Goal: Information Seeking & Learning: Learn about a topic

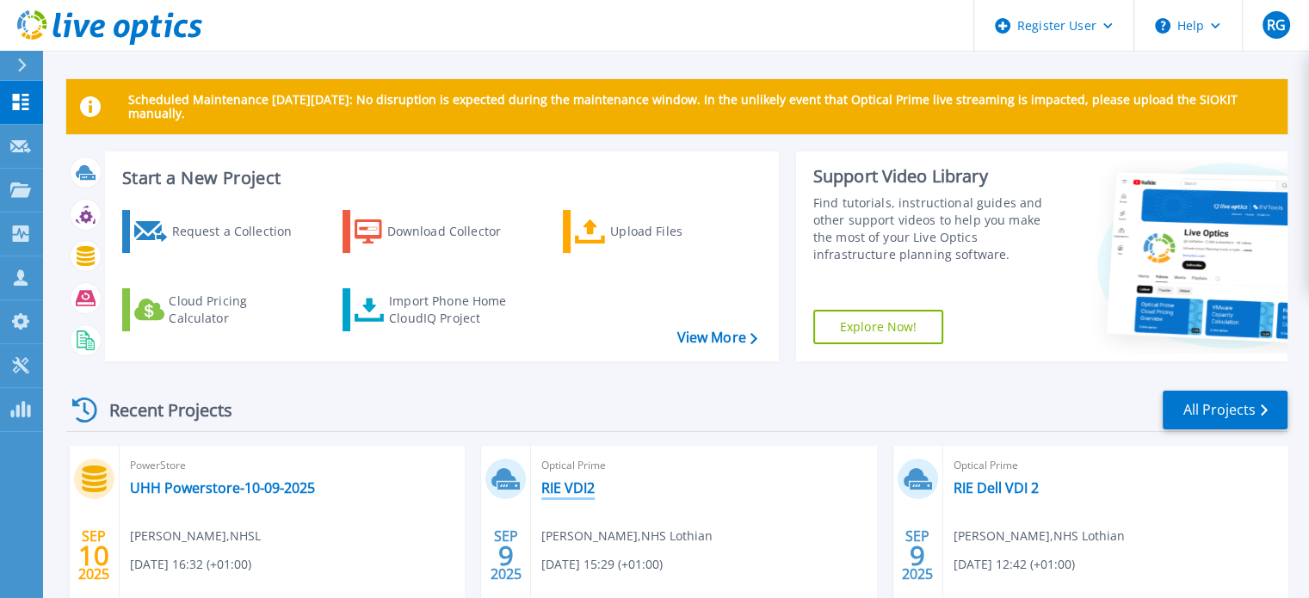
click at [557, 486] on link "RIE VDI2" at bounding box center [567, 487] width 53 height 17
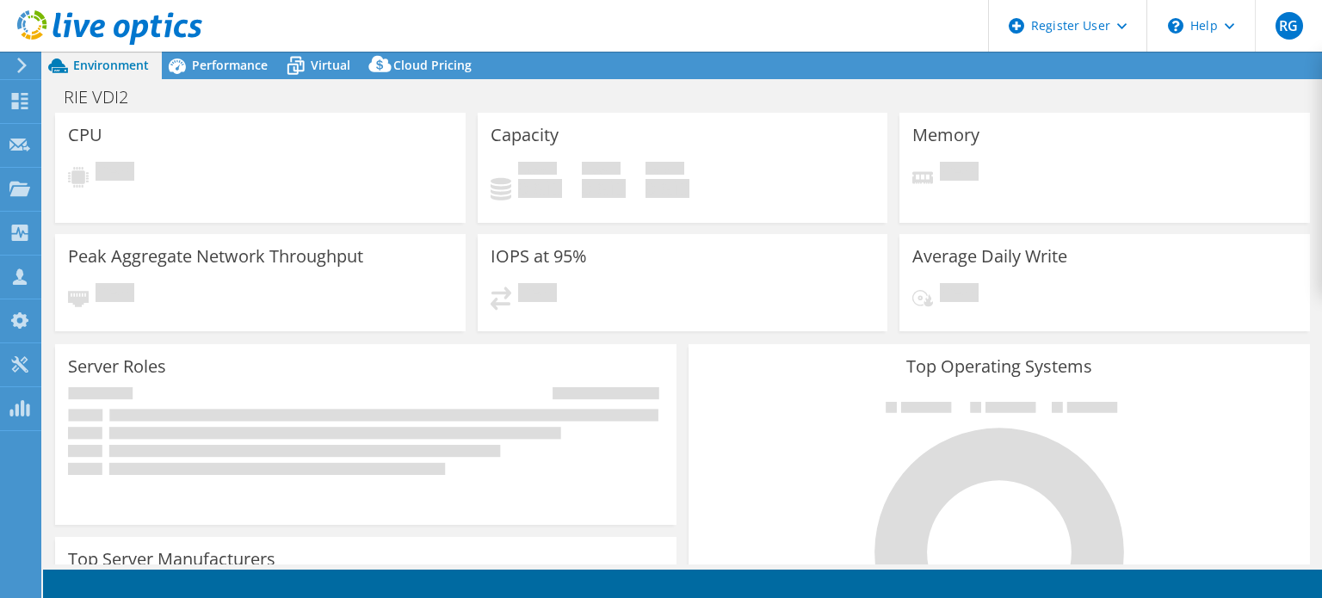
select select "USD"
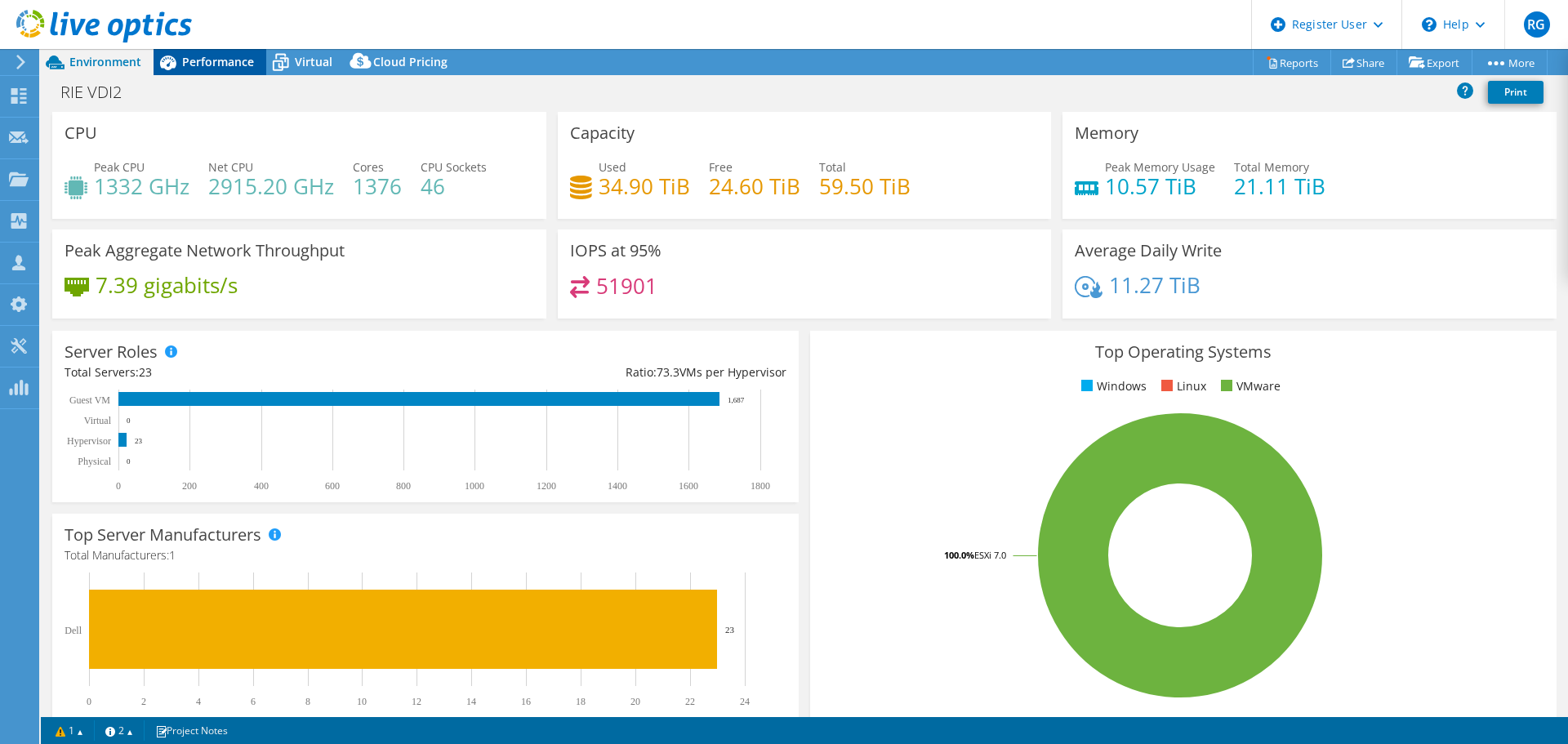
click at [213, 67] on span "Performance" at bounding box center [218, 62] width 72 height 15
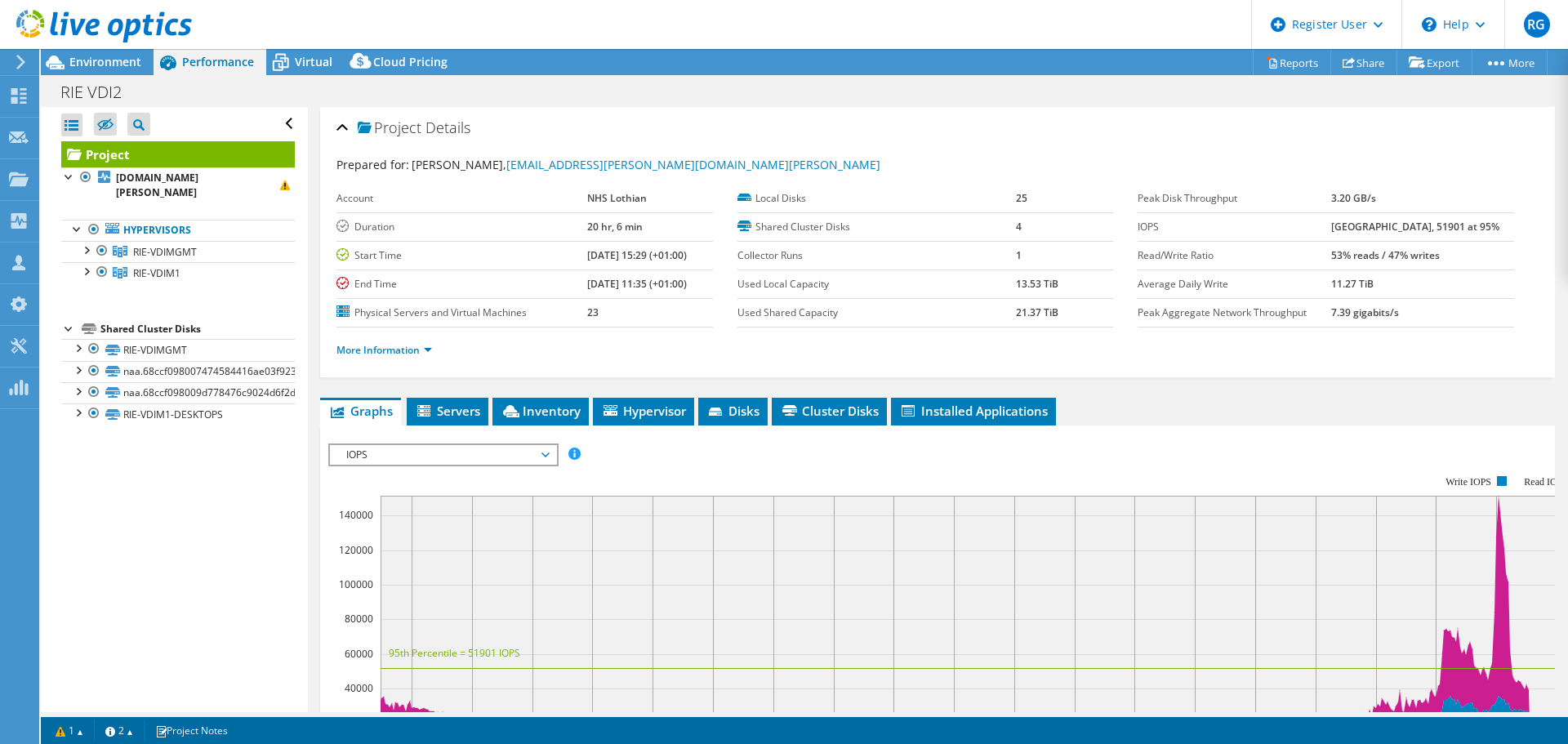
click at [103, 46] on div at bounding box center [96, 28] width 192 height 55
click at [519, 455] on span "IOPS" at bounding box center [442, 455] width 210 height 20
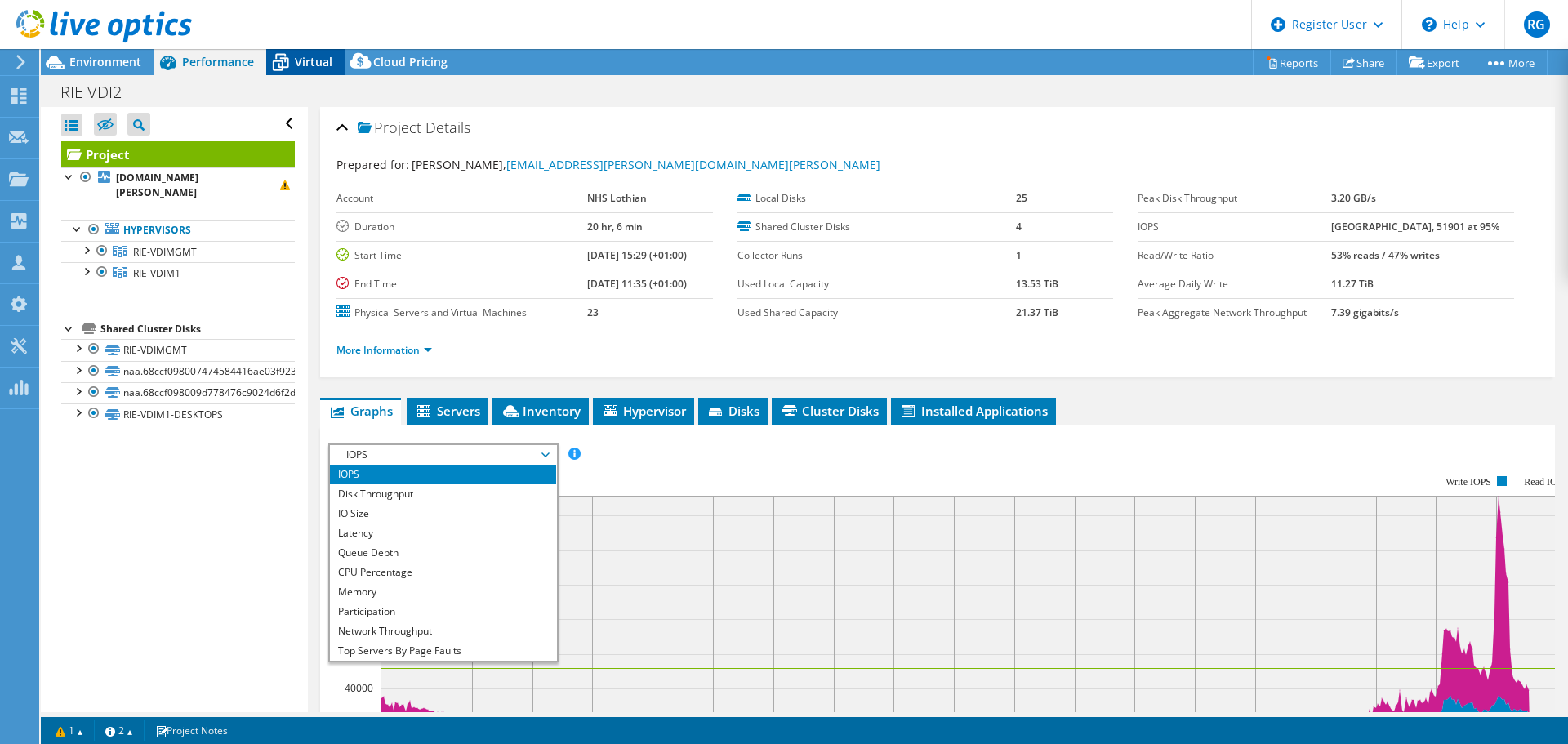
click at [284, 65] on icon at bounding box center [281, 63] width 28 height 28
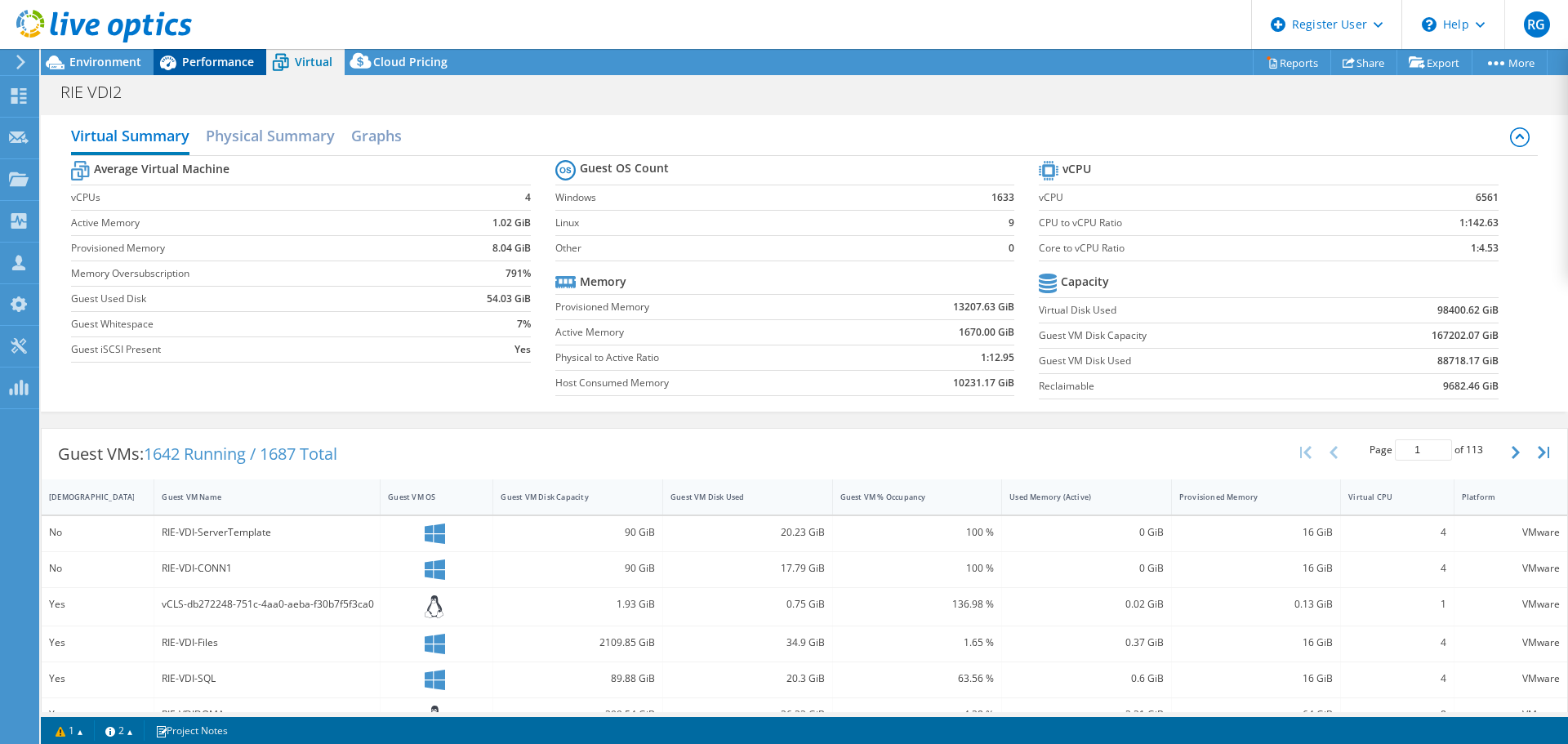
click at [193, 56] on span "Performance" at bounding box center [218, 62] width 72 height 15
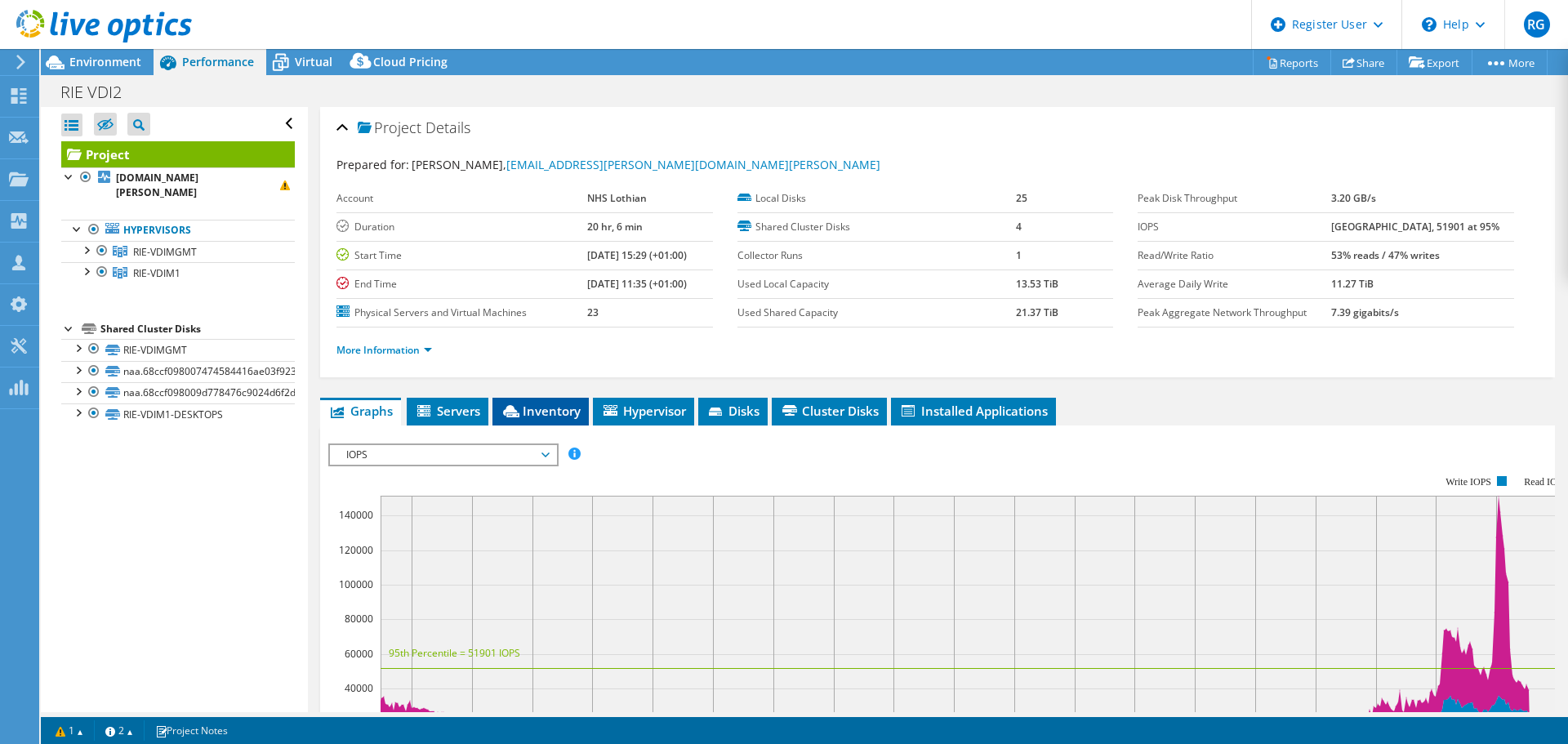
click at [535, 403] on span "Inventory" at bounding box center [540, 410] width 80 height 16
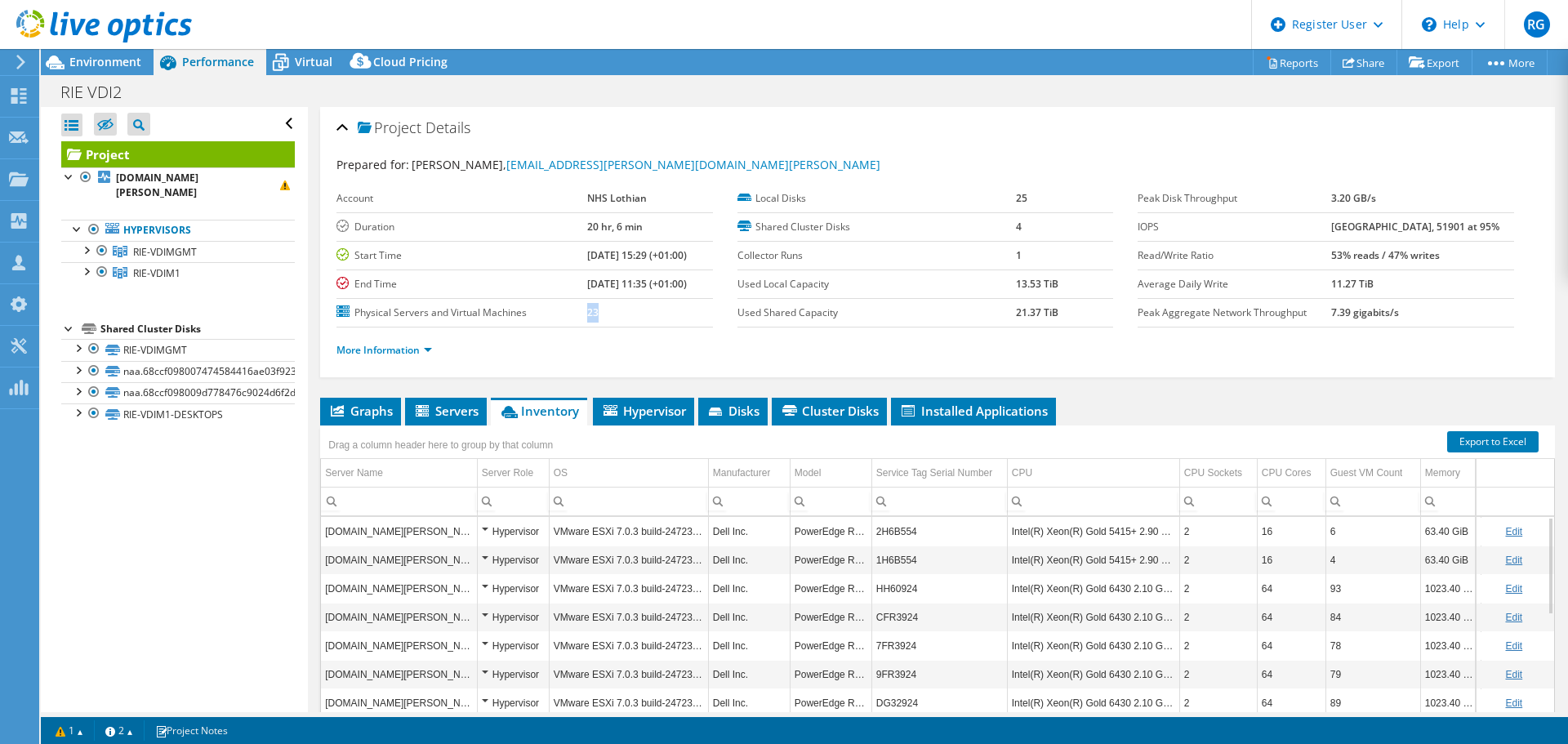
drag, startPoint x: 575, startPoint y: 310, endPoint x: 560, endPoint y: 310, distance: 15.0
click at [560, 310] on tr "Physical Servers and Virtual Machines 23" at bounding box center [525, 312] width 377 height 28
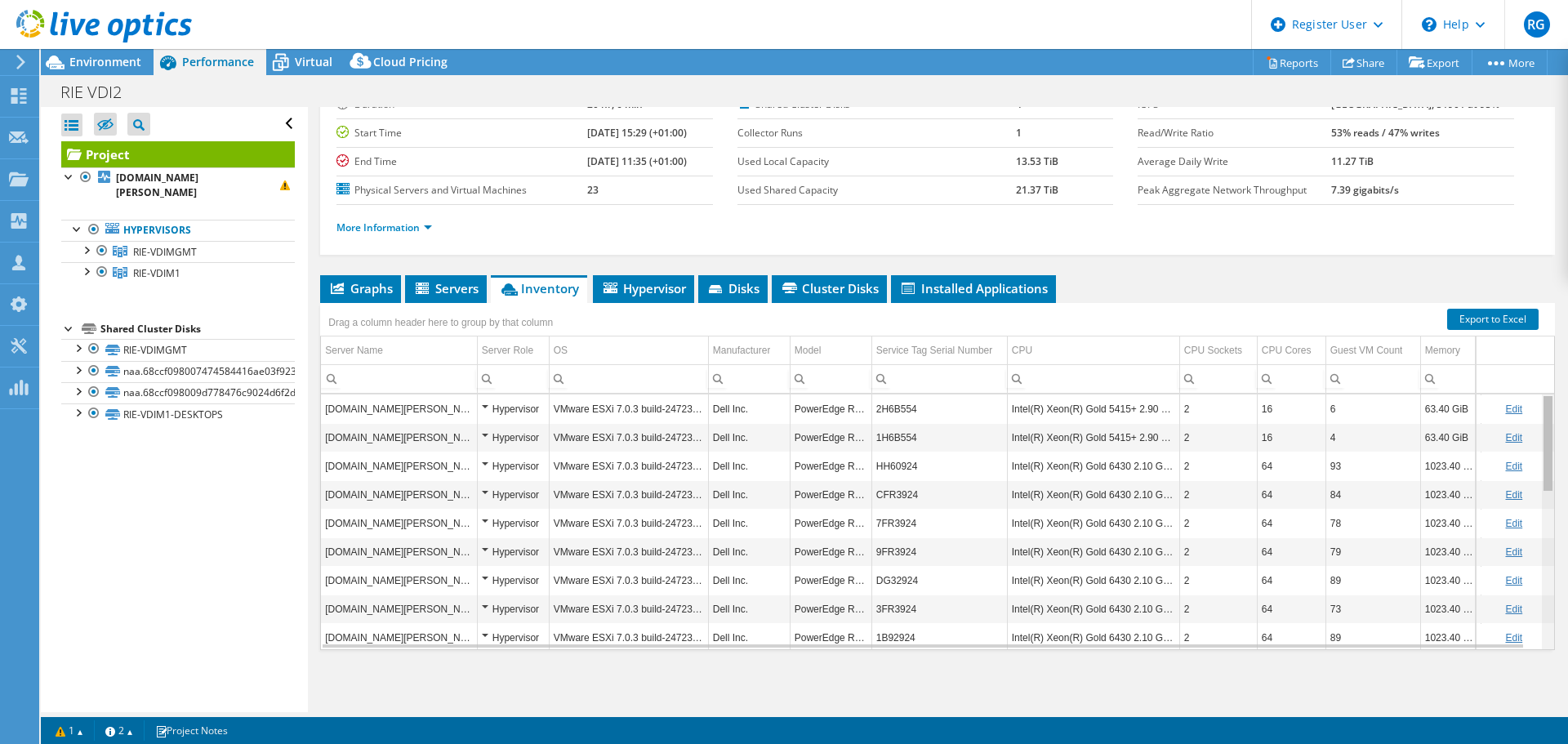
drag, startPoint x: 1537, startPoint y: 455, endPoint x: 1505, endPoint y: 238, distance: 219.3
click at [1254, 240] on body "RG Dell User Richard Gracie Richard.Gracie@dell.com Dell My Profile Log Out \n …" at bounding box center [784, 372] width 1568 height 744
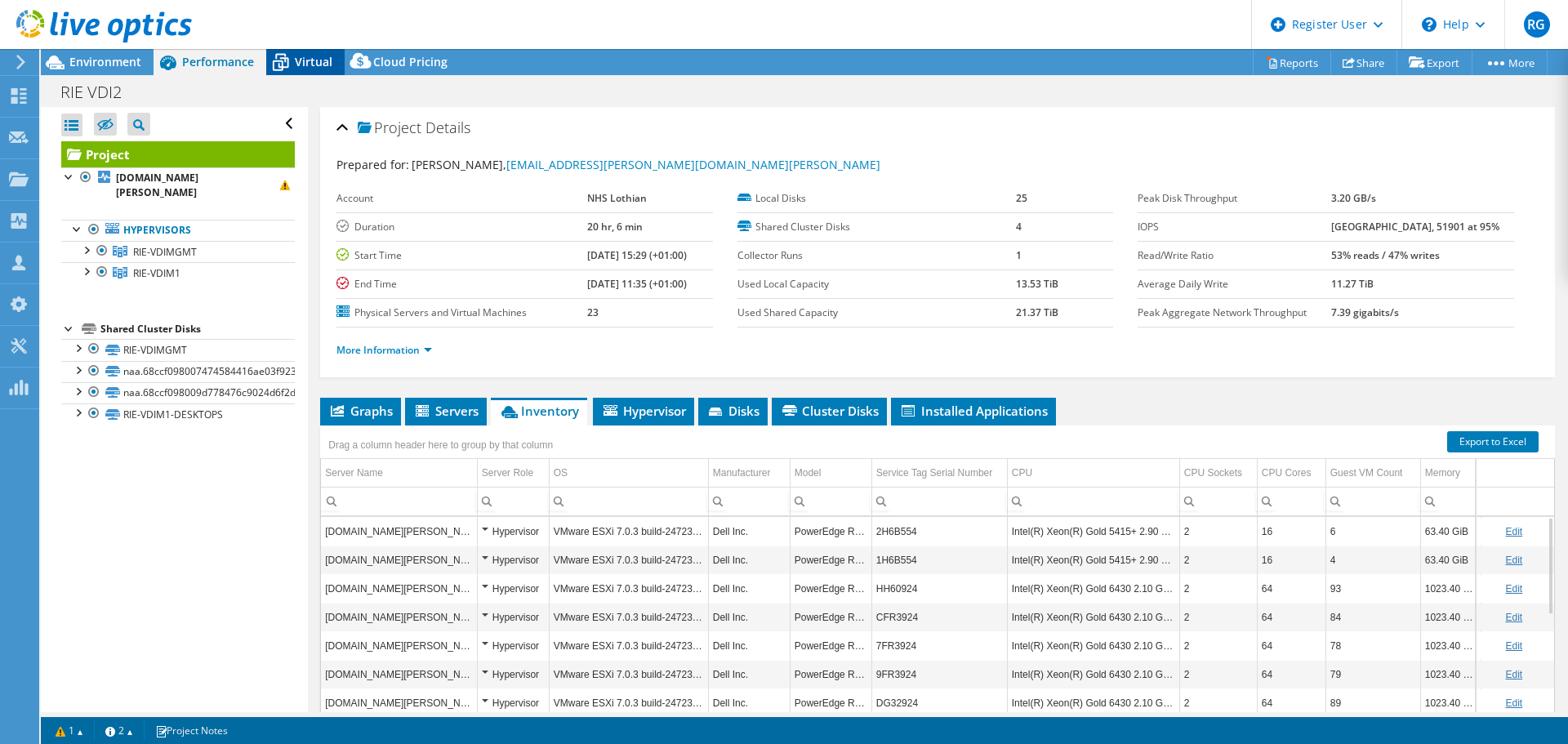
click at [313, 69] on div "Virtual" at bounding box center [306, 63] width 79 height 27
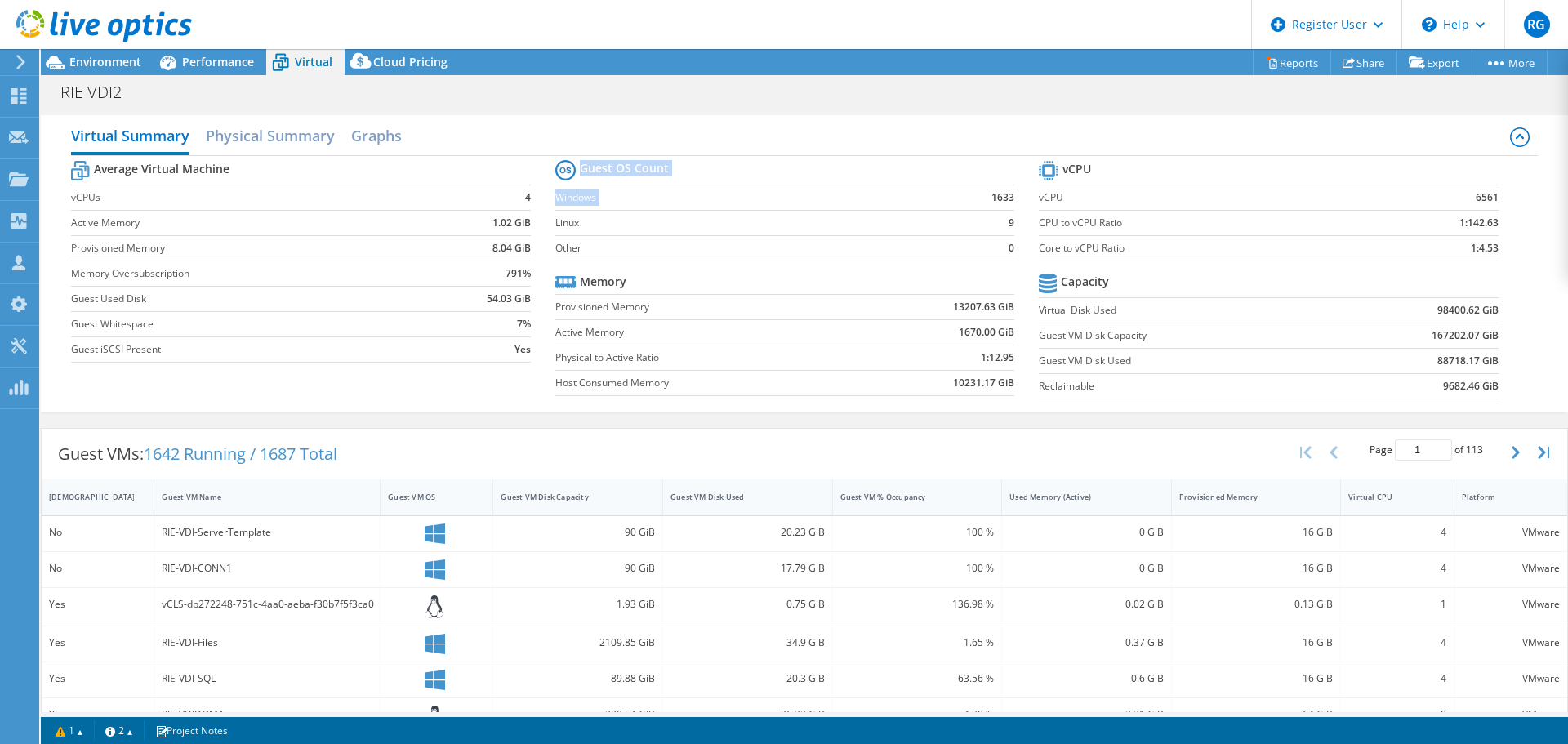
drag, startPoint x: 983, startPoint y: 196, endPoint x: 1014, endPoint y: 195, distance: 31.0
click at [1014, 195] on section "Guest OS Count Windows 1633 Linux 9 Other 0 Memory Provisioned Memory 13207.63 …" at bounding box center [796, 280] width 483 height 249
click at [457, 104] on div "RIE VDI2 Print" at bounding box center [804, 92] width 1527 height 30
click at [214, 61] on span "Performance" at bounding box center [218, 62] width 72 height 15
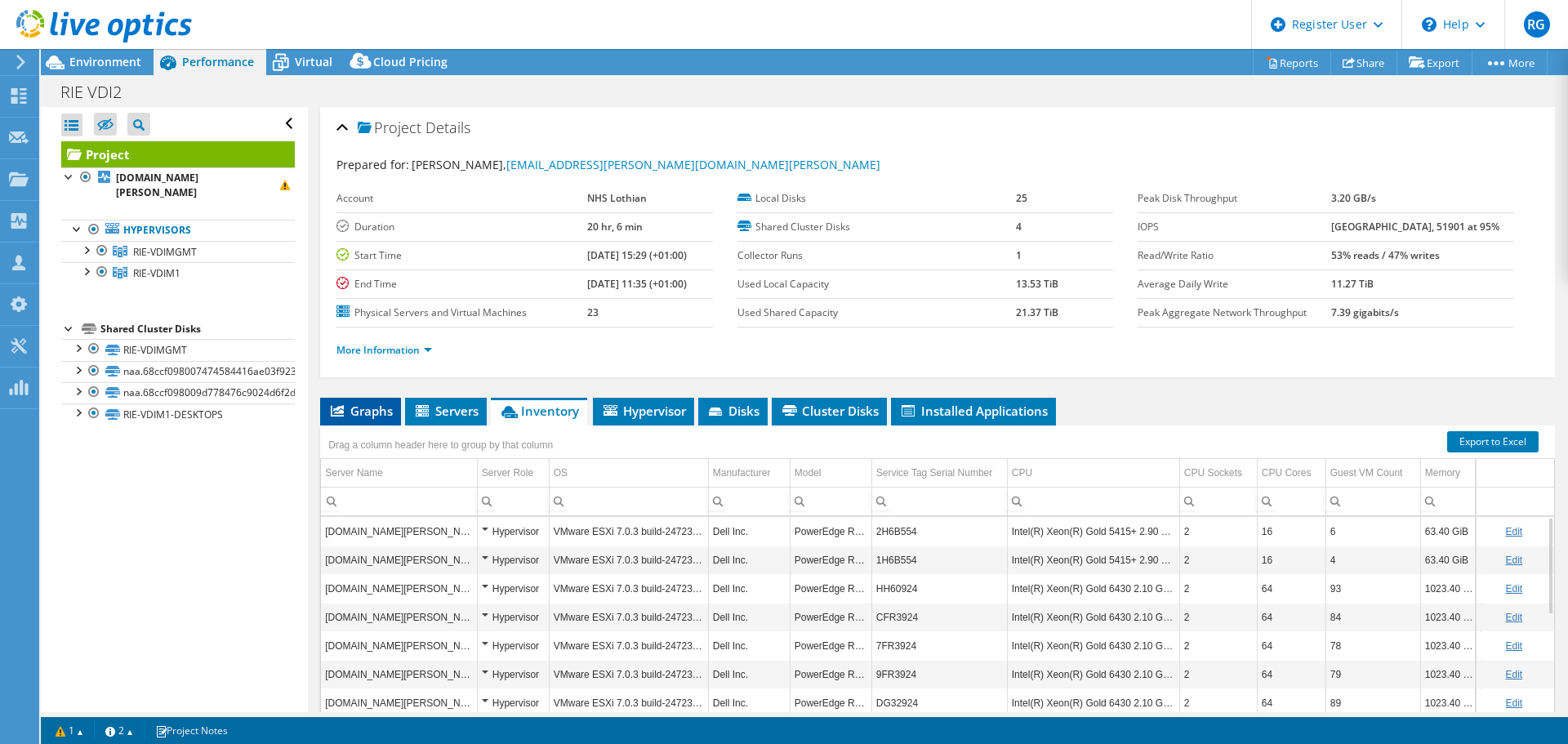
click at [367, 409] on span "Graphs" at bounding box center [361, 410] width 65 height 16
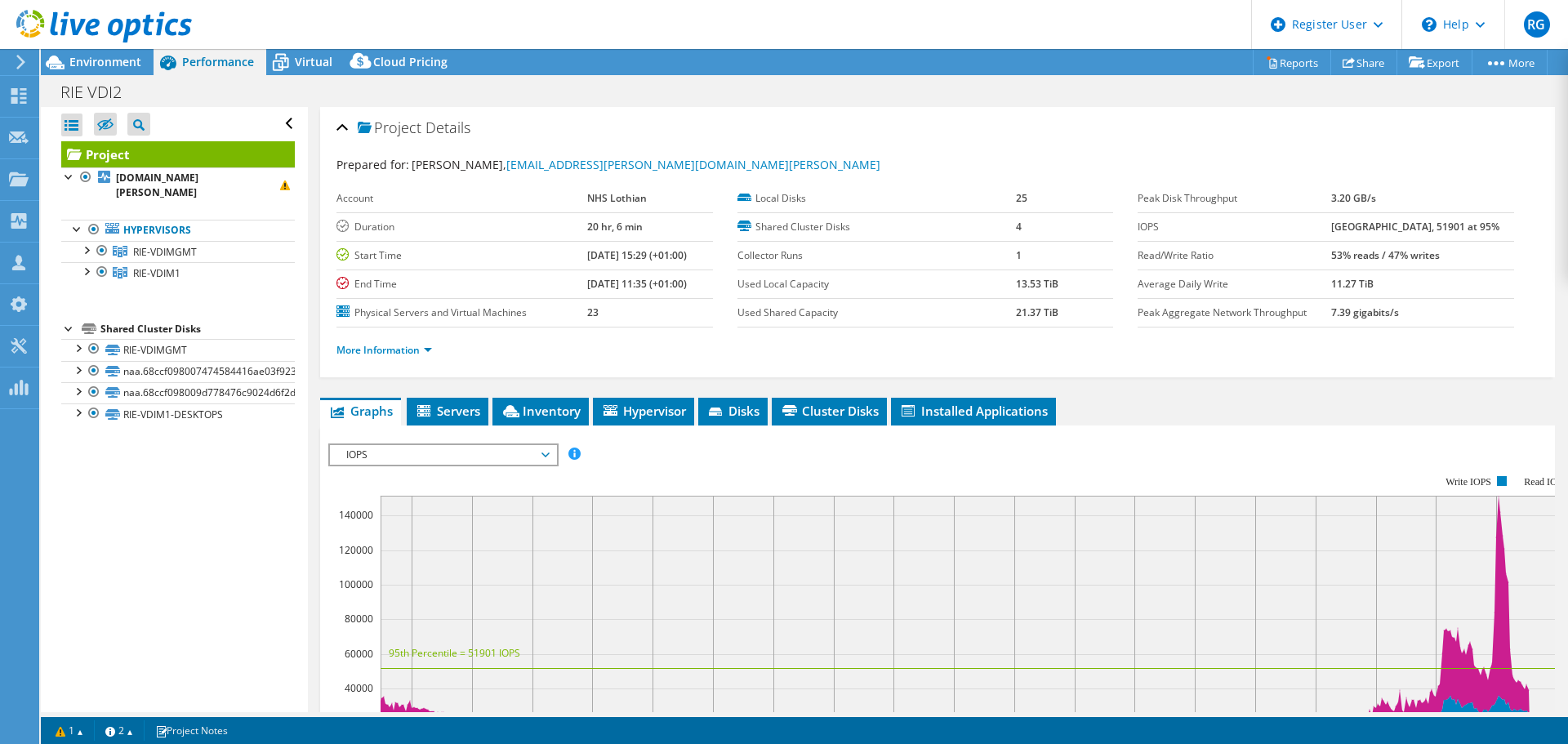
click at [516, 458] on span "IOPS" at bounding box center [442, 455] width 210 height 20
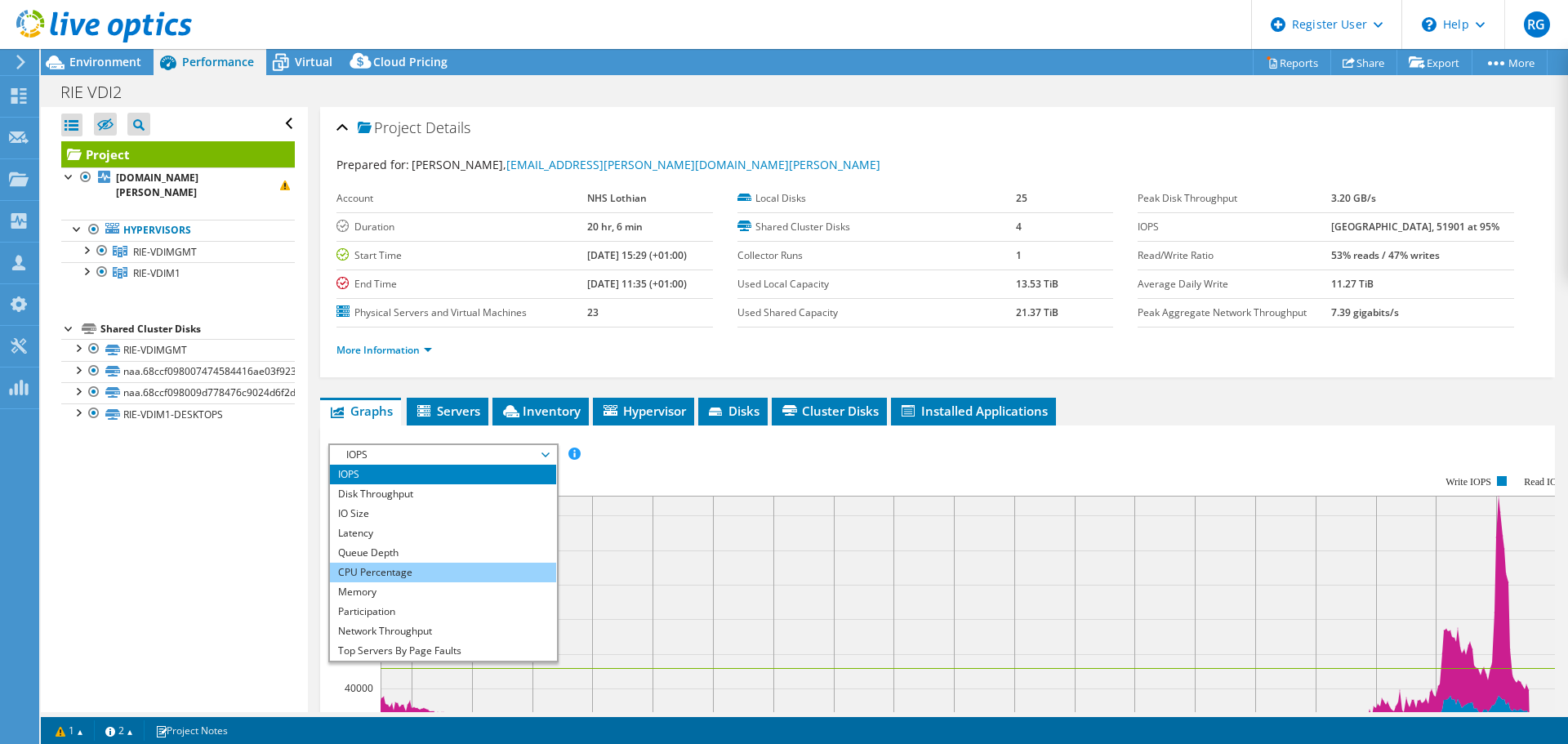
click at [462, 567] on li "CPU Percentage" at bounding box center [443, 572] width 226 height 20
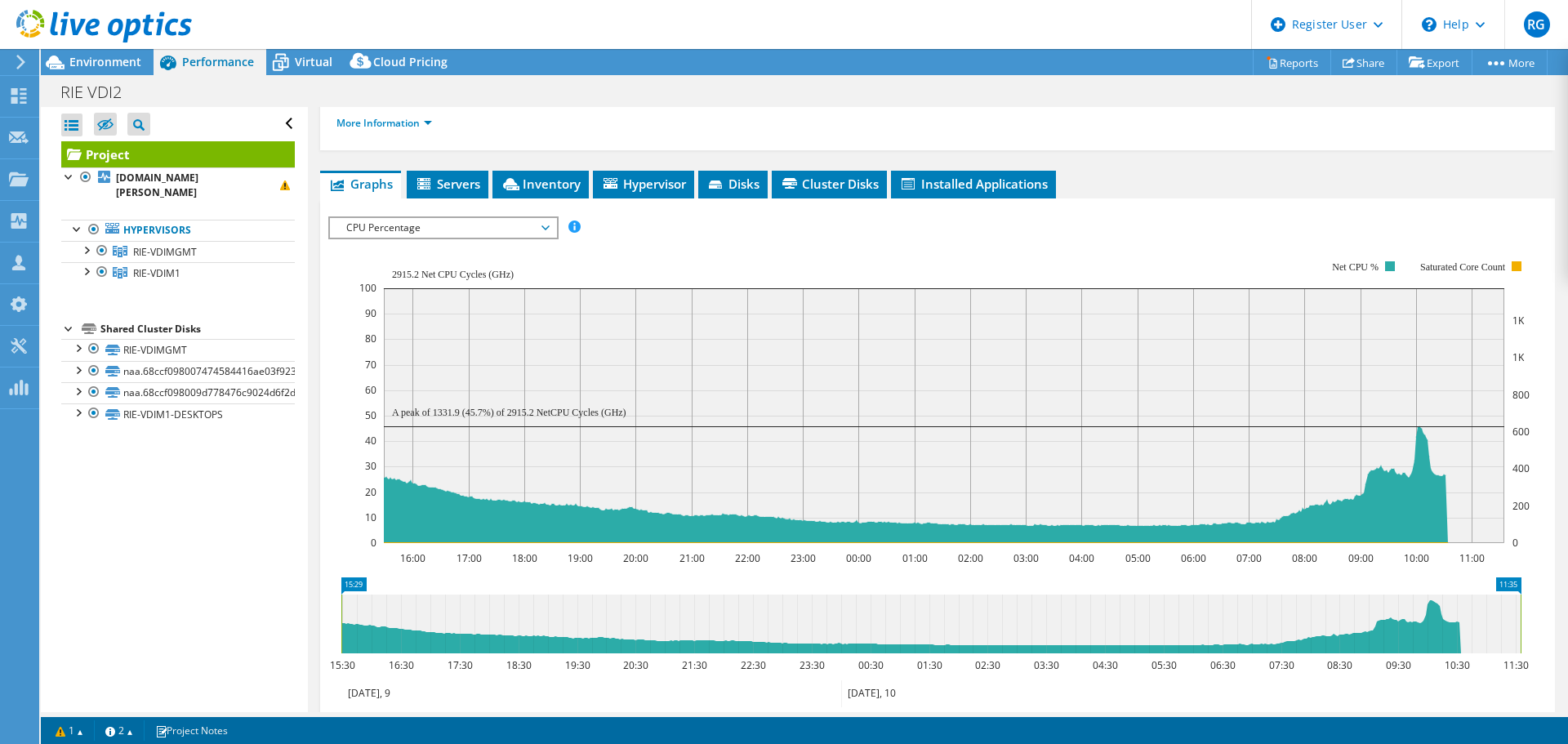
scroll to position [232, 0]
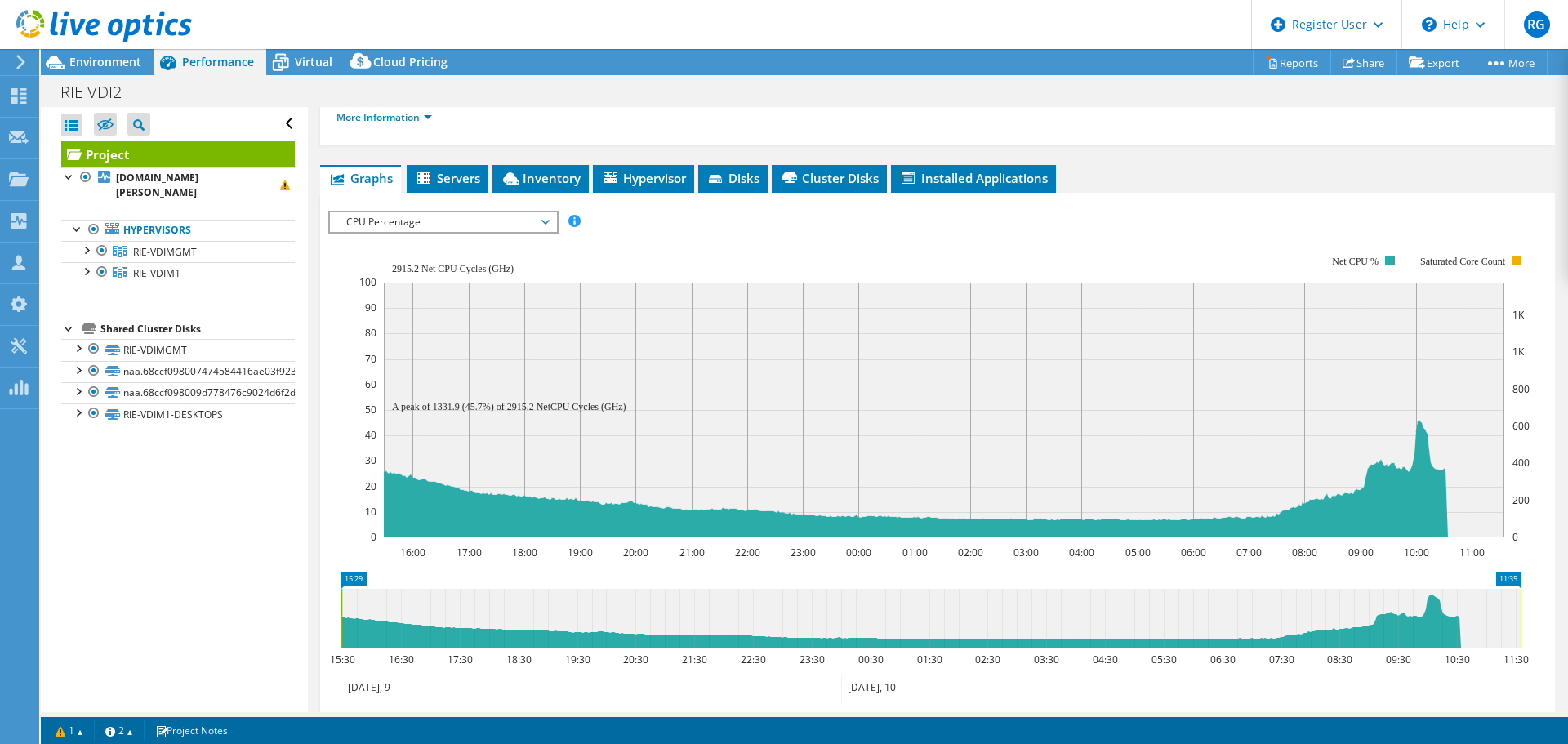
click at [526, 216] on span "CPU Percentage" at bounding box center [442, 222] width 210 height 20
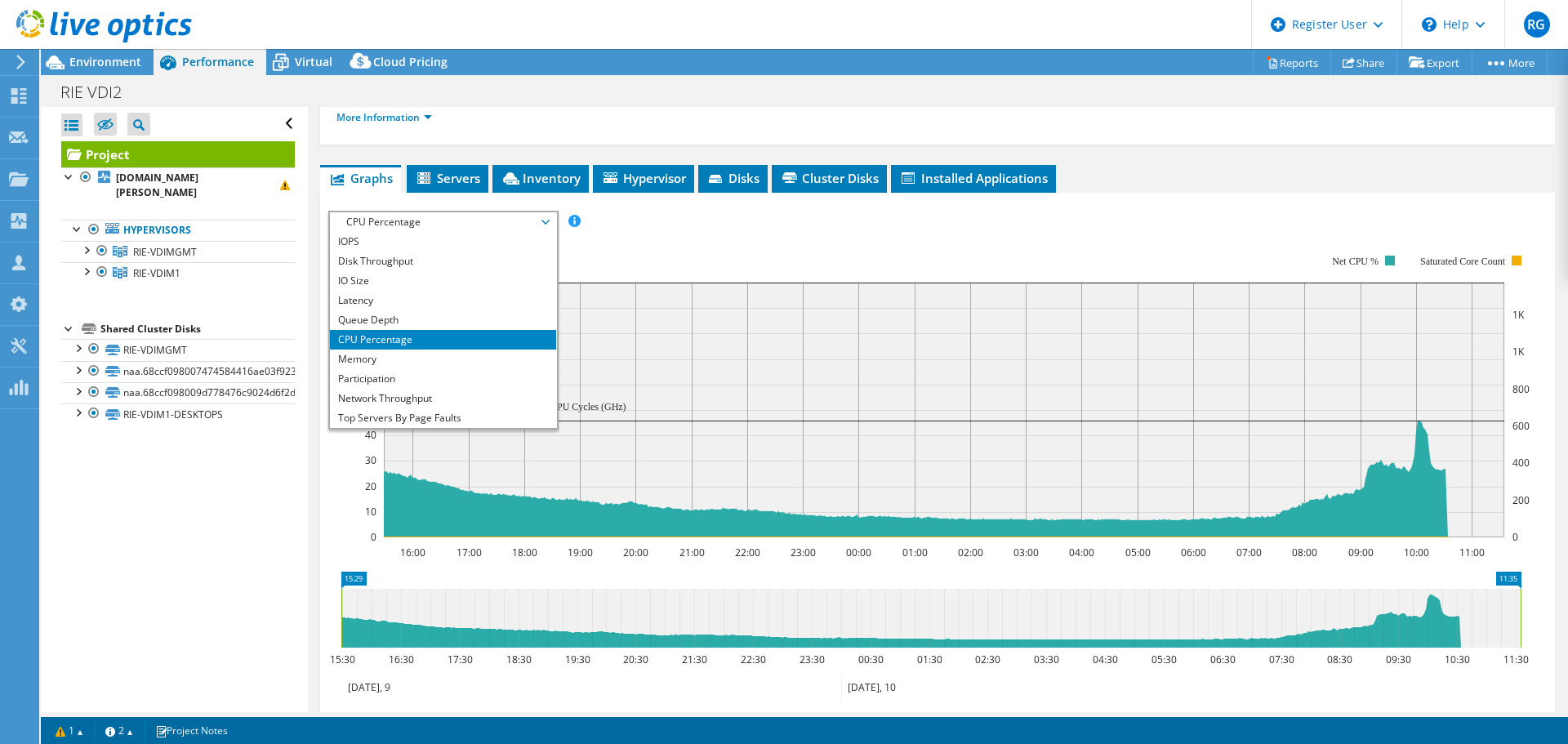
scroll to position [9, 0]
click at [763, 241] on rect at bounding box center [944, 396] width 1170 height 326
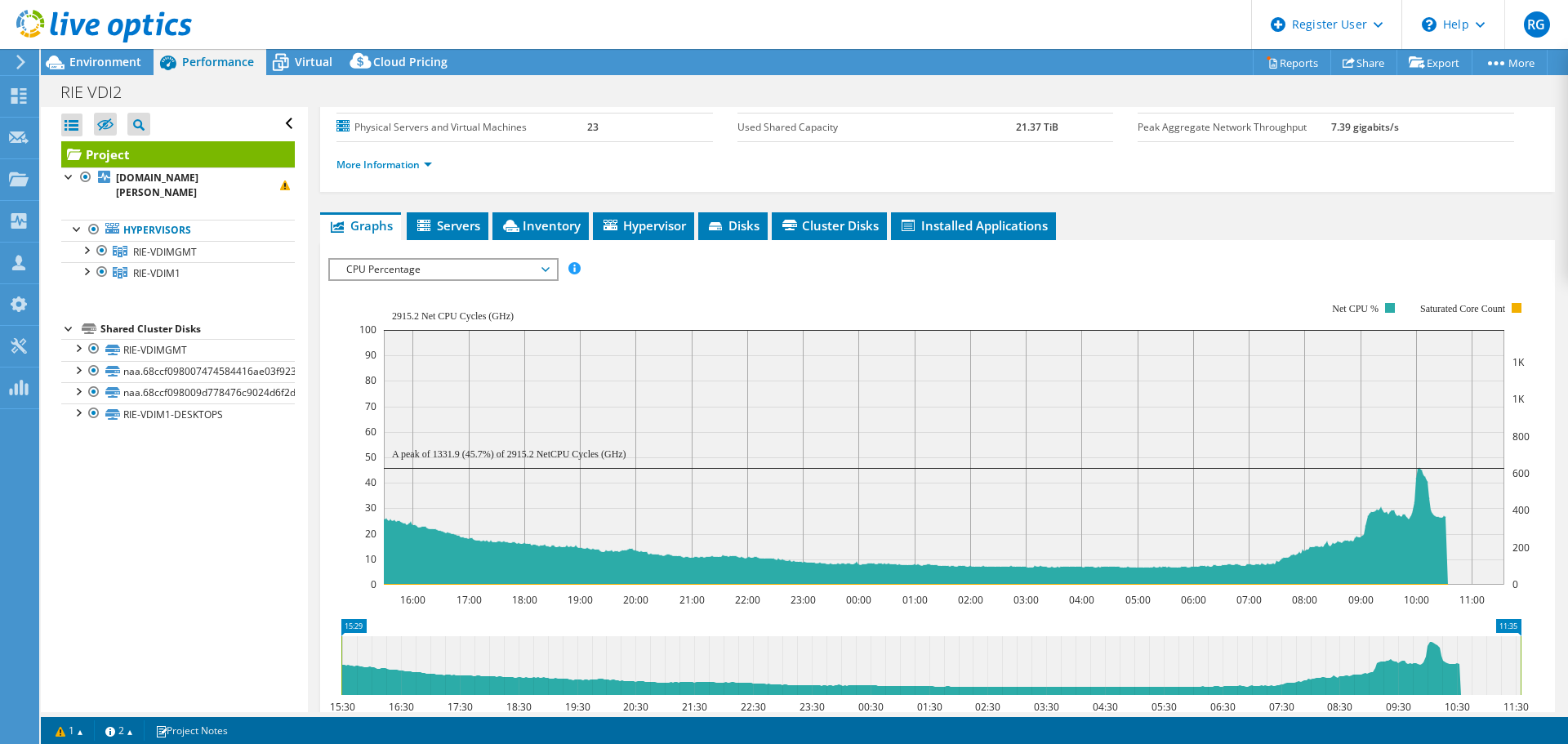
scroll to position [187, 0]
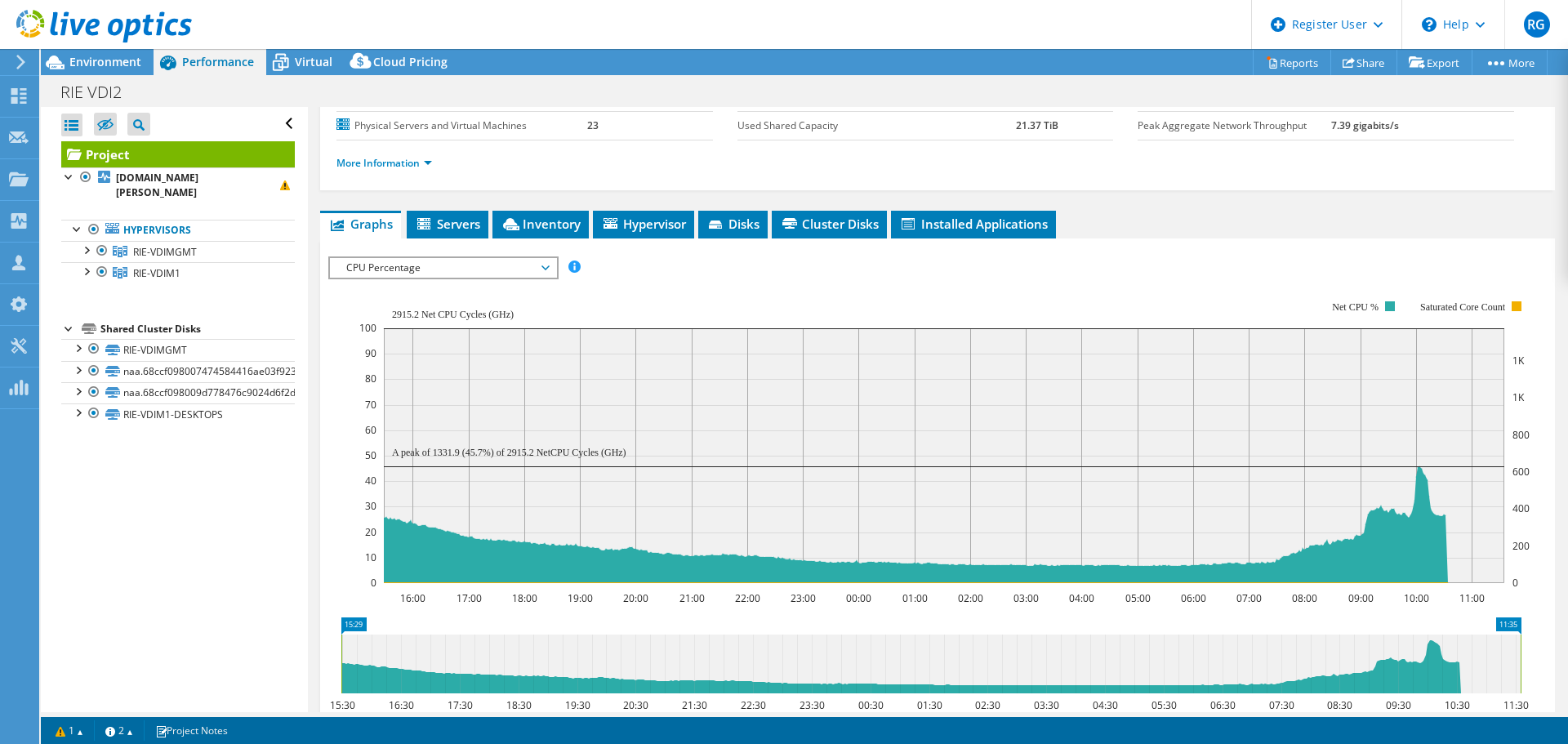
click at [547, 268] on span "CPU Percentage" at bounding box center [442, 268] width 210 height 20
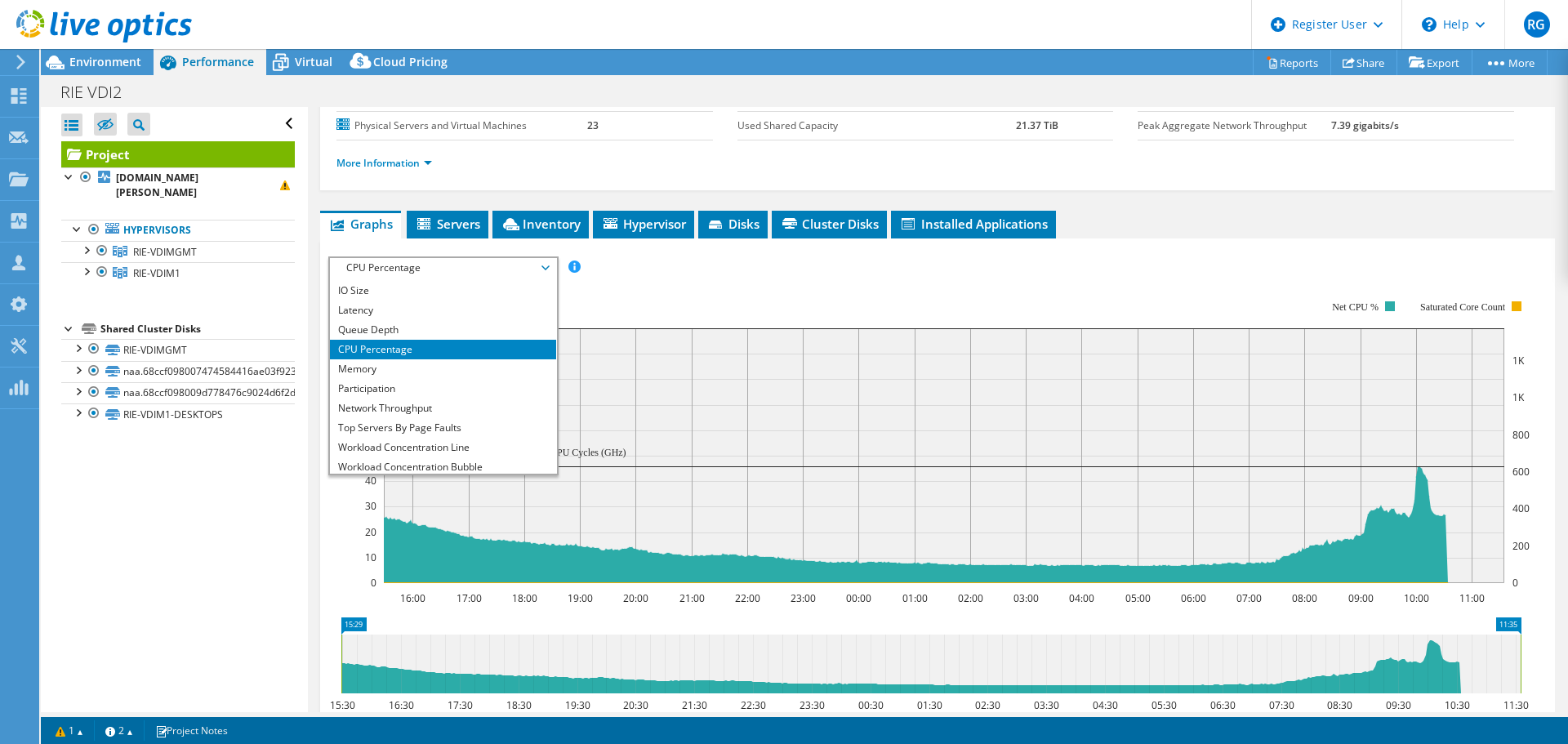
scroll to position [0, 0]
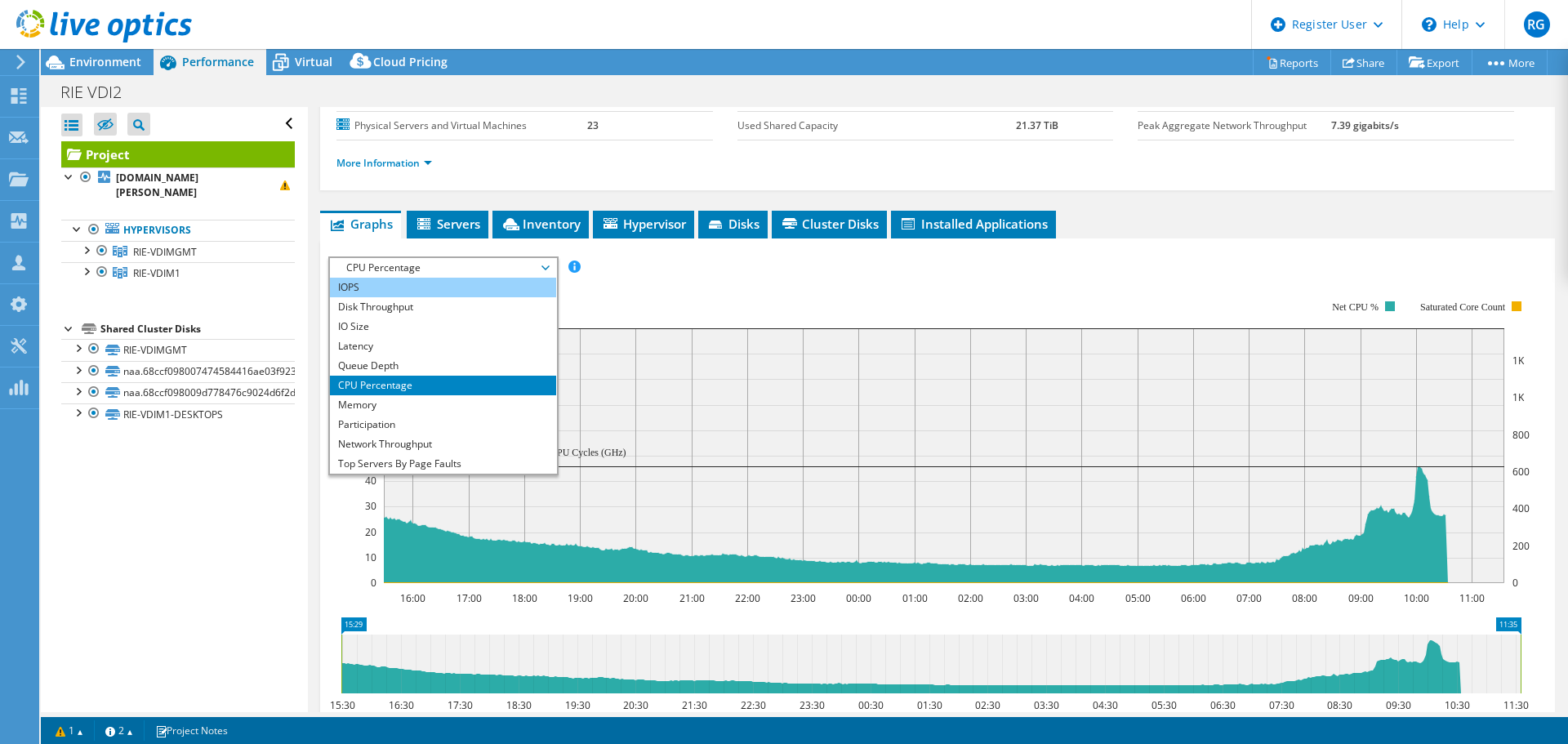
click at [489, 287] on li "IOPS" at bounding box center [443, 288] width 226 height 20
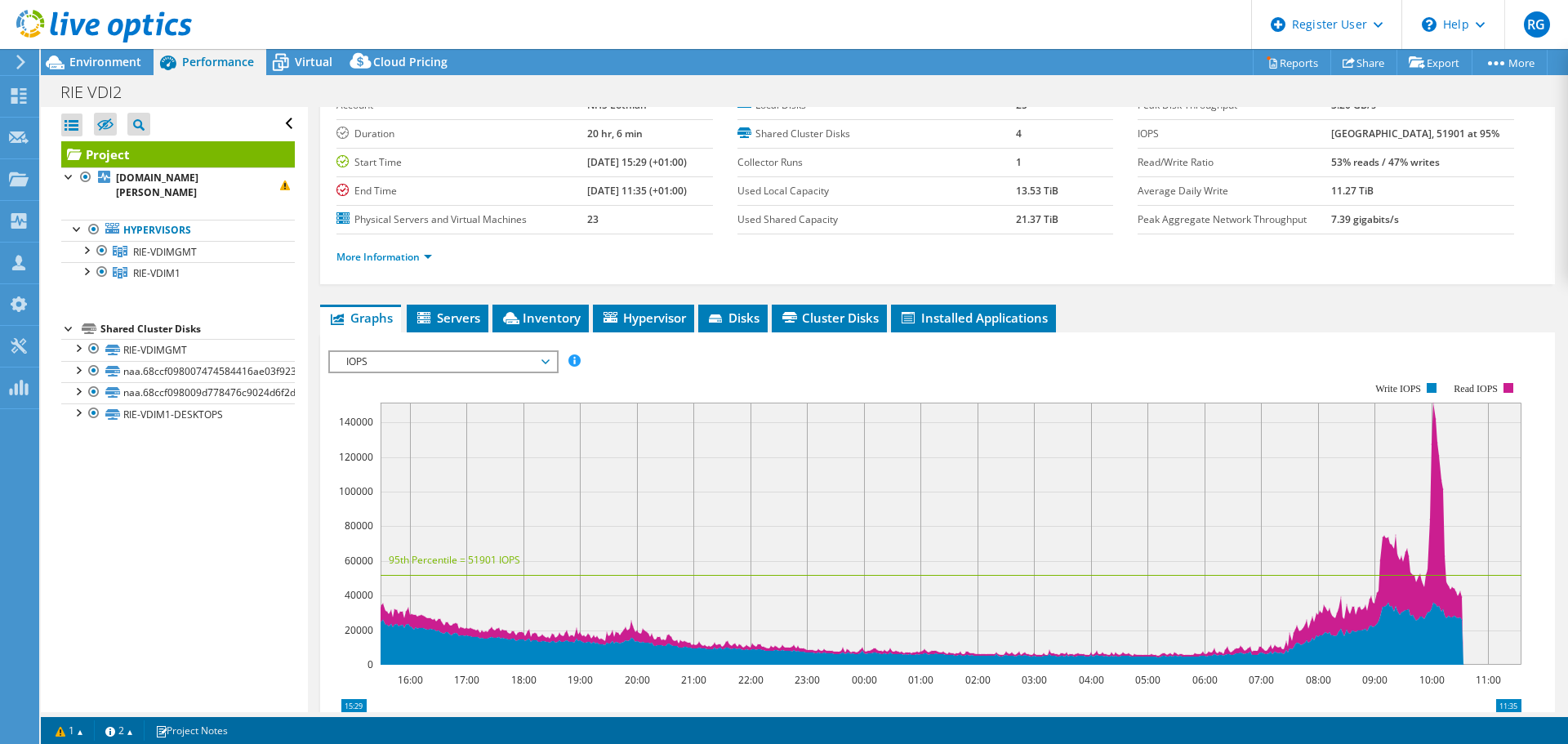
scroll to position [68, 0]
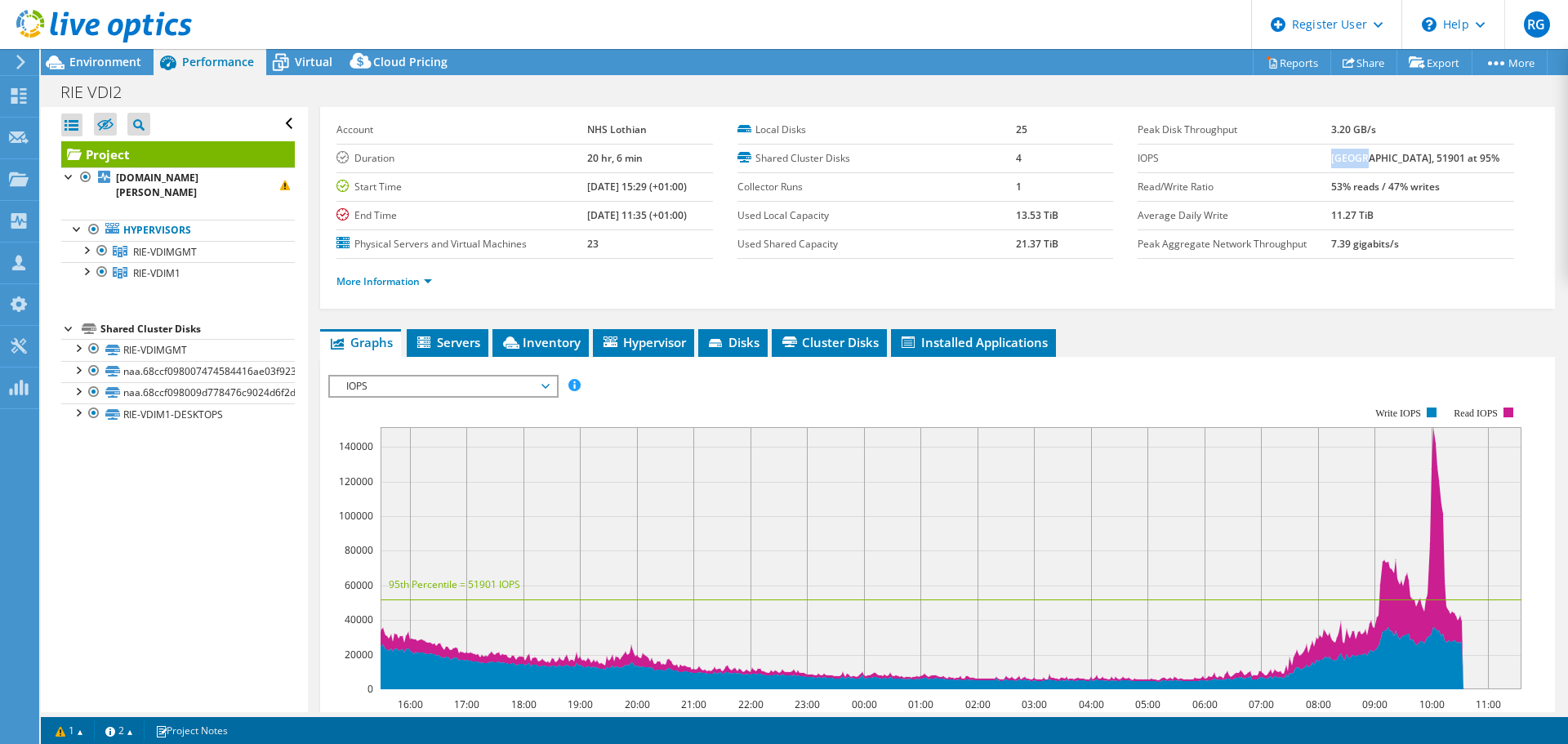
drag, startPoint x: 1337, startPoint y: 161, endPoint x: 1372, endPoint y: 158, distance: 35.1
click at [1254, 158] on b "151431 at Peak, 51901 at 95%" at bounding box center [1415, 158] width 168 height 14
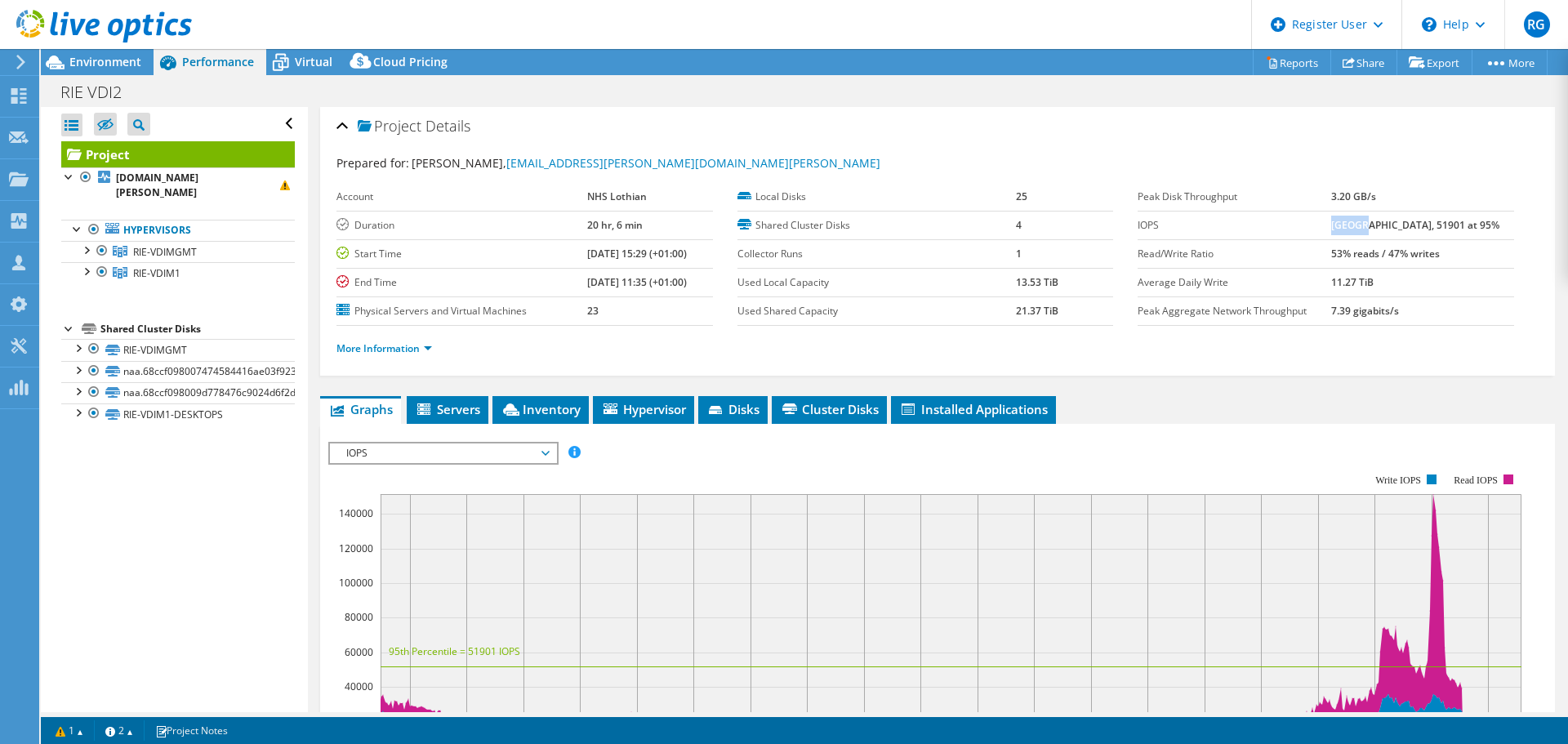
scroll to position [0, 0]
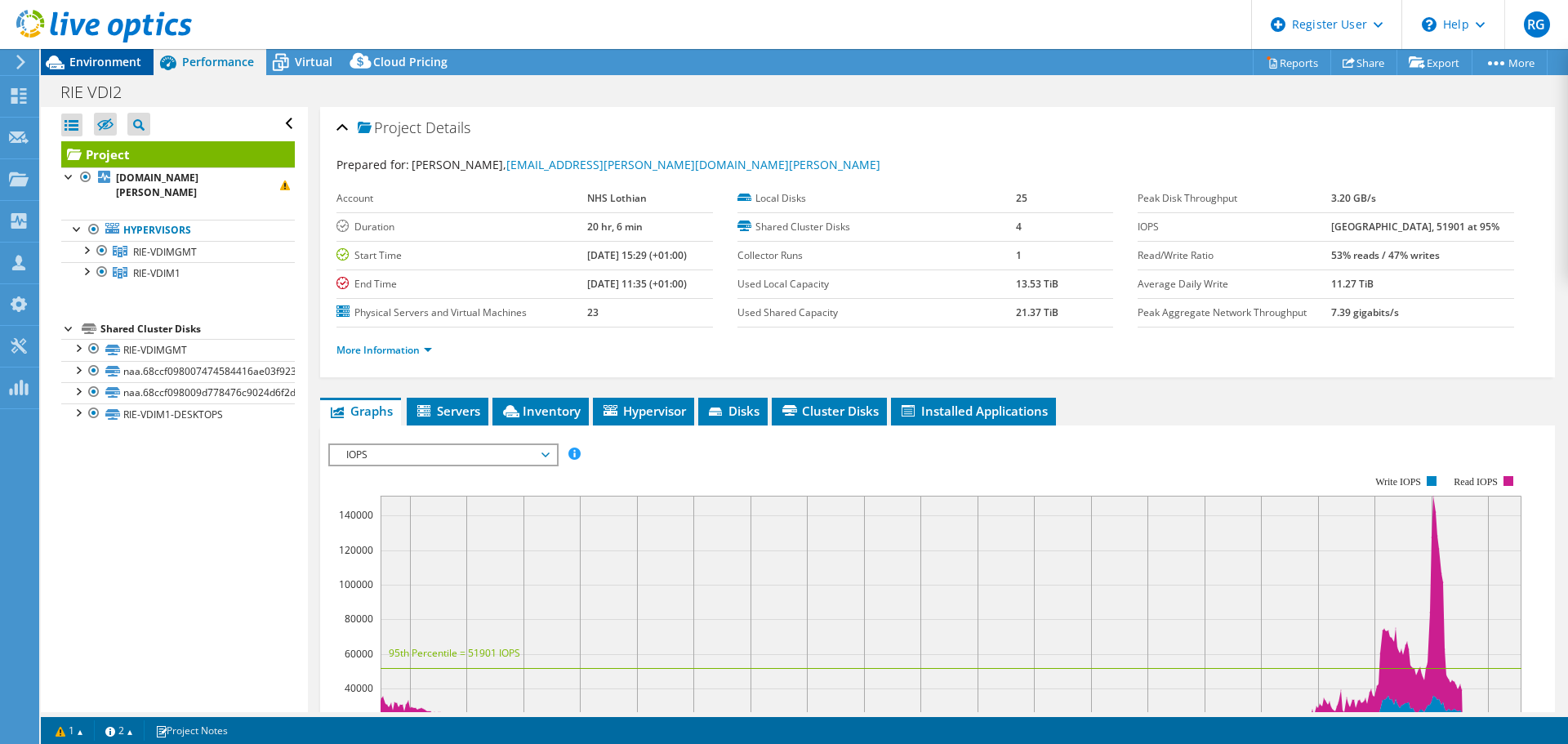
click at [91, 59] on span "Environment" at bounding box center [105, 62] width 72 height 15
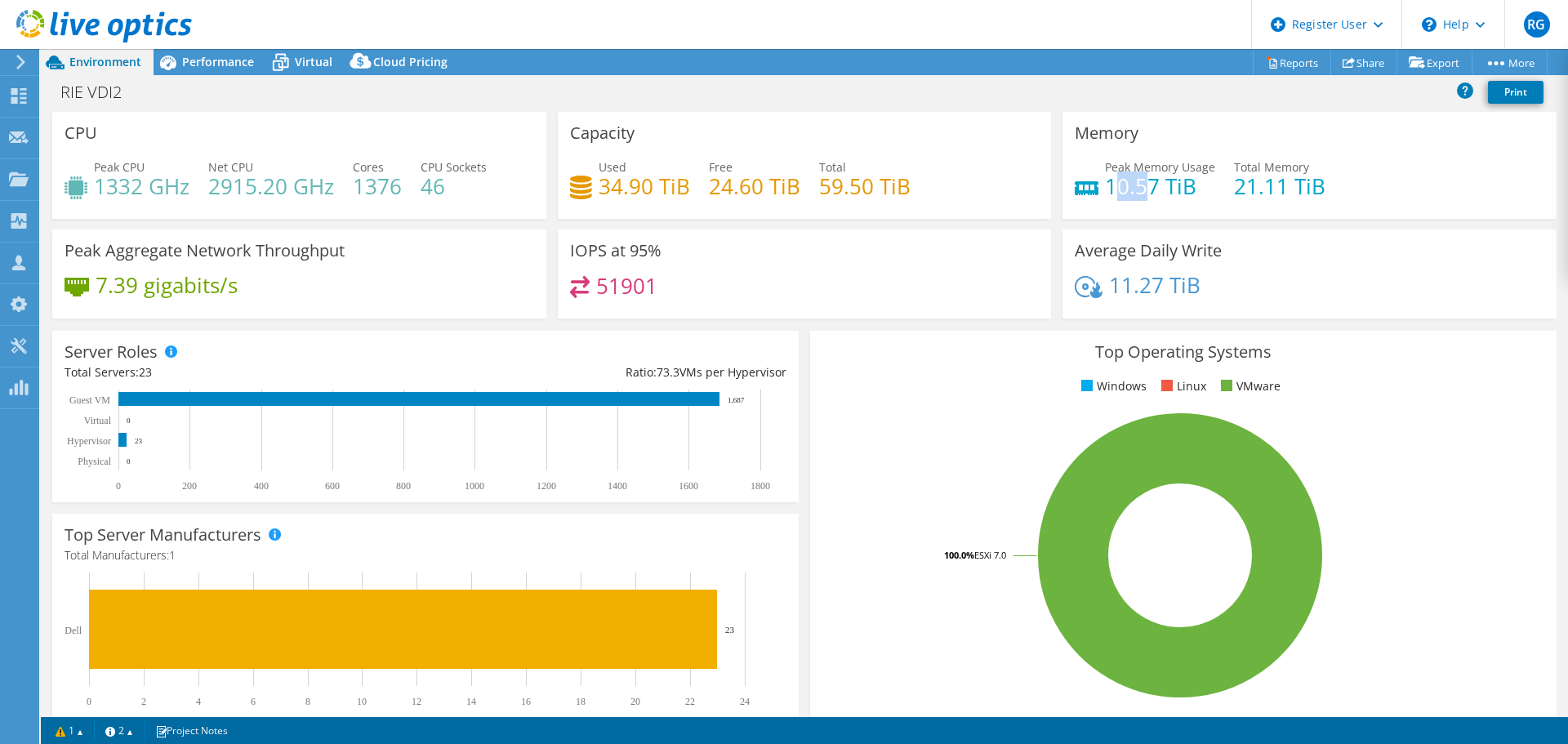
drag, startPoint x: 1105, startPoint y: 188, endPoint x: 1141, endPoint y: 184, distance: 36.2
click at [1141, 184] on h4 "10.57 TiB" at bounding box center [1160, 186] width 110 height 18
click at [1132, 218] on div "Memory Peak Memory Usage 10.57 TiB Total Memory 21.11 TiB" at bounding box center [1309, 165] width 495 height 107
drag, startPoint x: 1102, startPoint y: 190, endPoint x: 1148, endPoint y: 188, distance: 46.0
click at [1148, 188] on h4 "10.57 TiB" at bounding box center [1160, 186] width 110 height 18
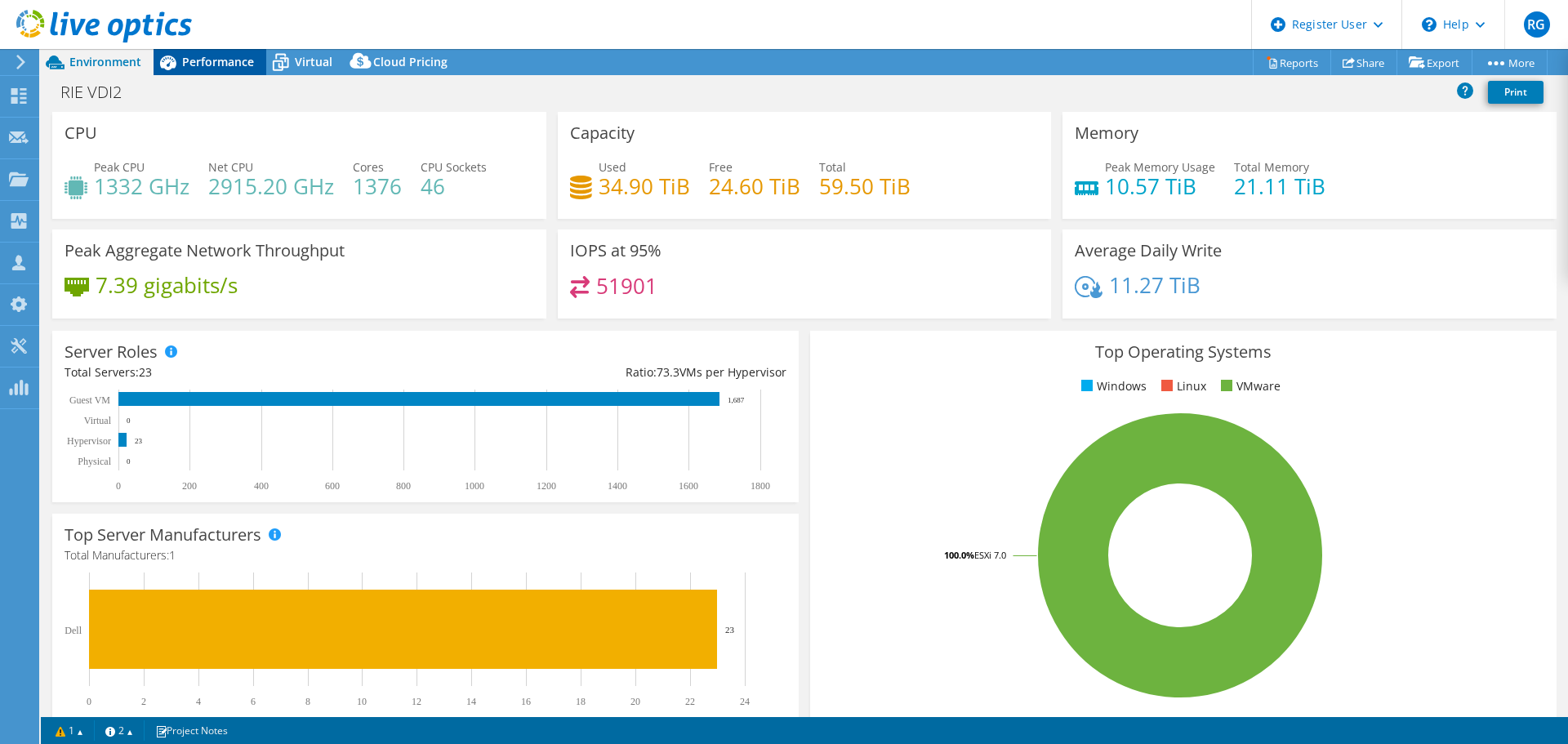
click at [196, 55] on span "Performance" at bounding box center [218, 62] width 72 height 15
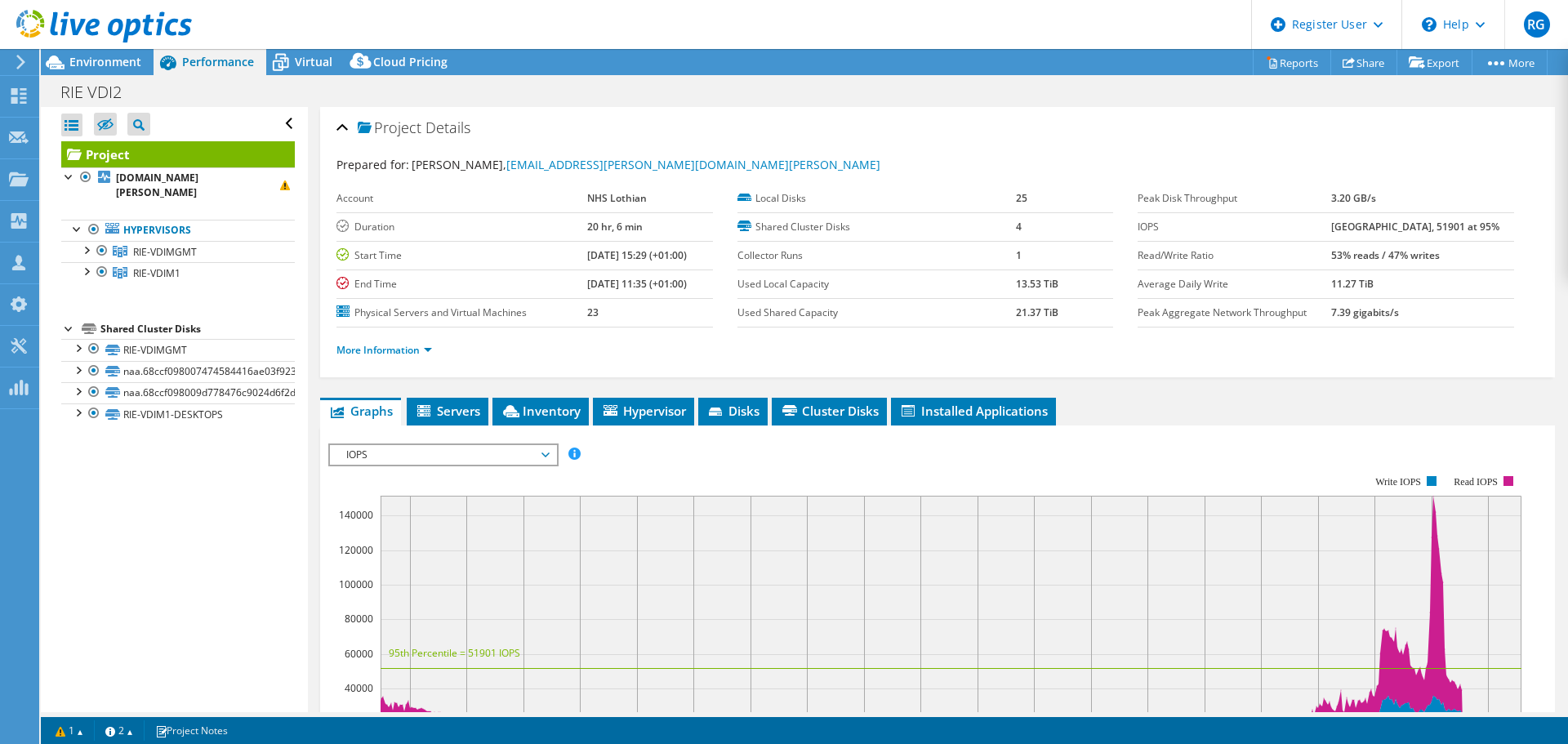
click at [510, 450] on span "IOPS" at bounding box center [442, 455] width 210 height 20
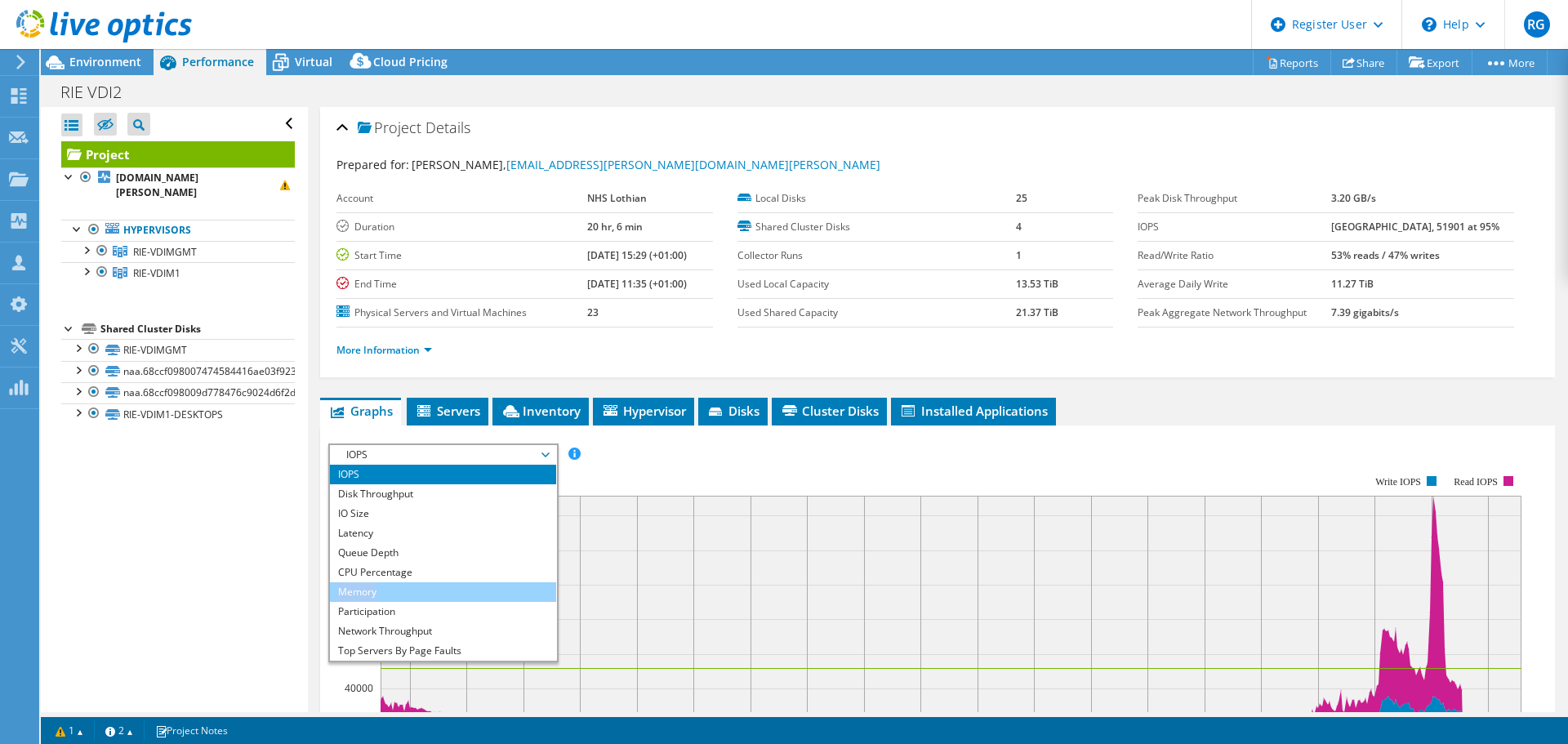
drag, startPoint x: 444, startPoint y: 579, endPoint x: 446, endPoint y: 588, distance: 9.2
click at [446, 567] on ul "IOPS Disk Throughput IO Size Latency Queue Depth CPU Percentage Memory Page Fau…" at bounding box center [443, 563] width 226 height 196
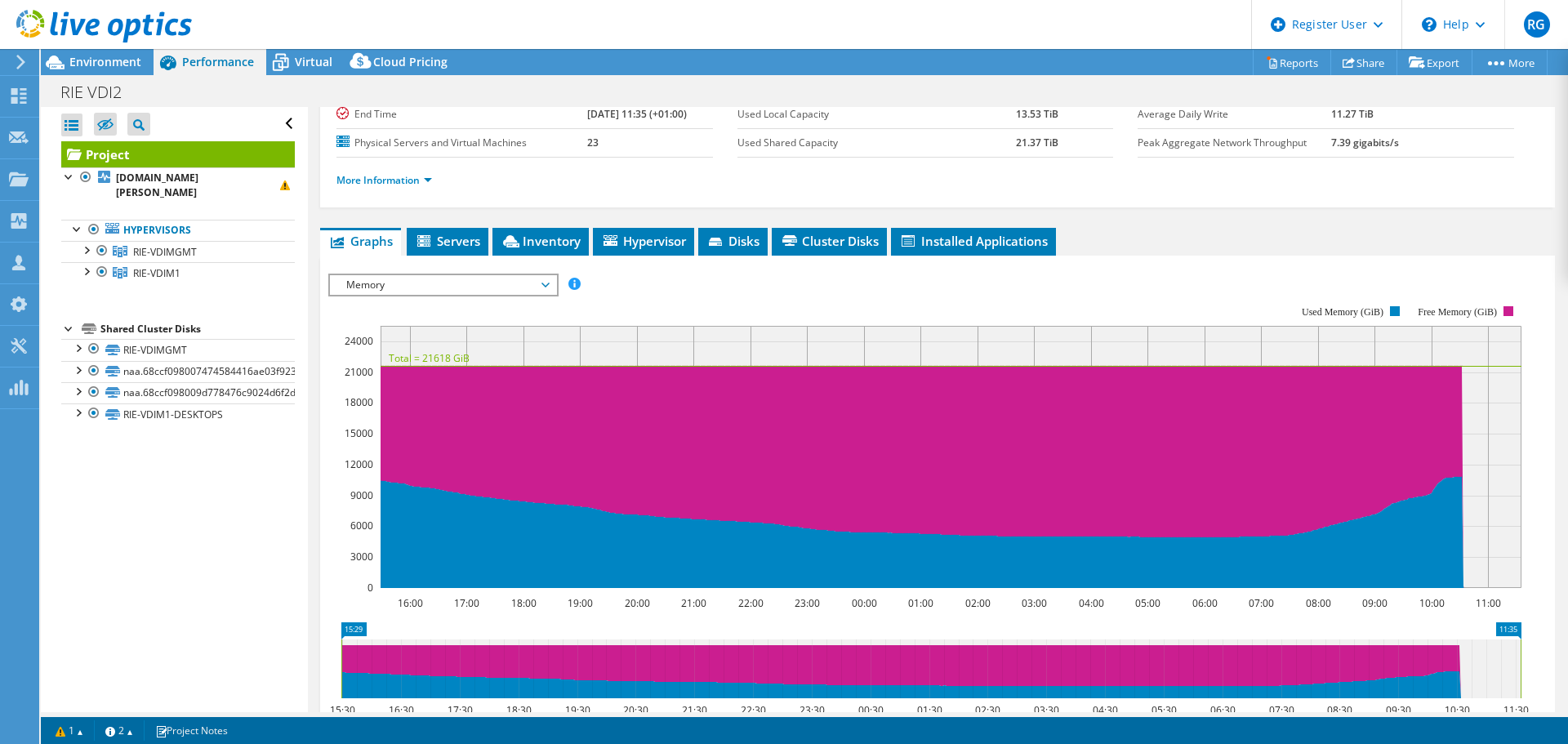
scroll to position [172, 0]
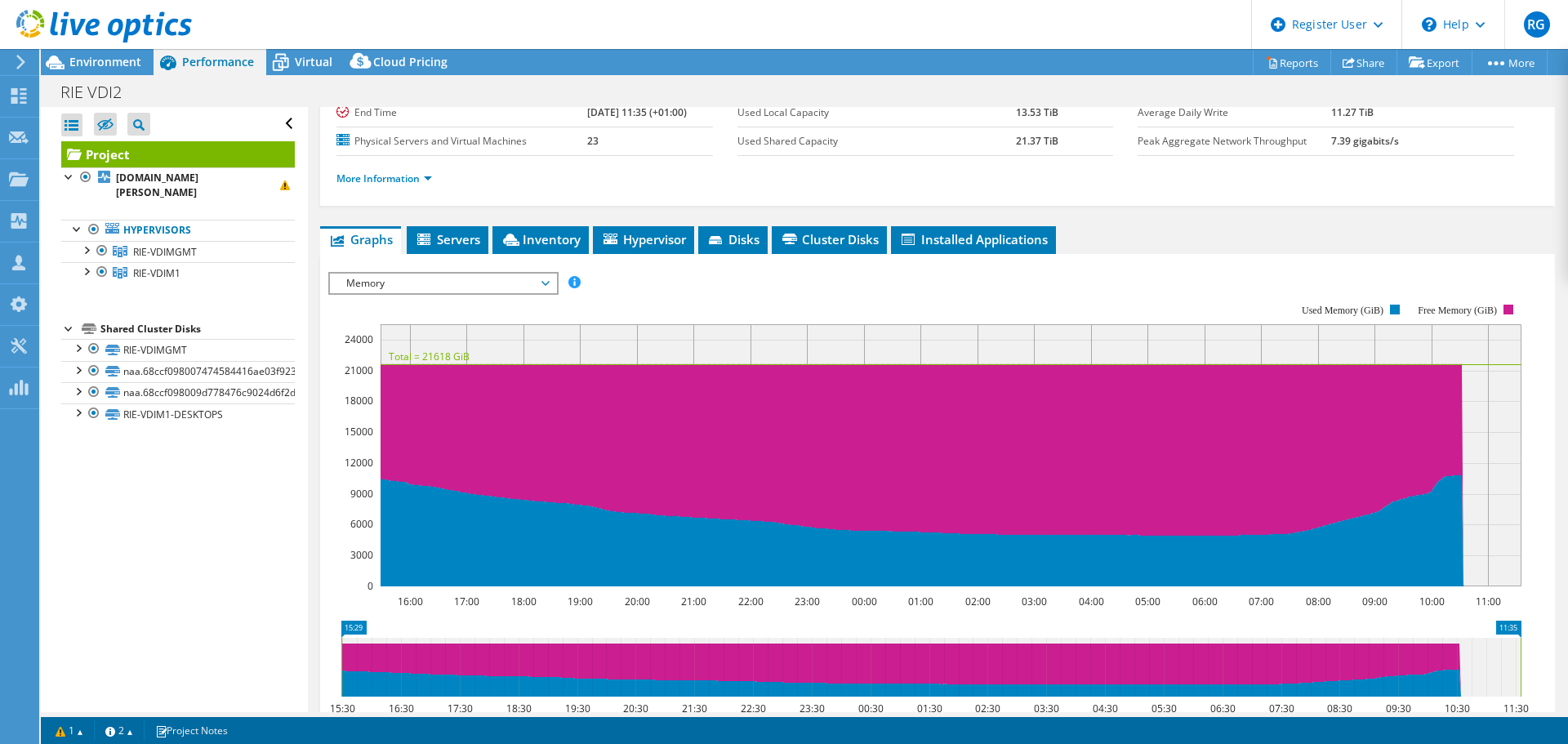
click at [463, 280] on span "Memory" at bounding box center [442, 283] width 210 height 20
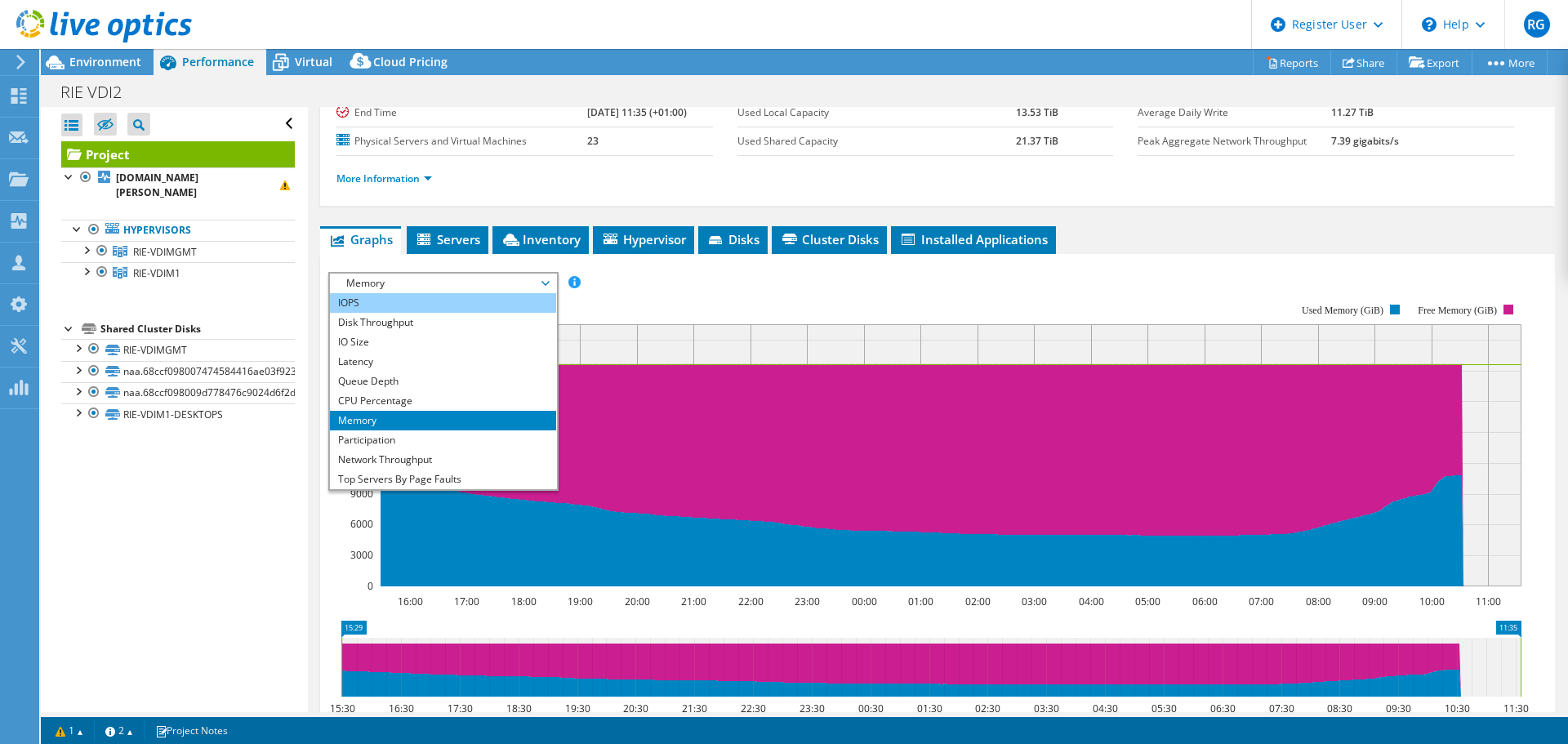
click at [438, 307] on li "IOPS" at bounding box center [443, 303] width 226 height 20
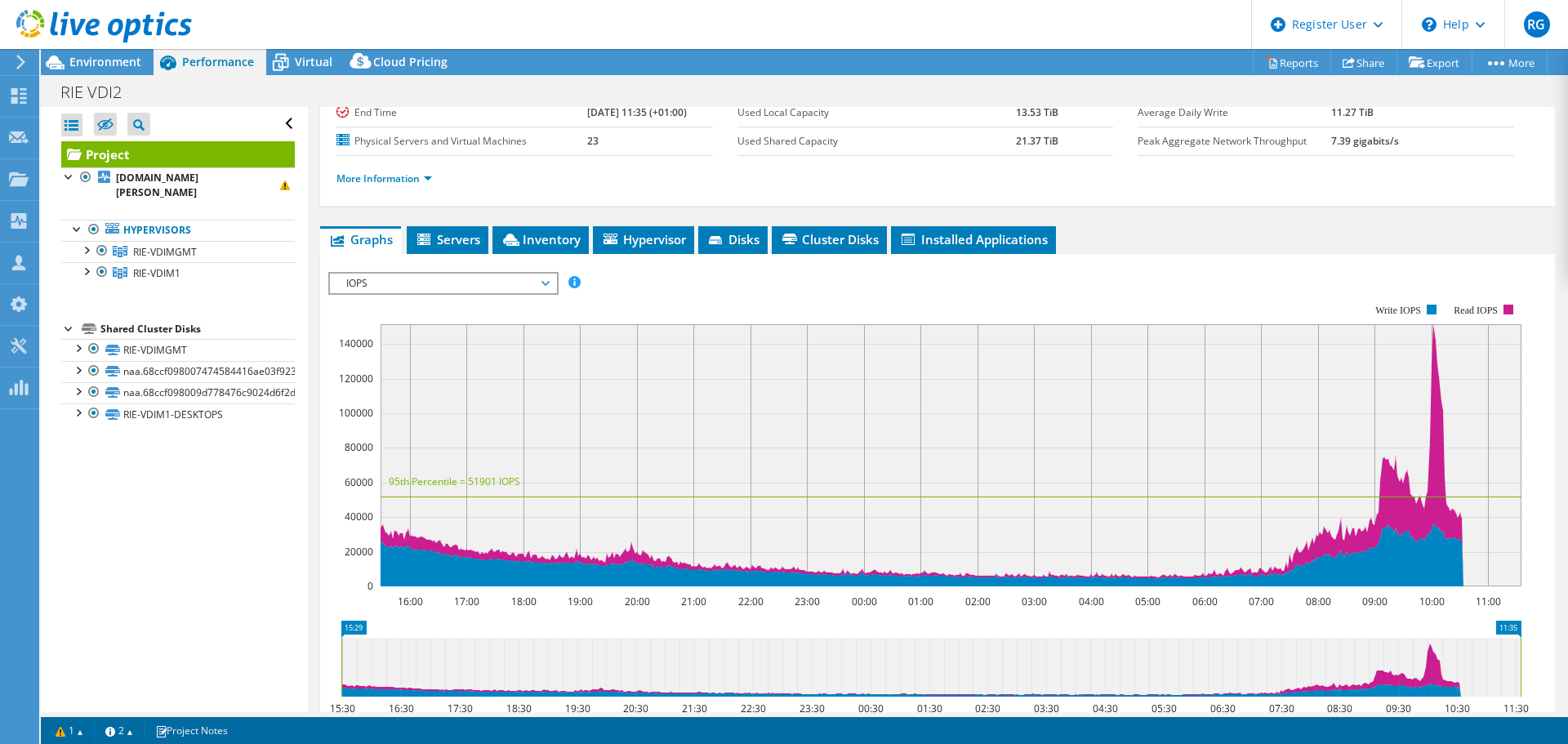
click at [519, 283] on span "IOPS" at bounding box center [442, 283] width 210 height 20
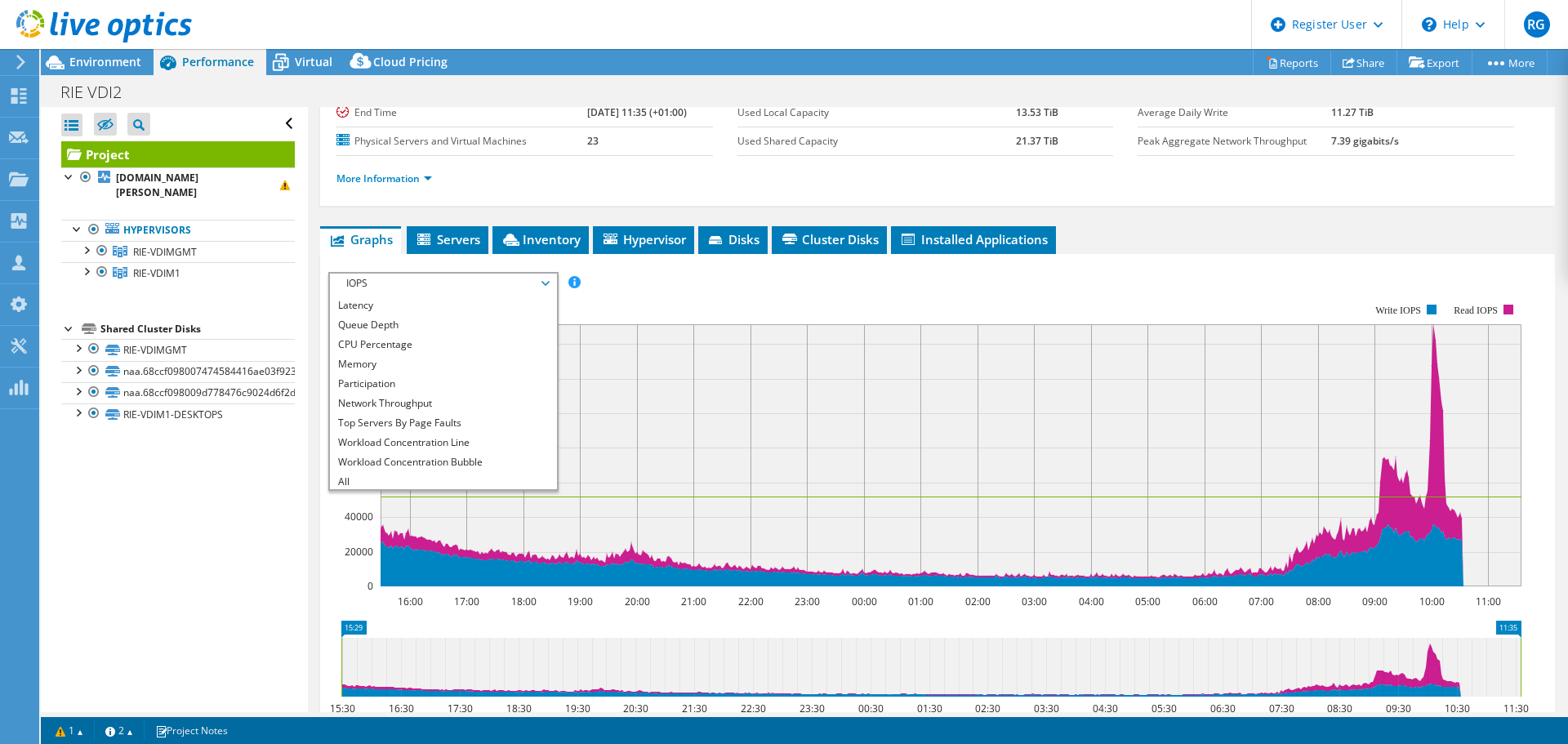
scroll to position [59, 0]
click at [413, 302] on li "Latency" at bounding box center [443, 303] width 226 height 20
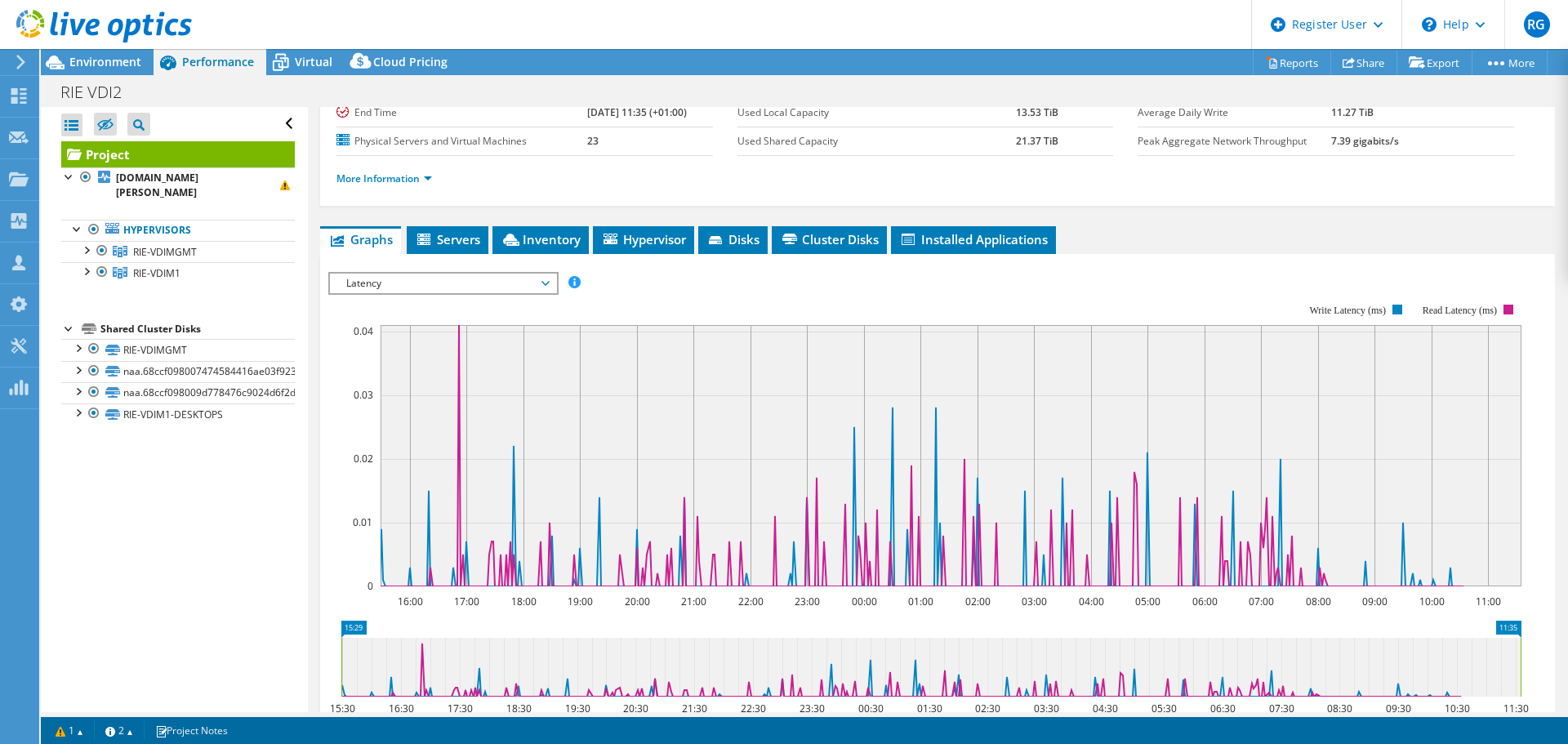
click at [532, 285] on span "Latency" at bounding box center [442, 283] width 210 height 20
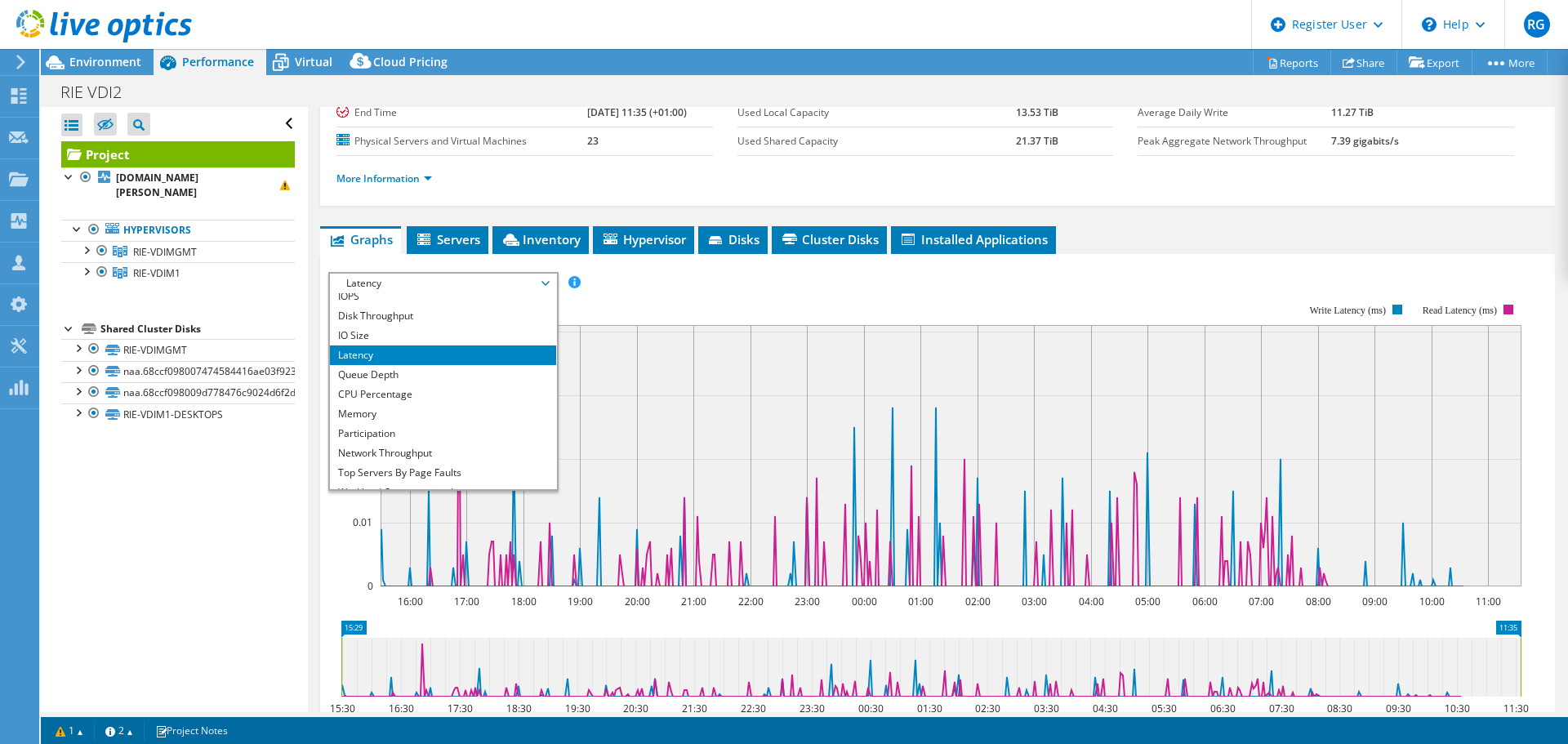
scroll to position [0, 0]
click at [467, 345] on li "IO Size" at bounding box center [443, 342] width 226 height 20
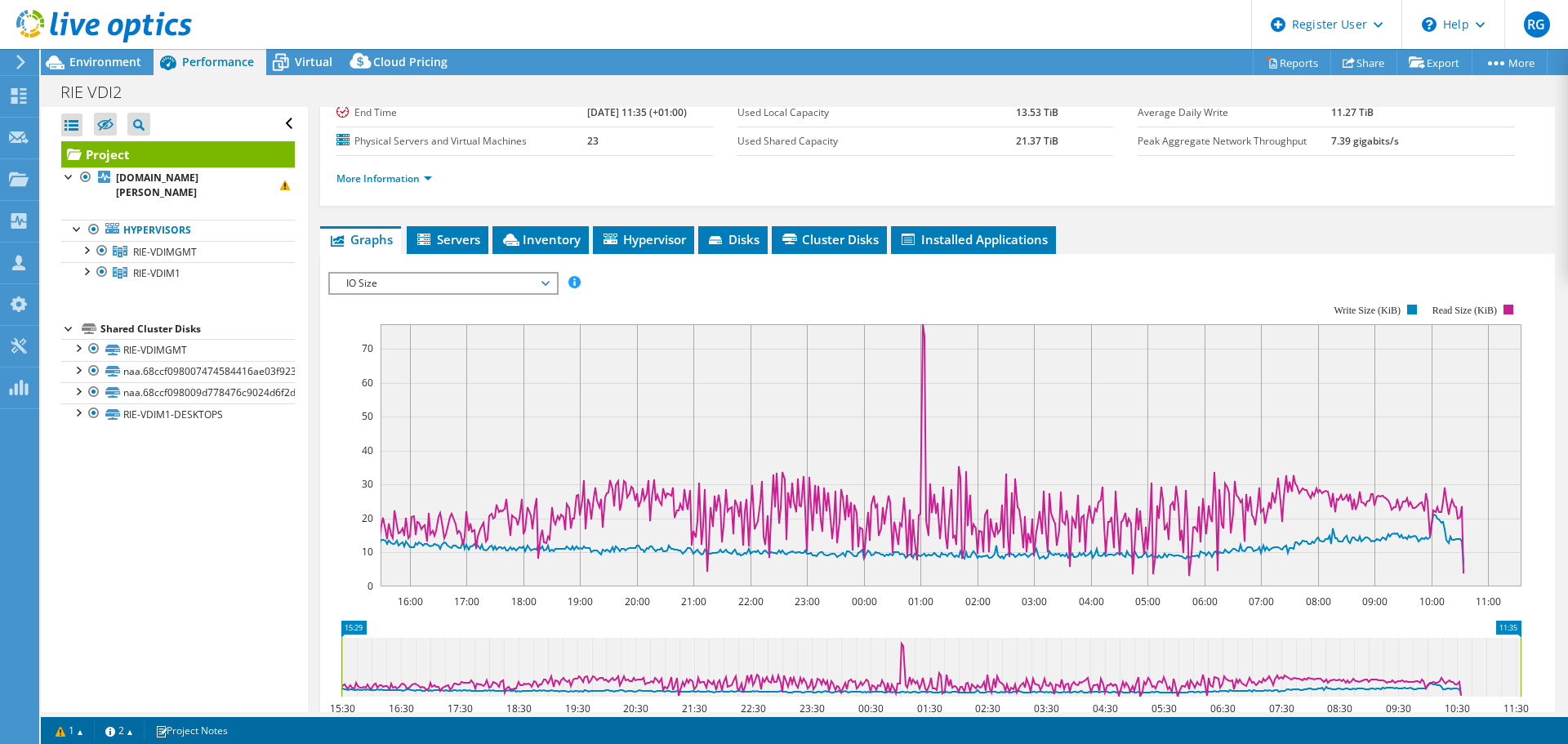
click at [537, 278] on span "IO Size" at bounding box center [442, 283] width 210 height 20
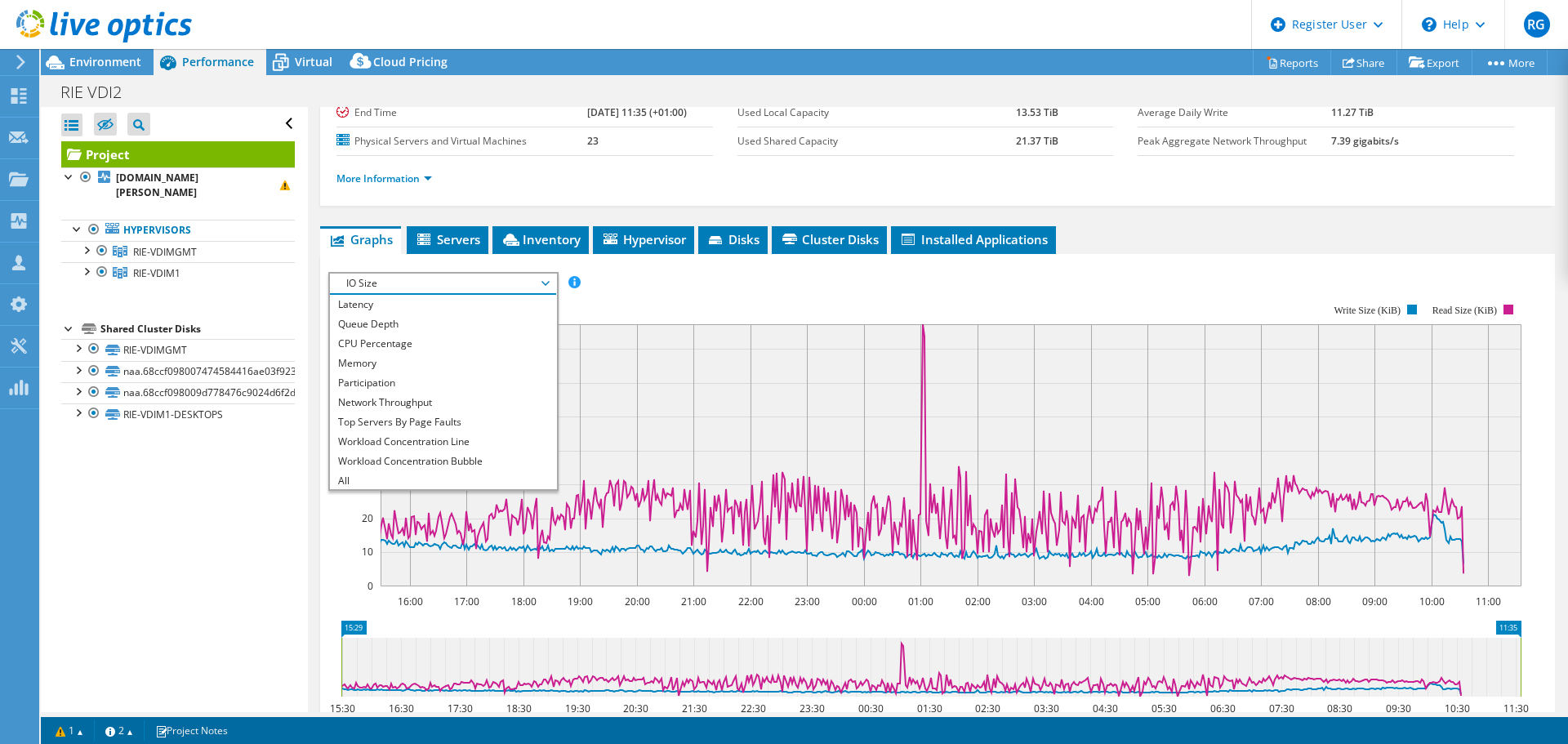
scroll to position [59, 0]
click at [485, 346] on li "CPU Percentage" at bounding box center [443, 342] width 226 height 20
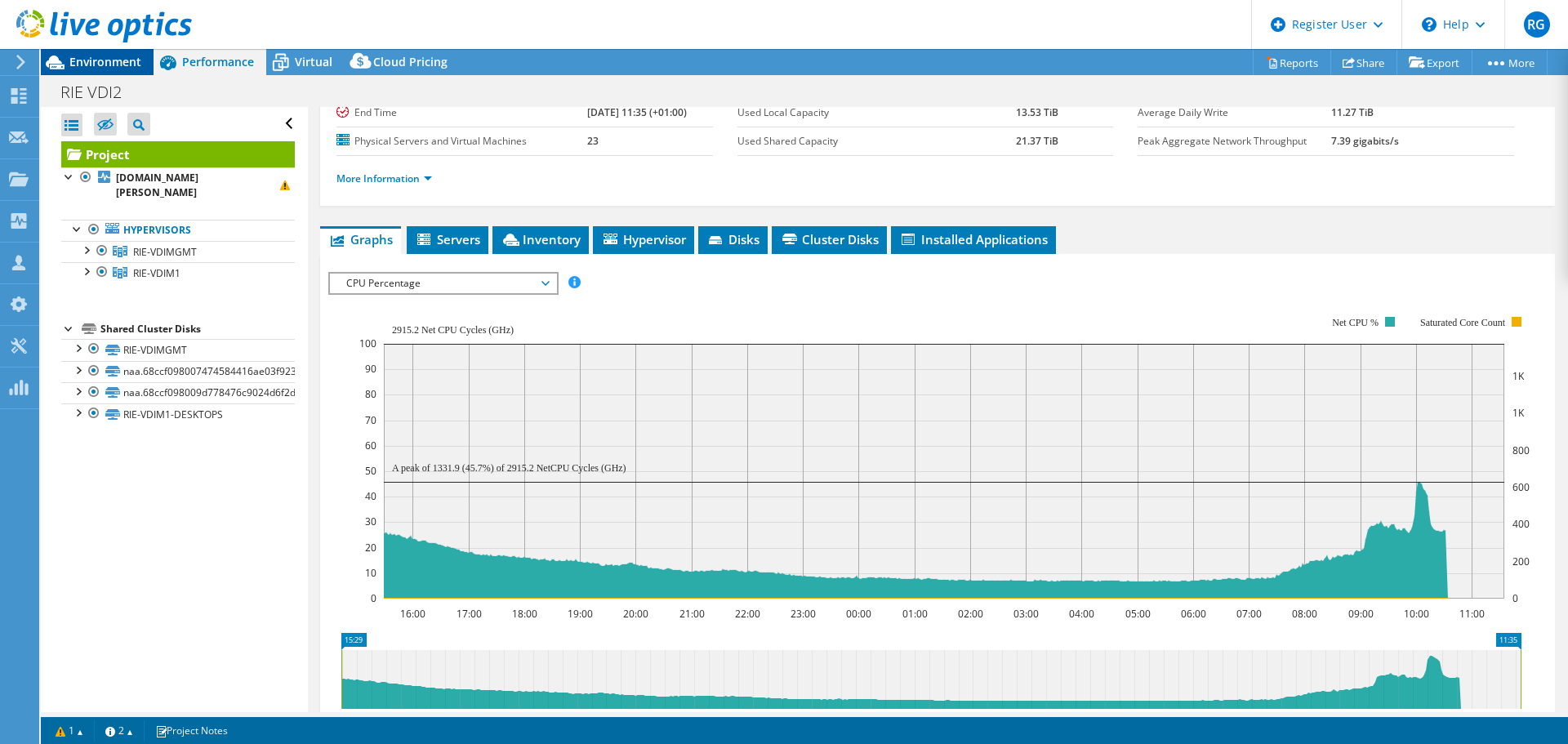
click at [91, 60] on span "Environment" at bounding box center [105, 62] width 72 height 15
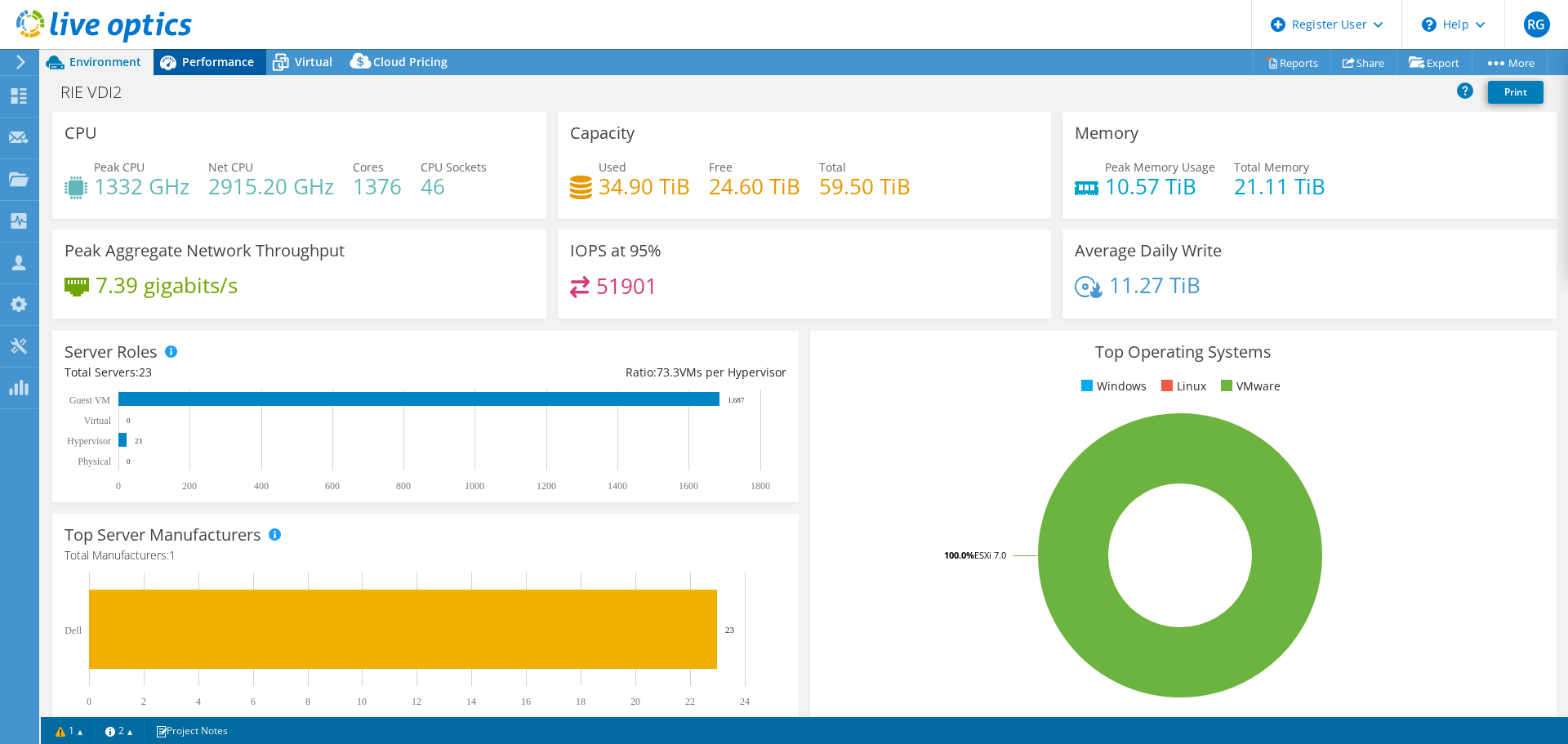
click at [215, 61] on span "Performance" at bounding box center [218, 62] width 72 height 15
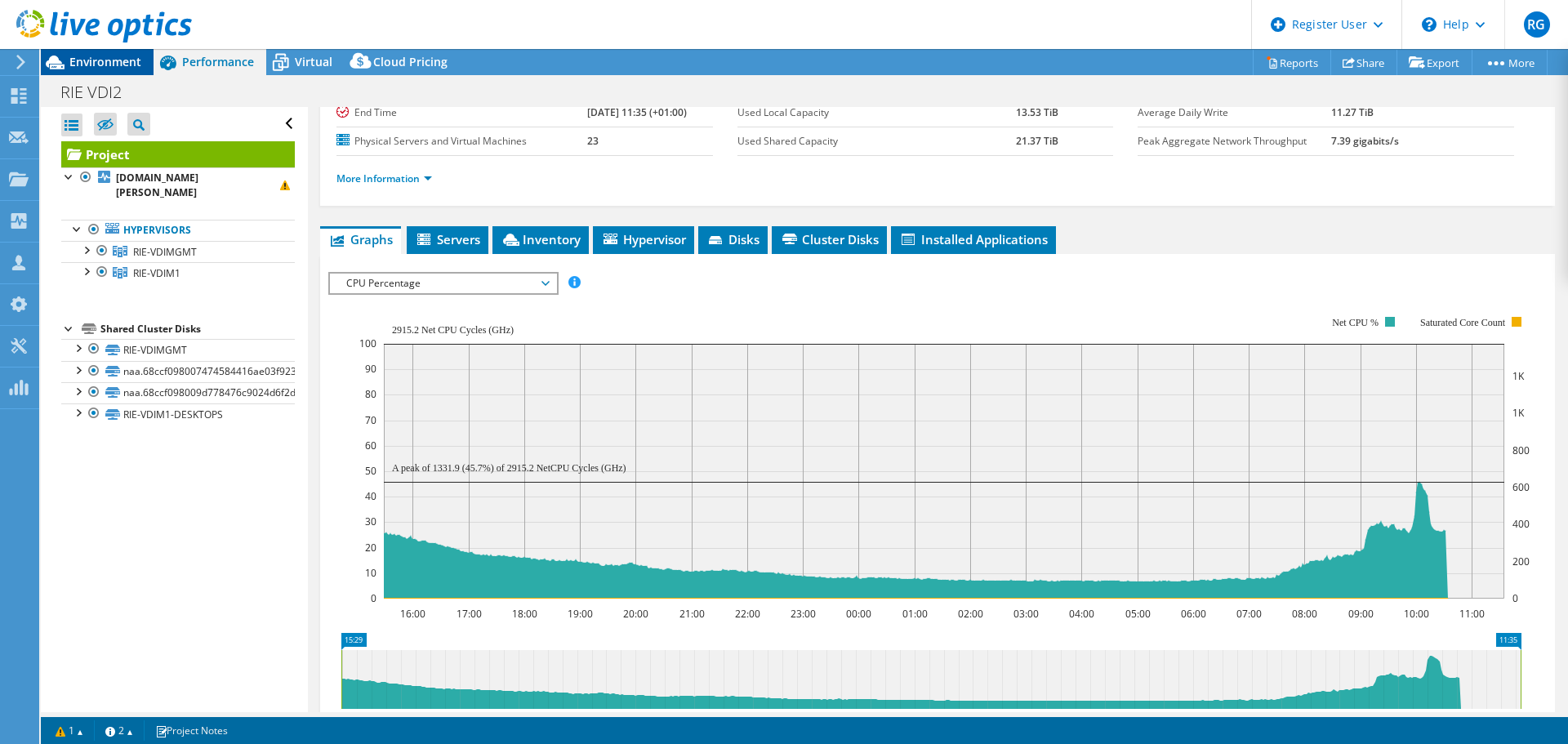
click at [113, 61] on span "Environment" at bounding box center [105, 62] width 72 height 15
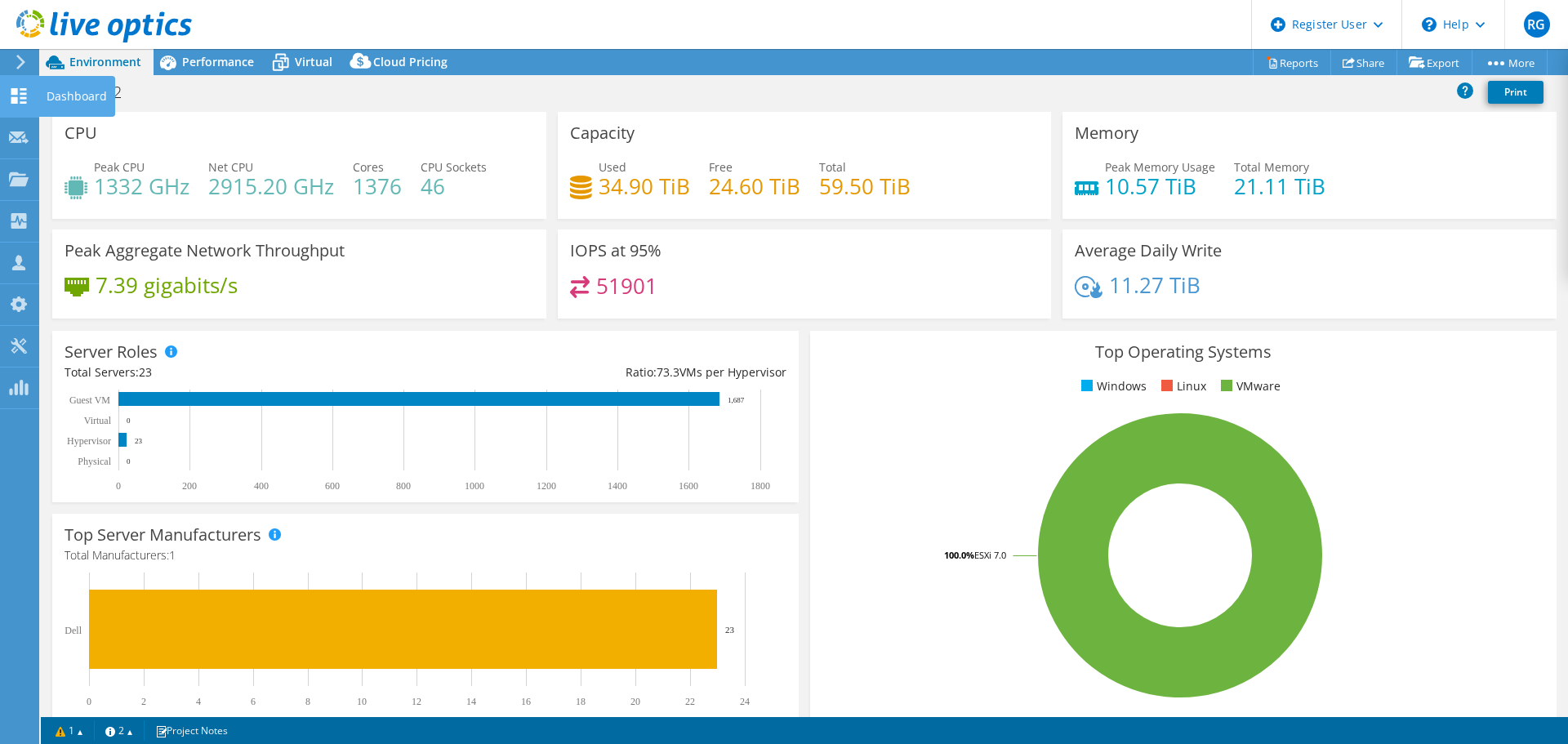
click at [20, 93] on icon at bounding box center [18, 96] width 20 height 15
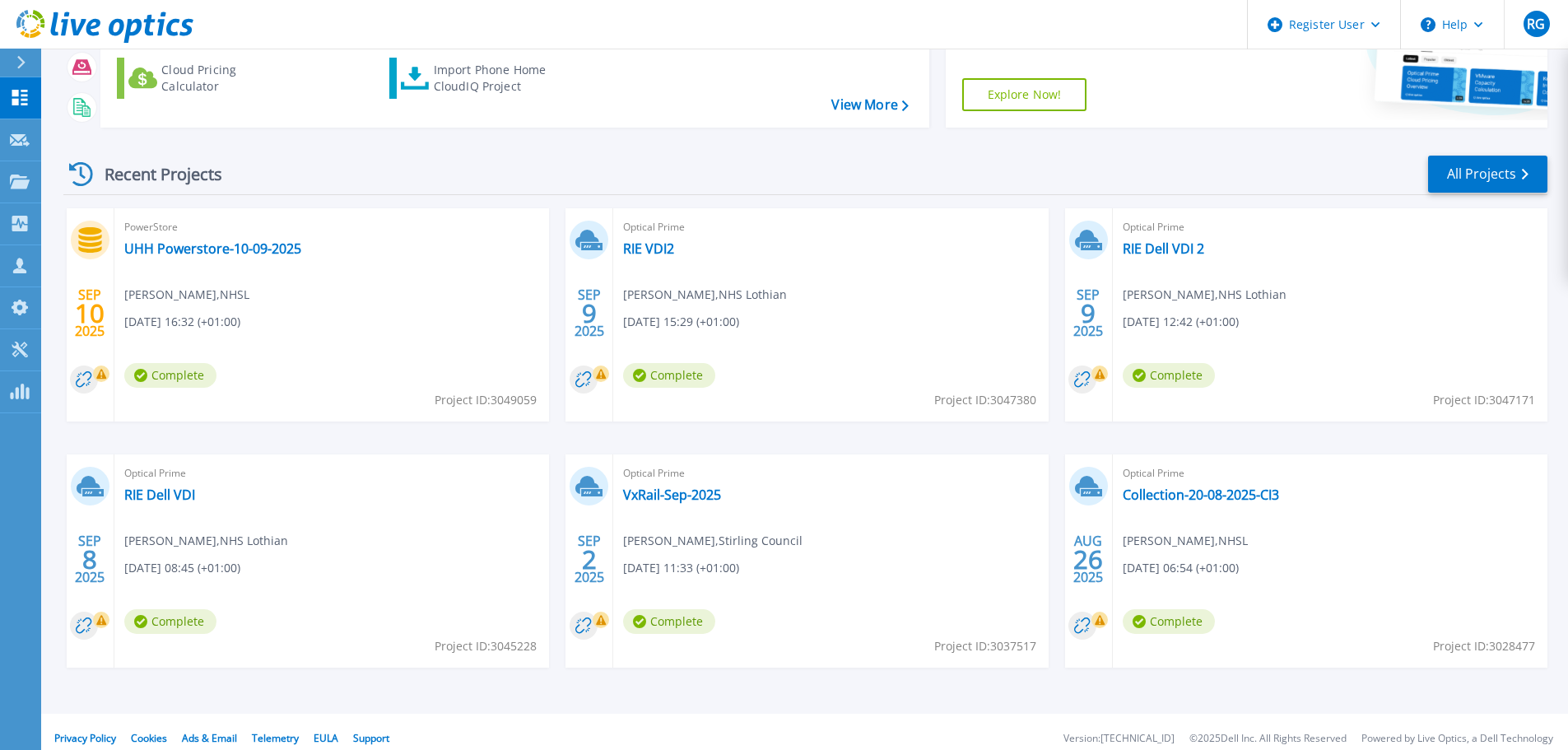
scroll to position [232, 0]
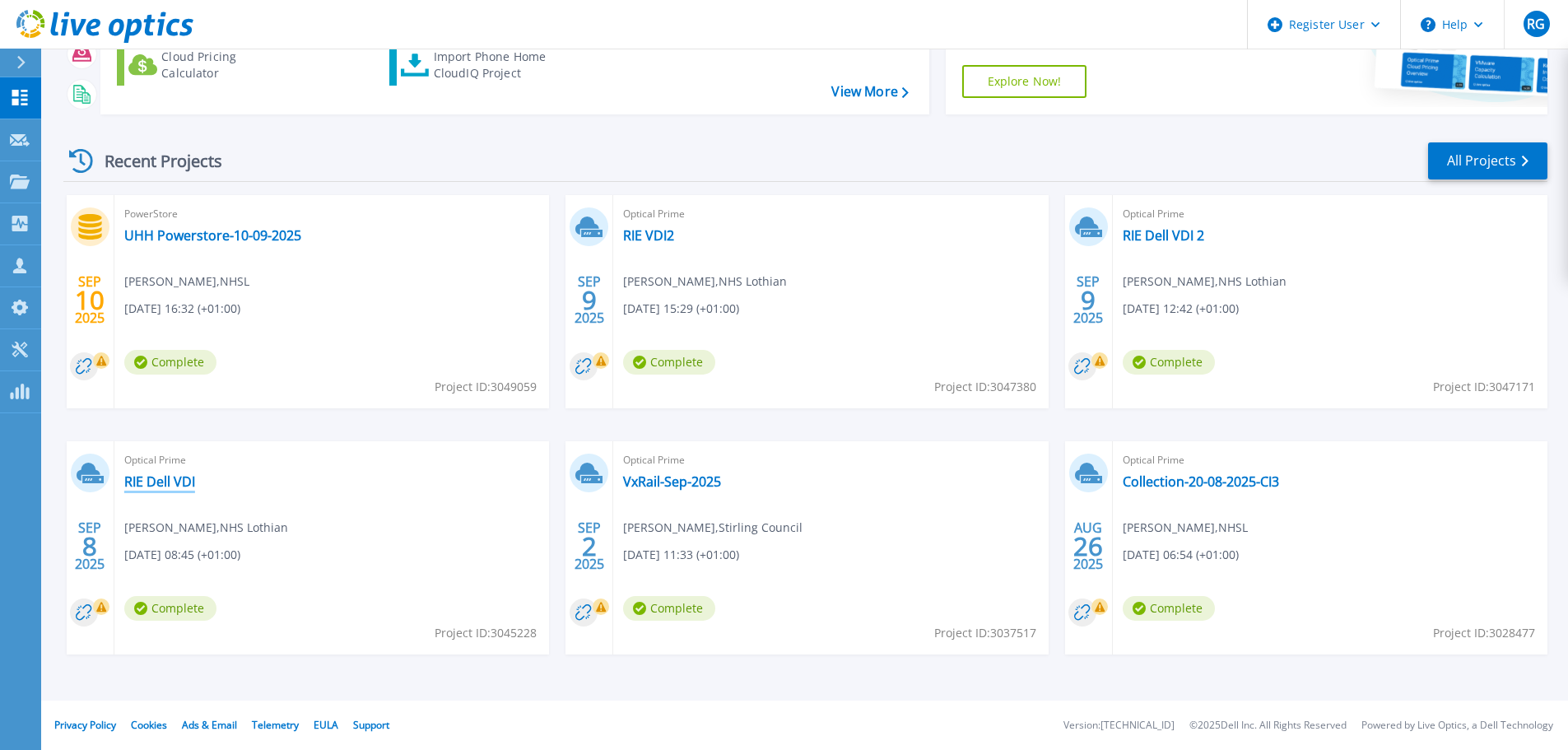
drag, startPoint x: 153, startPoint y: 475, endPoint x: 190, endPoint y: 456, distance: 41.6
click at [153, 474] on link "RIE Dell VDI" at bounding box center [160, 481] width 71 height 16
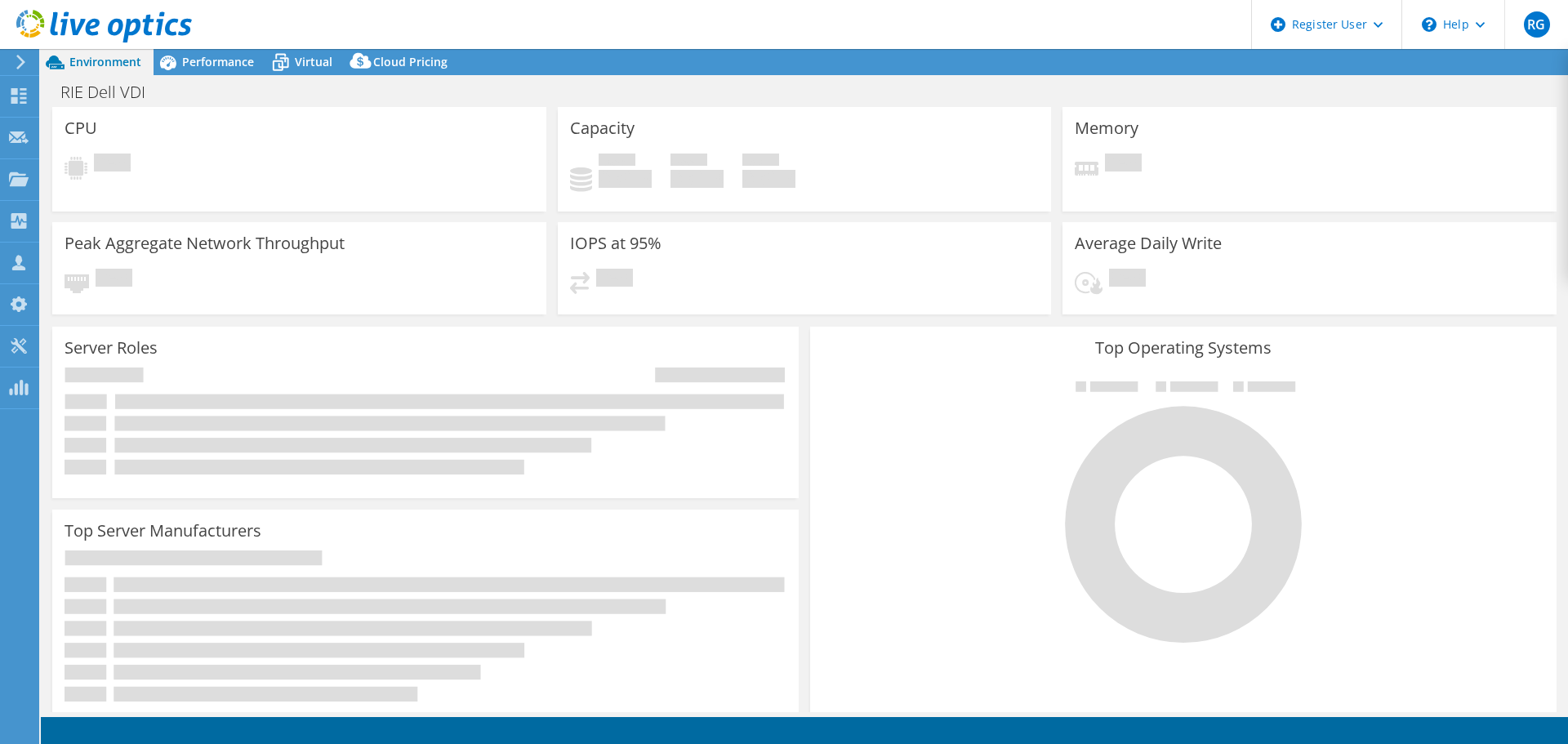
select select "USD"
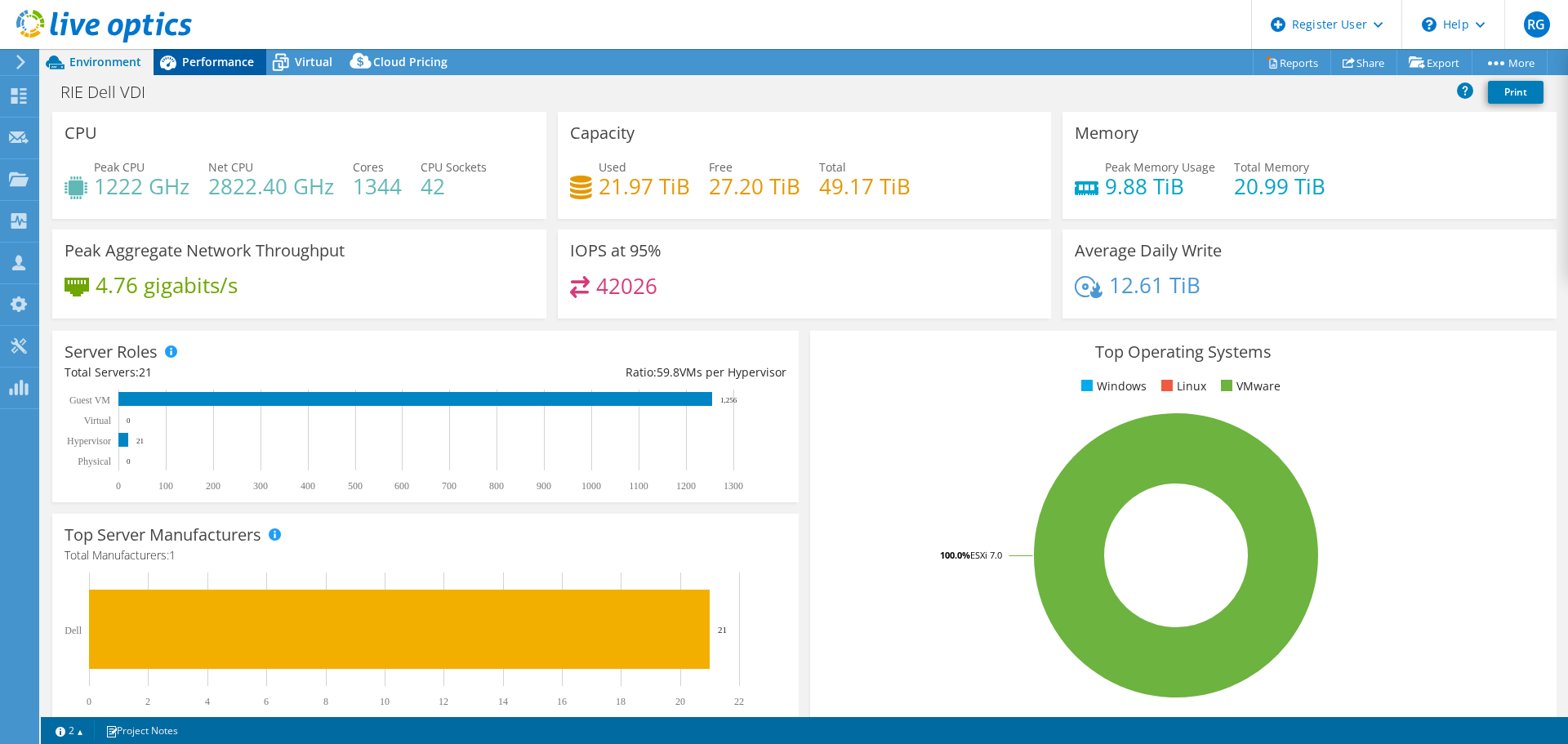
click at [200, 69] on div "Performance" at bounding box center [210, 63] width 113 height 27
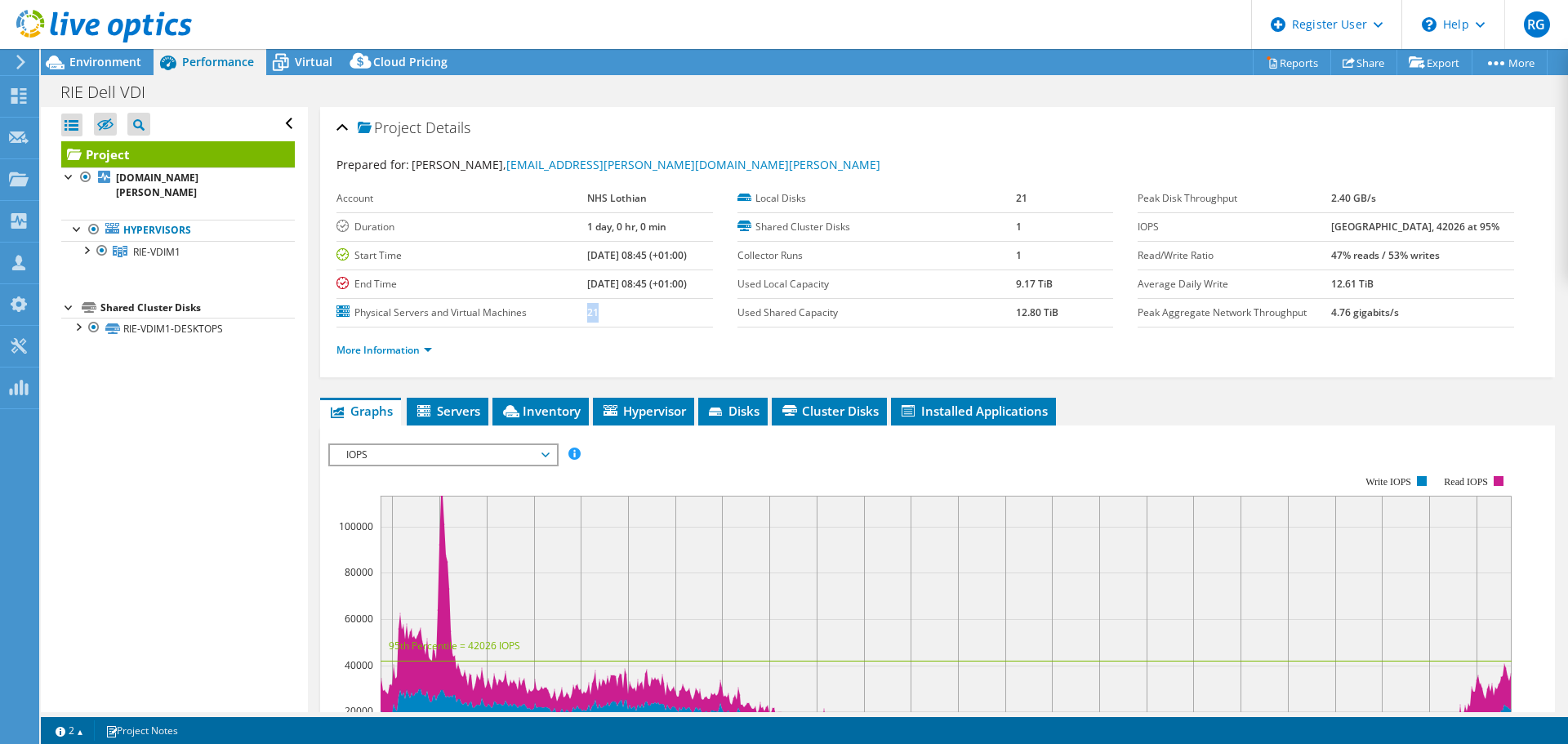
drag, startPoint x: 565, startPoint y: 317, endPoint x: 580, endPoint y: 317, distance: 15.0
click at [580, 317] on tr "Physical Servers and Virtual Machines 21" at bounding box center [525, 312] width 377 height 28
drag, startPoint x: 1337, startPoint y: 232, endPoint x: 1372, endPoint y: 233, distance: 35.0
click at [1372, 233] on tr "IOPS 113351 at Peak, 42026 at 95%" at bounding box center [1326, 227] width 377 height 28
click at [320, 65] on span "Virtual" at bounding box center [314, 62] width 38 height 15
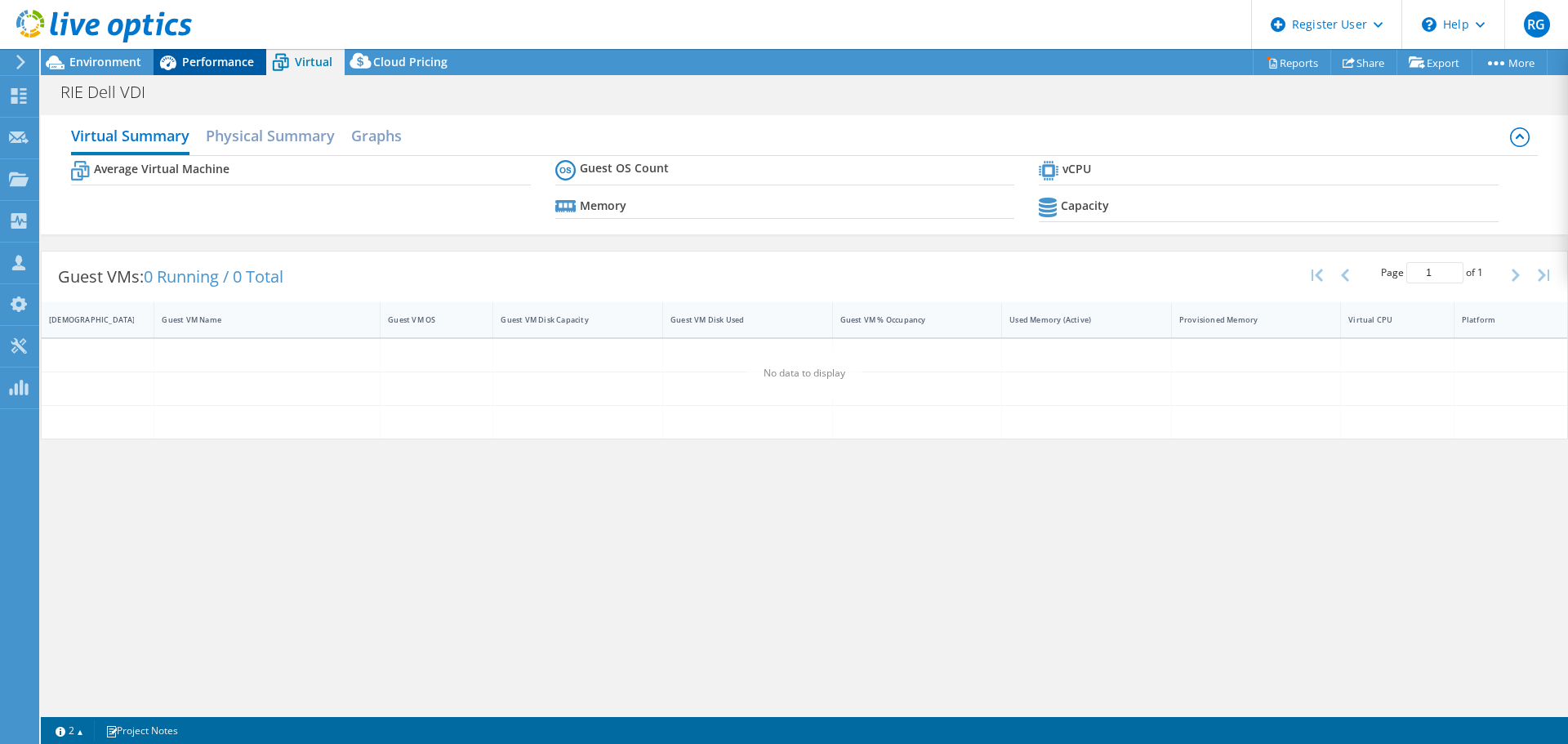
click at [232, 58] on span "Performance" at bounding box center [218, 62] width 72 height 15
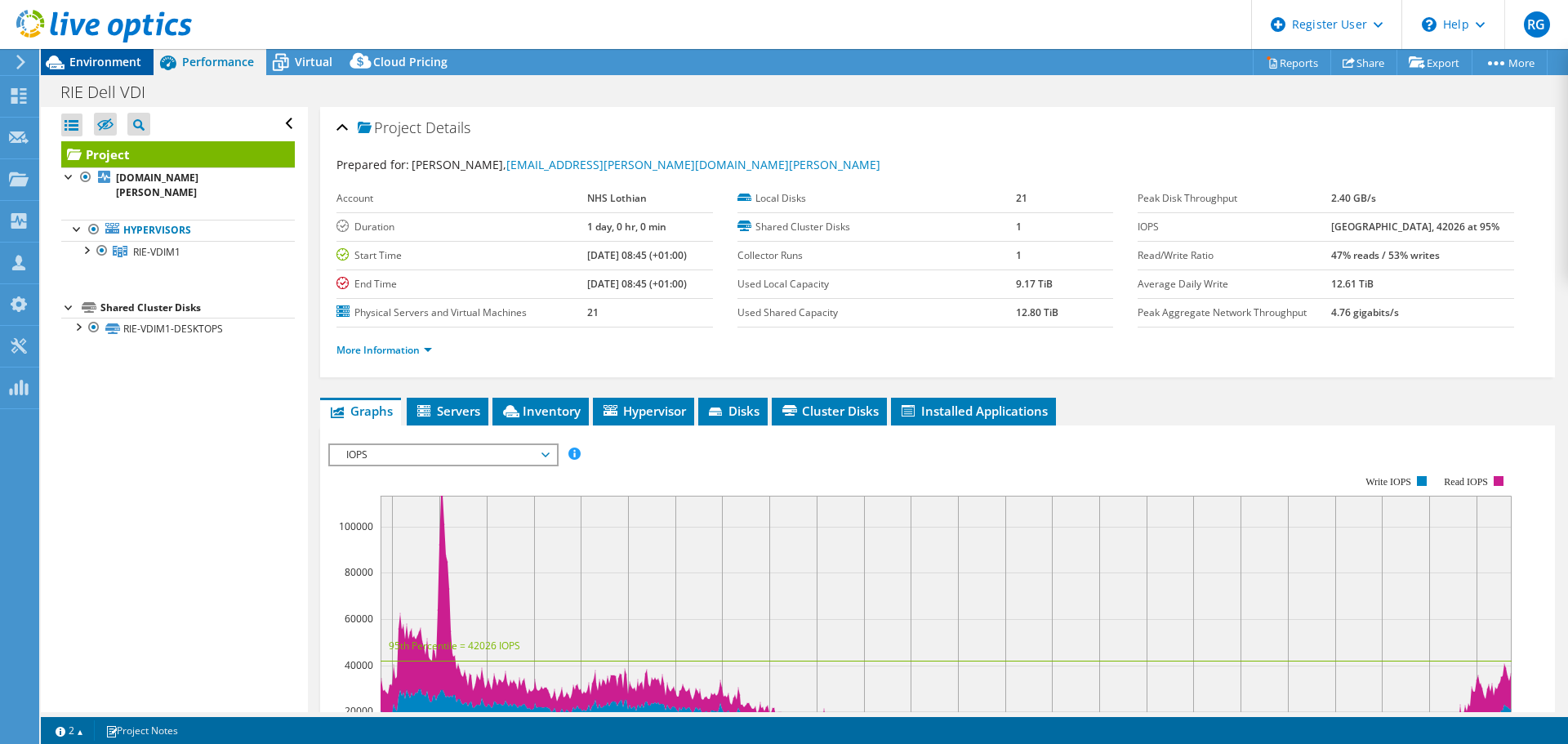
click at [120, 59] on span "Environment" at bounding box center [105, 62] width 72 height 15
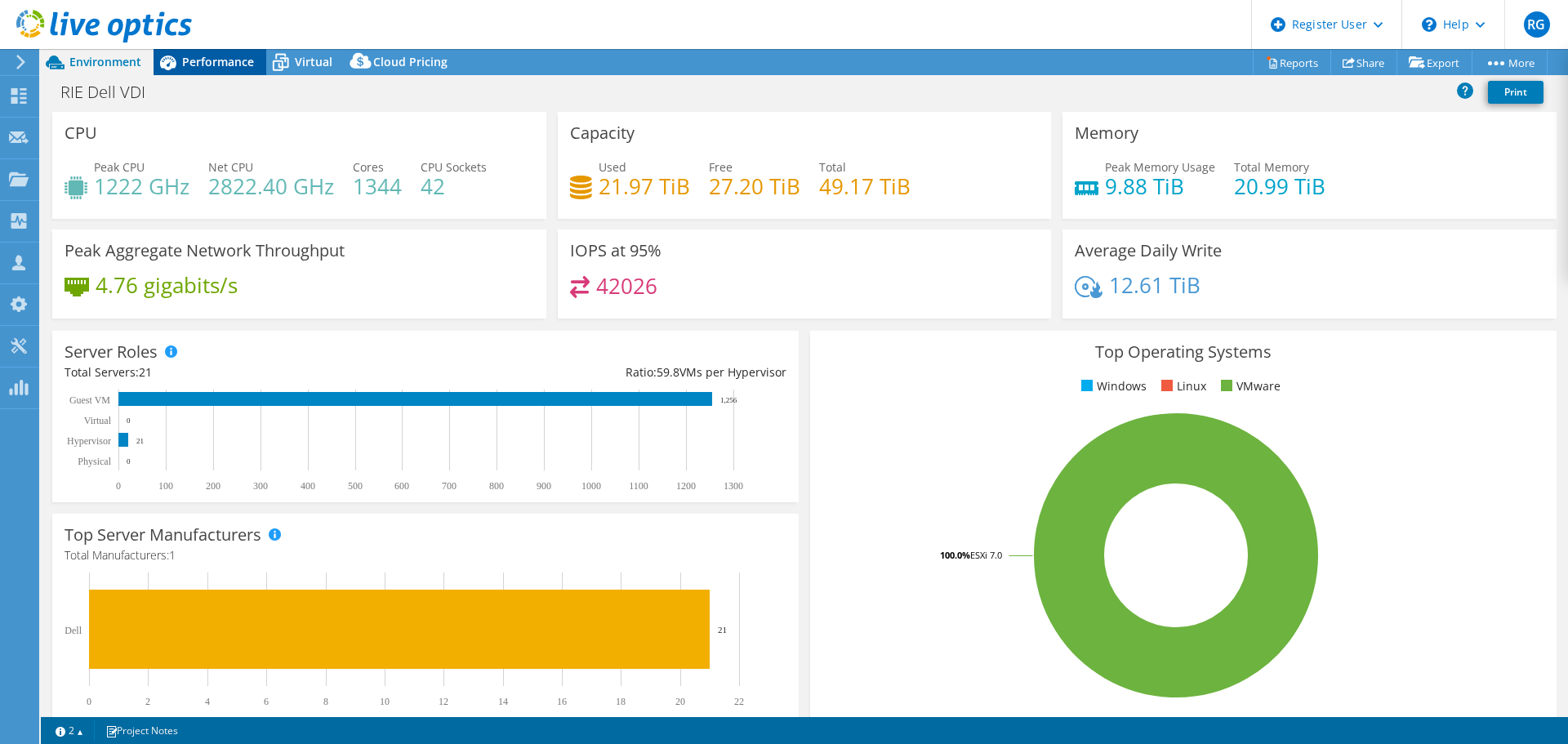
click at [203, 55] on span "Performance" at bounding box center [218, 62] width 72 height 15
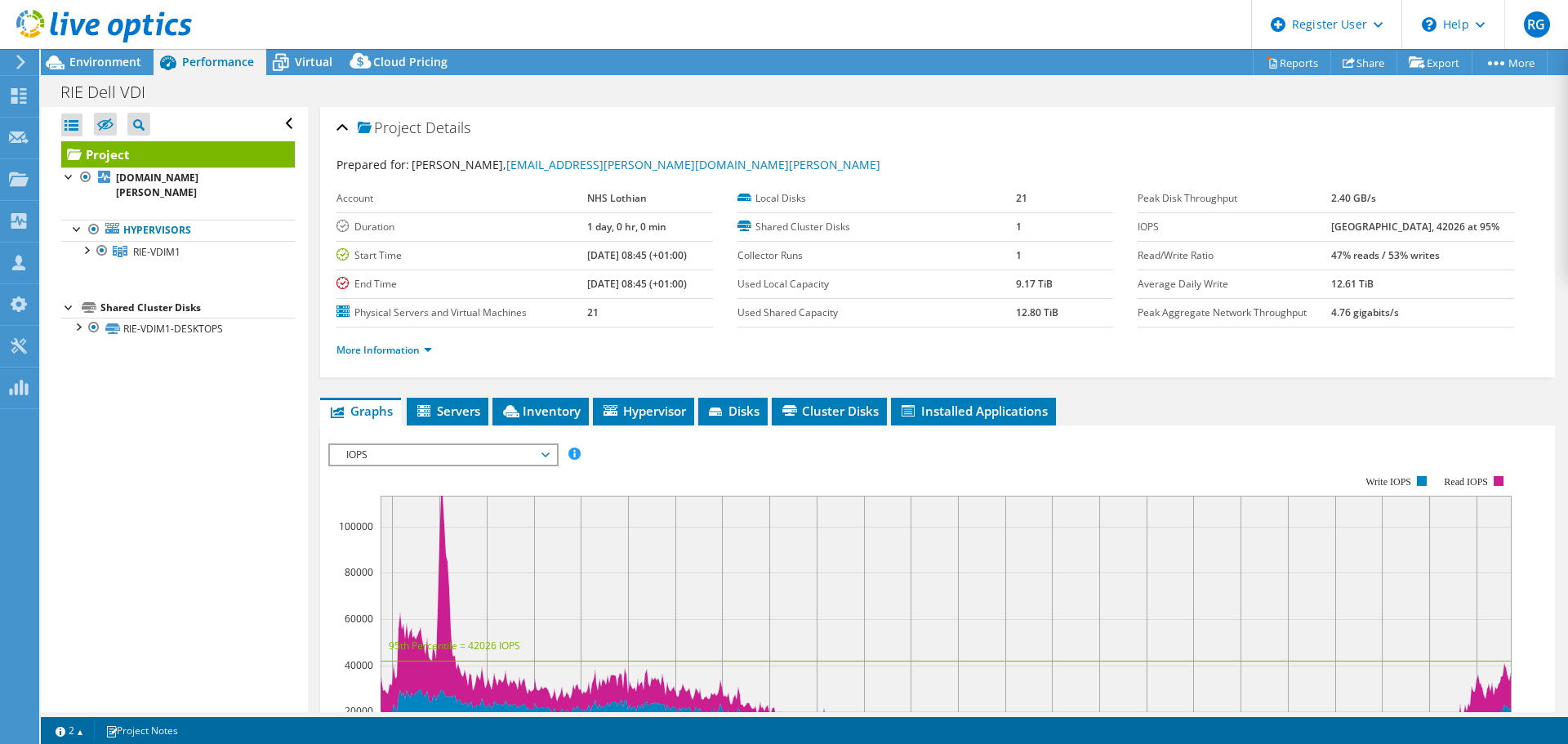
click at [106, 53] on div at bounding box center [96, 28] width 192 height 55
click at [307, 56] on span "Virtual" at bounding box center [314, 62] width 38 height 15
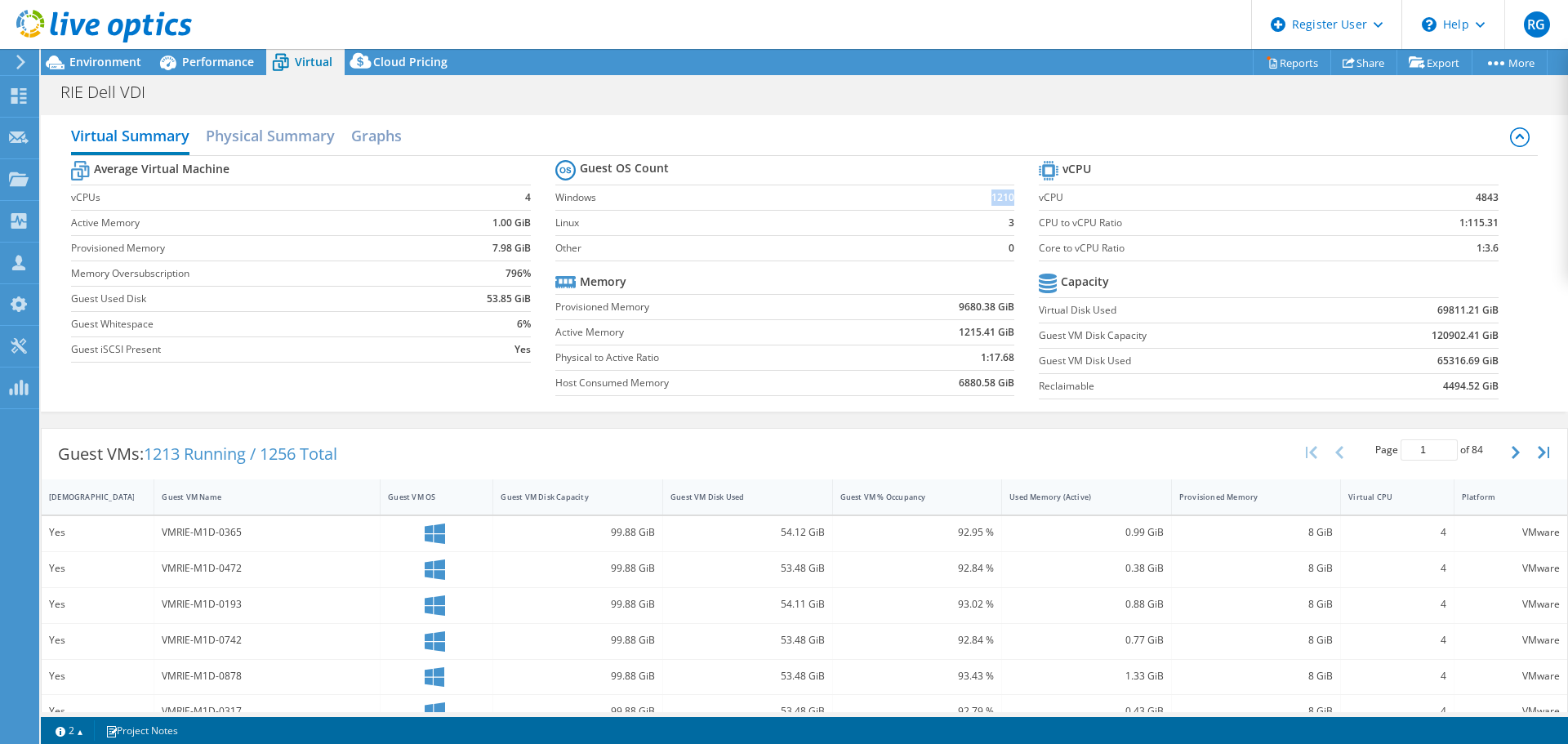
drag, startPoint x: 980, startPoint y: 198, endPoint x: 1006, endPoint y: 199, distance: 26.0
click at [1006, 199] on td "1210" at bounding box center [976, 196] width 77 height 26
click at [135, 60] on span "Environment" at bounding box center [105, 62] width 72 height 15
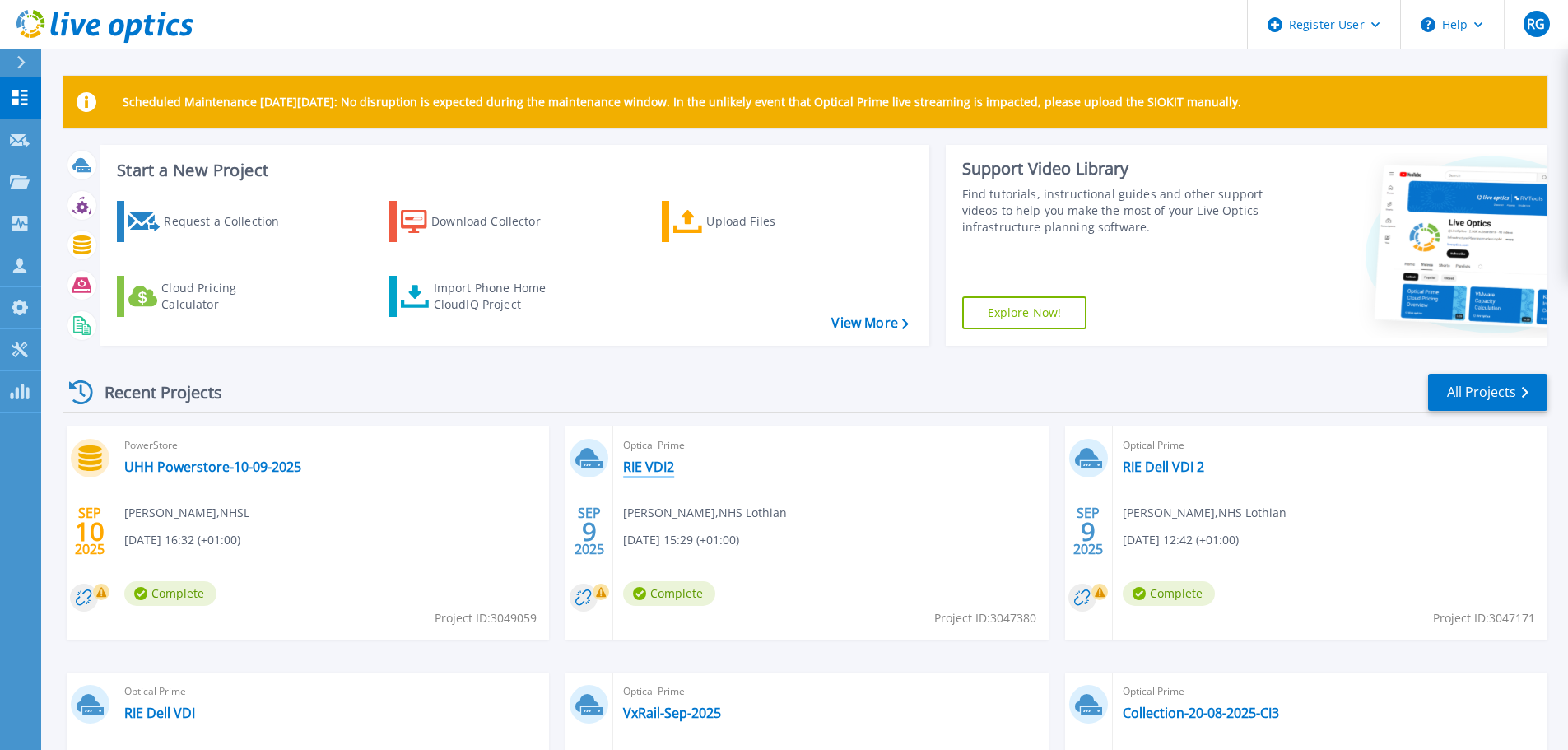
click at [652, 469] on link "RIE VDI2" at bounding box center [648, 466] width 51 height 16
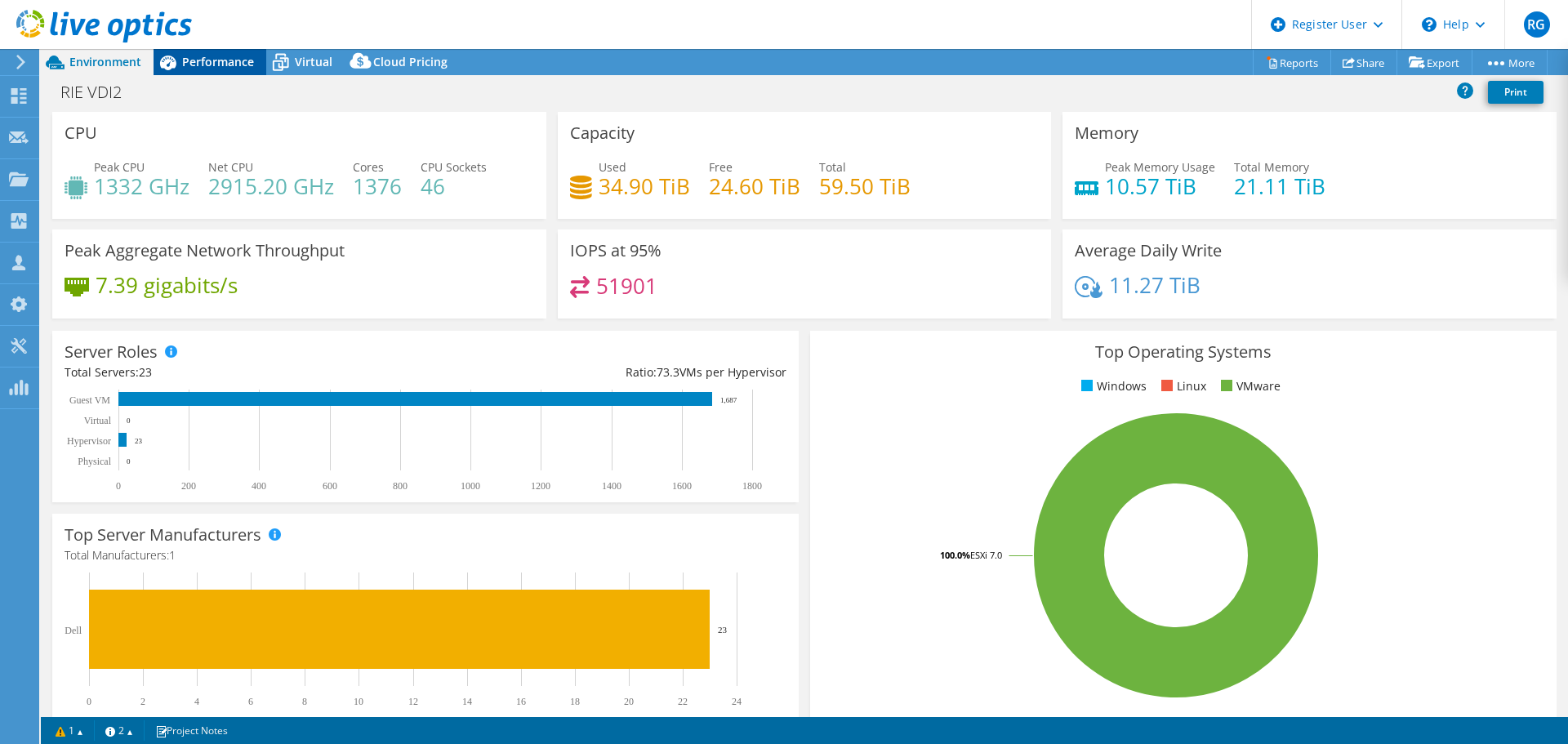
click at [208, 56] on span "Performance" at bounding box center [218, 62] width 72 height 15
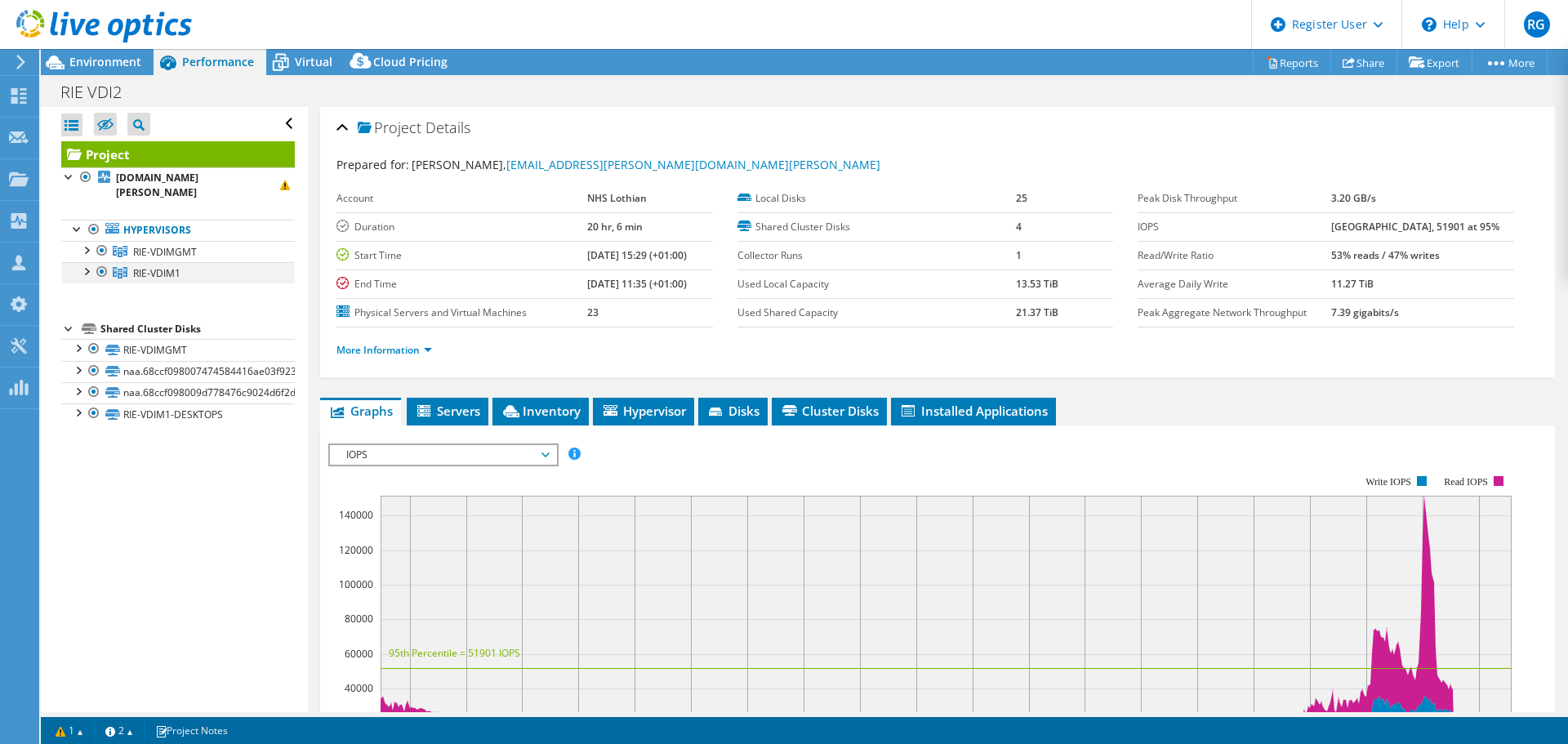
click at [104, 269] on div at bounding box center [102, 271] width 16 height 20
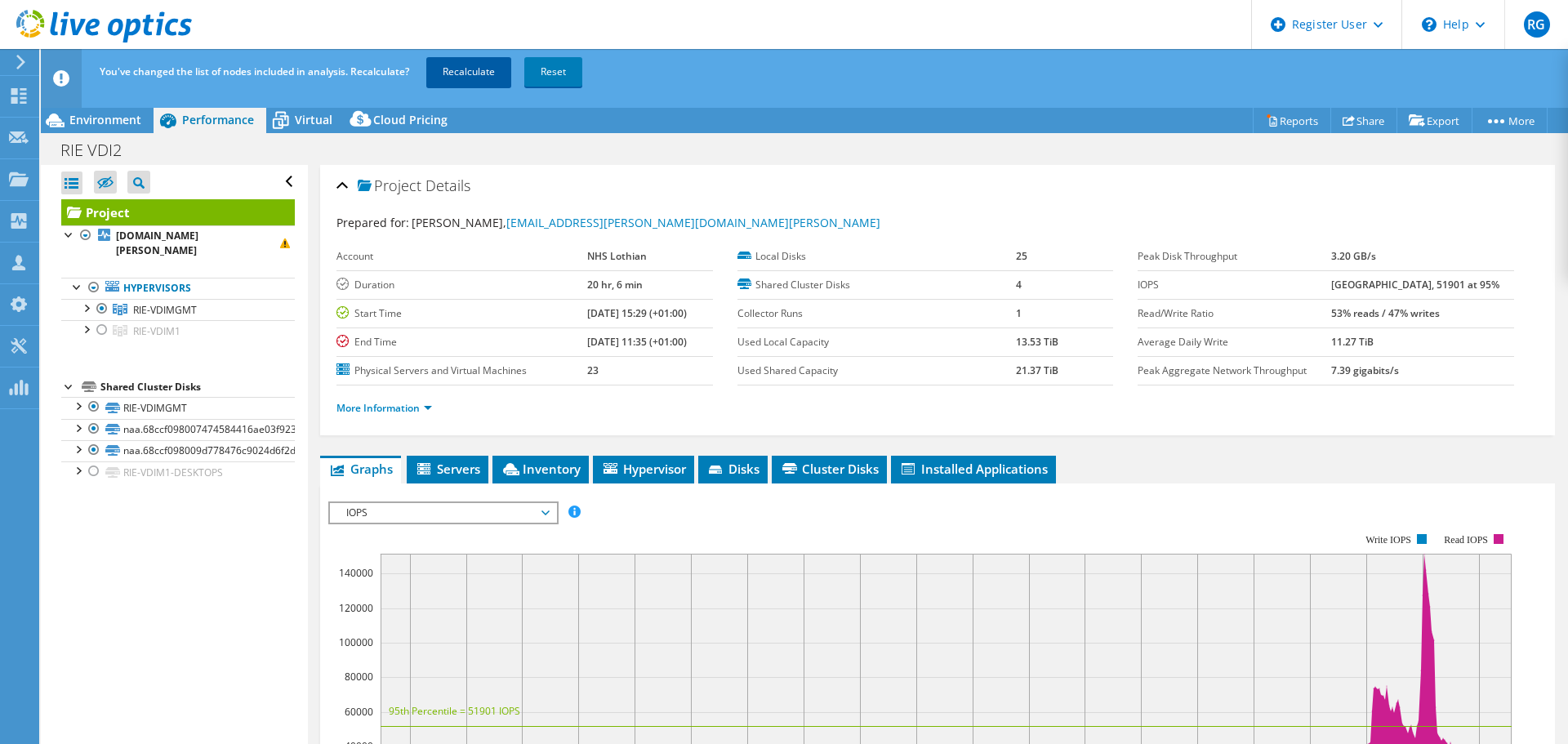
click at [451, 70] on link "Recalculate" at bounding box center [468, 71] width 84 height 29
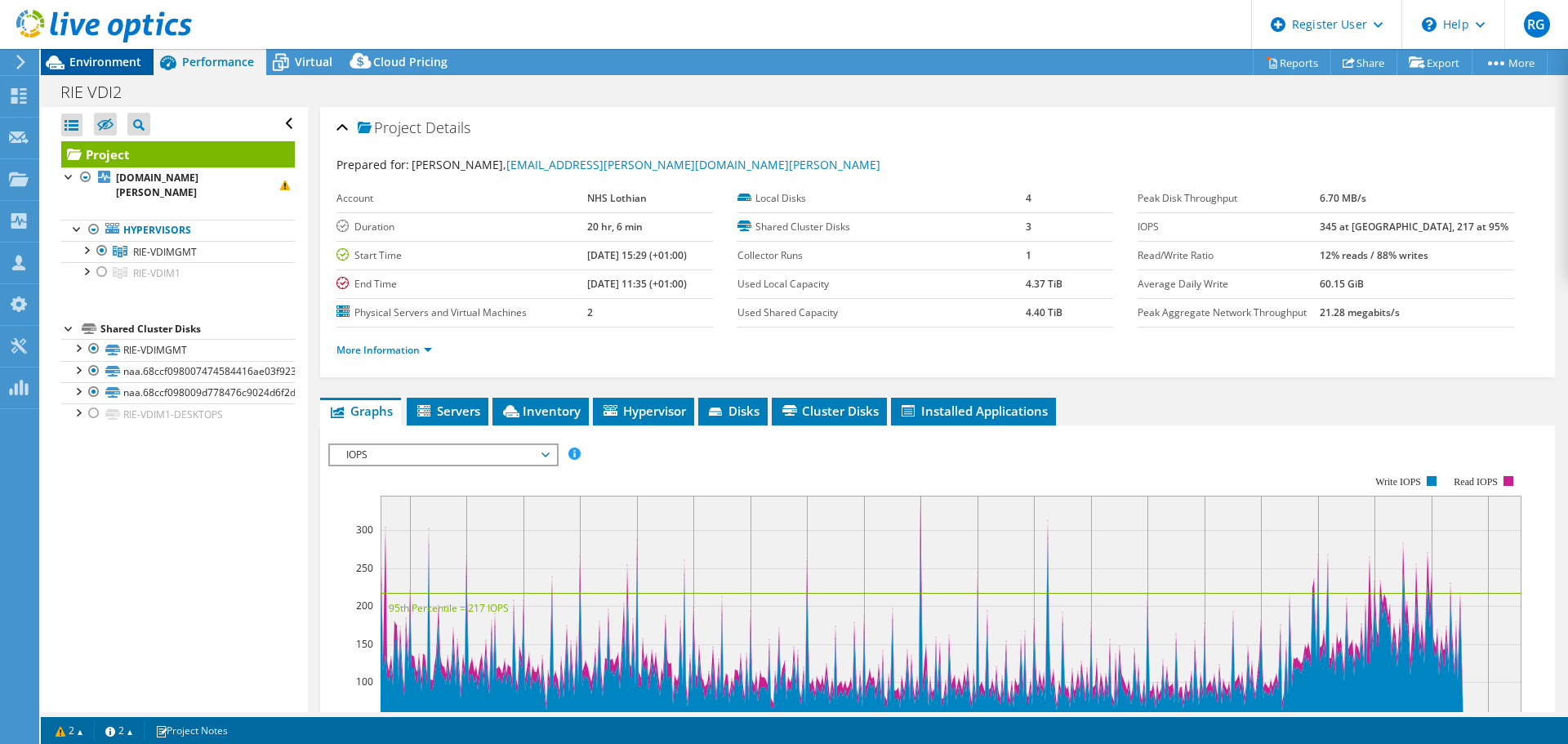
click at [95, 59] on span "Environment" at bounding box center [105, 62] width 72 height 15
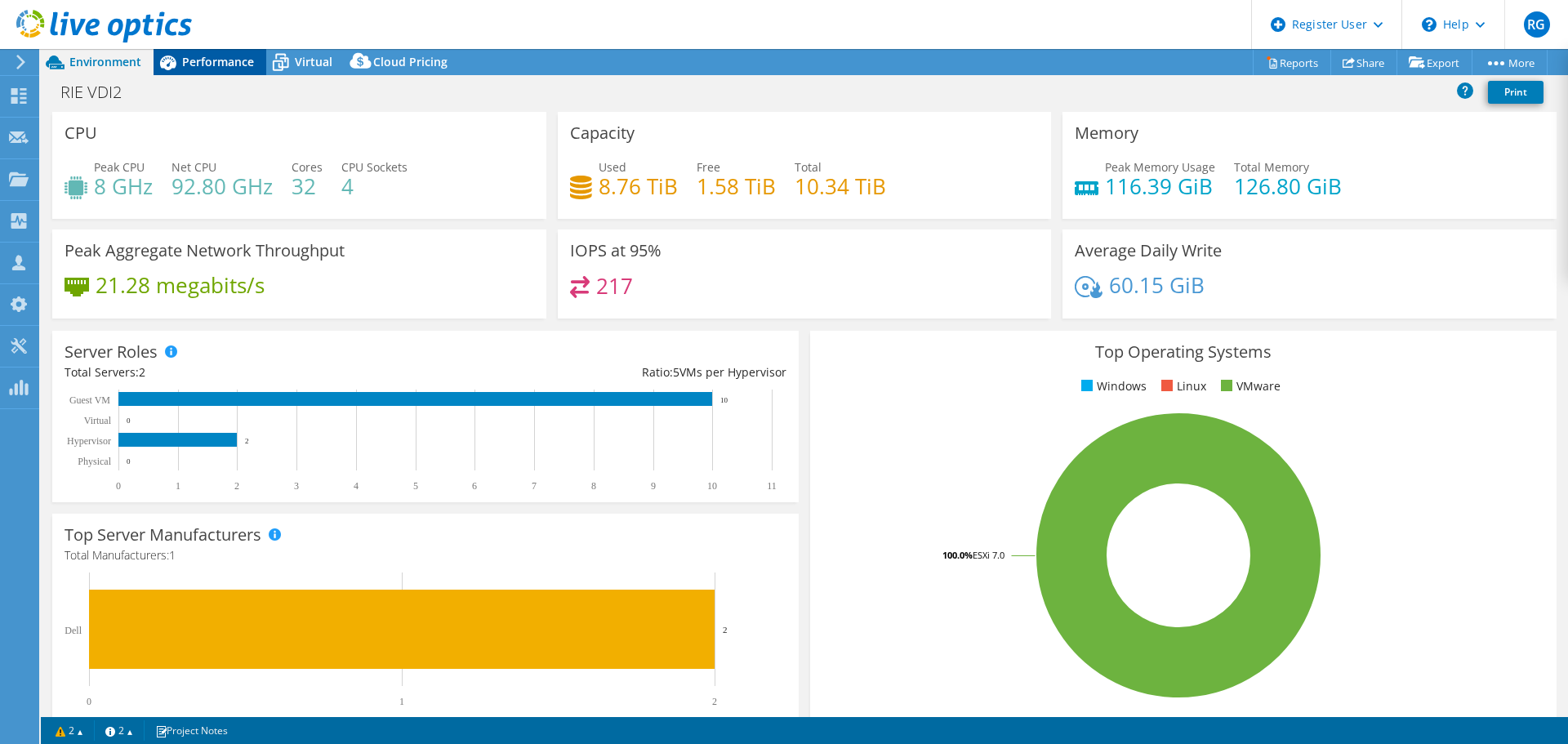
click at [227, 62] on span "Performance" at bounding box center [218, 62] width 72 height 15
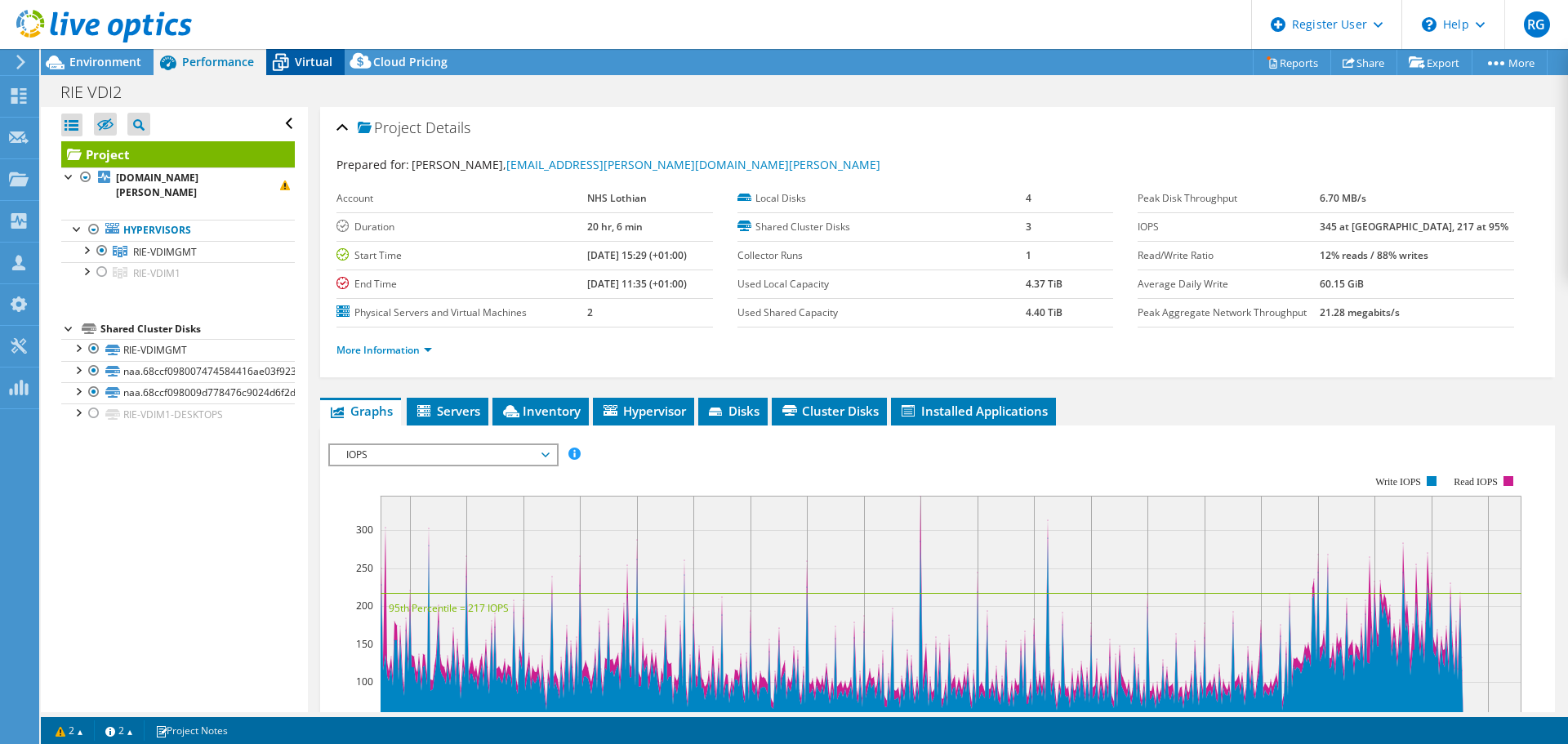
click at [308, 63] on span "Virtual" at bounding box center [314, 62] width 38 height 15
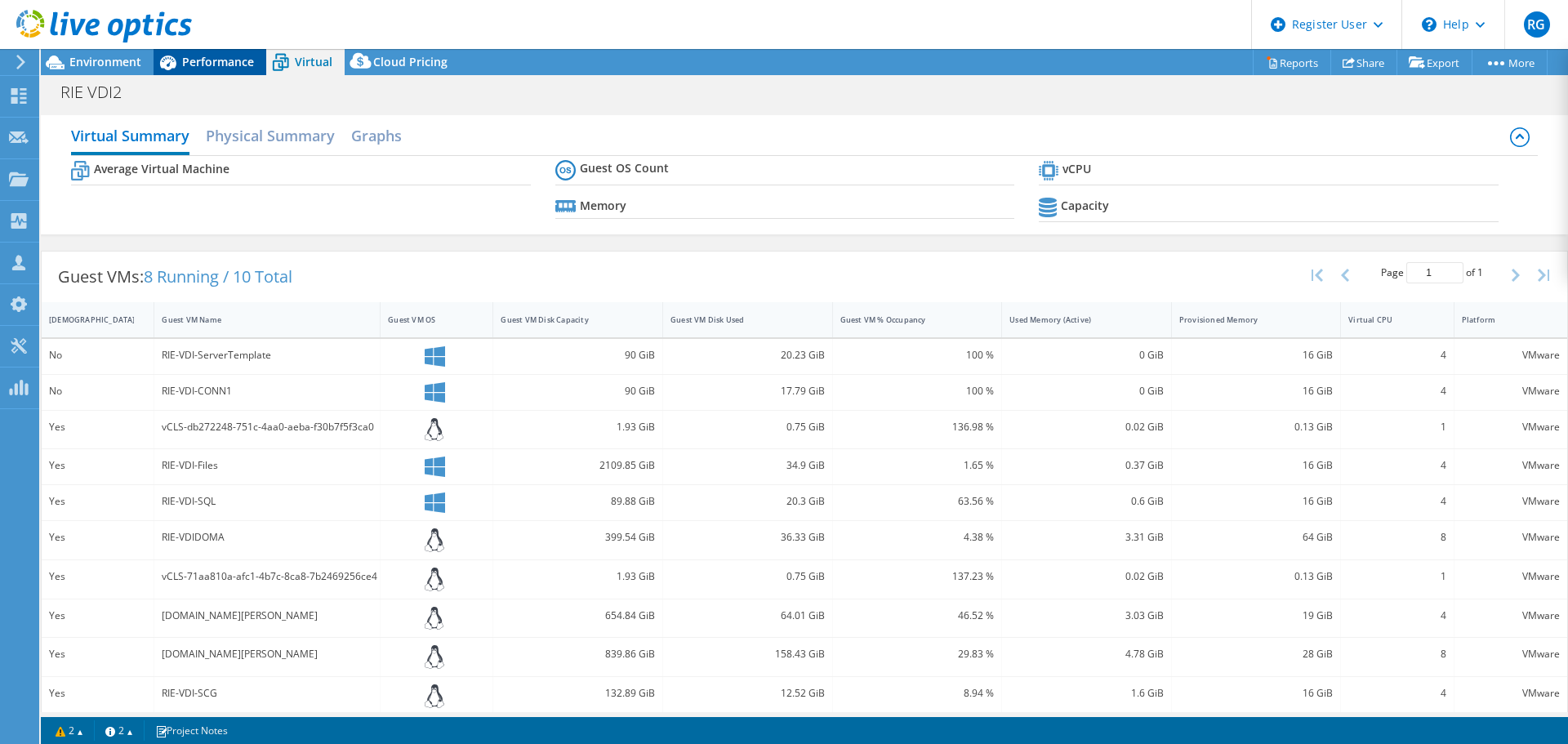
click at [232, 65] on span "Performance" at bounding box center [218, 62] width 72 height 15
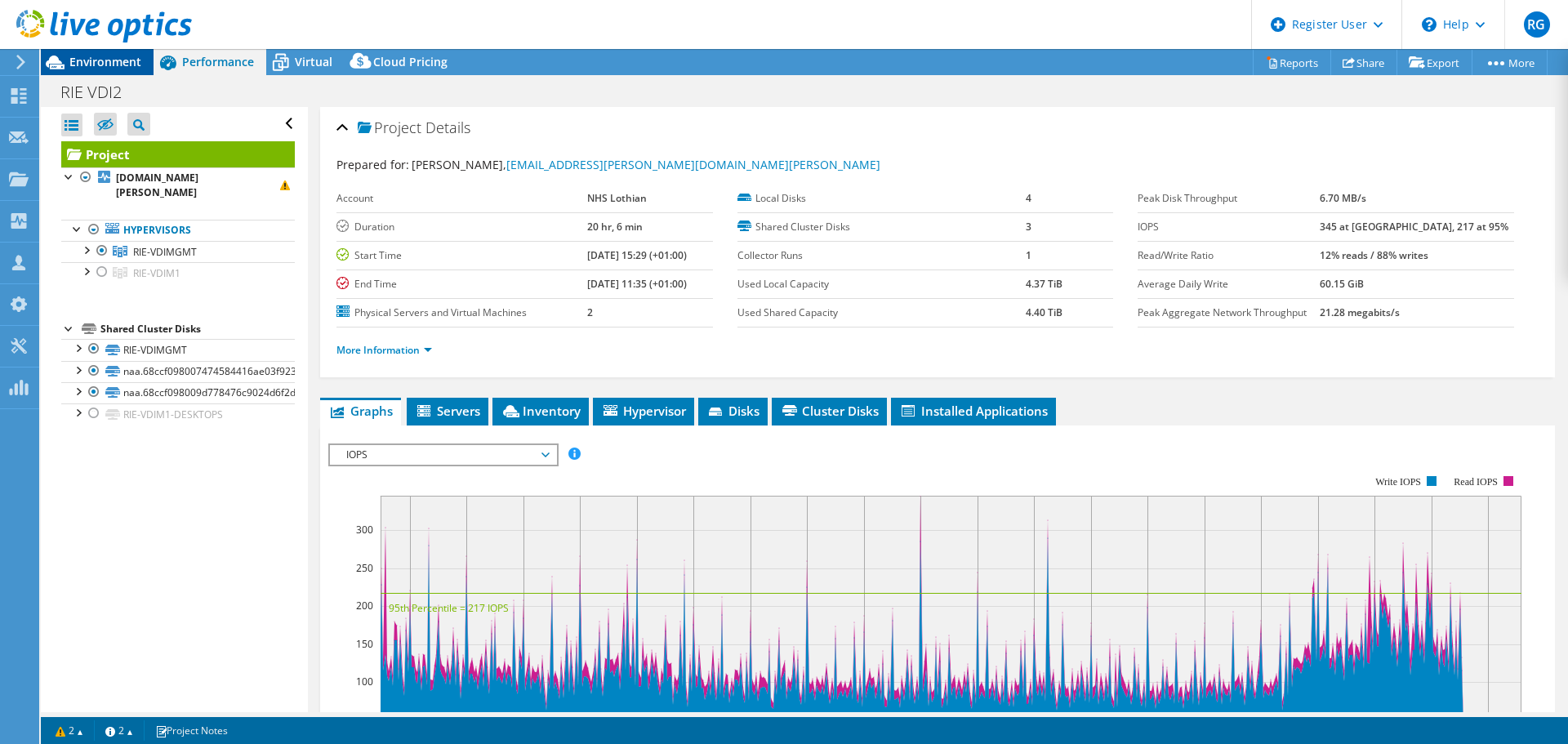
click at [132, 69] on div "Environment" at bounding box center [97, 63] width 113 height 27
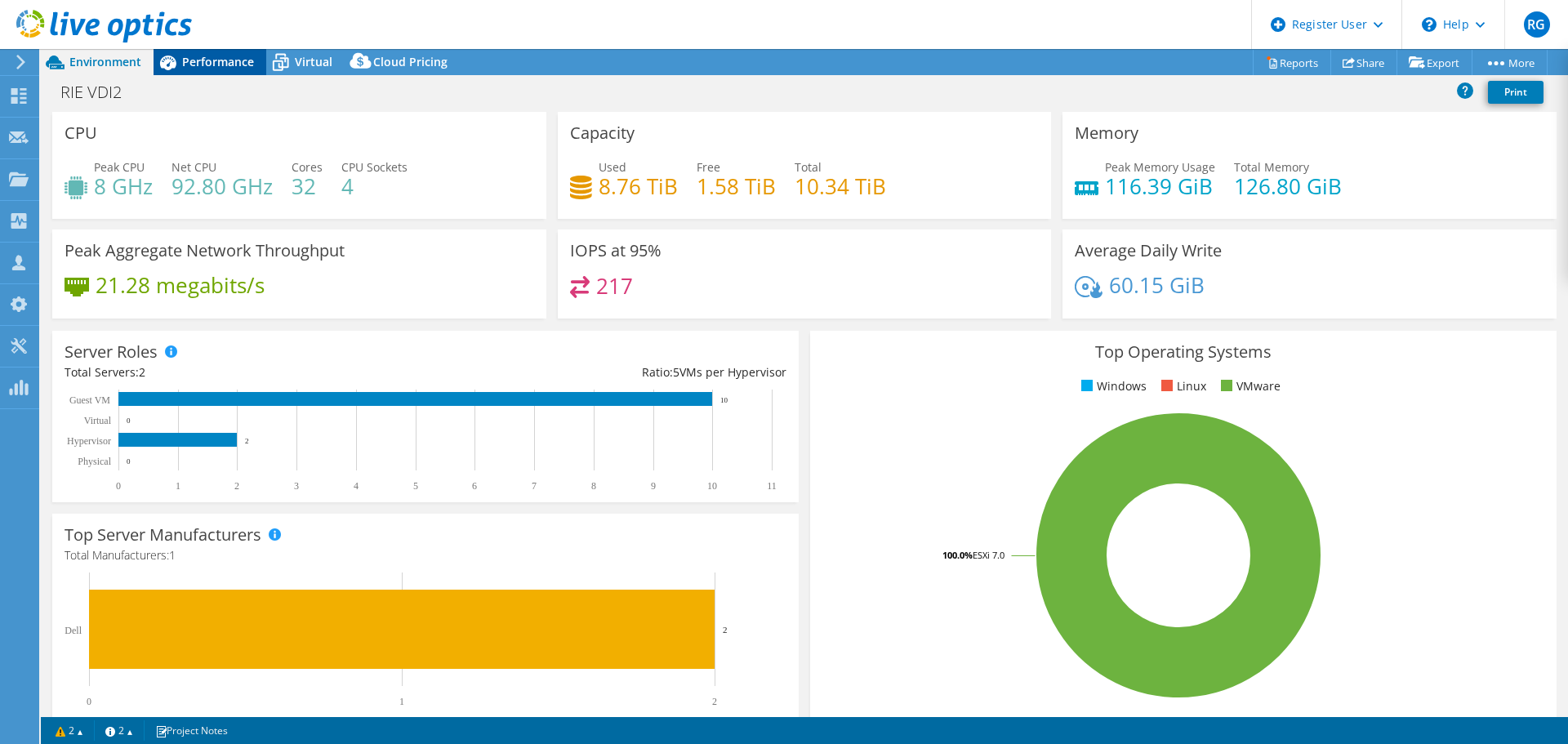
click at [229, 60] on span "Performance" at bounding box center [218, 62] width 72 height 15
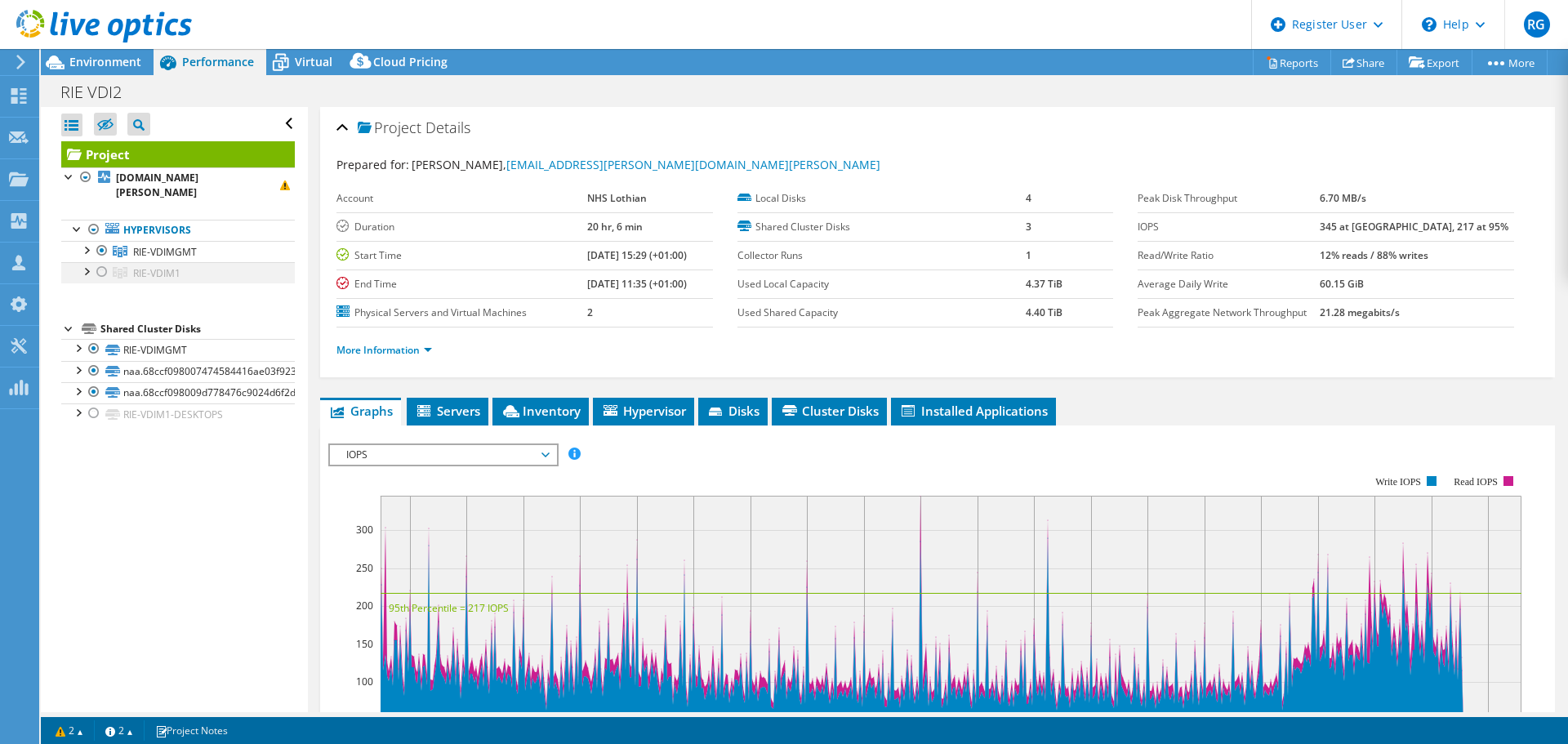
click at [98, 274] on div at bounding box center [102, 271] width 16 height 20
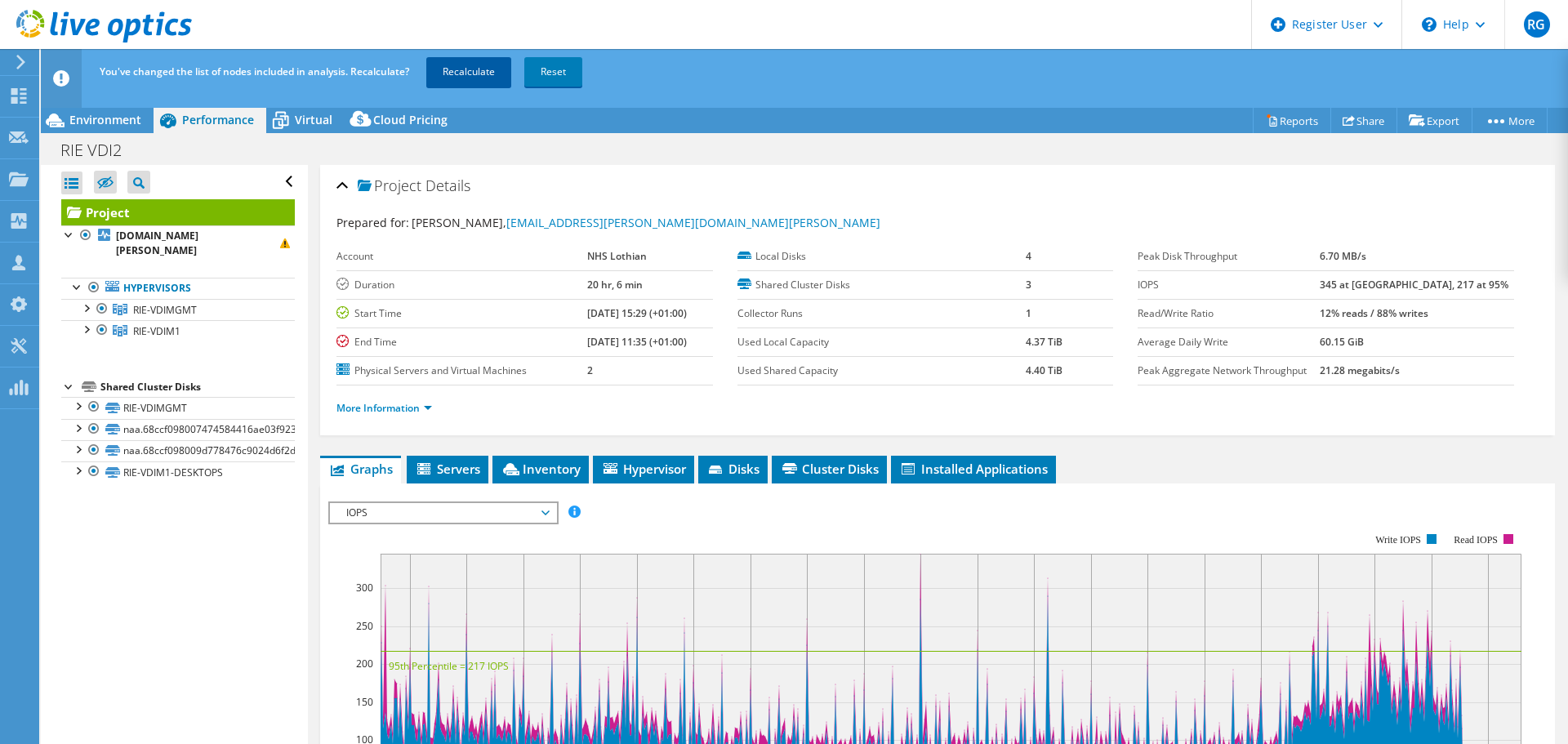
click at [467, 64] on link "Recalculate" at bounding box center [468, 71] width 84 height 29
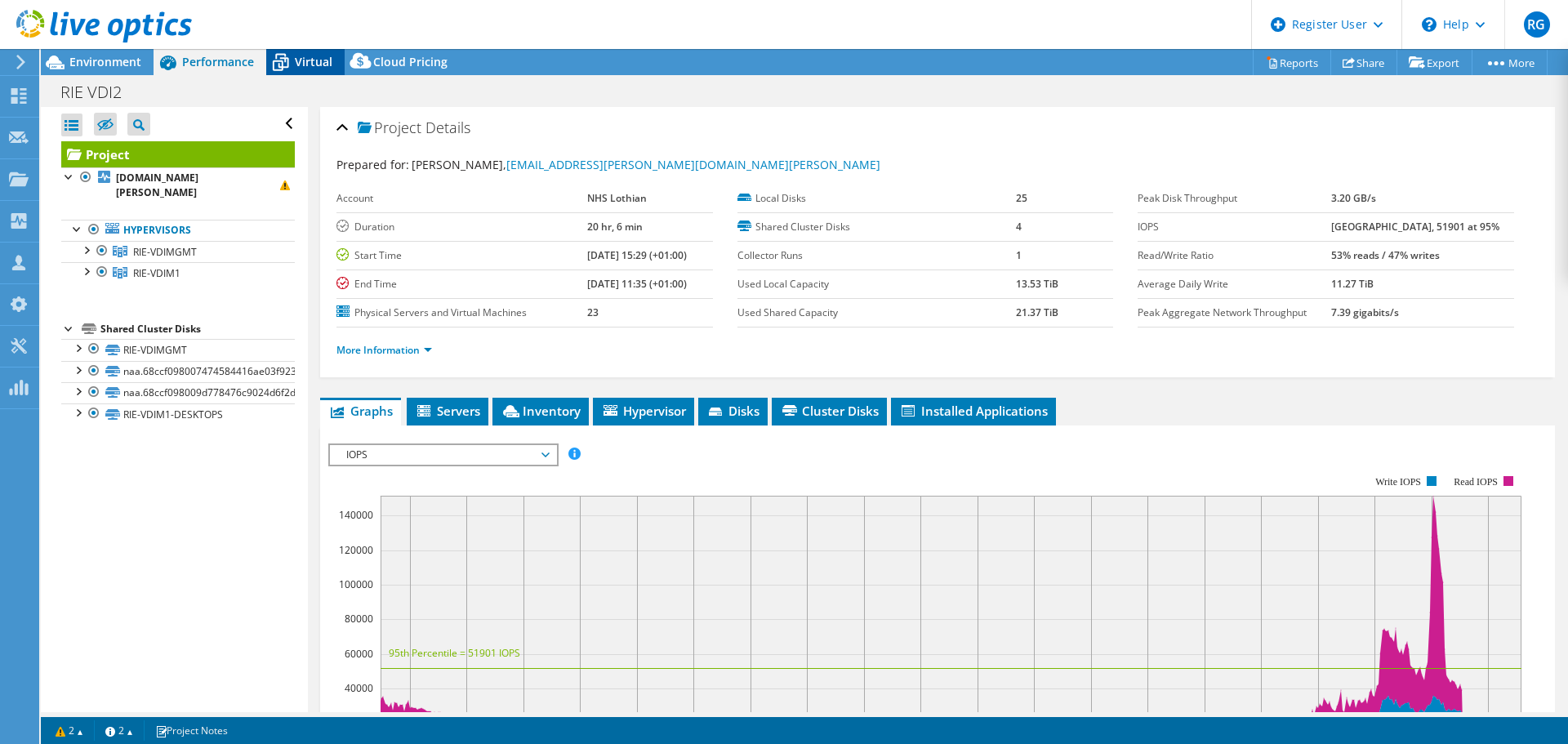
click at [311, 69] on div "Virtual" at bounding box center [306, 63] width 79 height 27
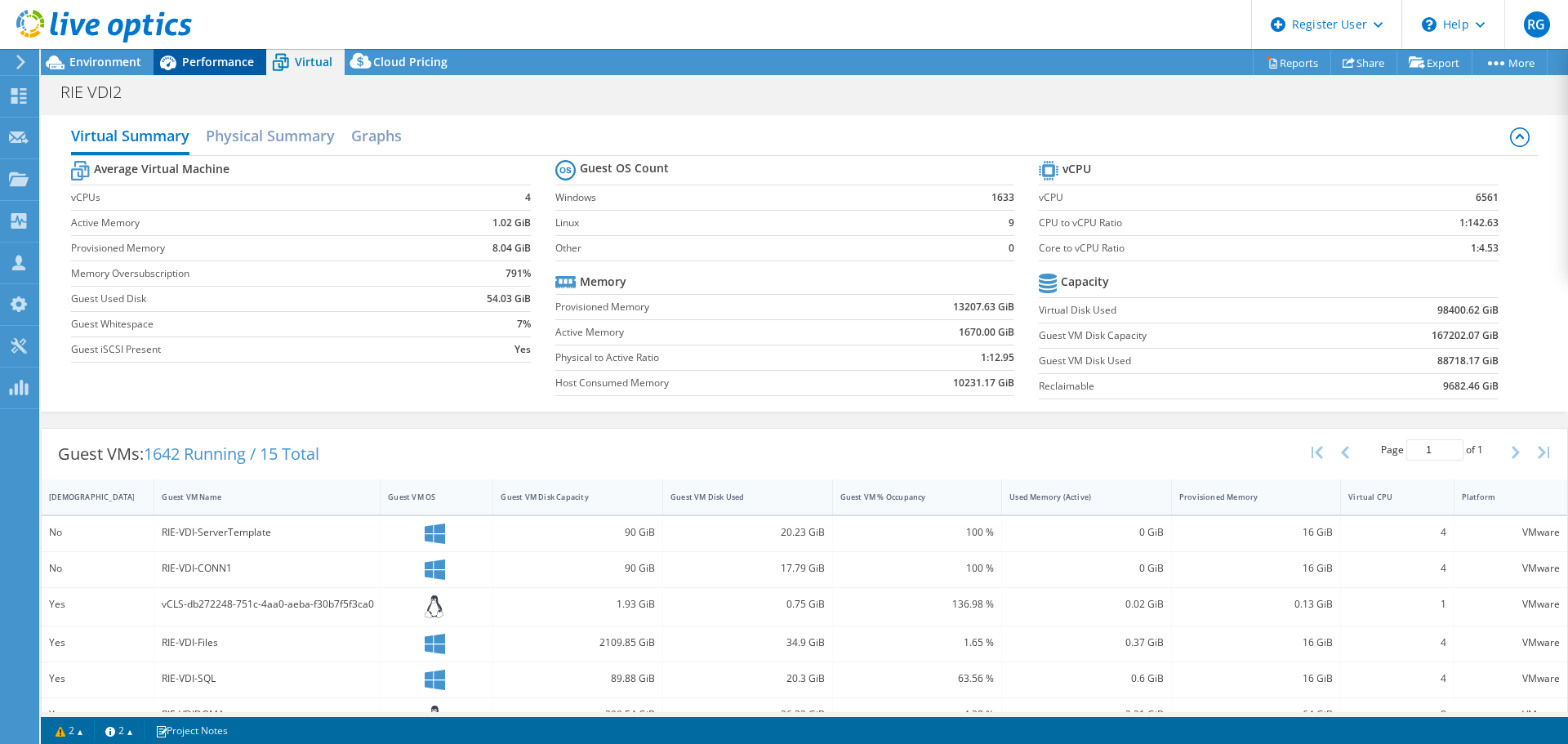
click at [225, 58] on span "Performance" at bounding box center [218, 62] width 72 height 15
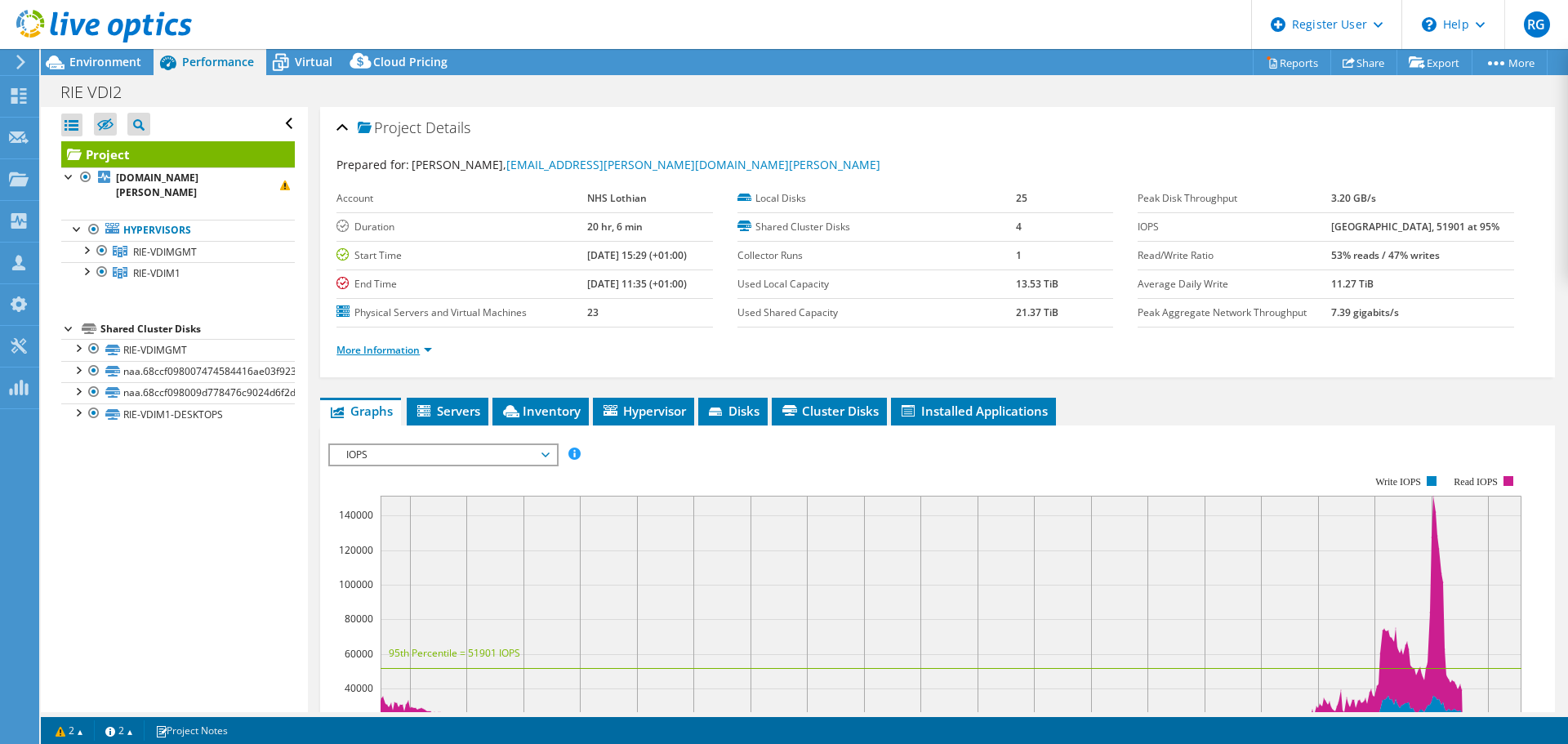
click at [356, 353] on link "More Information" at bounding box center [384, 349] width 96 height 14
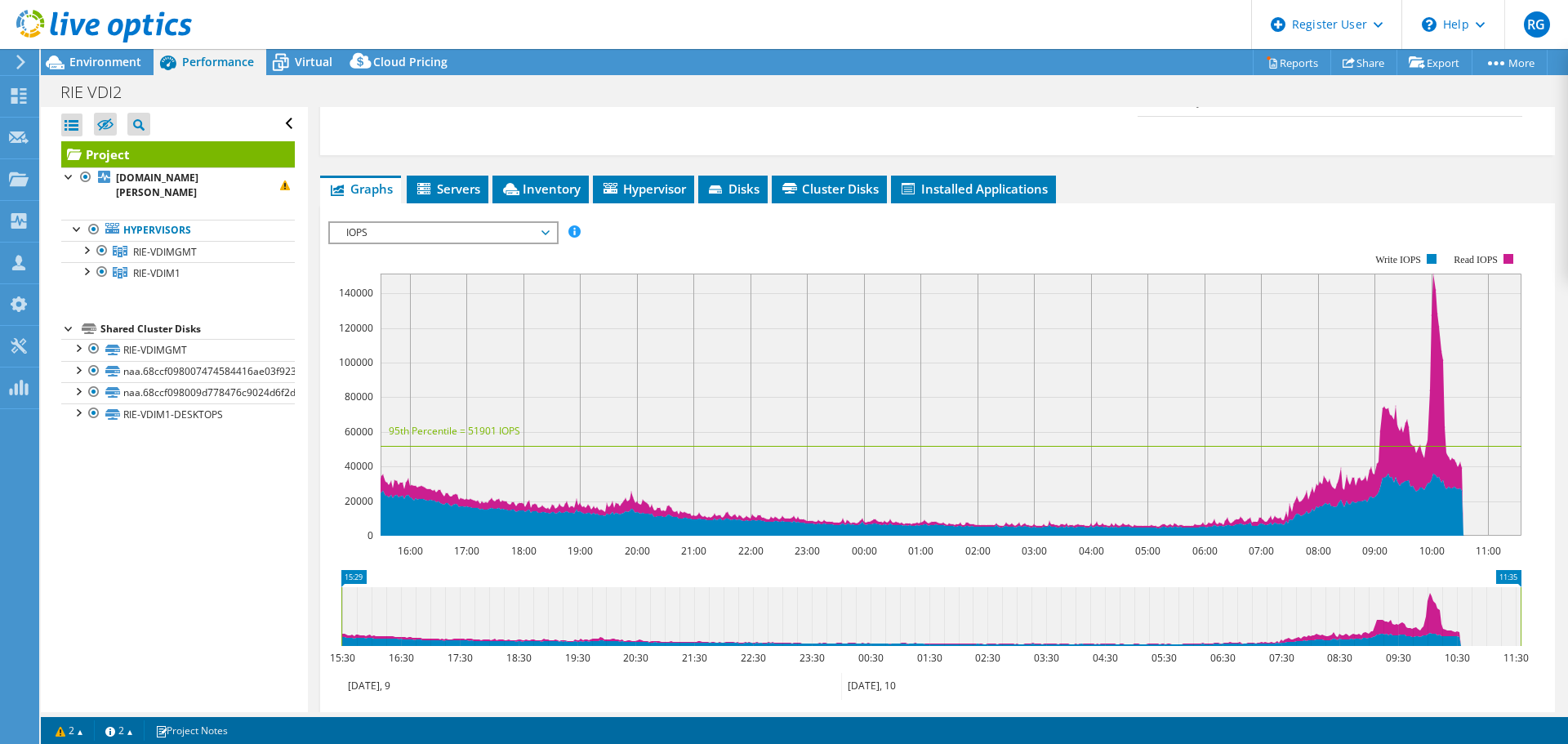
scroll to position [475, 0]
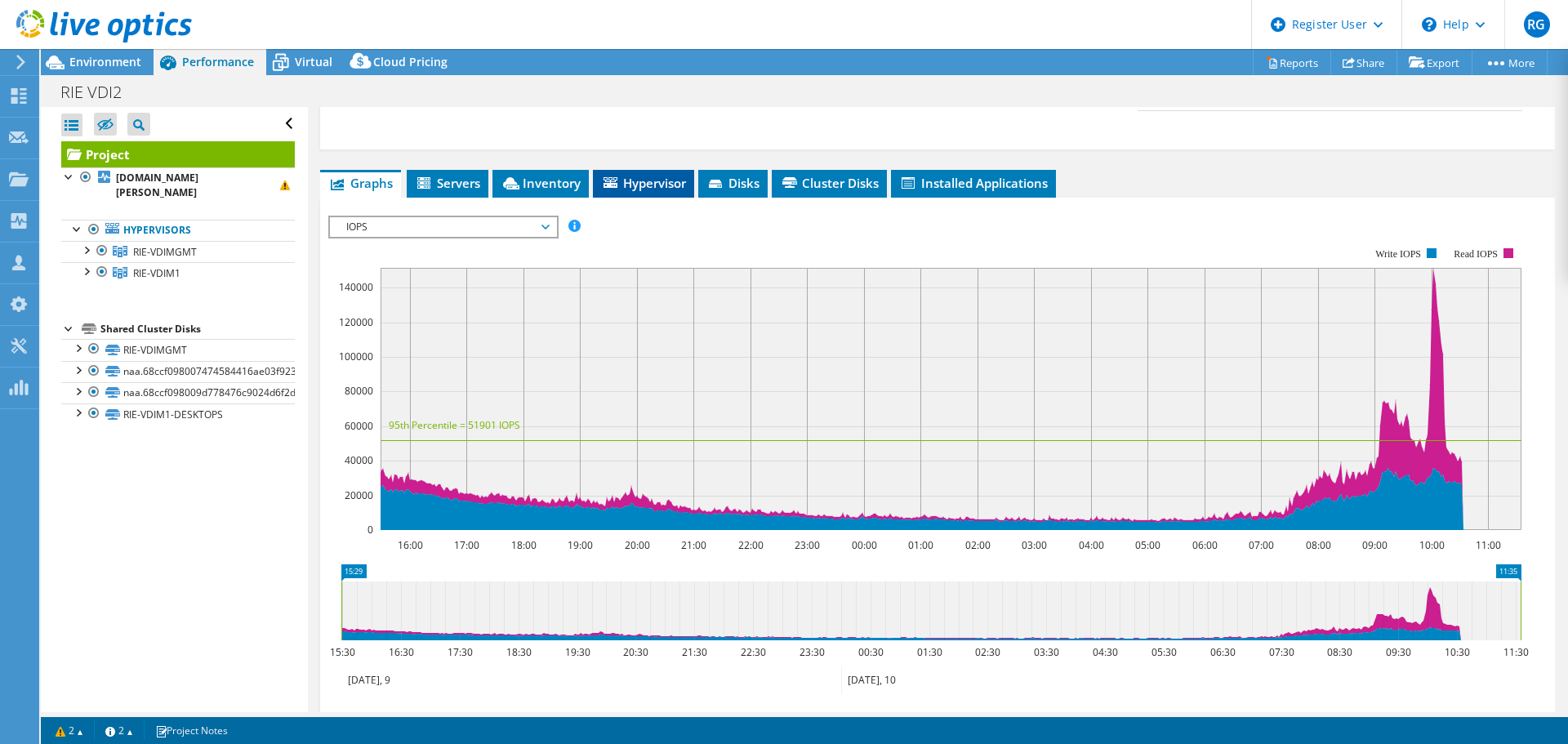
click at [646, 177] on span "Hypervisor" at bounding box center [643, 182] width 84 height 16
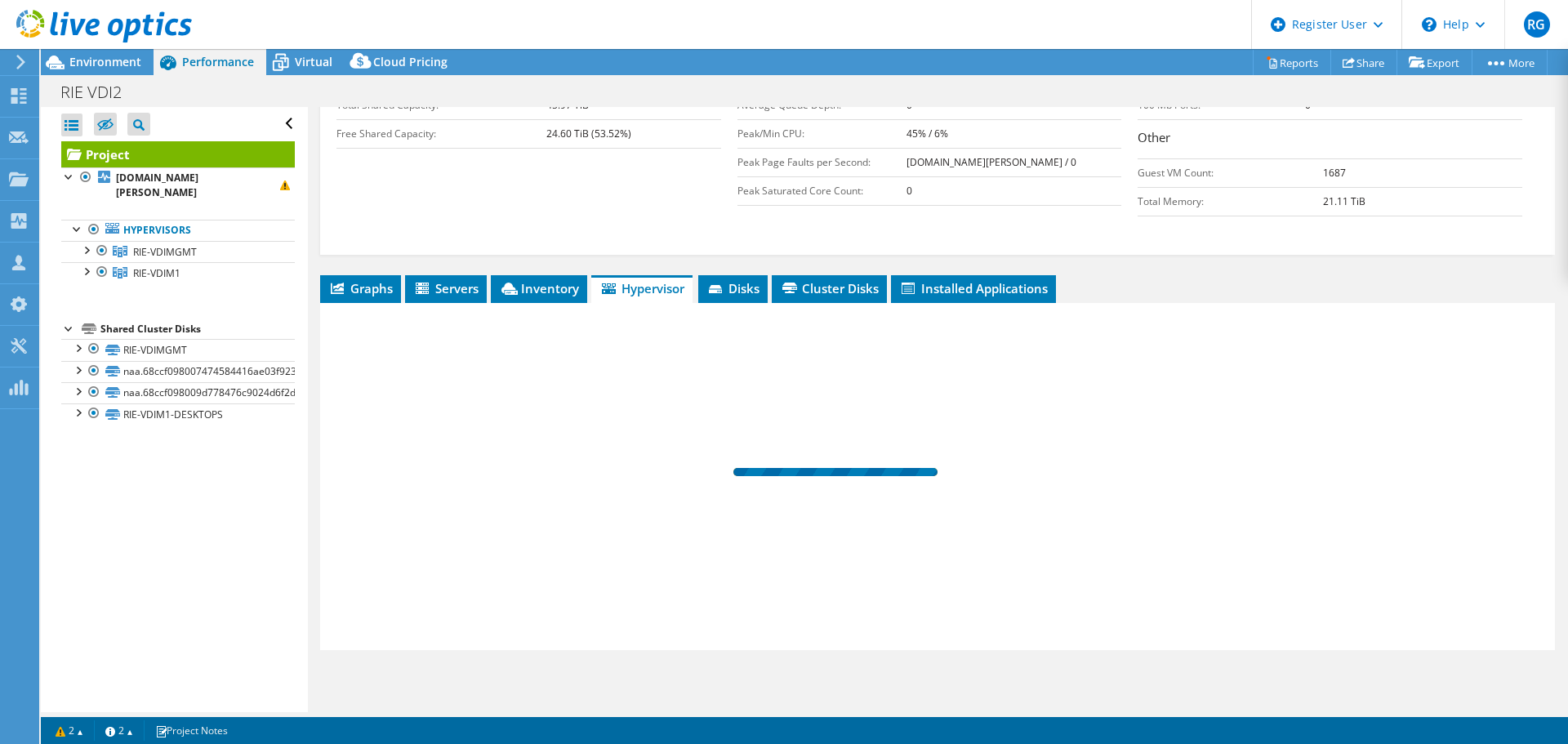
scroll to position [370, 0]
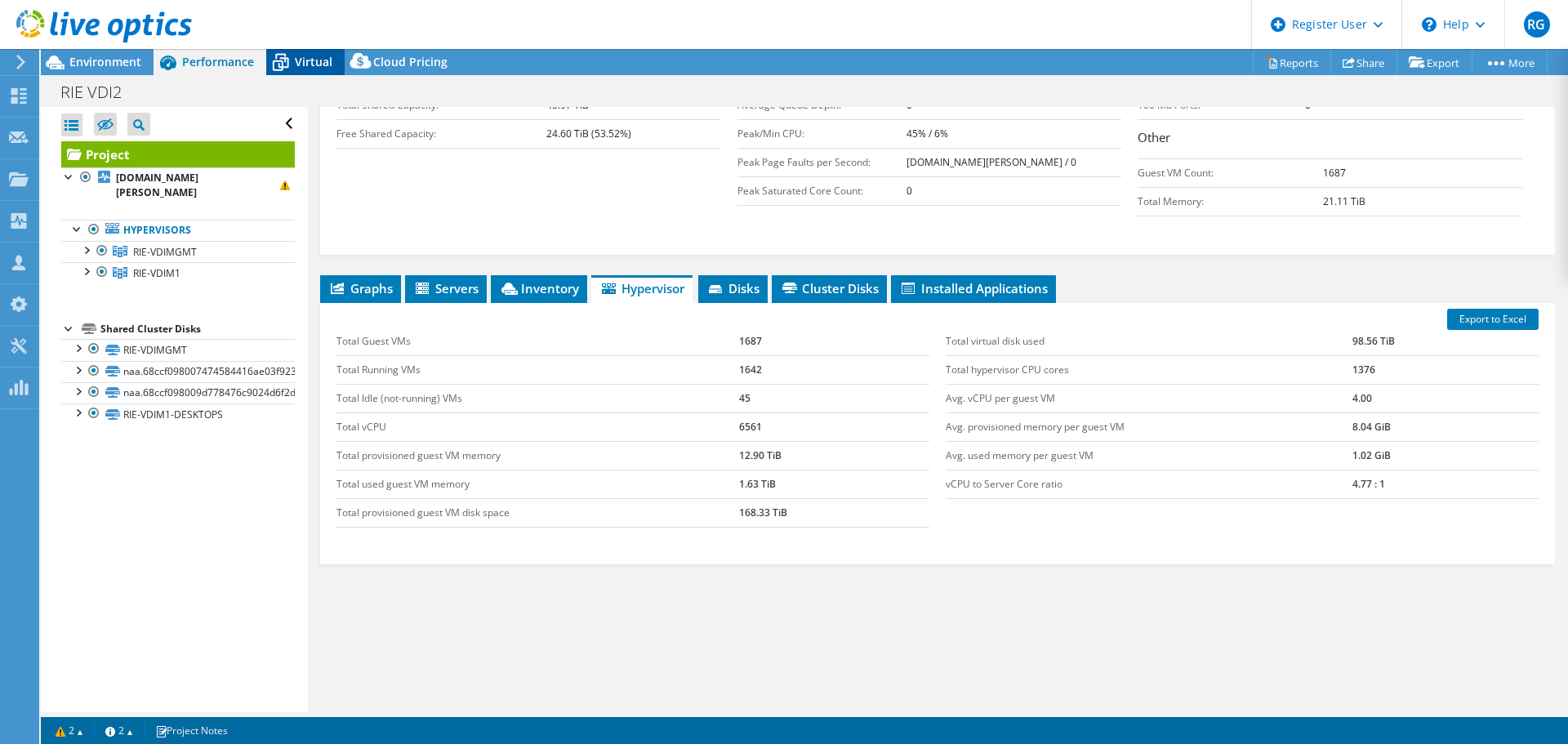
click at [308, 55] on span "Virtual" at bounding box center [314, 62] width 38 height 15
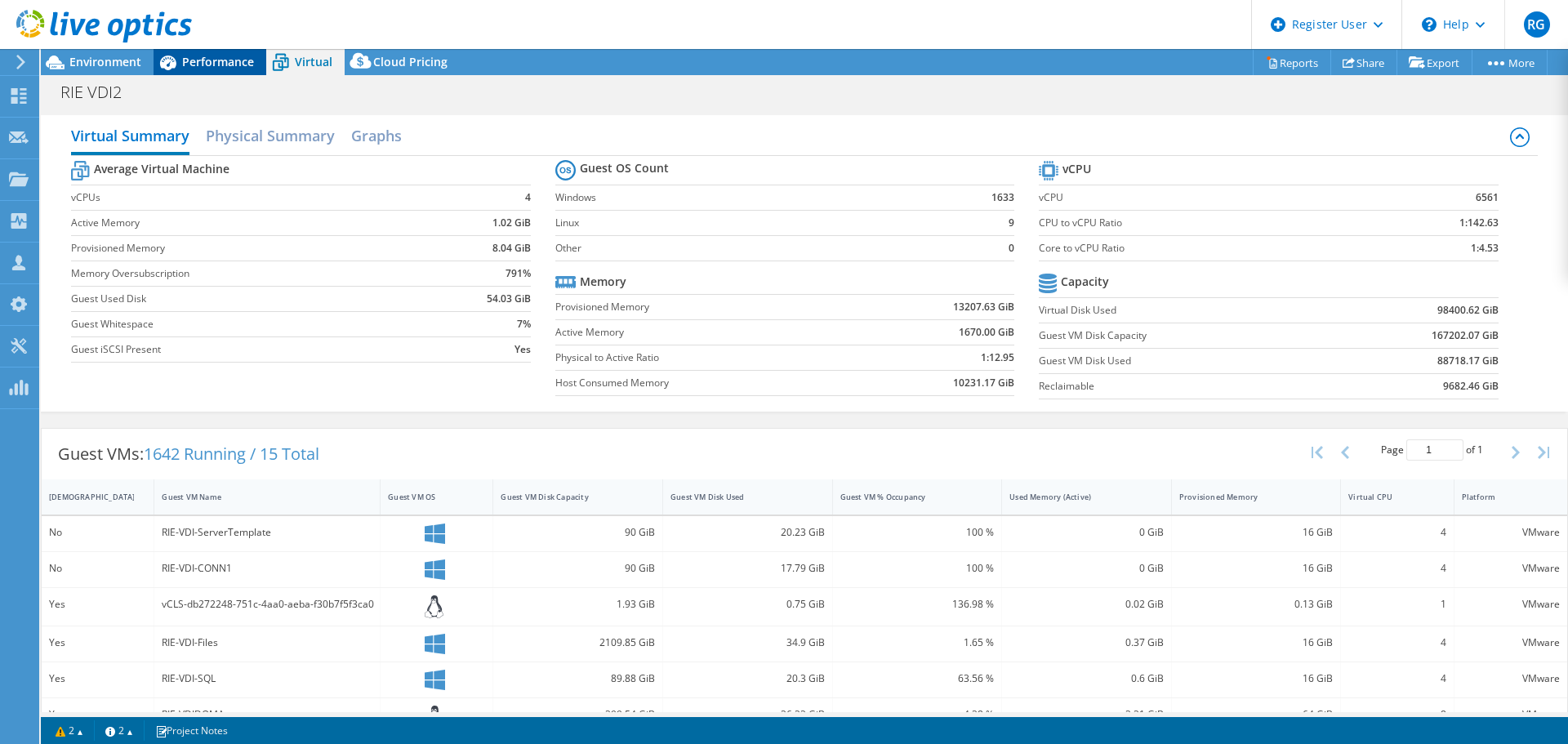
click at [216, 69] on div "Performance" at bounding box center [210, 63] width 113 height 27
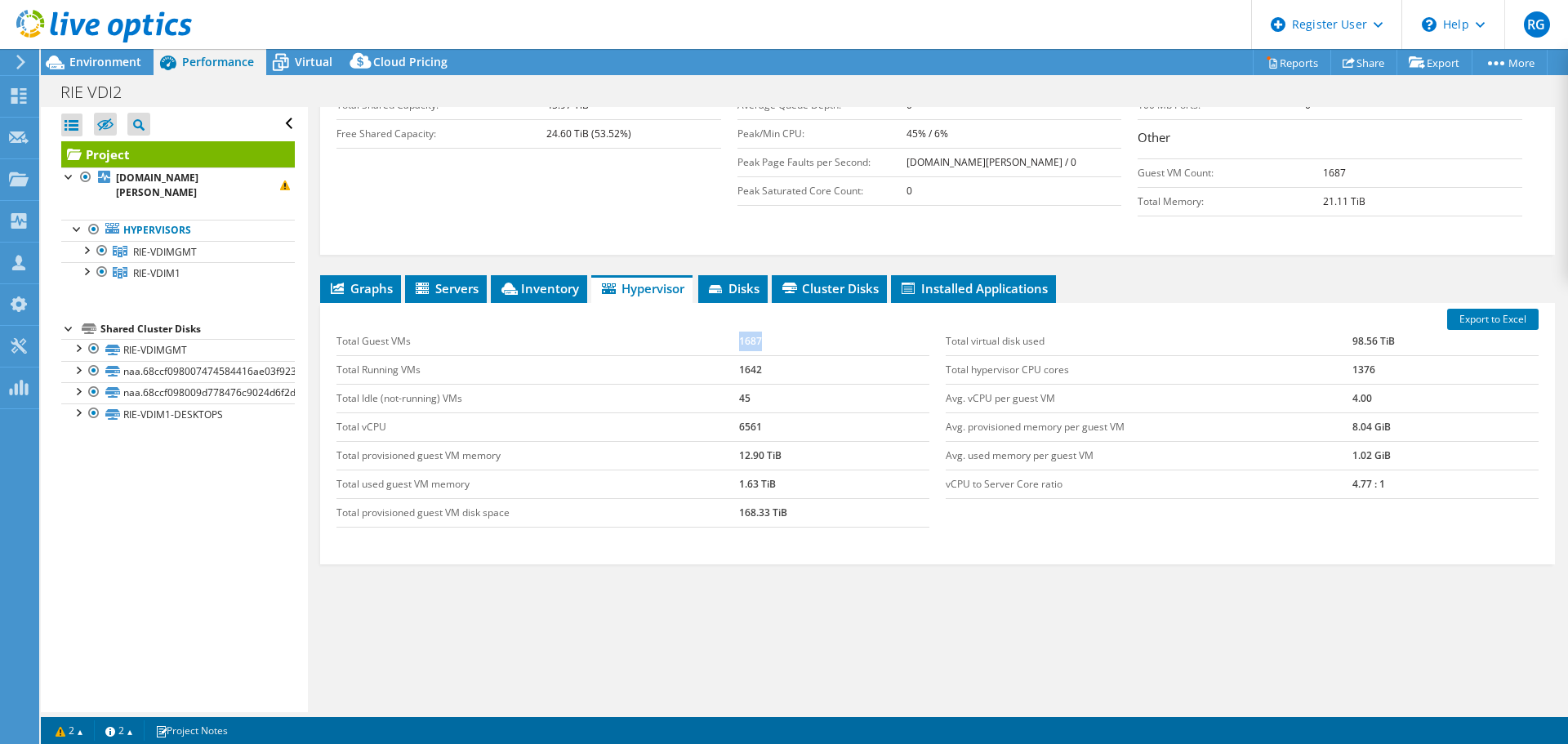
drag, startPoint x: 735, startPoint y: 343, endPoint x: 763, endPoint y: 341, distance: 28.1
click at [763, 341] on td "1687" at bounding box center [834, 342] width 190 height 28
drag, startPoint x: 748, startPoint y: 399, endPoint x: 727, endPoint y: 399, distance: 21.0
click at [727, 399] on tr "Total Idle (not-running) VMs 45" at bounding box center [633, 398] width 593 height 28
drag, startPoint x: 750, startPoint y: 371, endPoint x: 729, endPoint y: 374, distance: 21.2
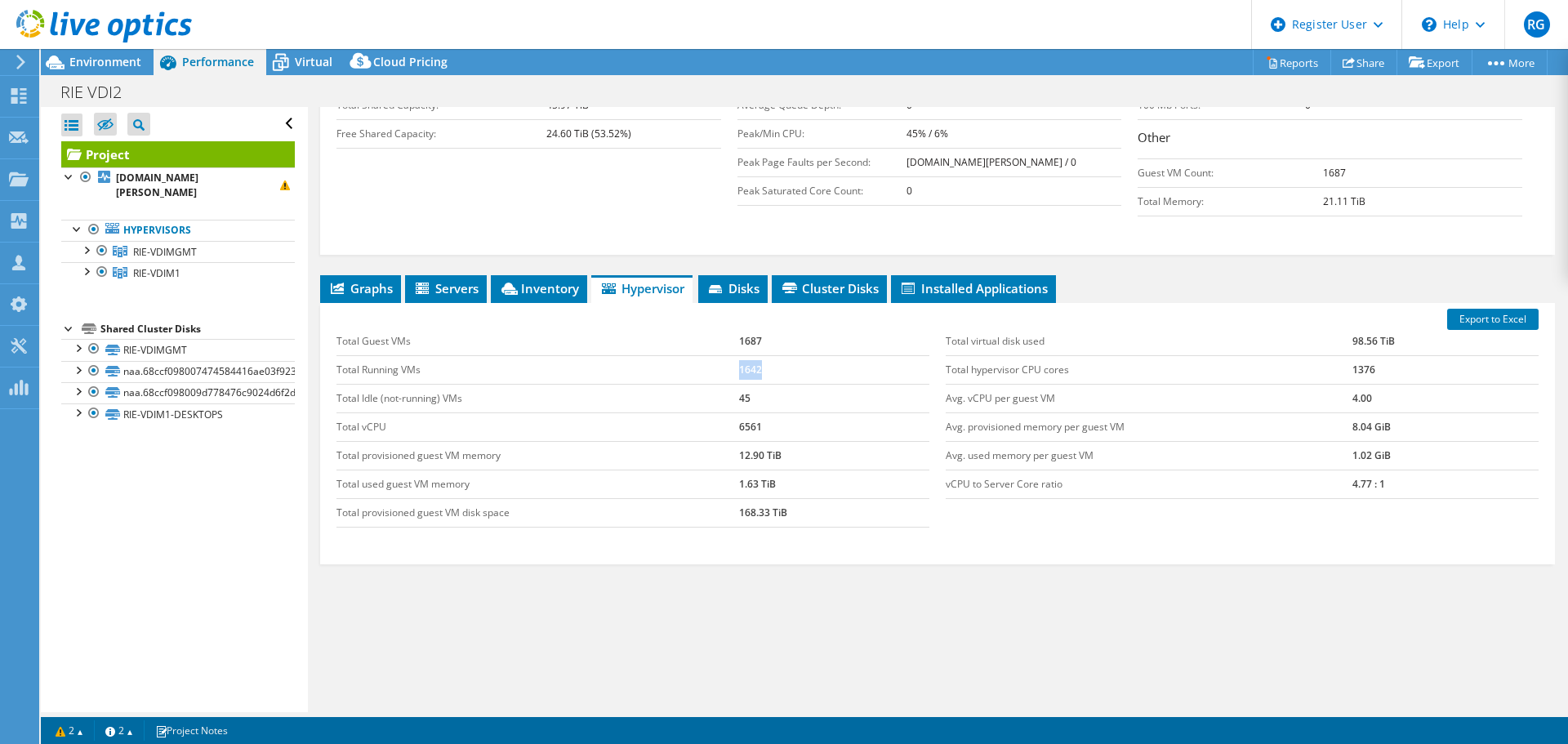
click at [729, 374] on tr "Total Running VMs 1642" at bounding box center [633, 369] width 593 height 28
drag, startPoint x: 758, startPoint y: 343, endPoint x: 761, endPoint y: 360, distance: 17.3
click at [735, 341] on tr "Total Guest VMs 1687" at bounding box center [633, 342] width 593 height 28
drag, startPoint x: 764, startPoint y: 360, endPoint x: 735, endPoint y: 367, distance: 29.8
click at [735, 367] on tr "Total Running VMs 1642" at bounding box center [633, 369] width 593 height 28
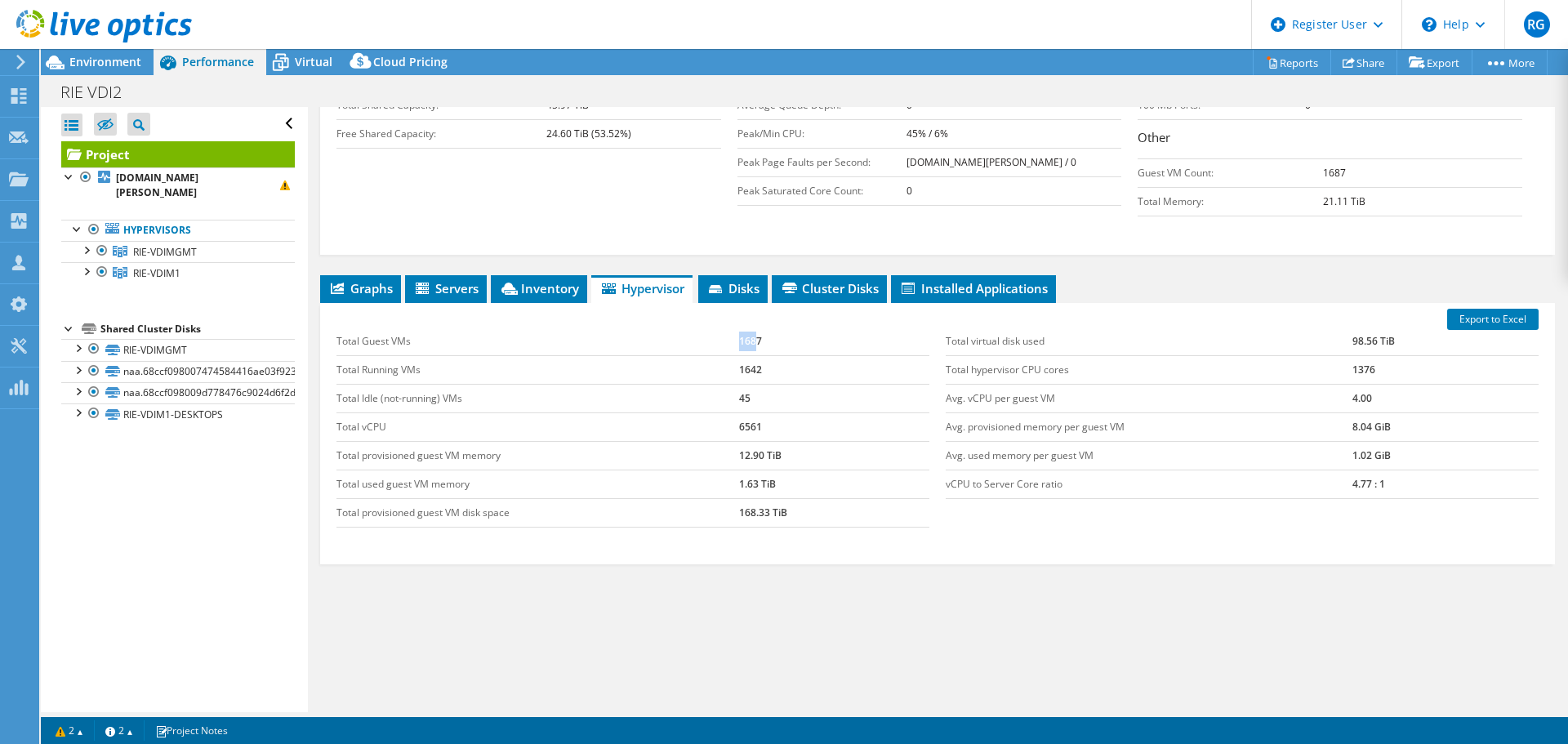
drag, startPoint x: 754, startPoint y: 340, endPoint x: 730, endPoint y: 340, distance: 24.0
click at [730, 340] on tr "Total Guest VMs 1687" at bounding box center [633, 342] width 593 height 28
click at [96, 67] on span "Environment" at bounding box center [105, 62] width 72 height 15
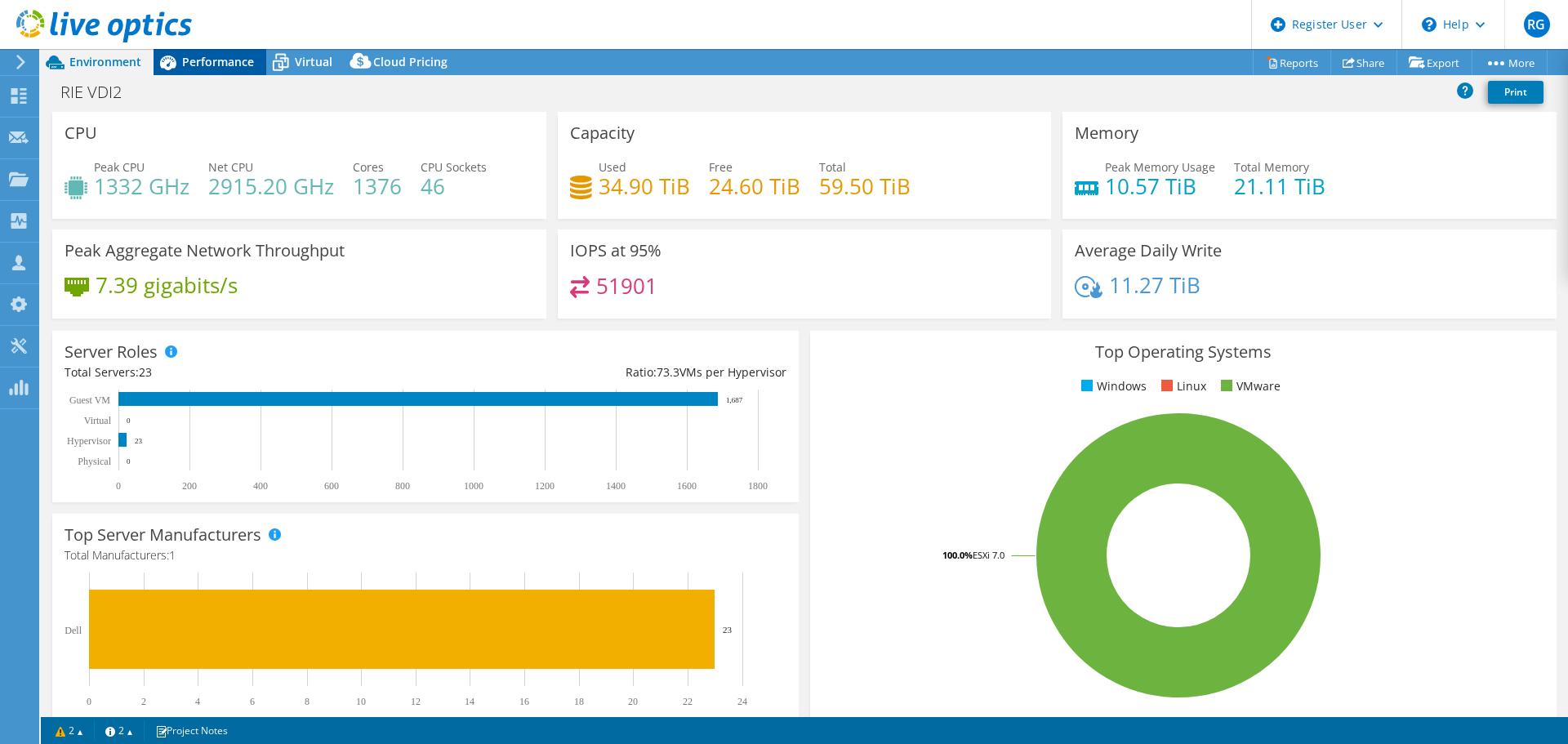
click at [221, 65] on span "Performance" at bounding box center [218, 62] width 72 height 15
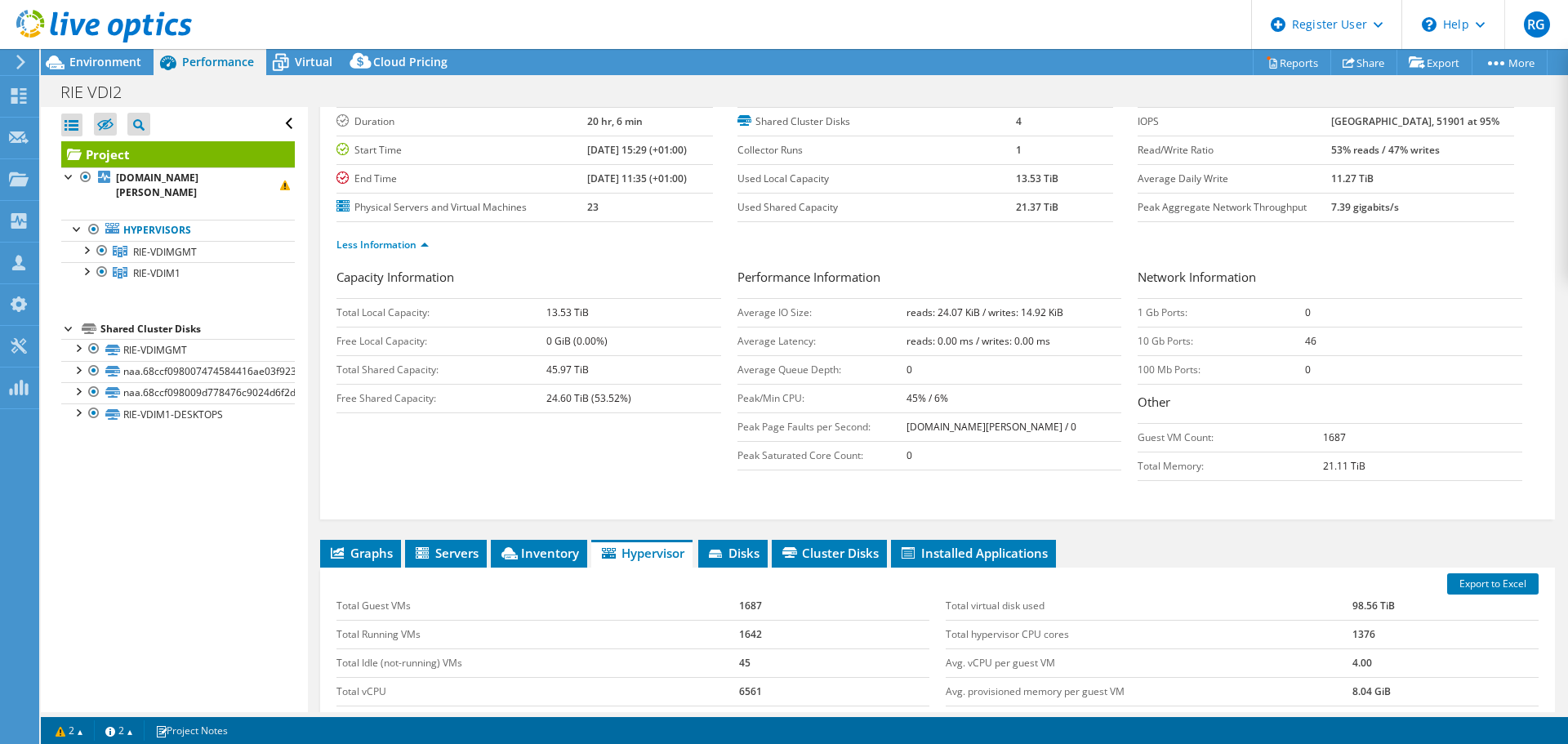
scroll to position [0, 0]
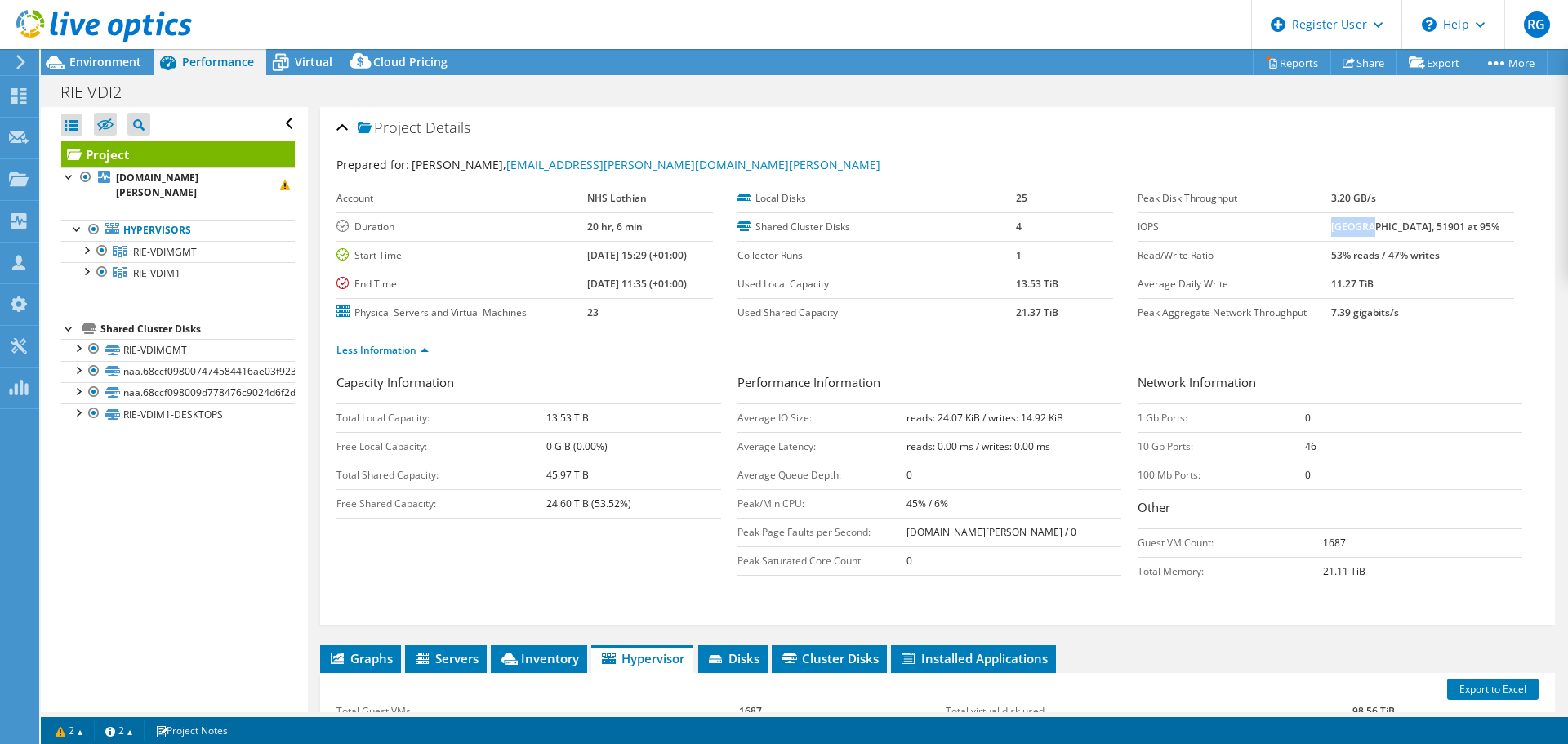
drag, startPoint x: 1339, startPoint y: 229, endPoint x: 1376, endPoint y: 230, distance: 37.0
click at [1376, 230] on b "[GEOGRAPHIC_DATA], 51901 at 95%" at bounding box center [1415, 226] width 168 height 14
drag, startPoint x: 1413, startPoint y: 223, endPoint x: 1443, endPoint y: 223, distance: 30.0
click at [1443, 223] on b "[GEOGRAPHIC_DATA], 51901 at 95%" at bounding box center [1415, 226] width 168 height 14
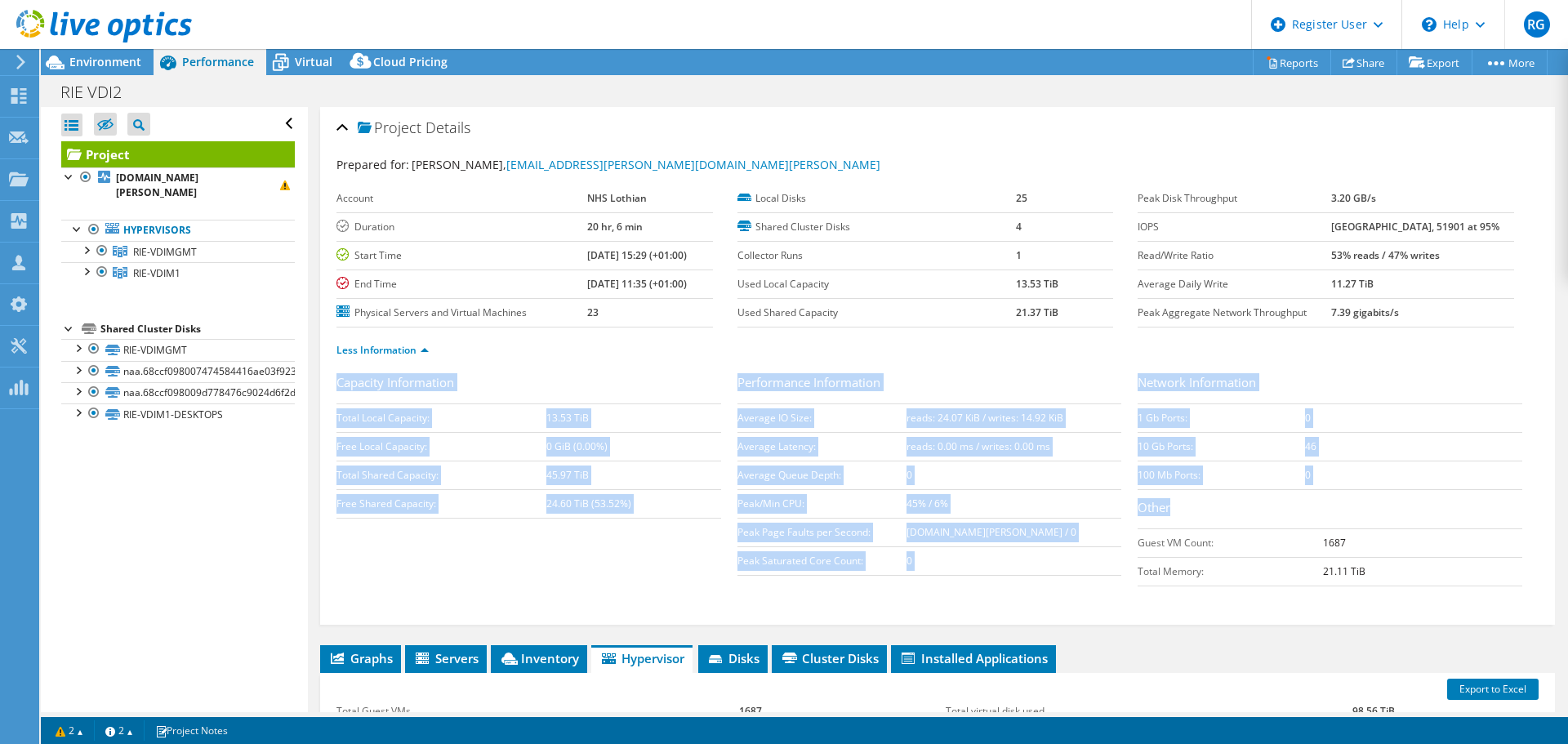
drag, startPoint x: 1555, startPoint y: 268, endPoint x: 1536, endPoint y: 442, distance: 175.0
click at [1536, 442] on article "Project Details Prepared for: Guy Hancock, Guy.Hancock@nhs.scot Account NHS Lot…" at bounding box center [938, 410] width 1260 height 605
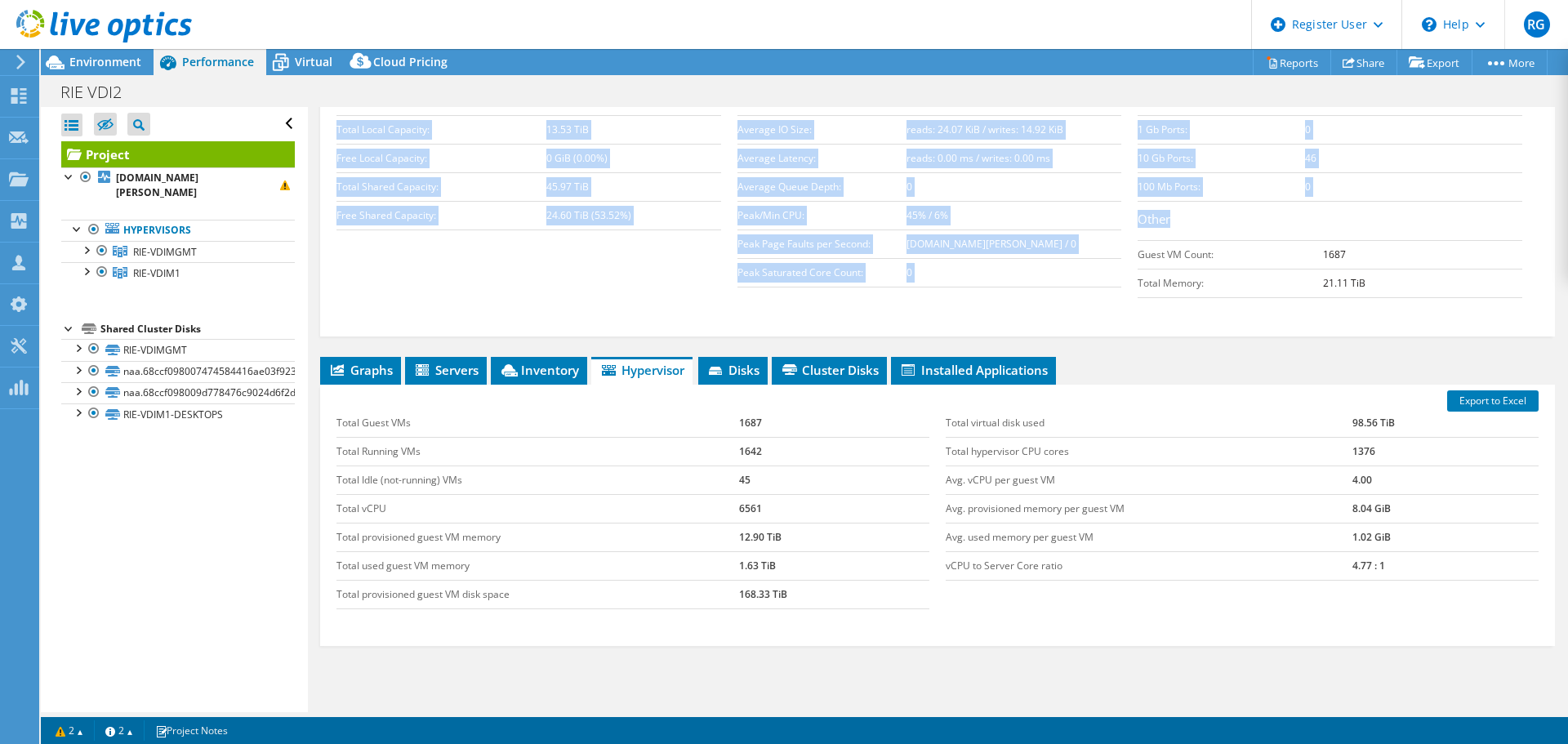
scroll to position [370, 0]
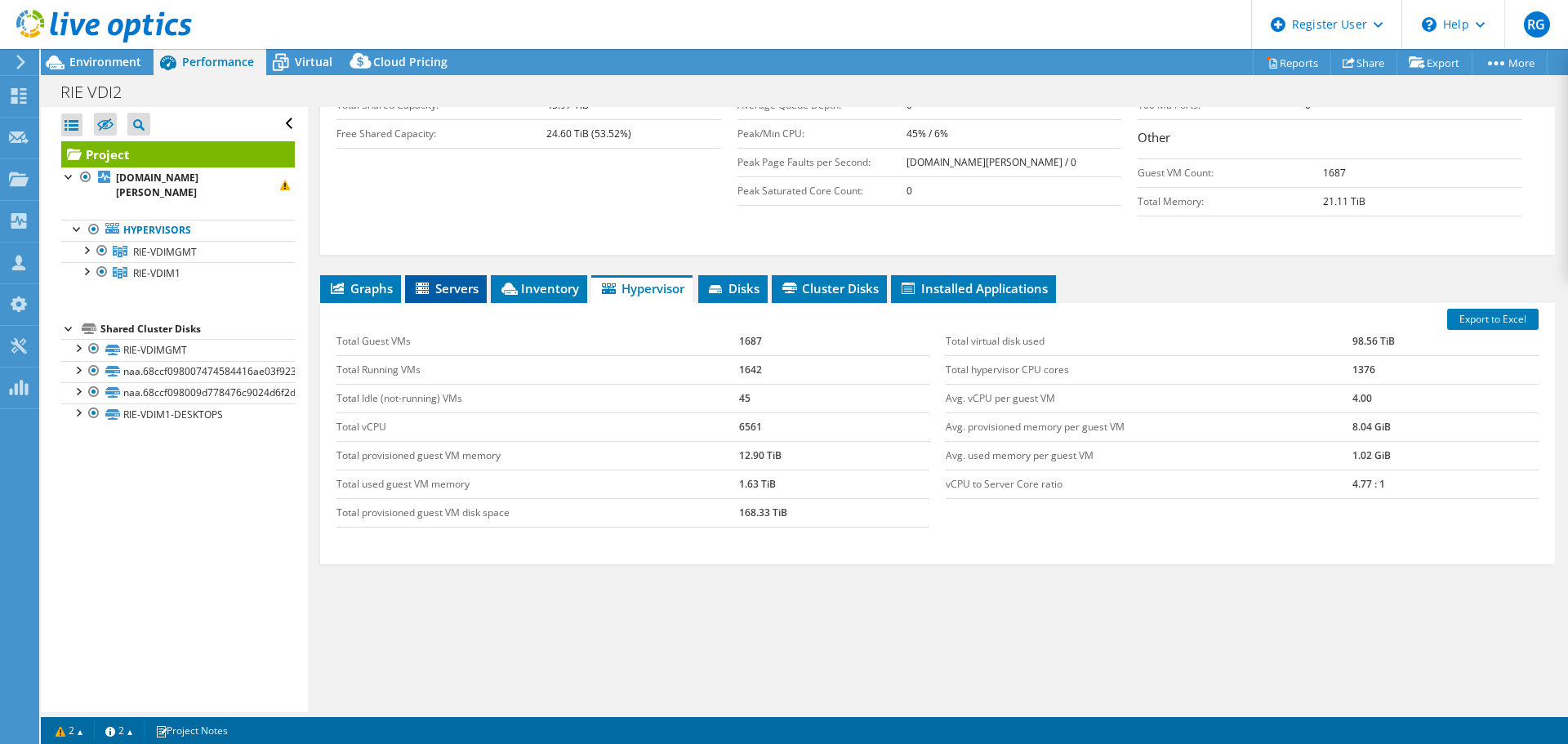
click at [439, 294] on span "Servers" at bounding box center [445, 288] width 65 height 16
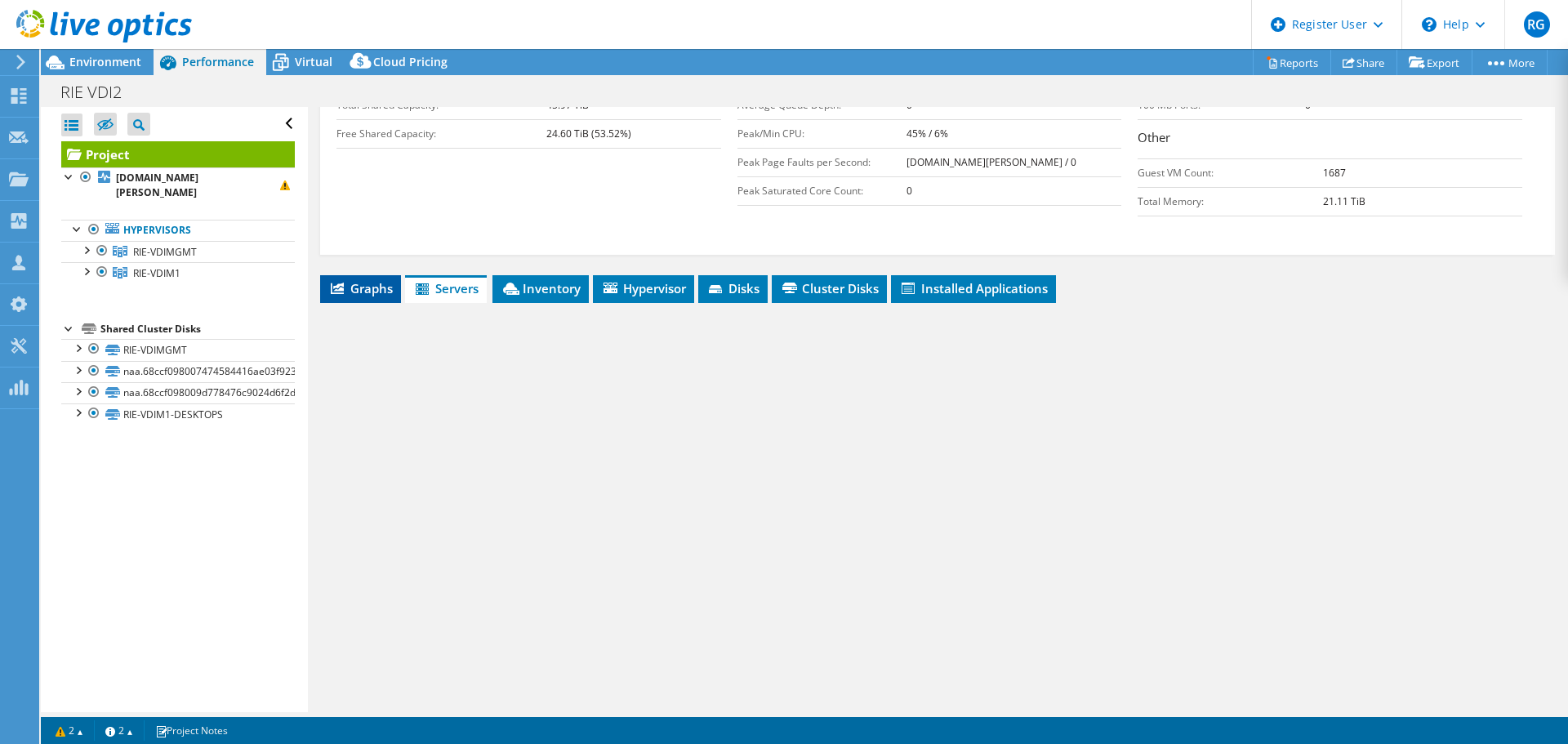
click at [371, 284] on span "Graphs" at bounding box center [361, 288] width 65 height 16
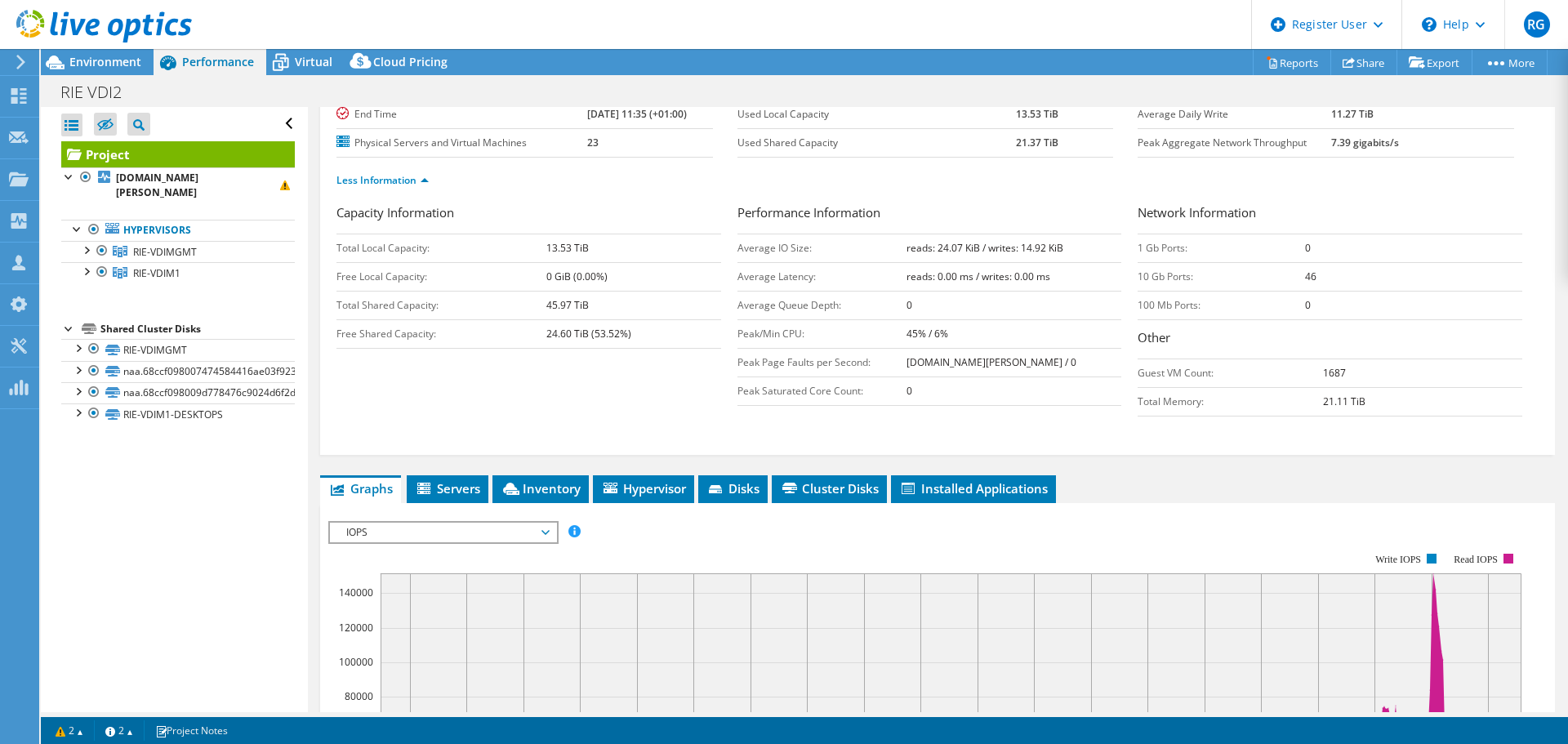
scroll to position [0, 0]
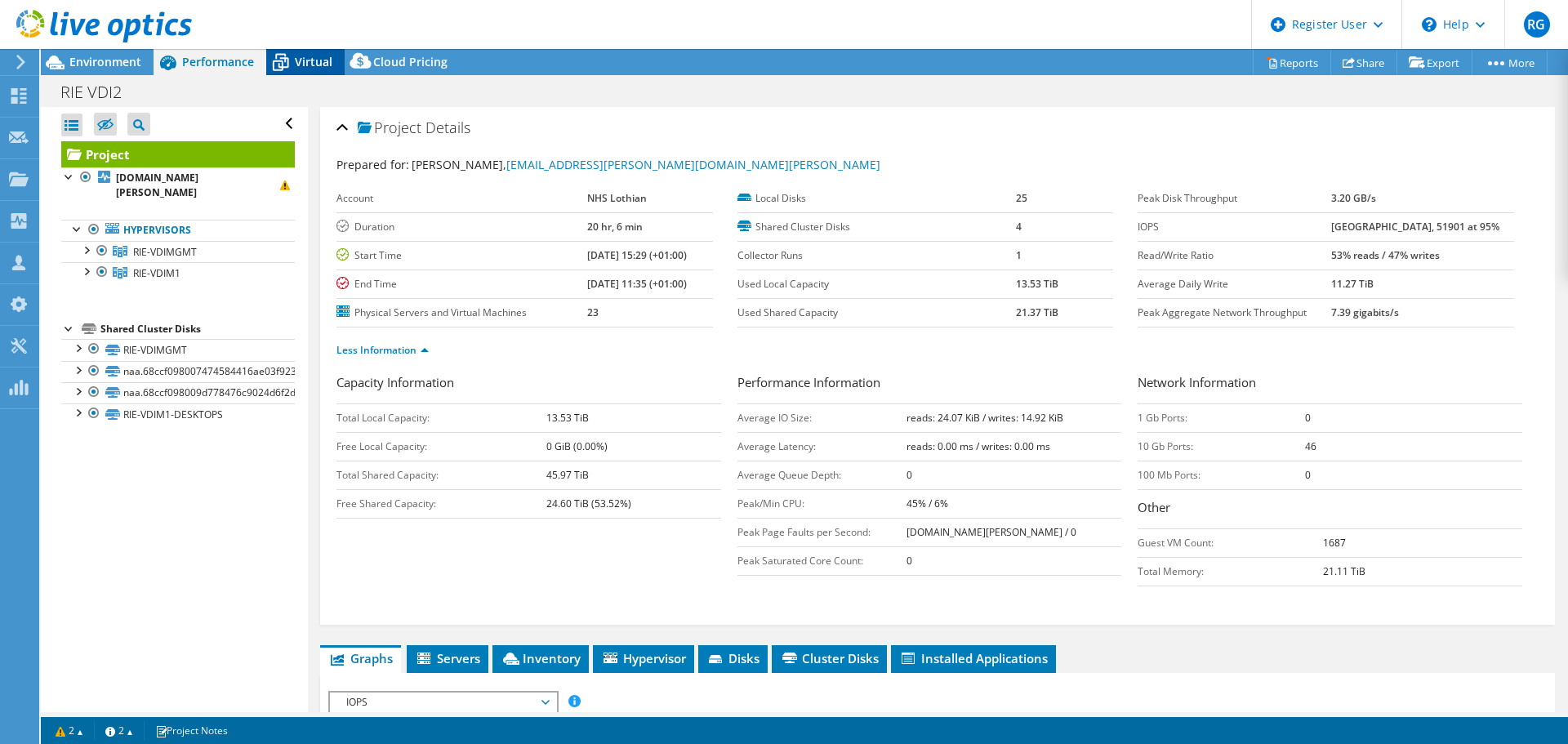
click at [302, 59] on span "Virtual" at bounding box center [314, 62] width 38 height 15
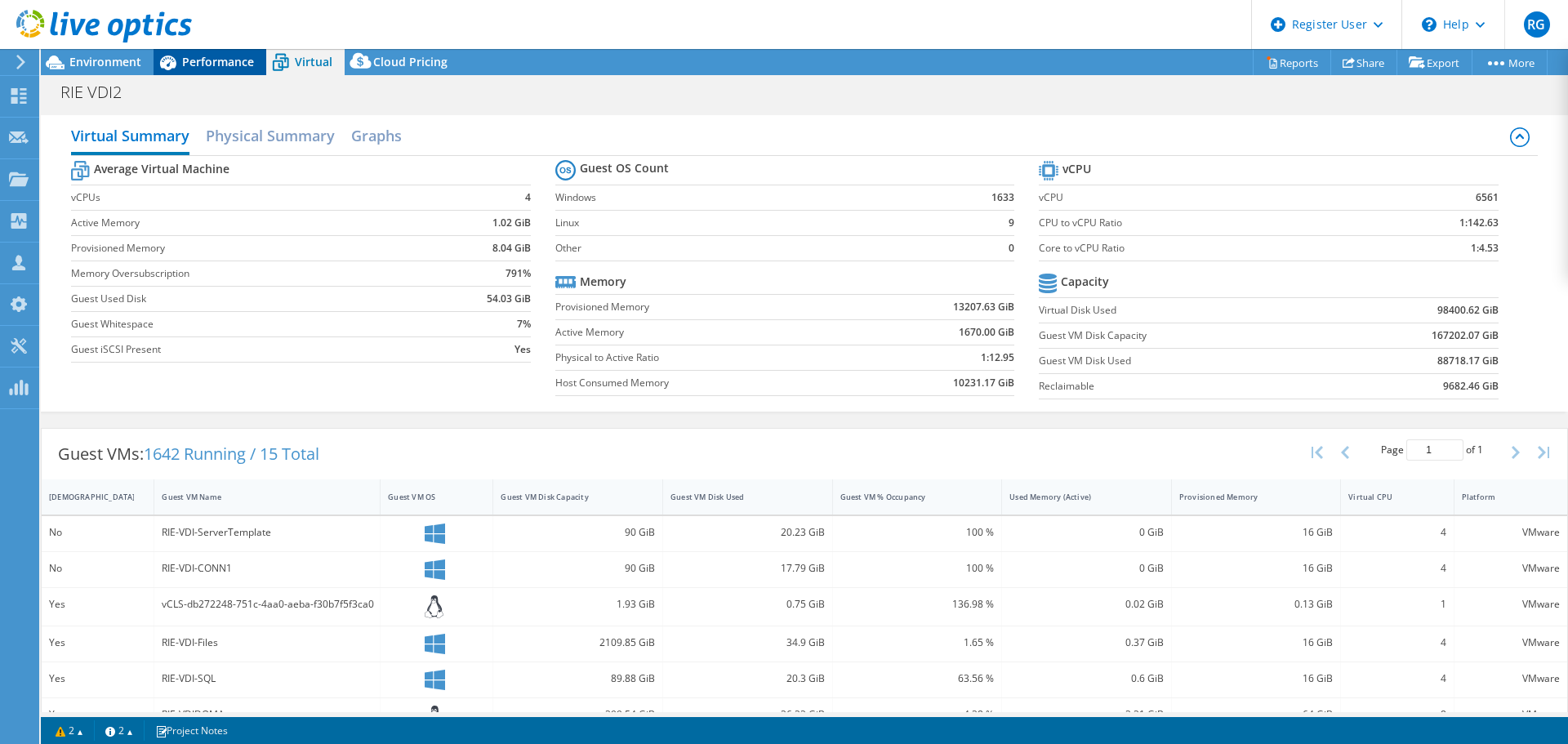
click at [209, 56] on span "Performance" at bounding box center [218, 62] width 72 height 15
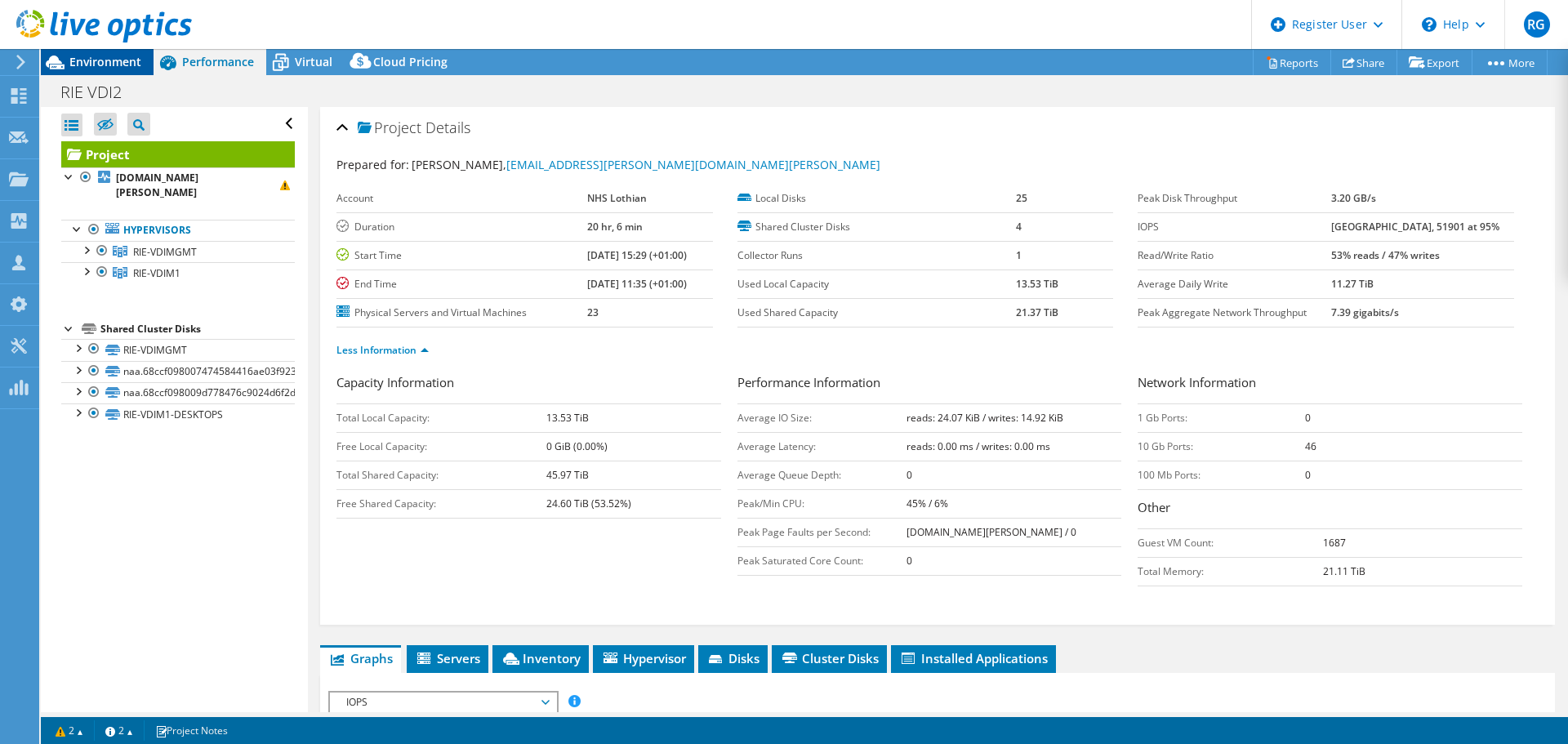
click at [114, 66] on span "Environment" at bounding box center [105, 62] width 72 height 15
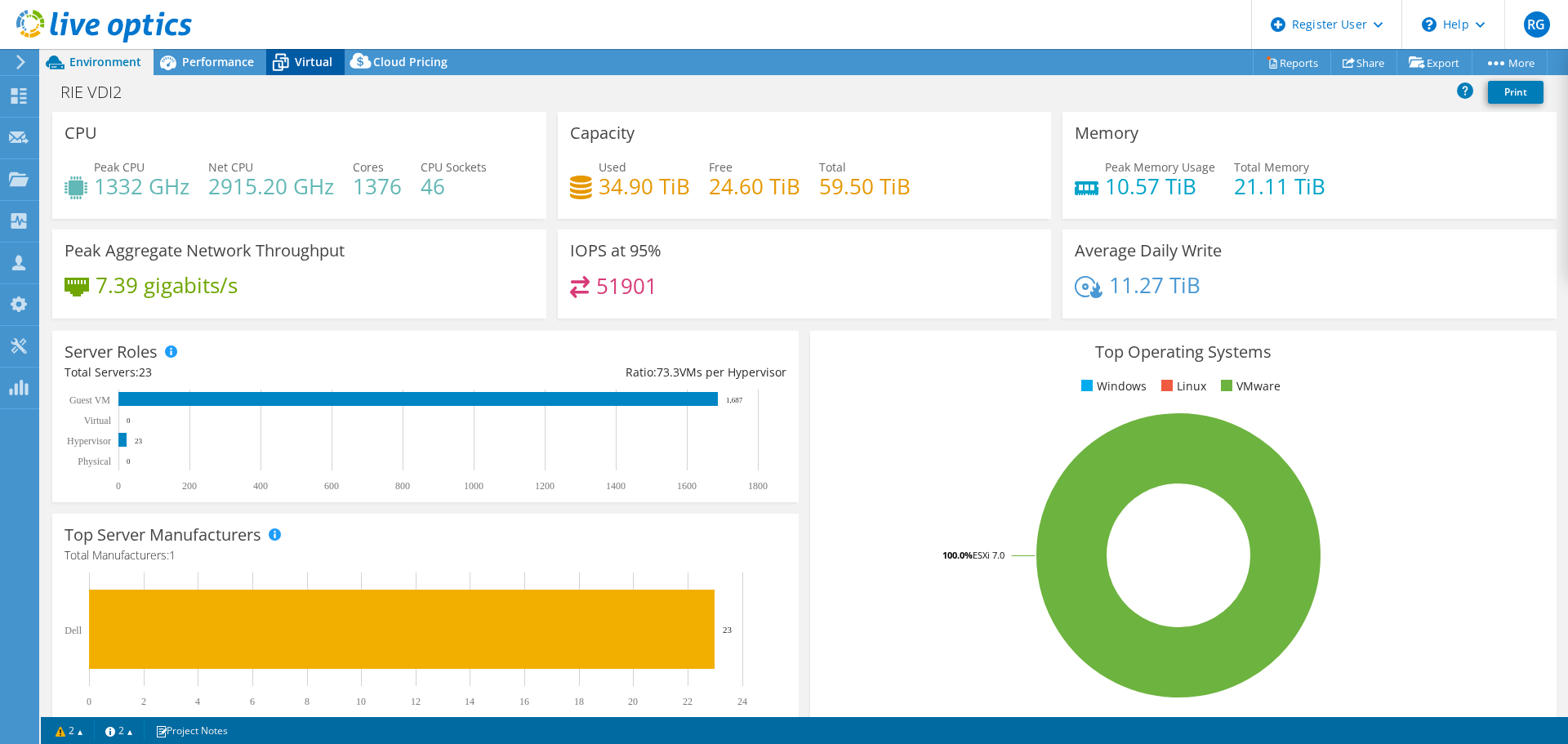
click at [287, 59] on icon at bounding box center [280, 64] width 16 height 13
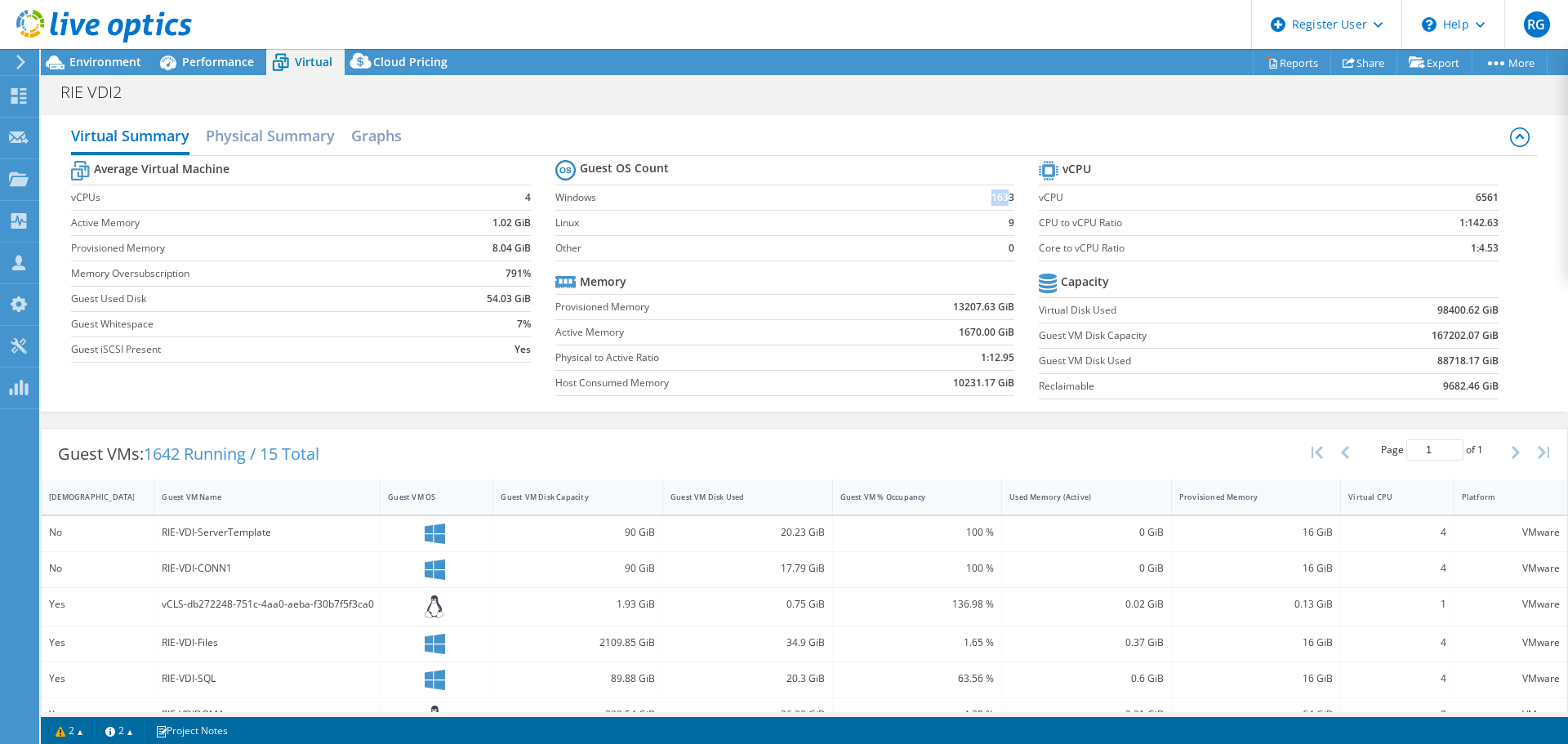
drag, startPoint x: 984, startPoint y: 200, endPoint x: 1003, endPoint y: 190, distance: 21.5
click at [1003, 190] on b "1633" at bounding box center [1003, 197] width 23 height 16
click at [195, 56] on span "Performance" at bounding box center [218, 62] width 72 height 15
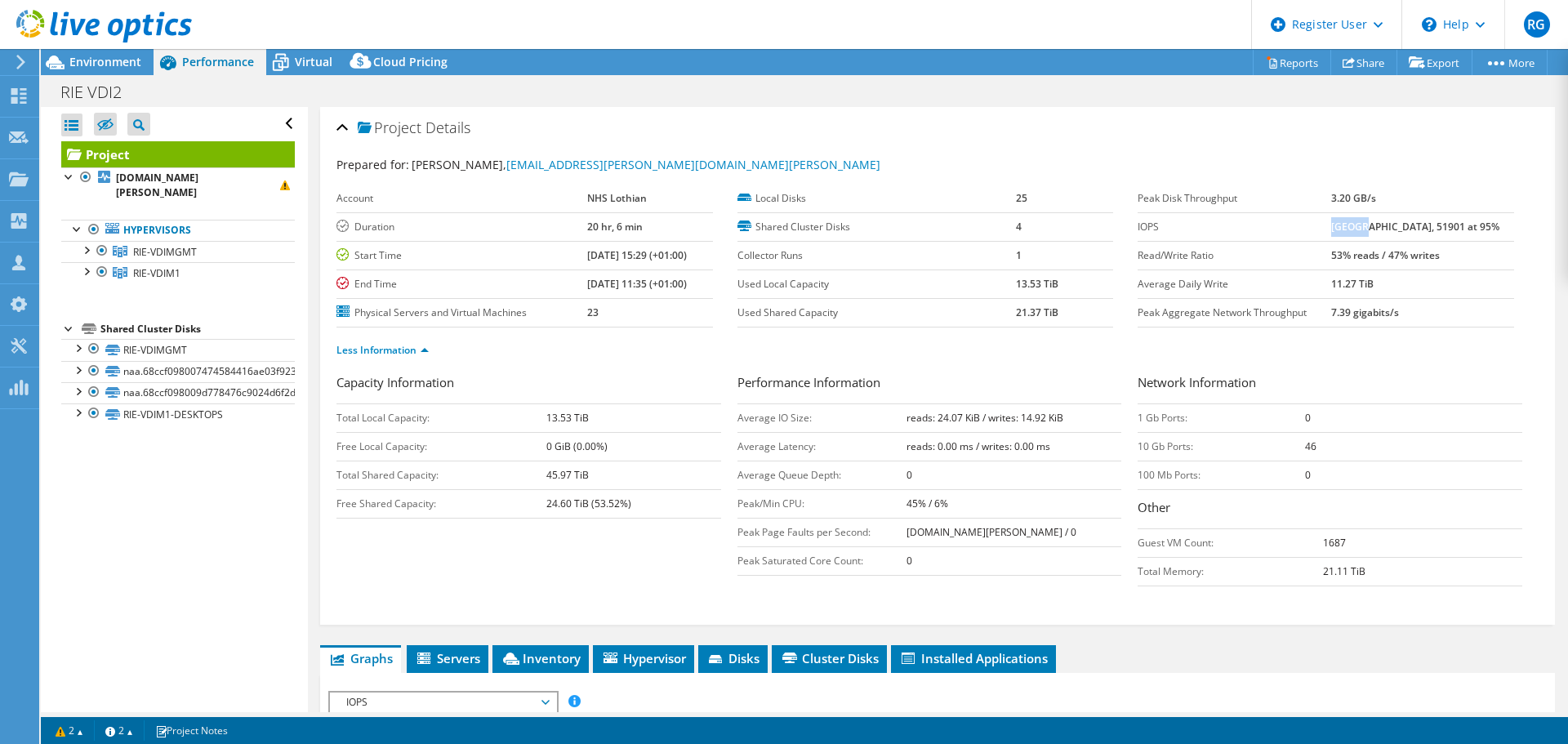
drag, startPoint x: 1338, startPoint y: 224, endPoint x: 1372, endPoint y: 226, distance: 34.1
click at [1372, 226] on b "151431 at Peak, 51901 at 95%" at bounding box center [1415, 226] width 168 height 14
click at [301, 46] on header "RG Dell User Richard Gracie Richard.Gracie@dell.com Dell My Profile Log Out \n …" at bounding box center [784, 25] width 1568 height 49
click at [300, 62] on span "Virtual" at bounding box center [314, 62] width 38 height 15
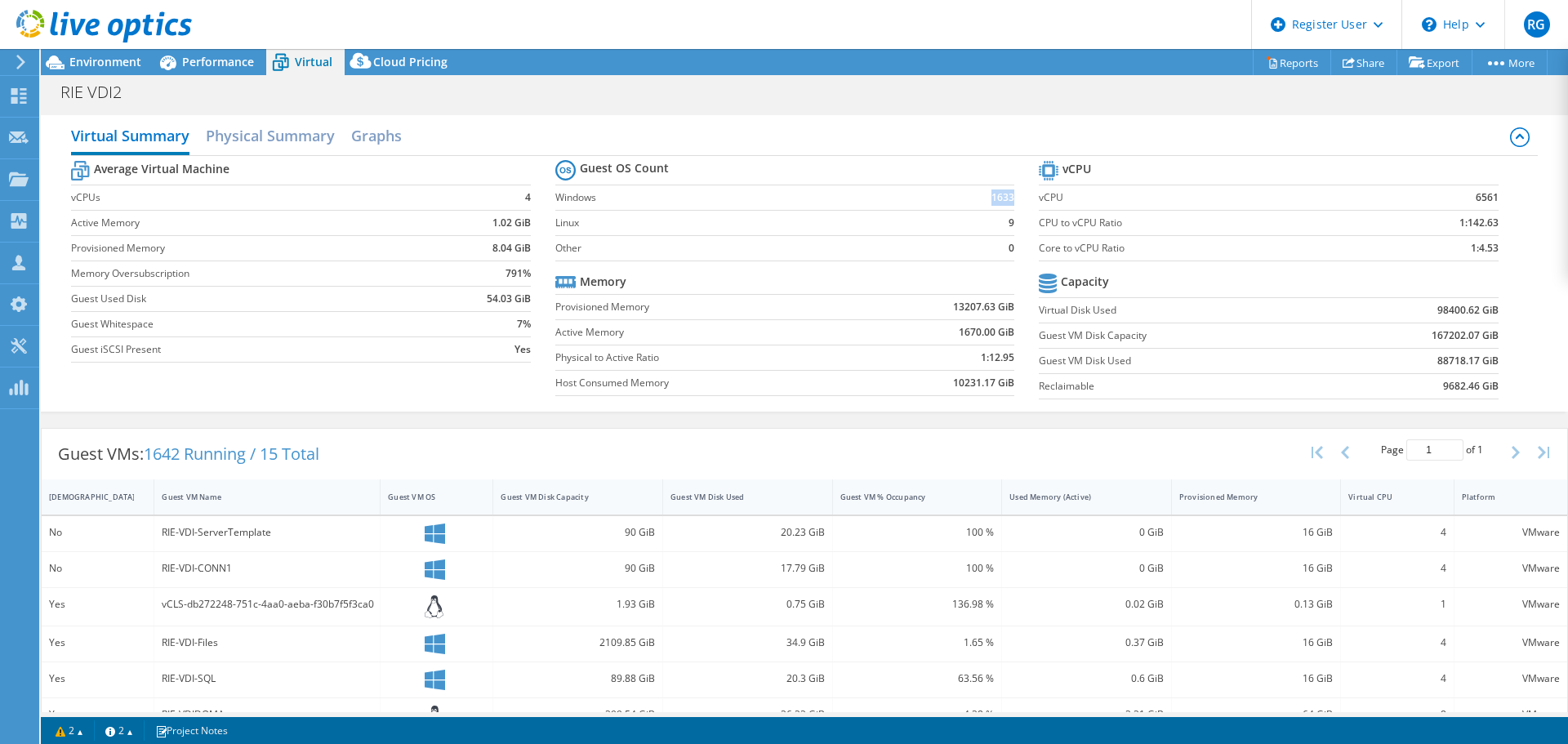
drag, startPoint x: 981, startPoint y: 201, endPoint x: 1005, endPoint y: 196, distance: 24.5
click at [1005, 196] on td "1633" at bounding box center [976, 196] width 77 height 26
click at [221, 62] on span "Performance" at bounding box center [218, 62] width 72 height 15
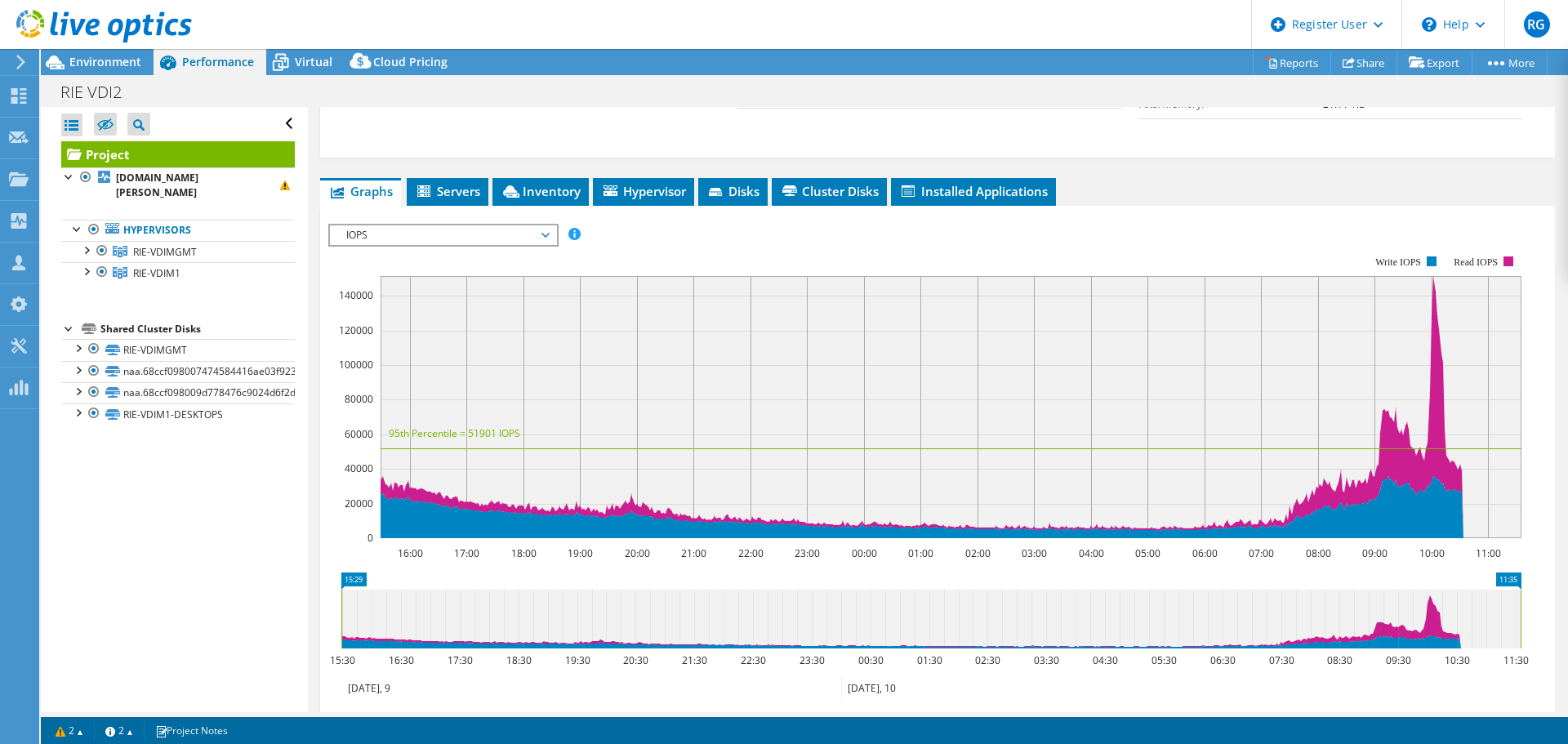
scroll to position [440, 0]
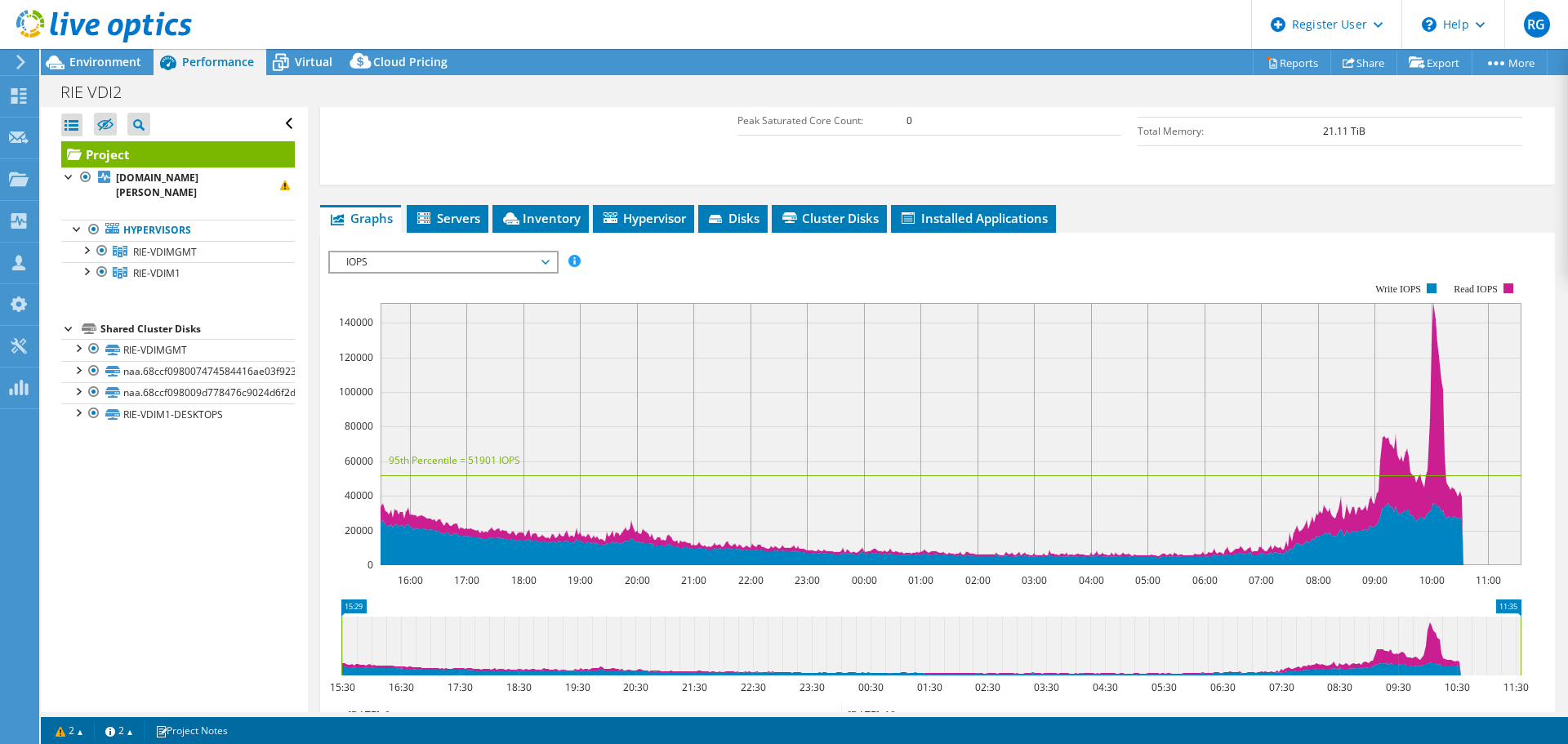
click at [549, 260] on icon at bounding box center [545, 262] width 9 height 5
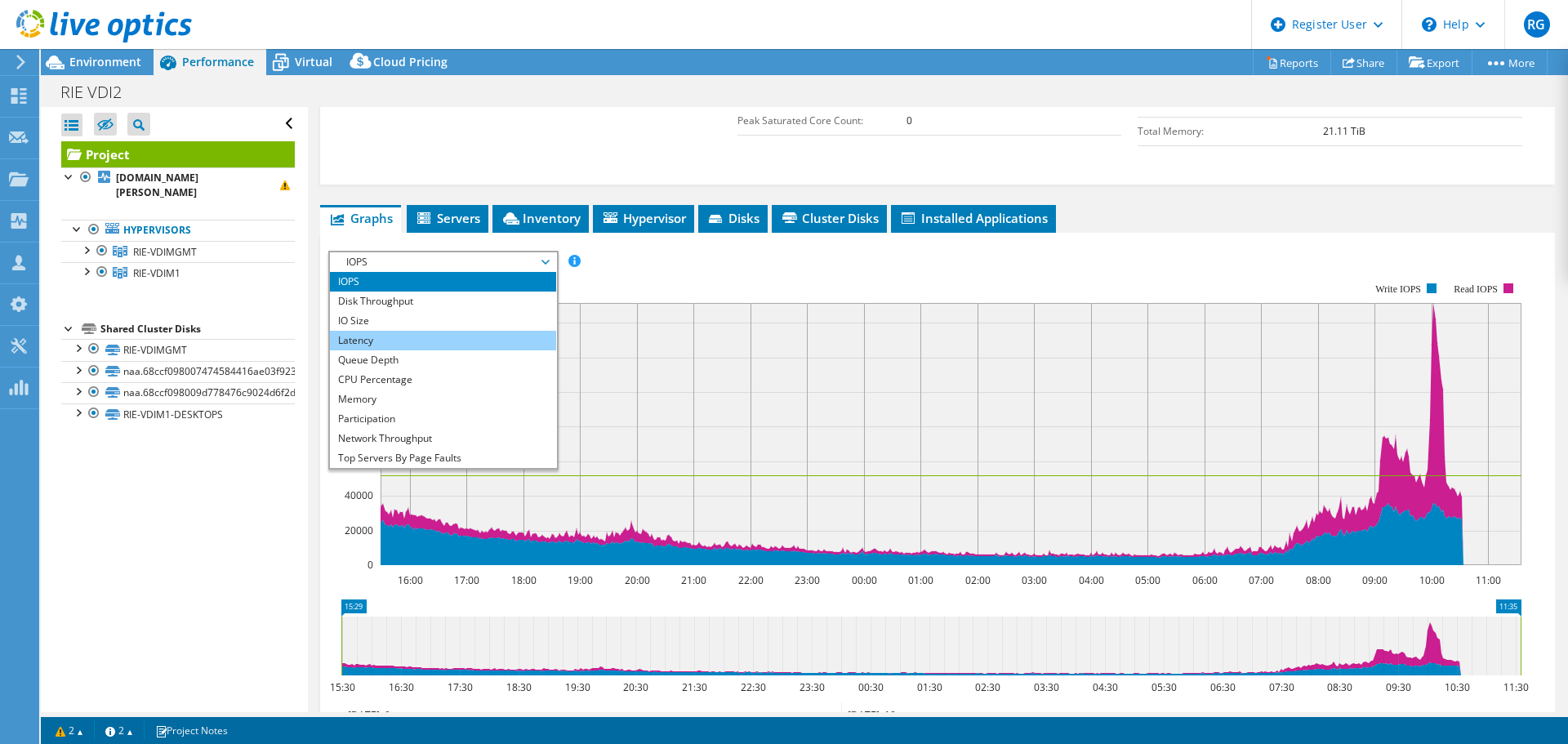
click at [476, 334] on li "Latency" at bounding box center [443, 340] width 226 height 20
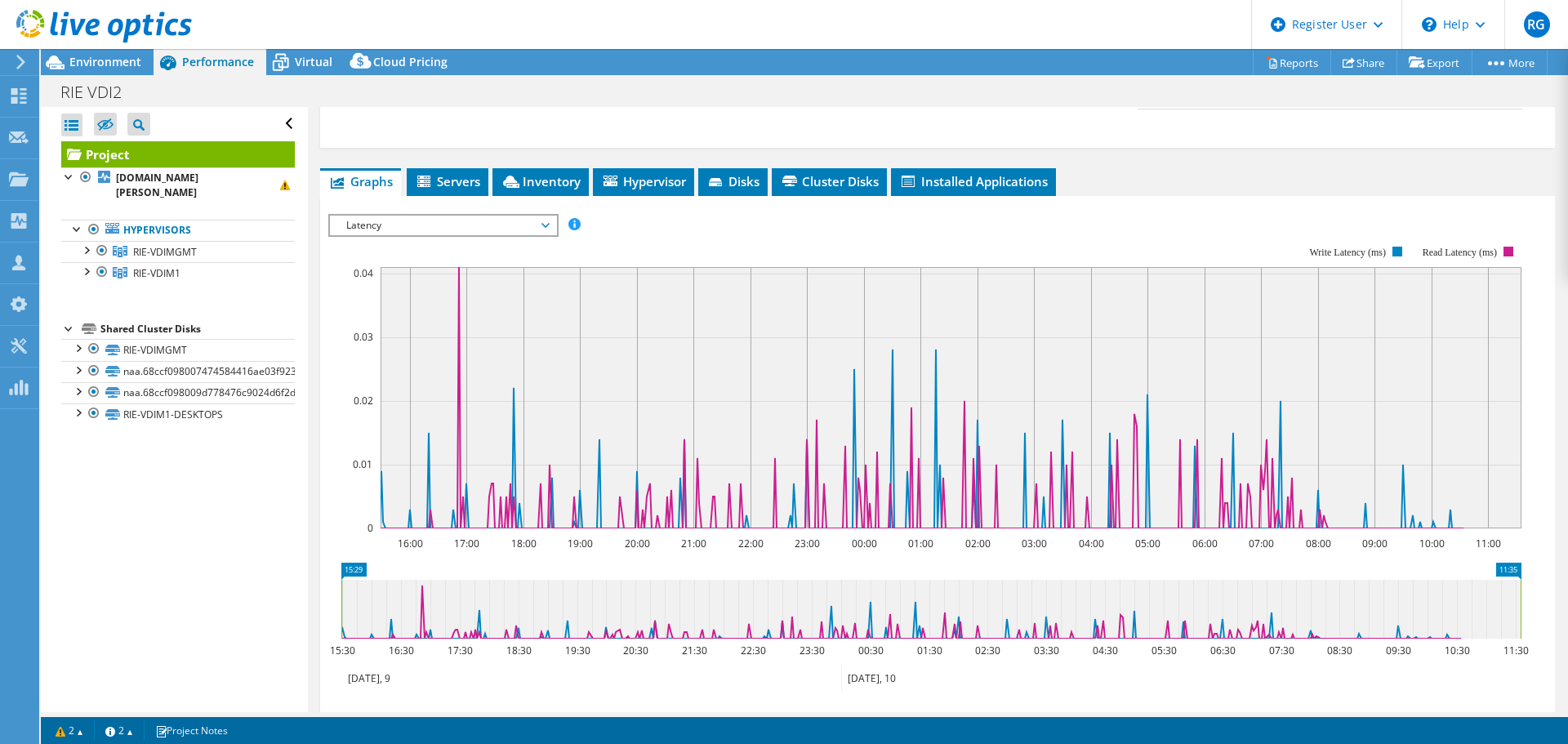
scroll to position [481, 0]
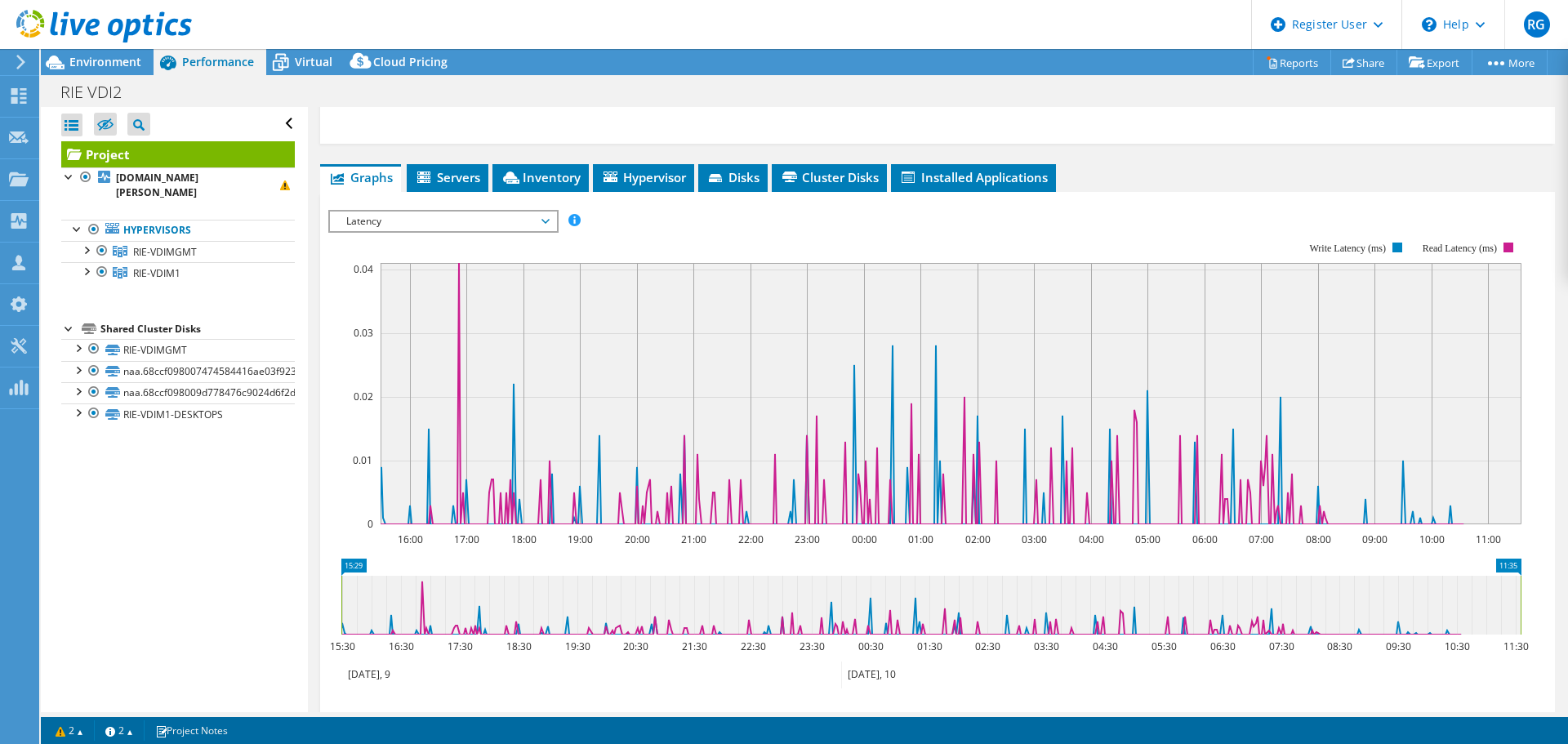
click at [425, 229] on span "Latency" at bounding box center [442, 221] width 210 height 20
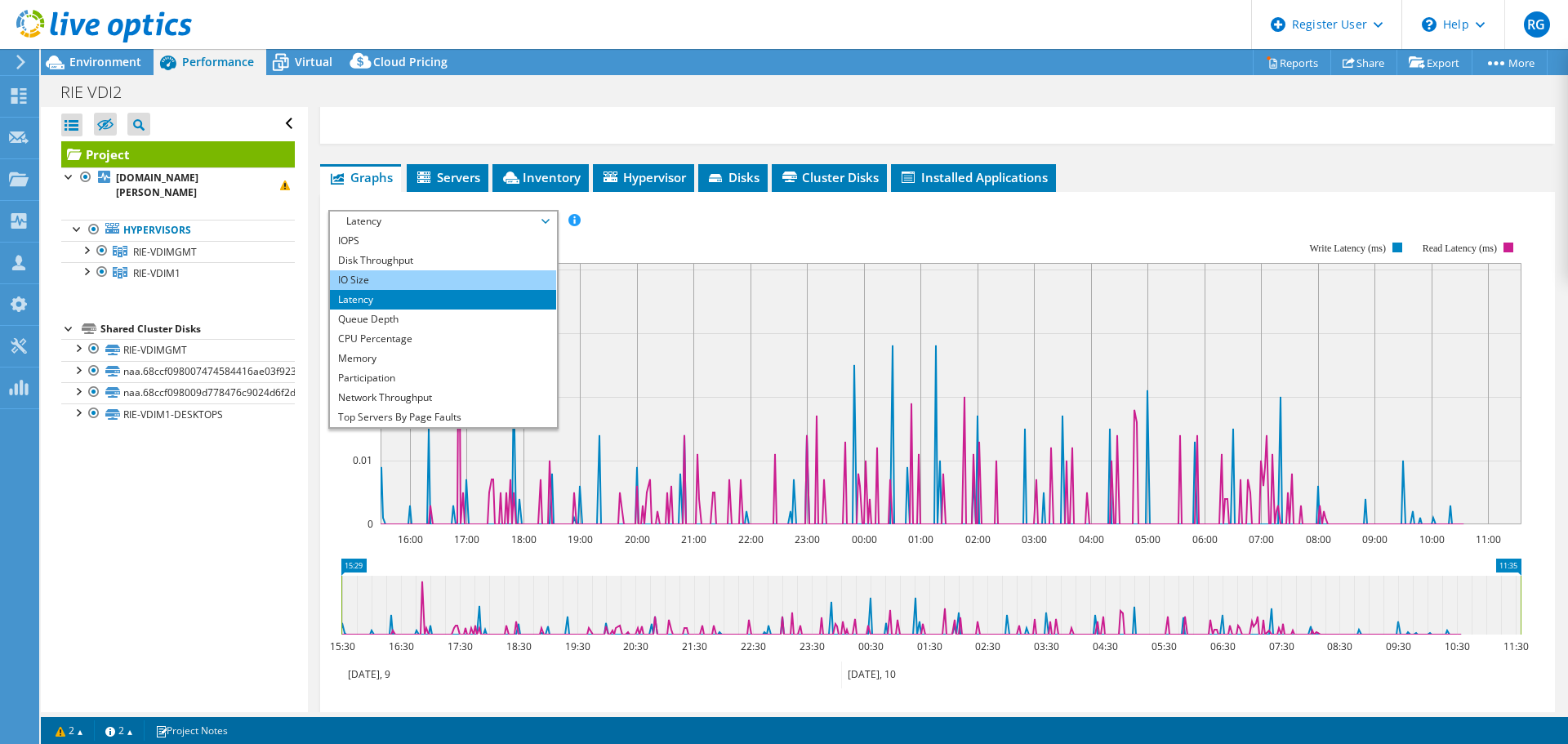
click at [380, 277] on li "IO Size" at bounding box center [443, 280] width 226 height 20
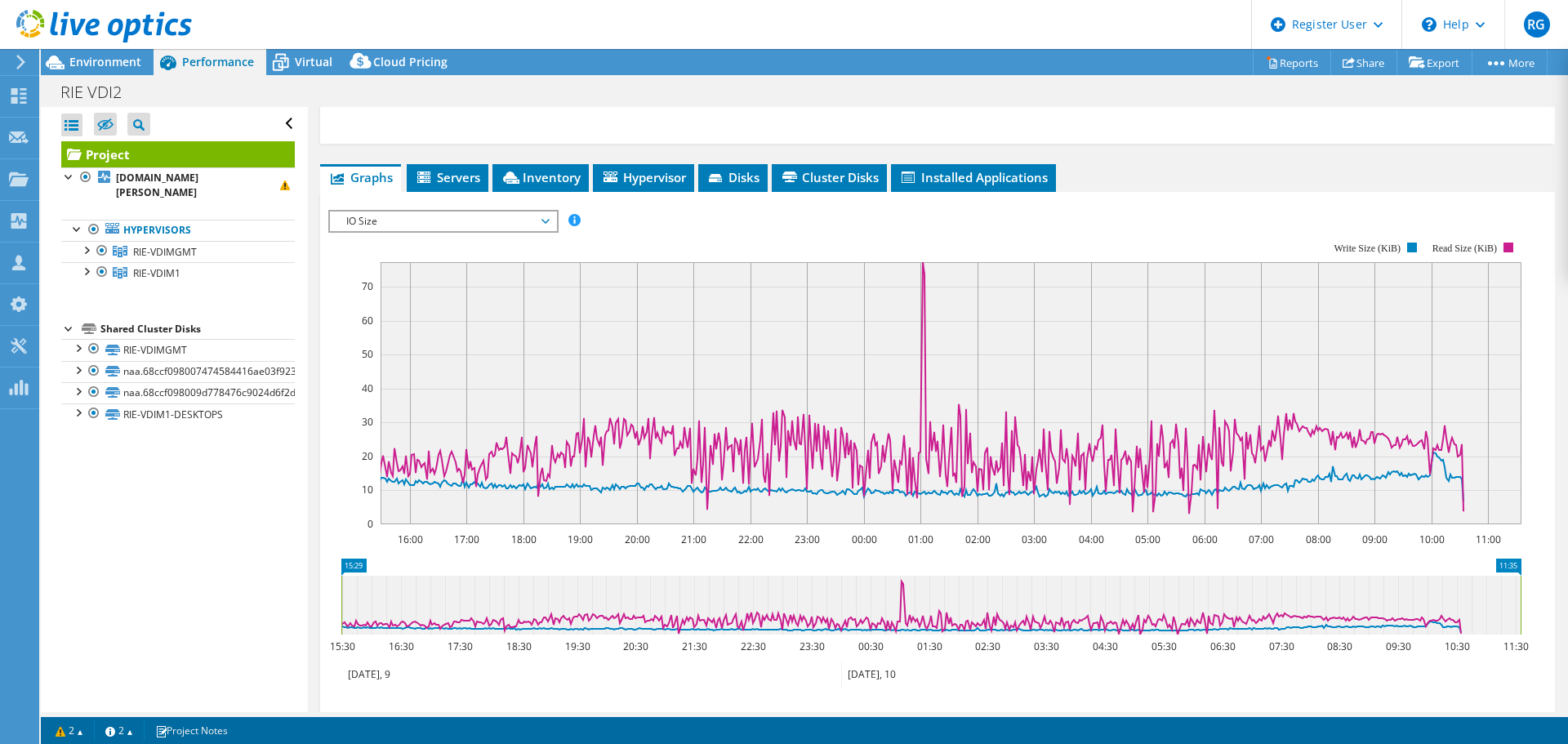
click at [401, 221] on span "IO Size" at bounding box center [442, 221] width 210 height 20
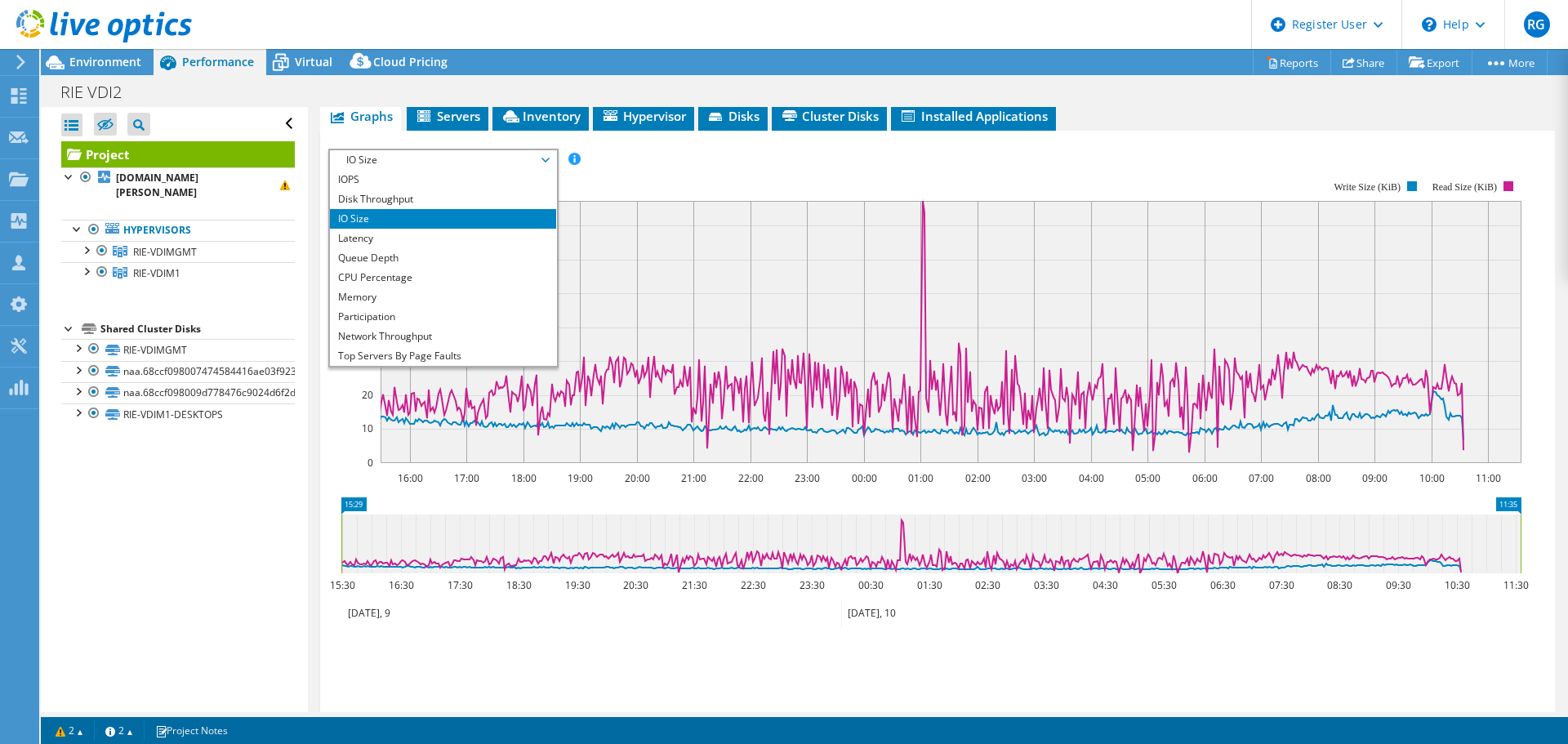
scroll to position [515, 0]
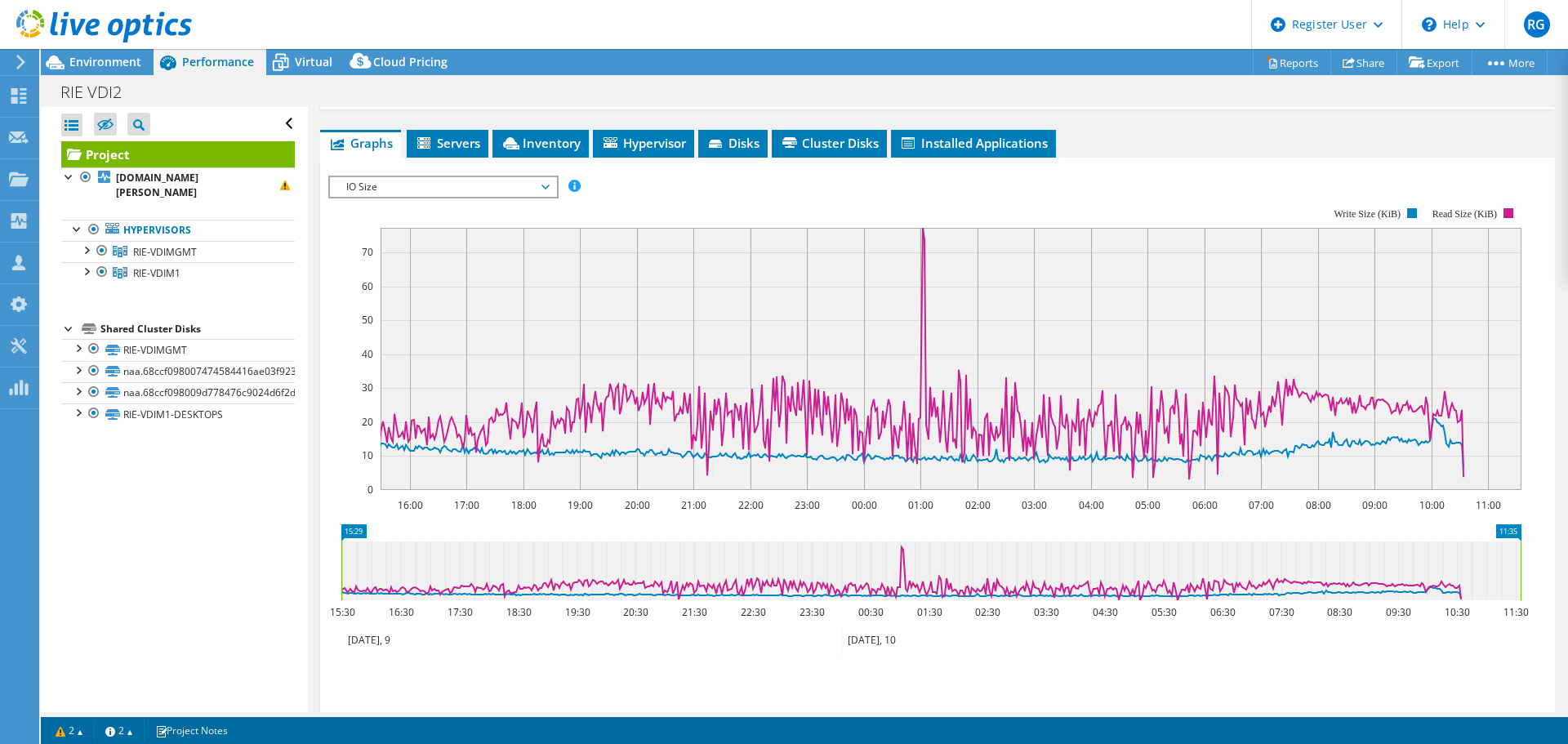
click at [492, 176] on div "IO Size IOPS Disk Throughput IO Size Latency Queue Depth CPU Percentage Memory …" at bounding box center [443, 187] width 231 height 23
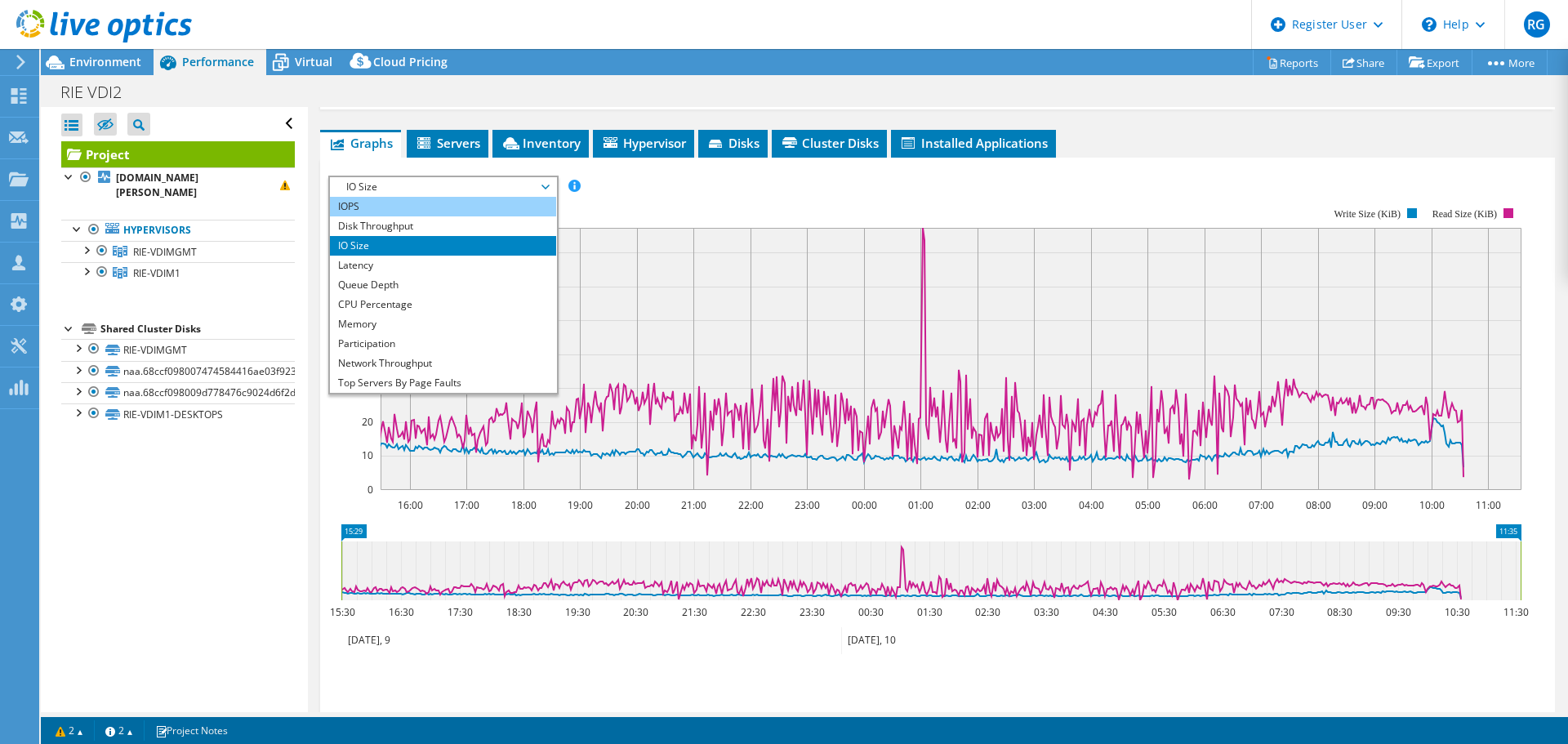
click at [372, 201] on li "IOPS" at bounding box center [443, 206] width 226 height 20
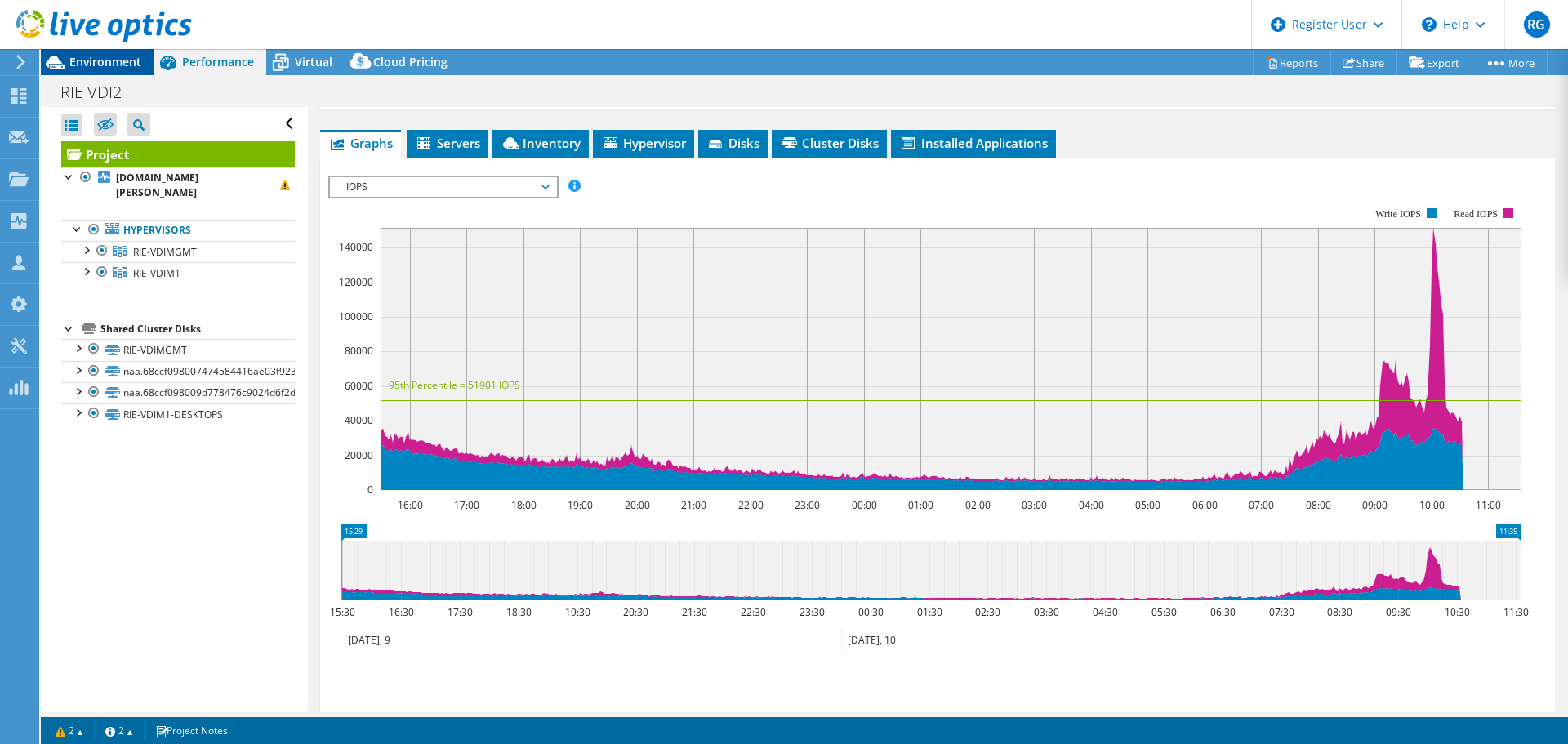
click at [110, 58] on span "Environment" at bounding box center [105, 62] width 72 height 15
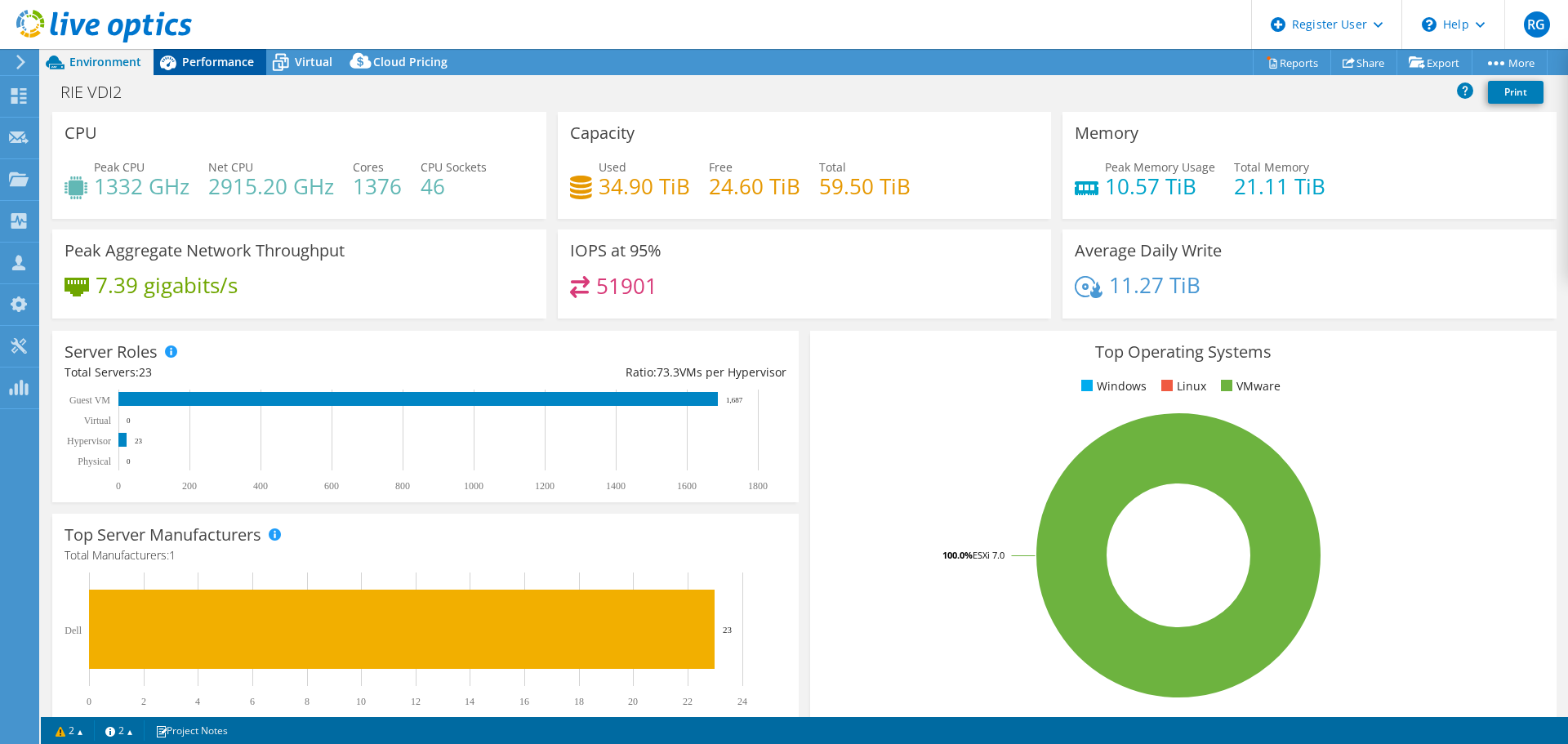
click at [213, 59] on span "Performance" at bounding box center [218, 62] width 72 height 15
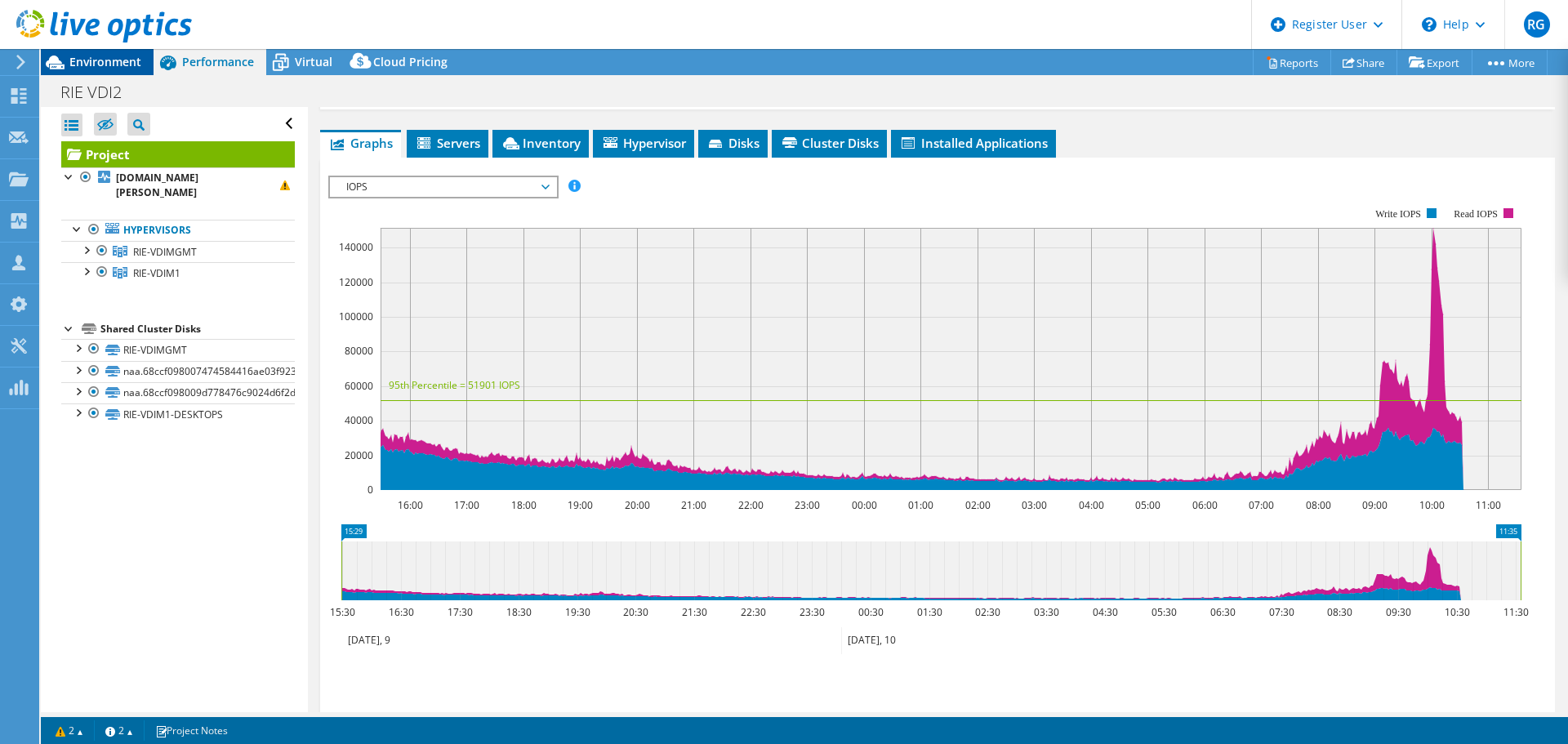
click at [108, 58] on span "Environment" at bounding box center [105, 62] width 72 height 15
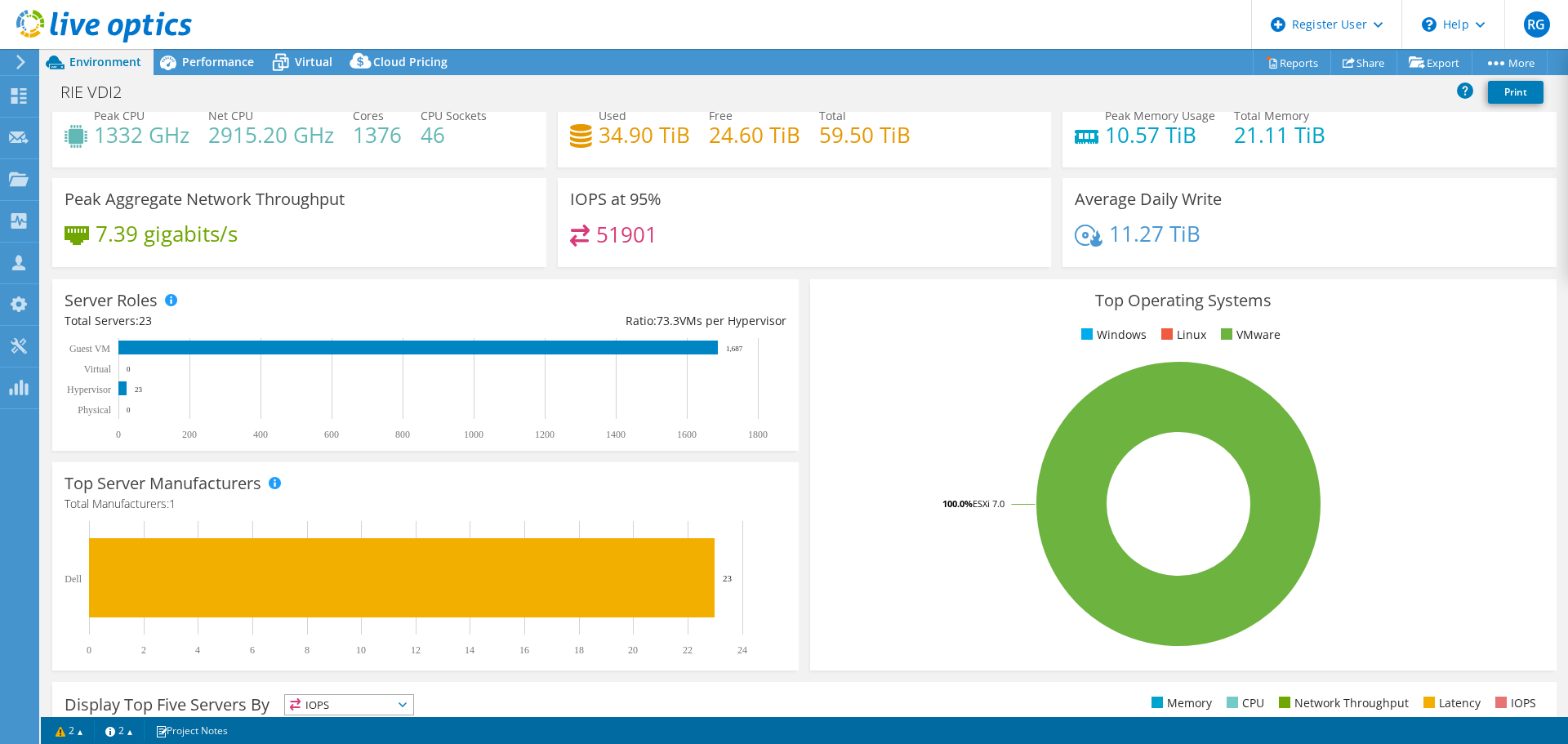
scroll to position [0, 0]
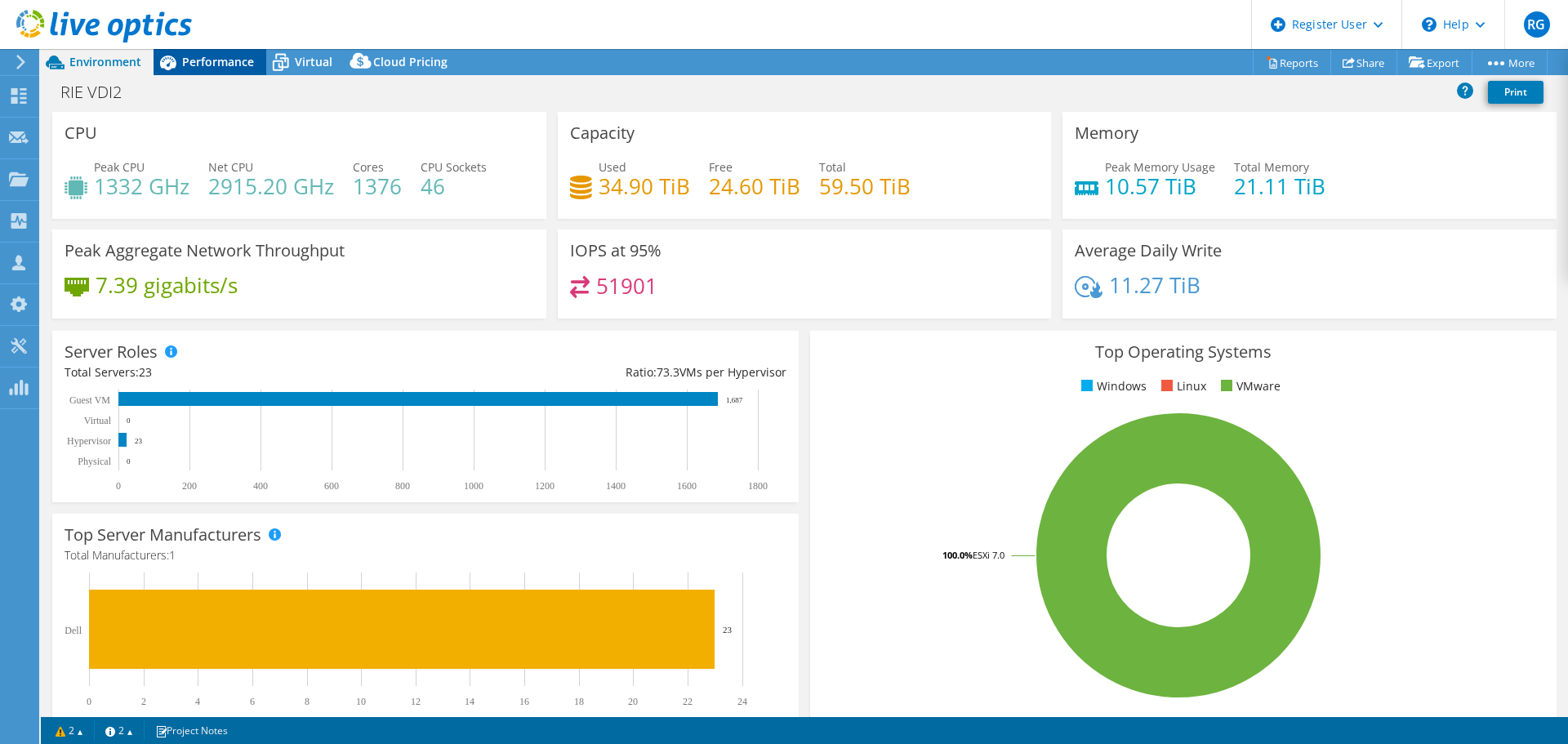
click at [196, 57] on span "Performance" at bounding box center [218, 62] width 72 height 15
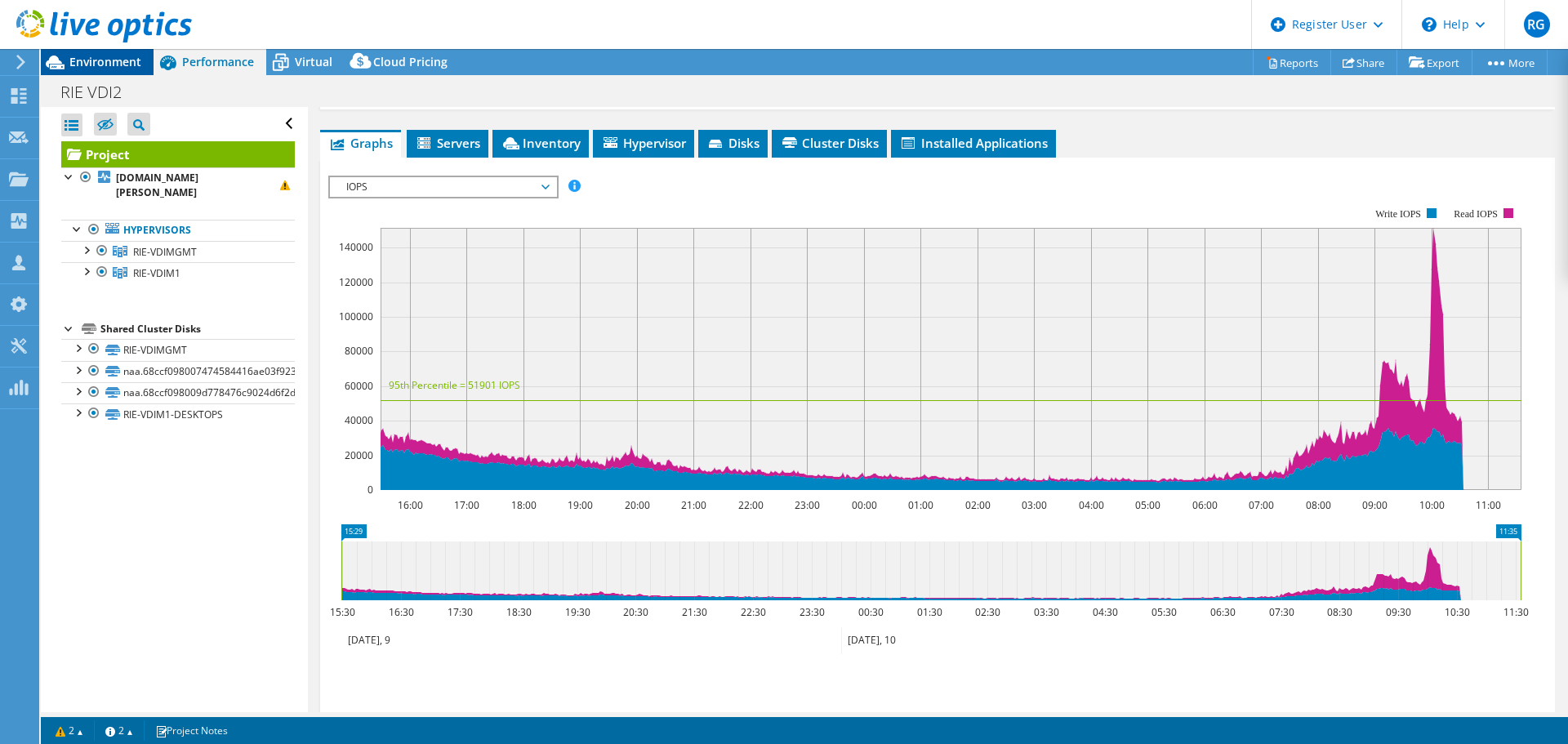
click at [109, 66] on span "Environment" at bounding box center [105, 62] width 72 height 15
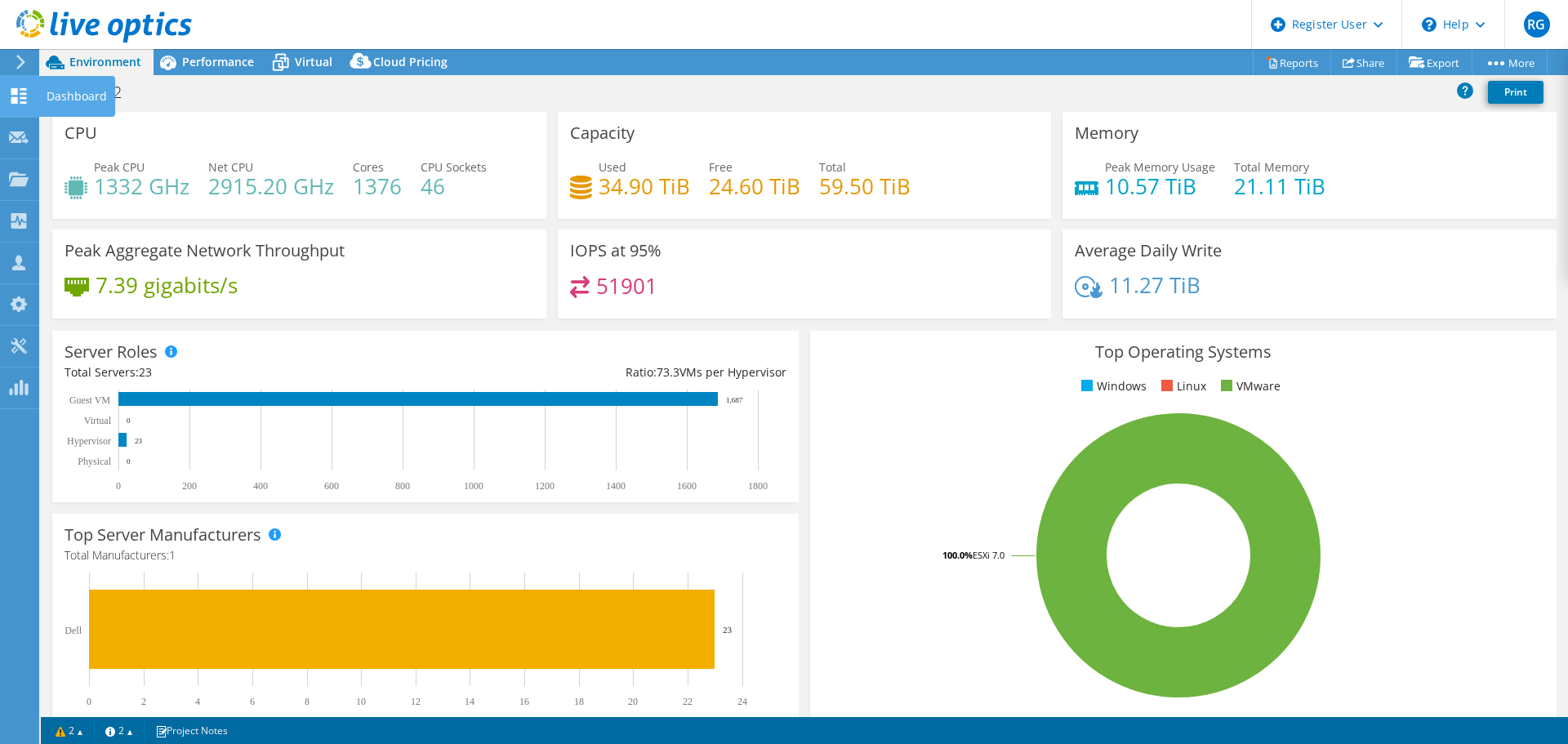
click at [21, 88] on use at bounding box center [19, 96] width 15 height 15
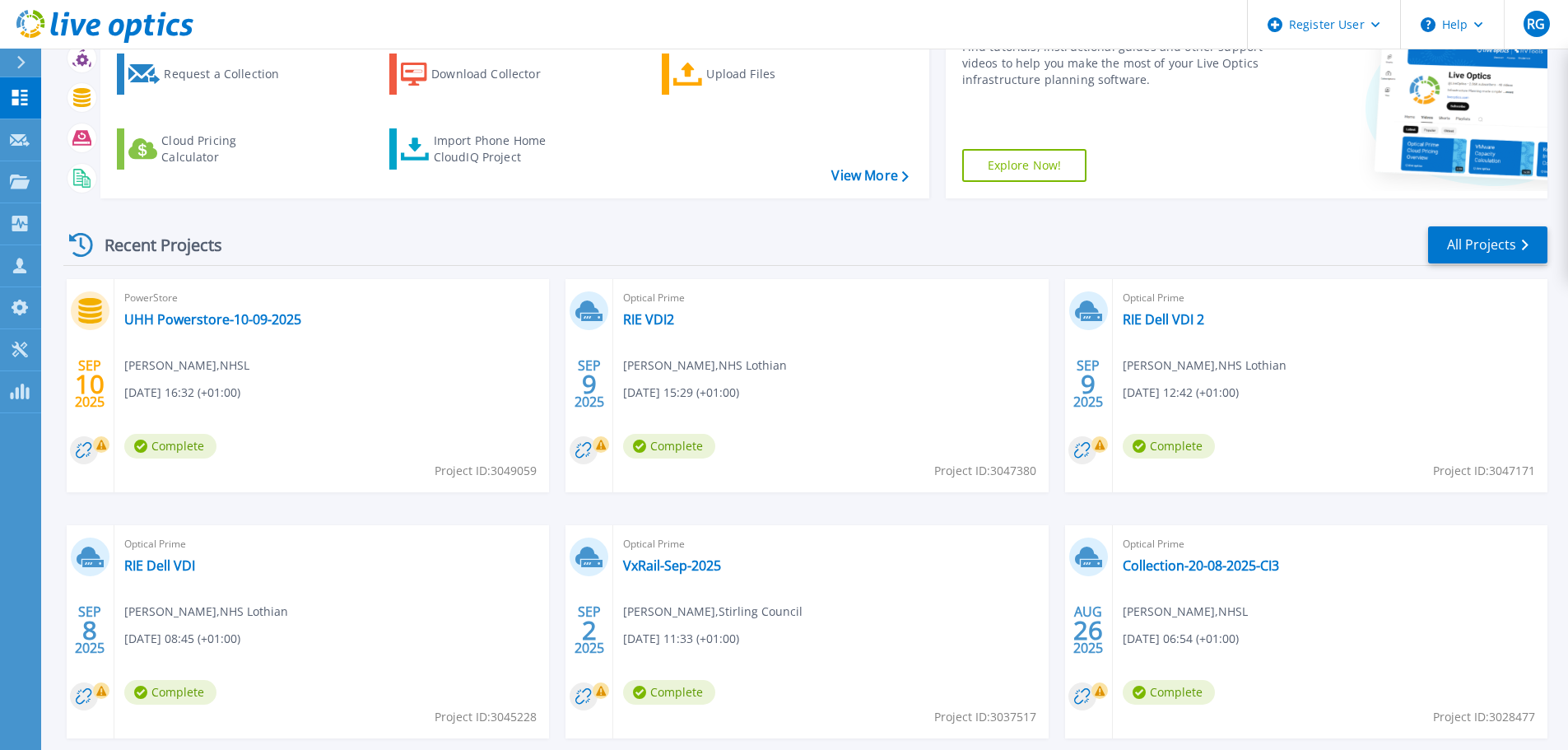
scroll to position [232, 0]
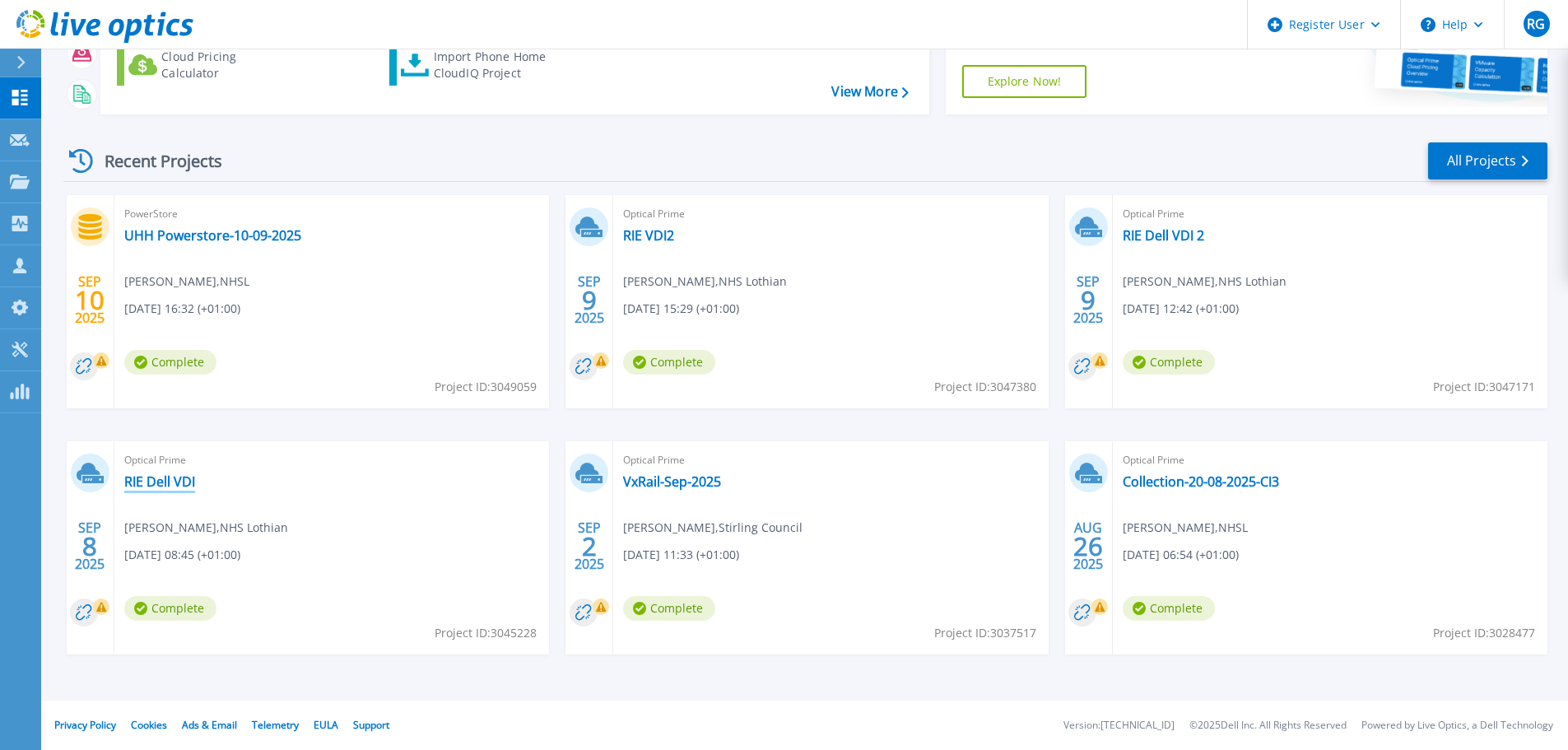
click at [169, 481] on link "RIE Dell VDI" at bounding box center [160, 481] width 71 height 16
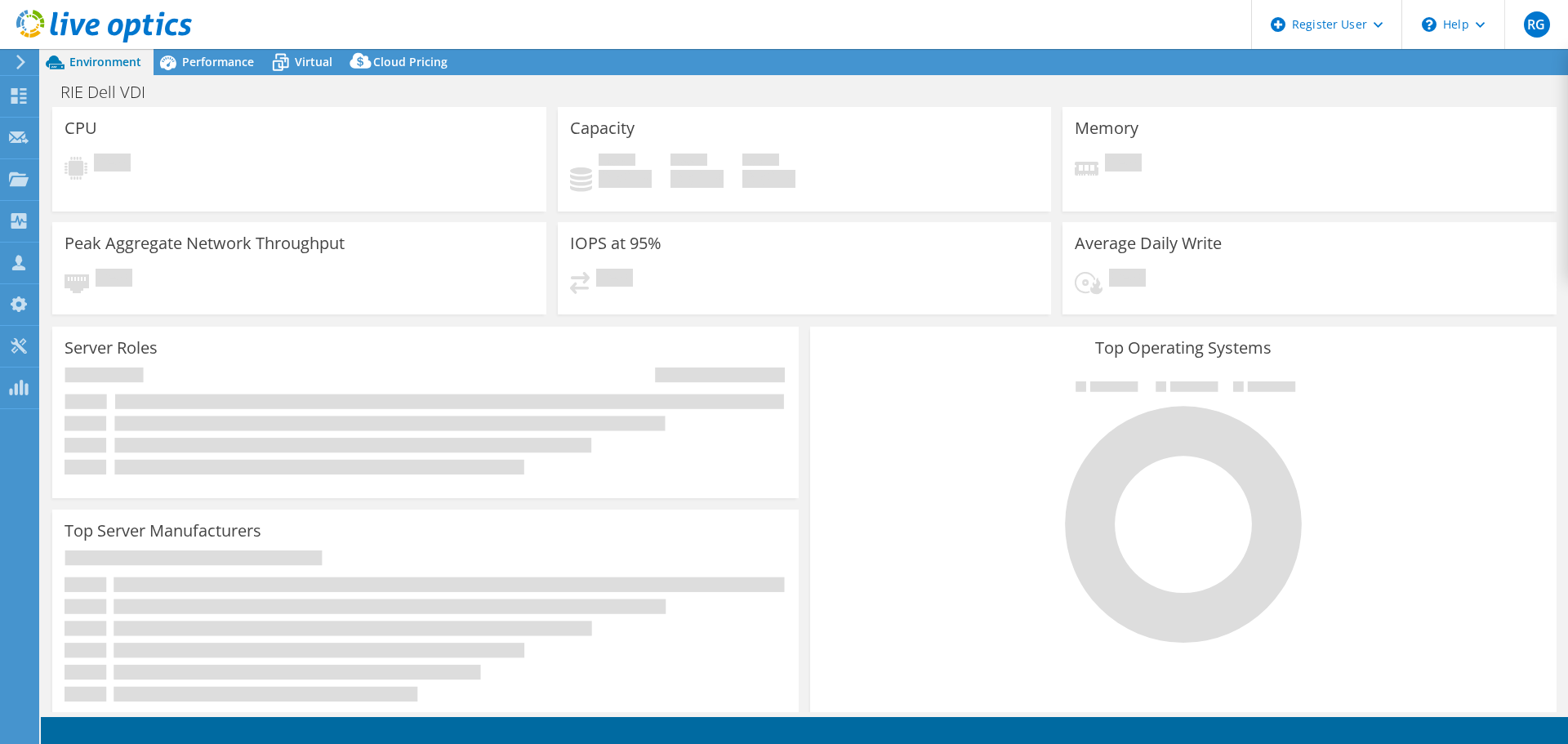
select select "USD"
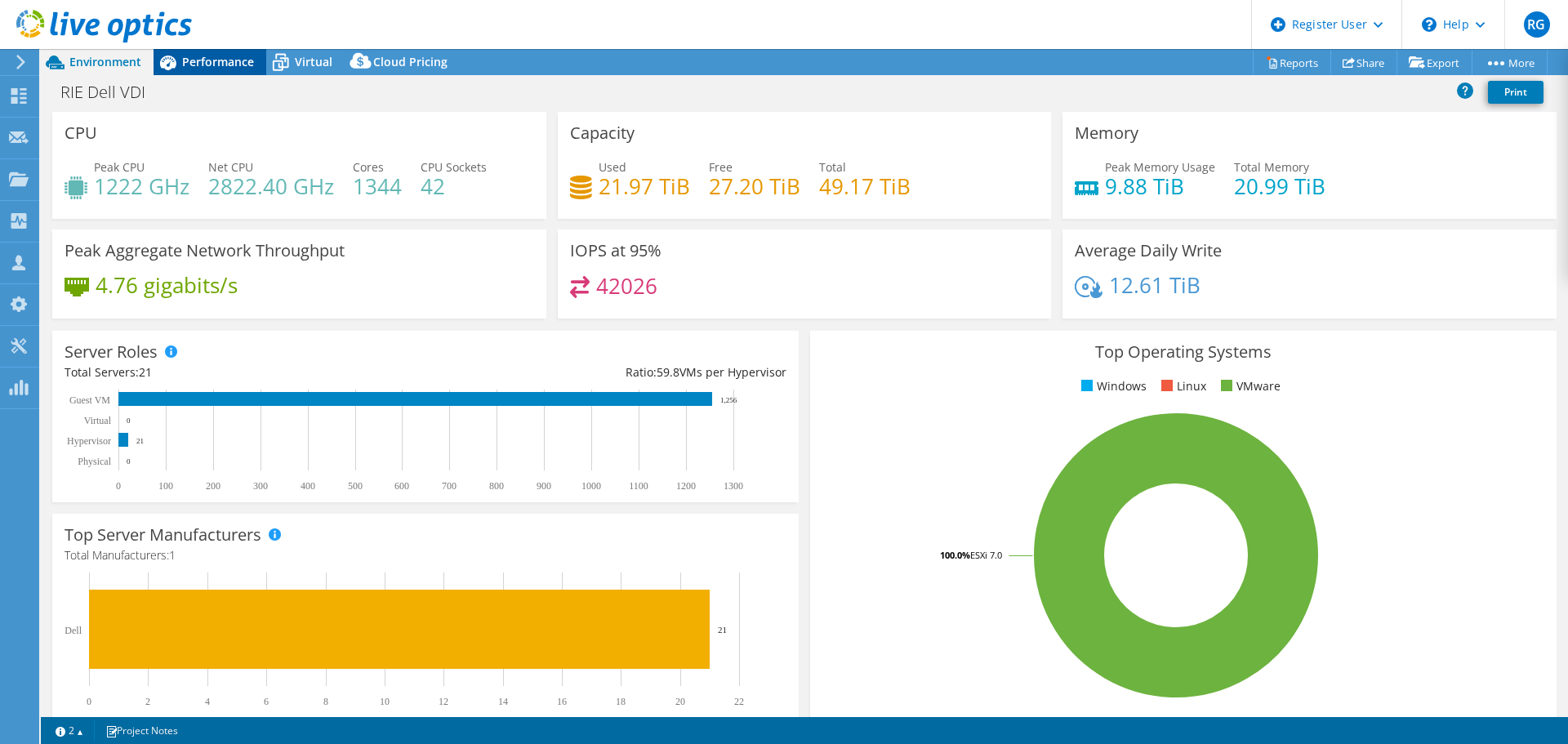
click at [227, 55] on span "Performance" at bounding box center [218, 62] width 72 height 15
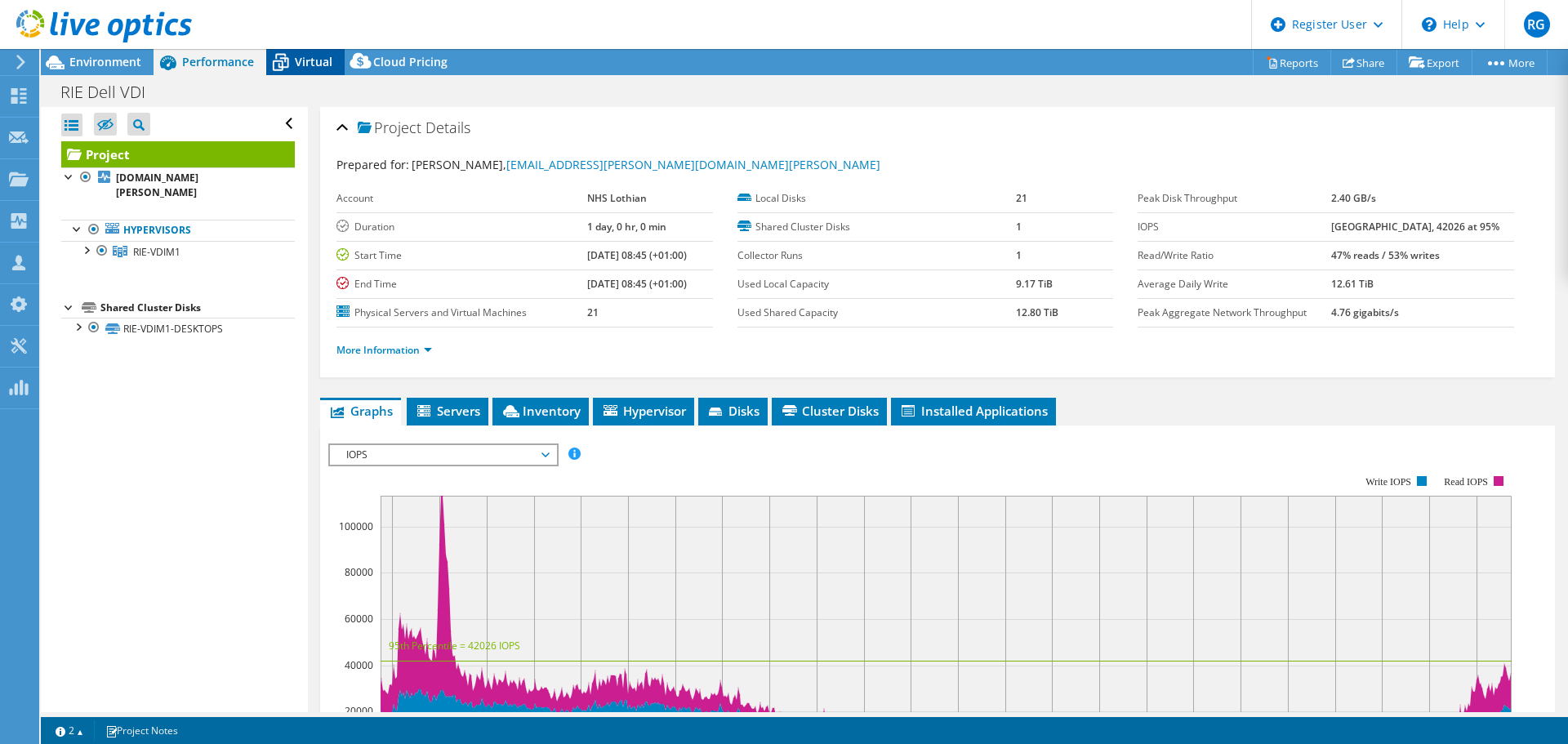
click at [298, 56] on span "Virtual" at bounding box center [314, 62] width 38 height 15
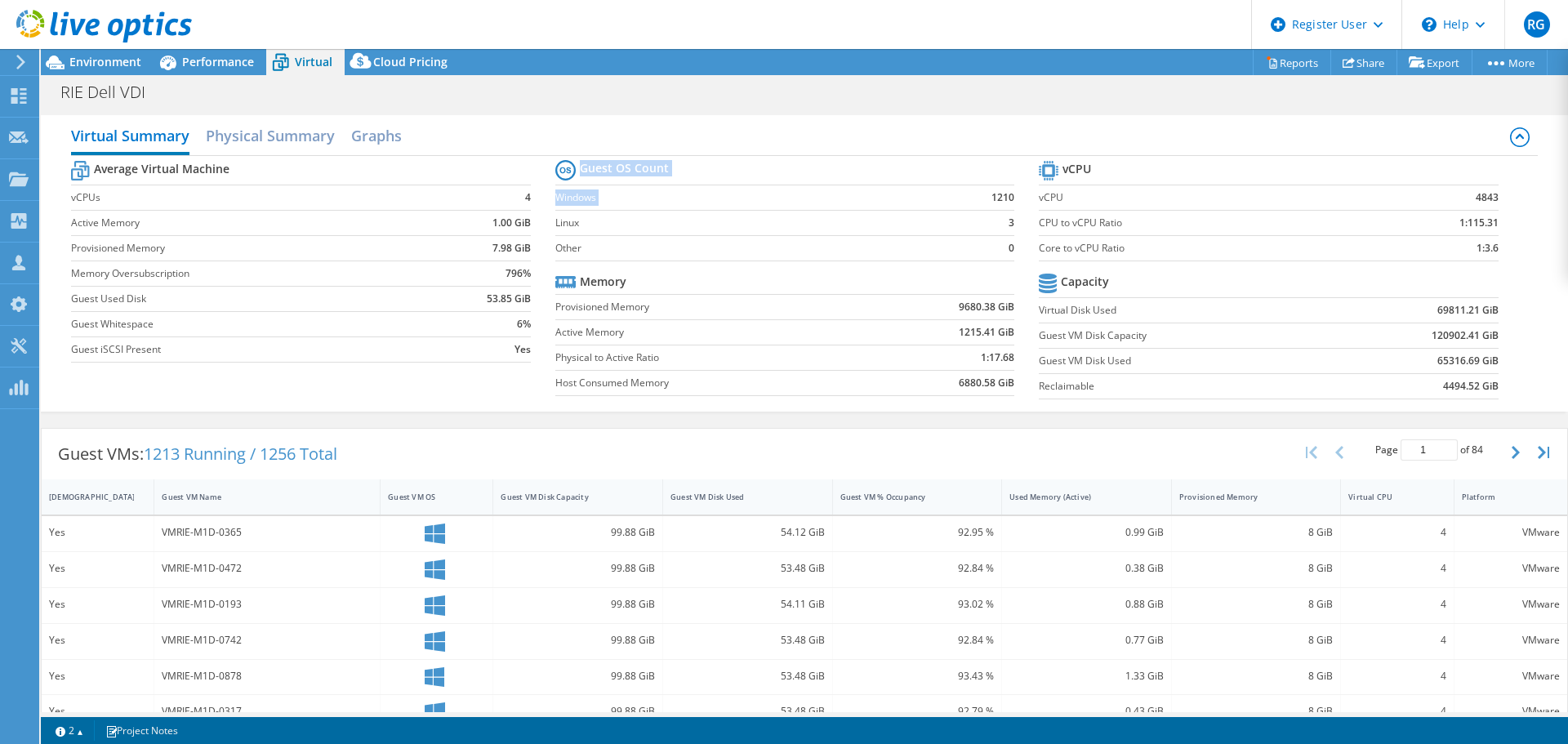
drag, startPoint x: 990, startPoint y: 198, endPoint x: 1013, endPoint y: 198, distance: 23.0
click at [1013, 198] on section "Guest OS Count Windows 1210 Linux 3 Other 0 Memory Provisioned Memory 9680.38 G…" at bounding box center [796, 280] width 483 height 249
click at [881, 217] on label "Linux" at bounding box center [746, 222] width 383 height 16
click at [203, 56] on span "Performance" at bounding box center [218, 62] width 72 height 15
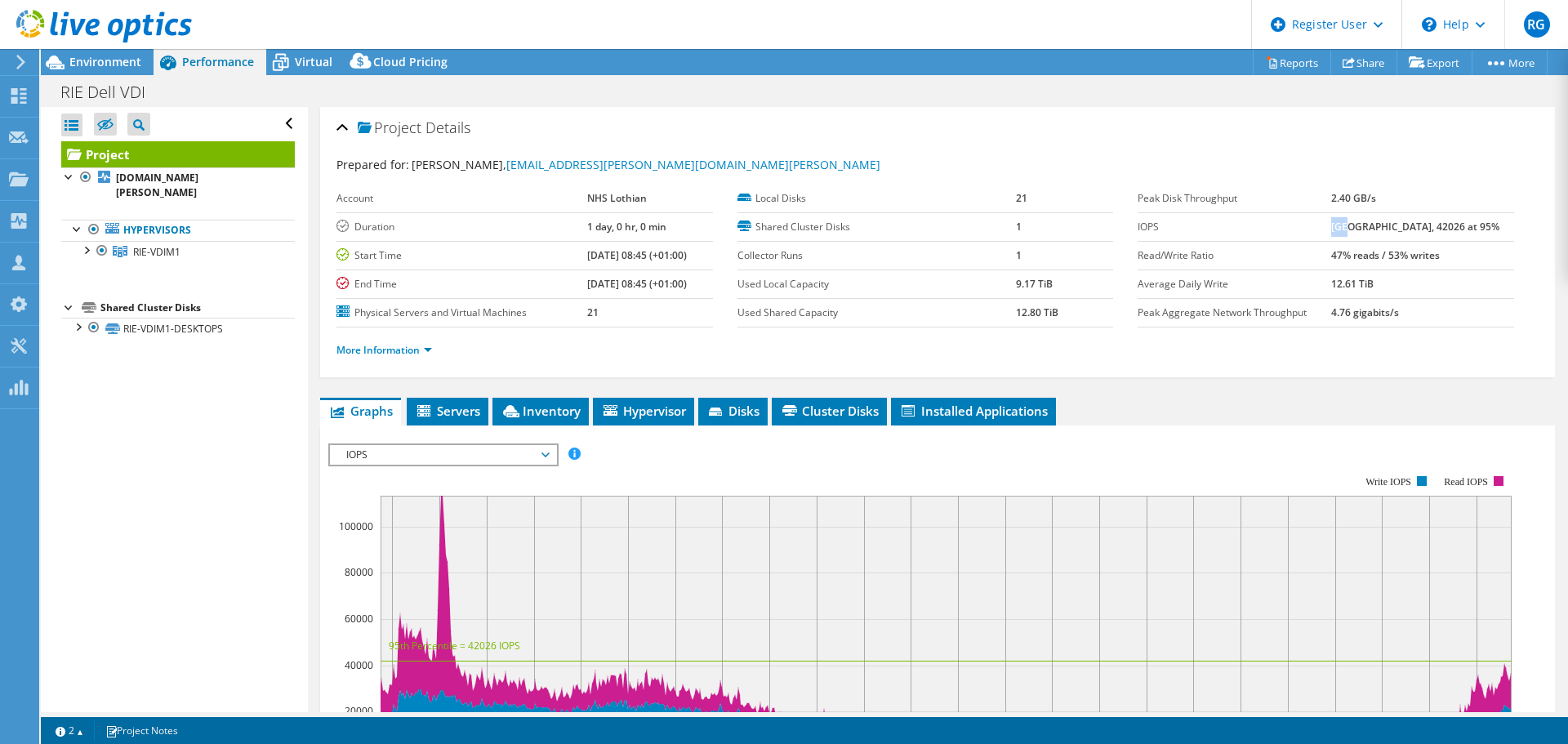
drag, startPoint x: 1339, startPoint y: 232, endPoint x: 1355, endPoint y: 232, distance: 16.0
click at [1355, 232] on b "113351 at Peak, 42026 at 95%" at bounding box center [1415, 226] width 168 height 14
click at [667, 411] on span "Hypervisor" at bounding box center [643, 410] width 84 height 16
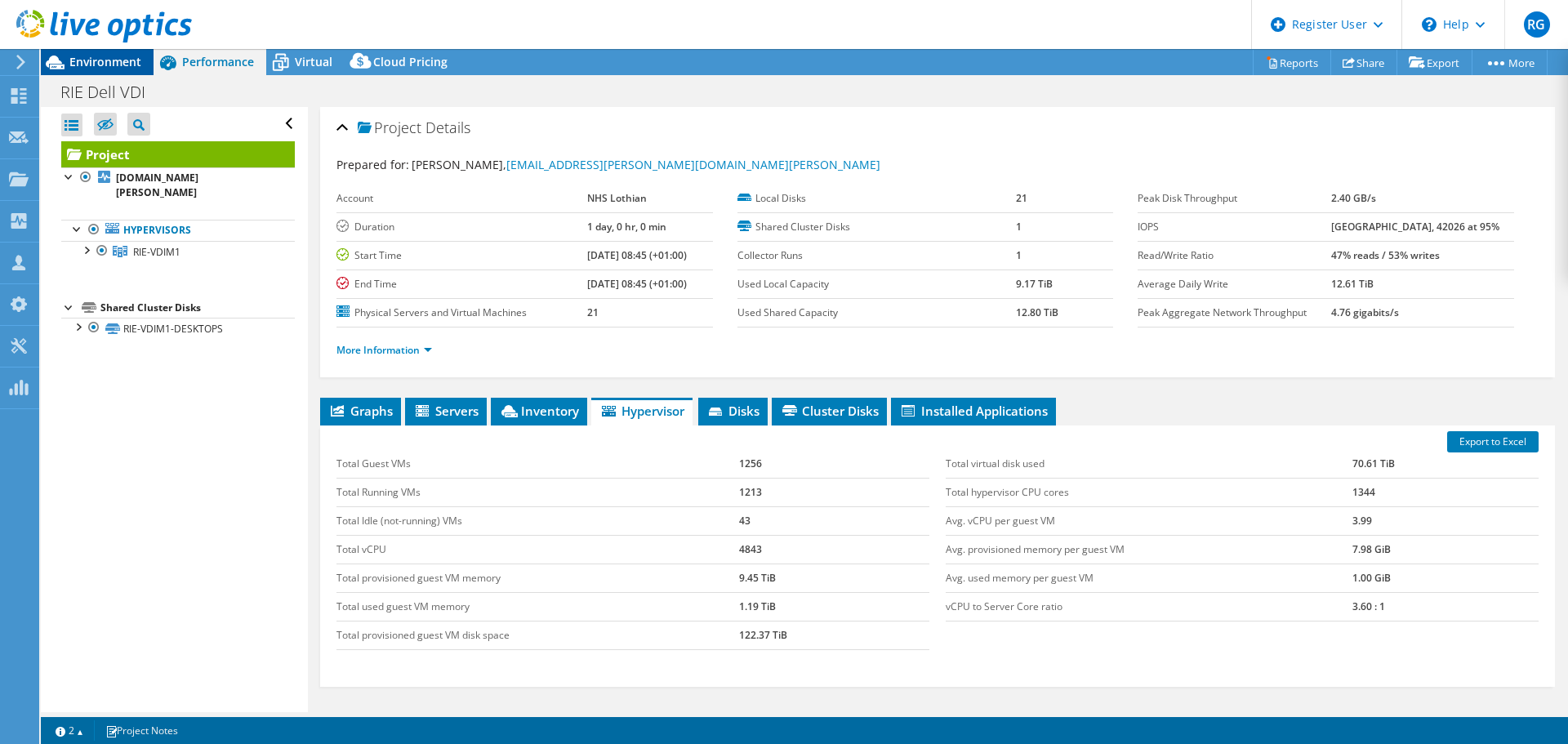
click at [85, 67] on span "Environment" at bounding box center [105, 62] width 72 height 15
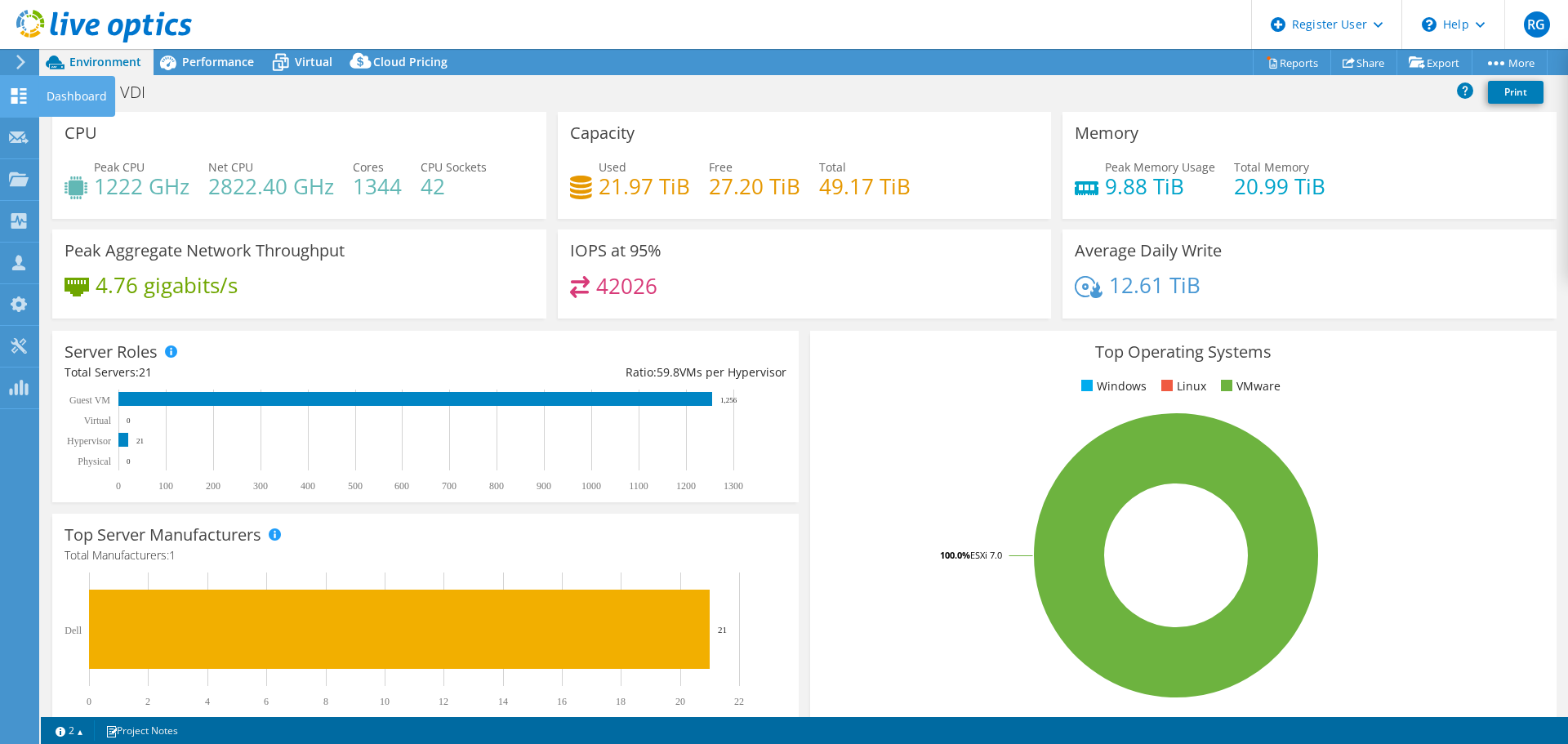
click at [15, 101] on use at bounding box center [19, 96] width 15 height 15
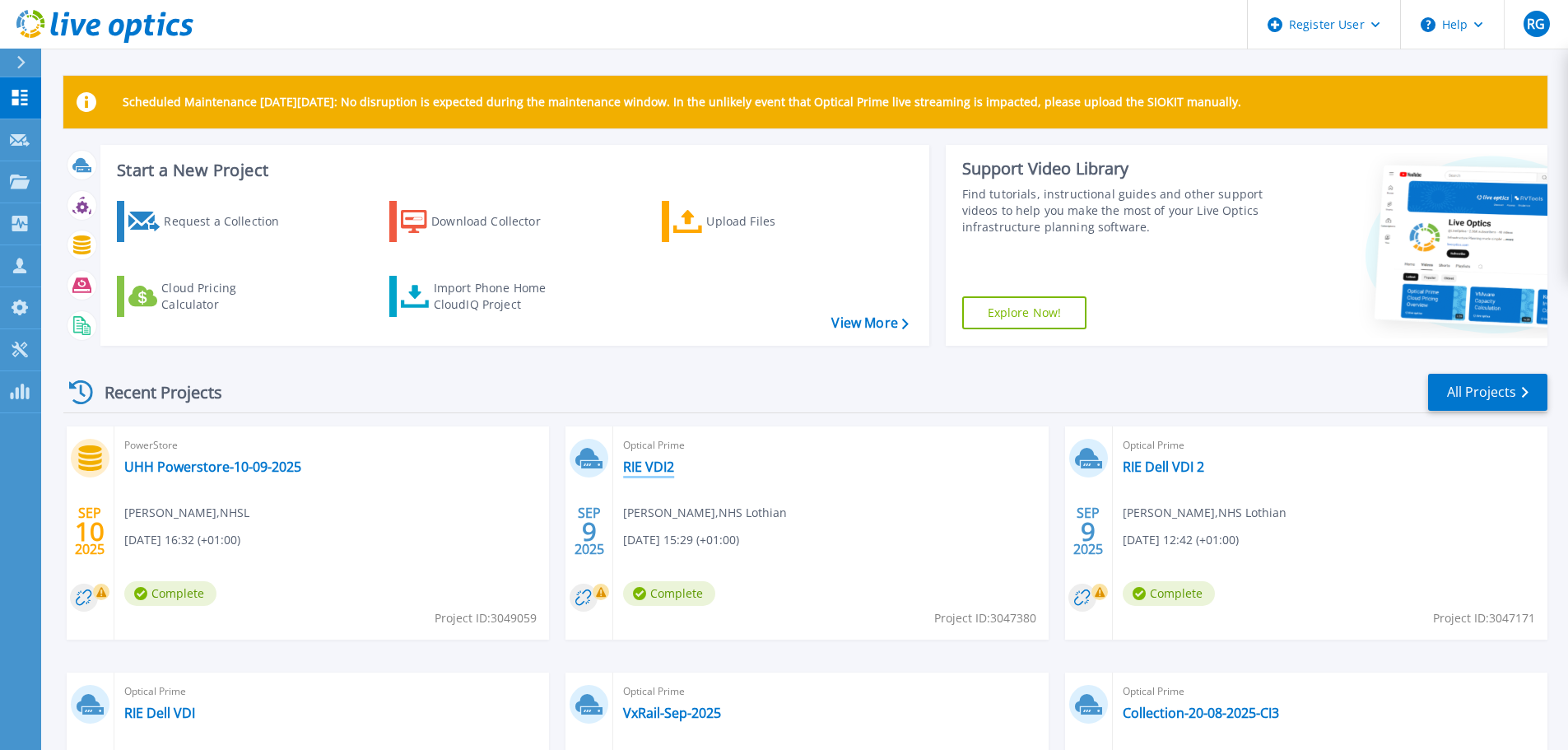
click at [659, 464] on link "RIE VDI2" at bounding box center [648, 466] width 51 height 16
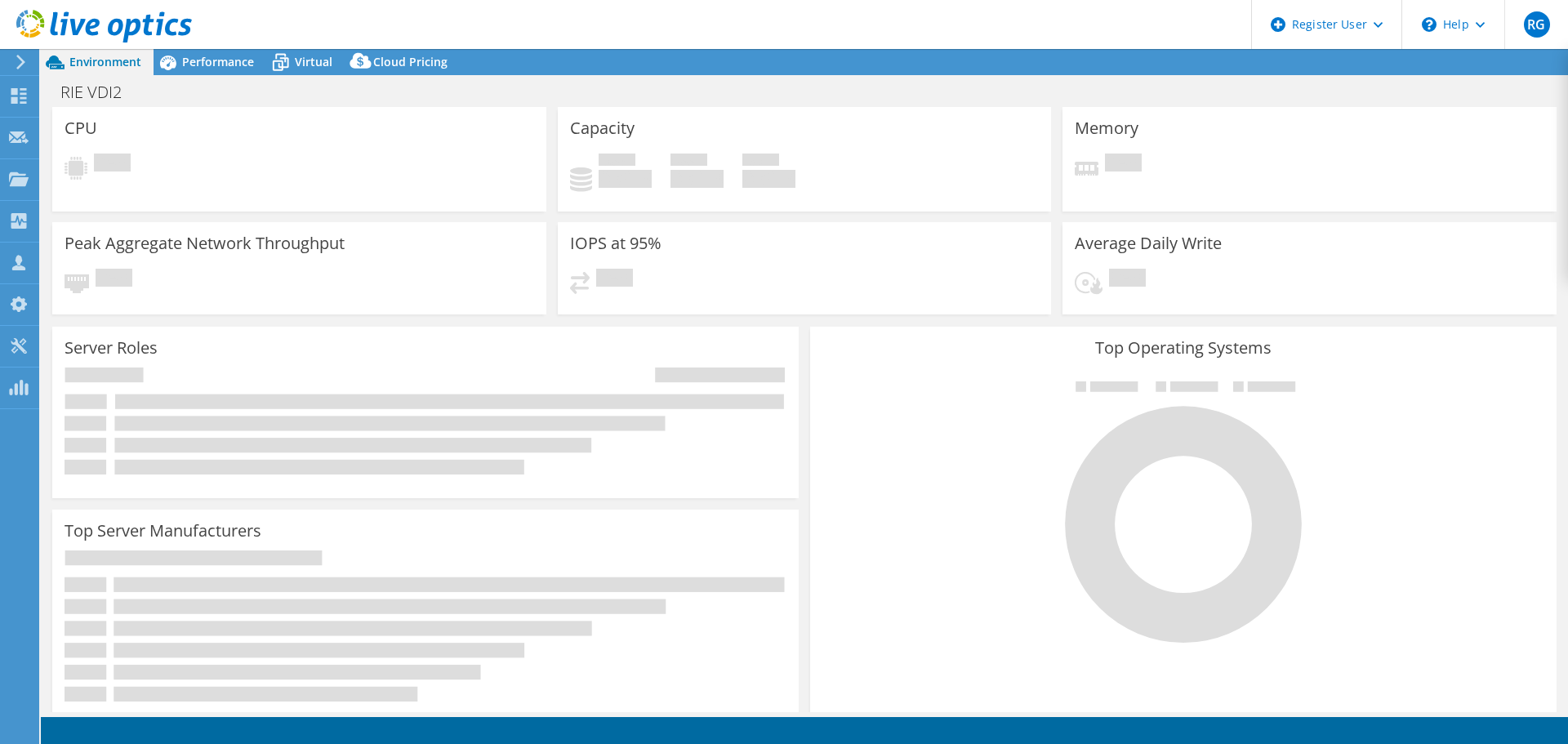
select select "USD"
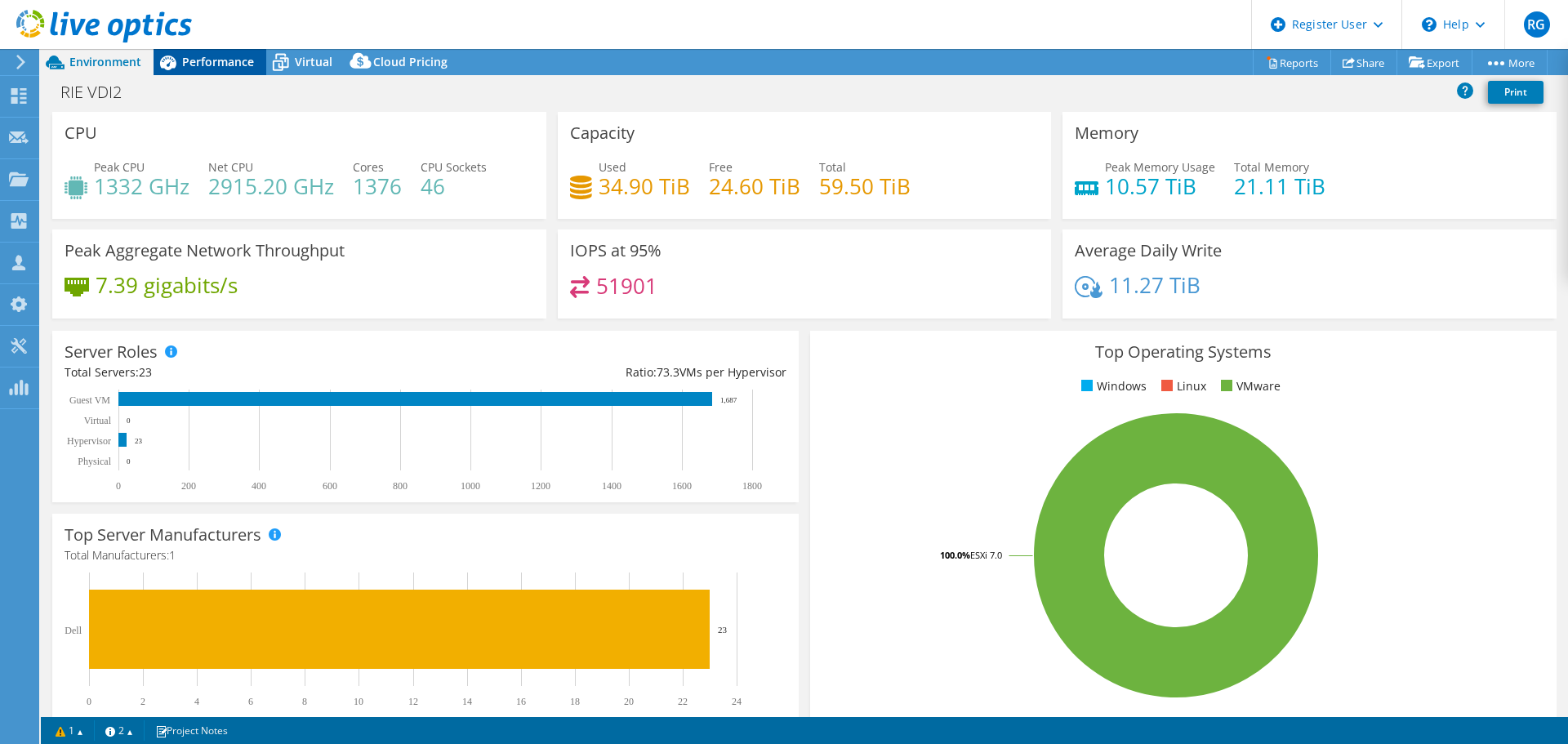
click at [217, 59] on span "Performance" at bounding box center [218, 62] width 72 height 15
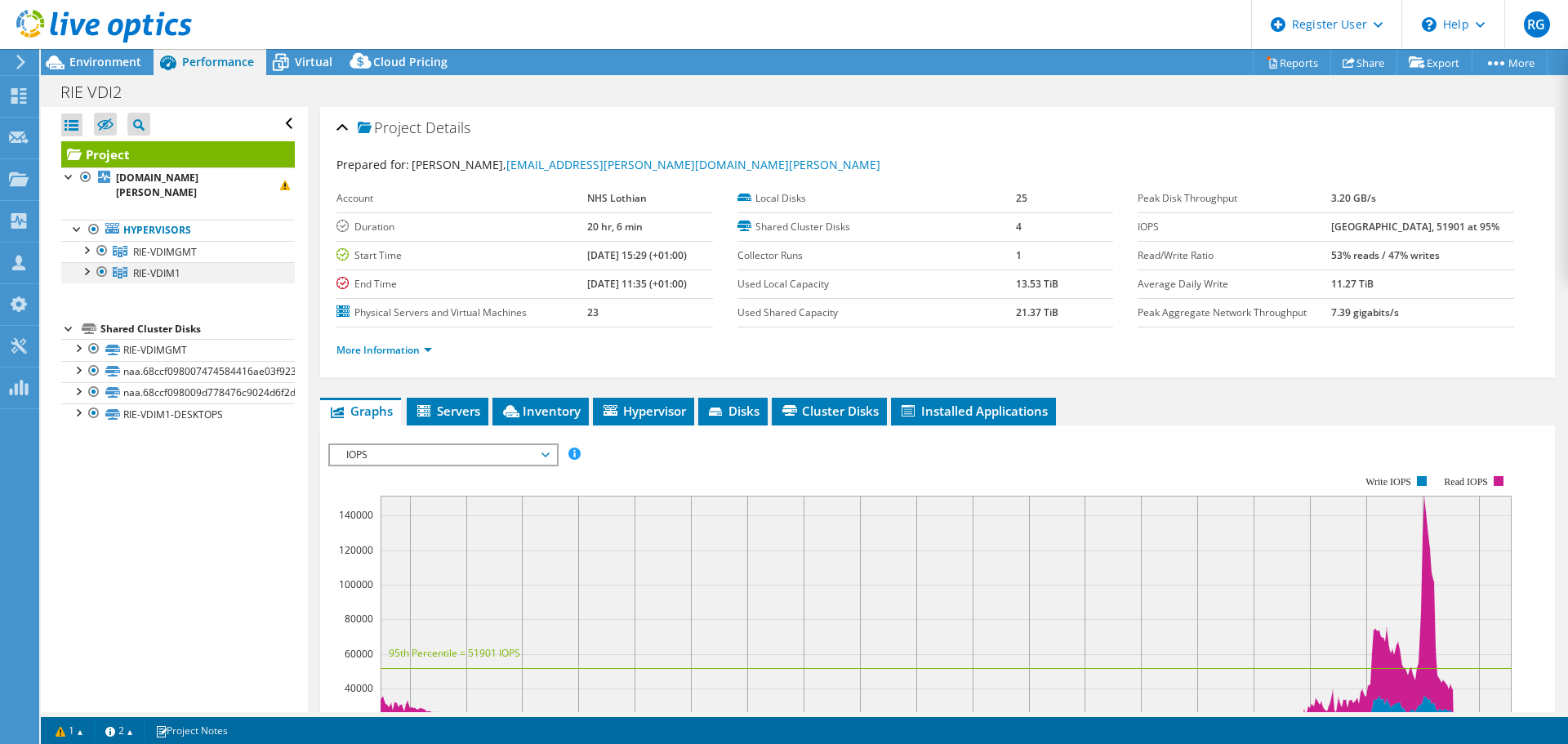
click at [102, 269] on div at bounding box center [102, 271] width 16 height 20
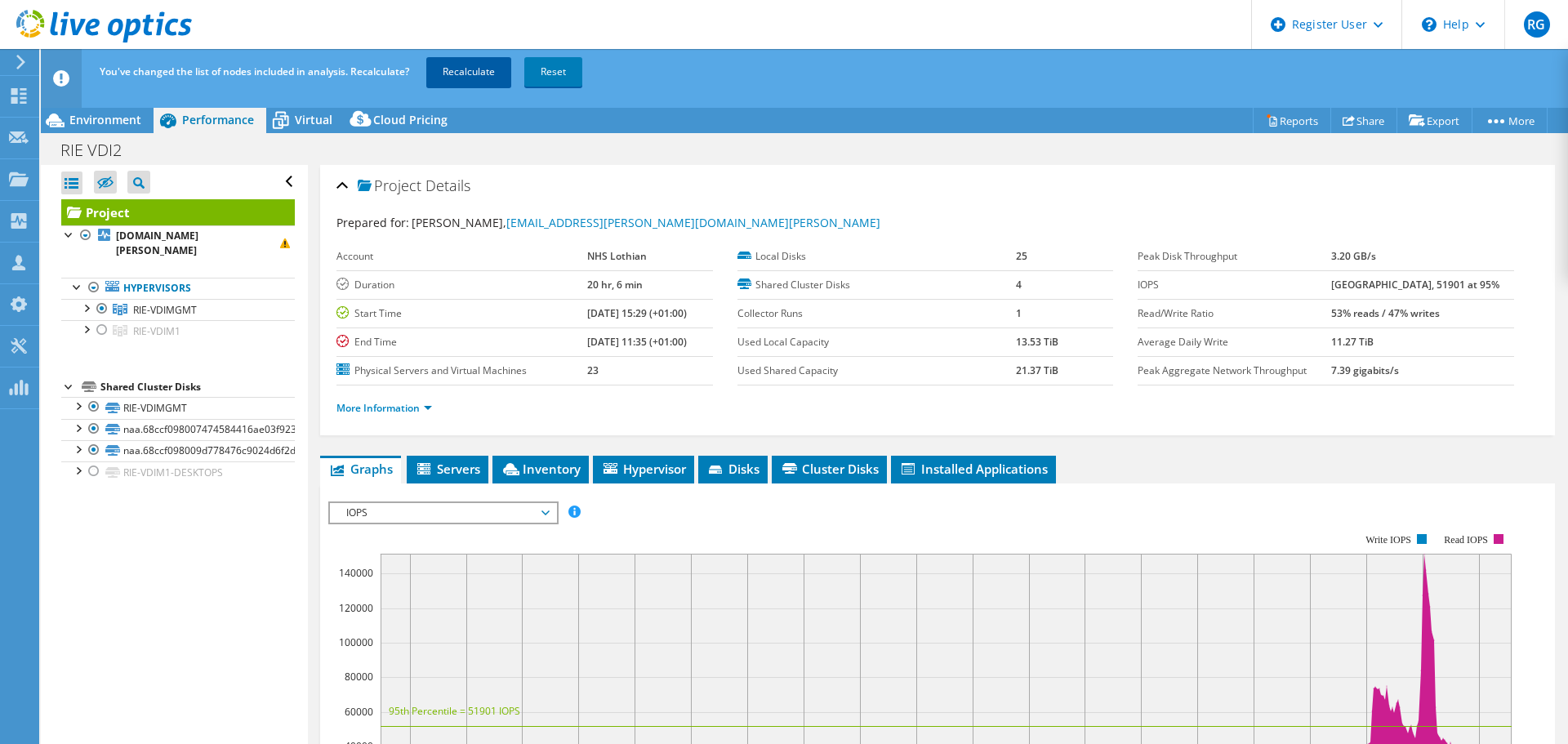
click at [470, 79] on link "Recalculate" at bounding box center [468, 71] width 84 height 29
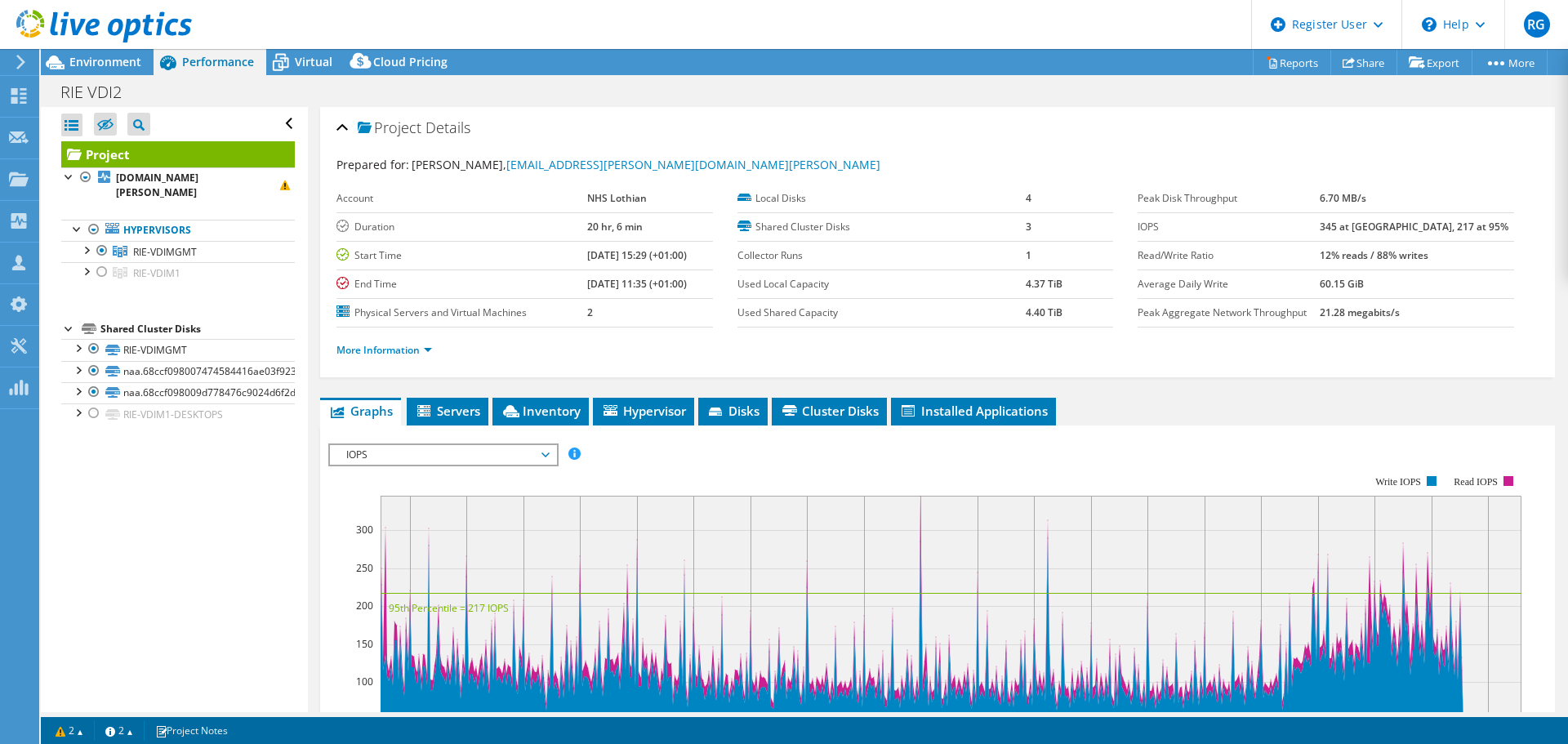
click at [544, 454] on span "IOPS" at bounding box center [442, 455] width 210 height 20
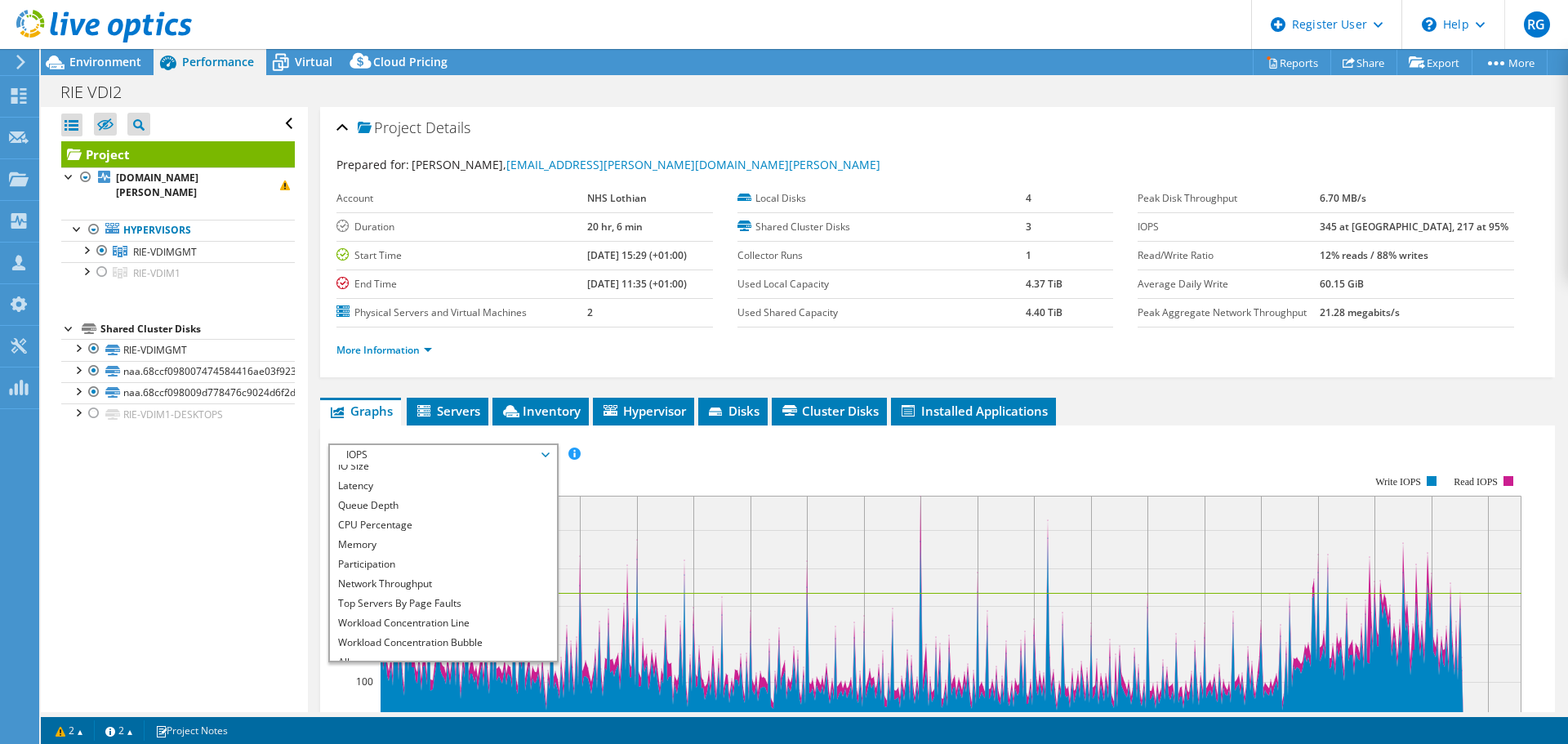
scroll to position [59, 0]
click at [468, 507] on li "CPU Percentage" at bounding box center [443, 513] width 226 height 20
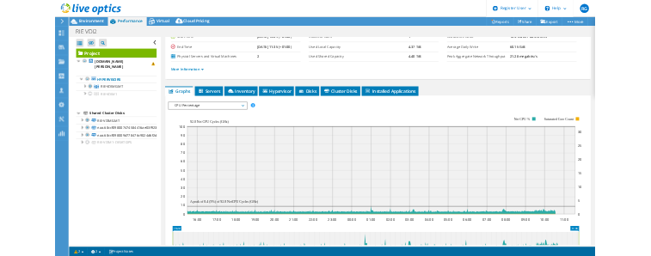
scroll to position [157, 0]
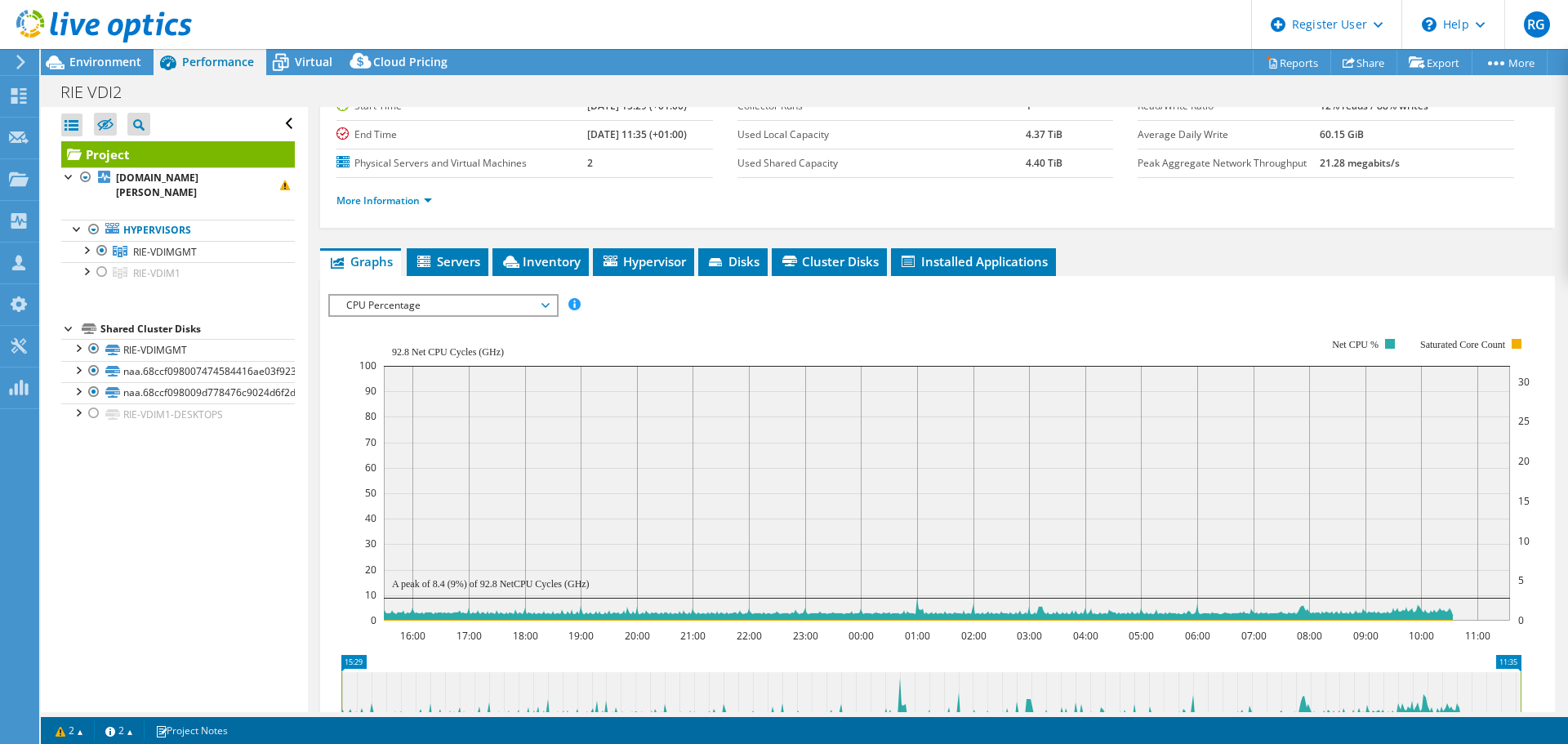
click at [499, 302] on span "CPU Percentage" at bounding box center [442, 305] width 210 height 20
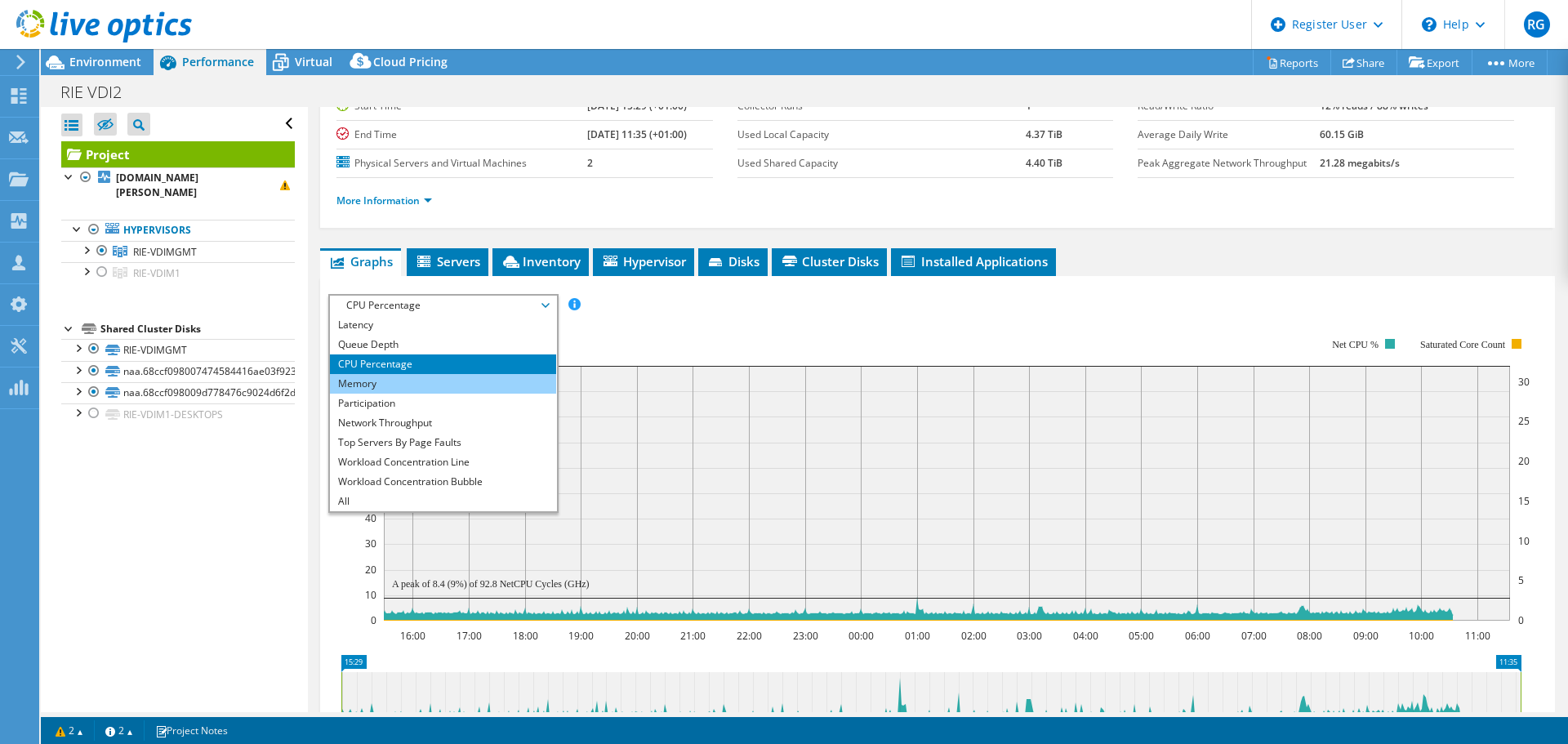
click at [455, 388] on li "Memory" at bounding box center [443, 383] width 226 height 20
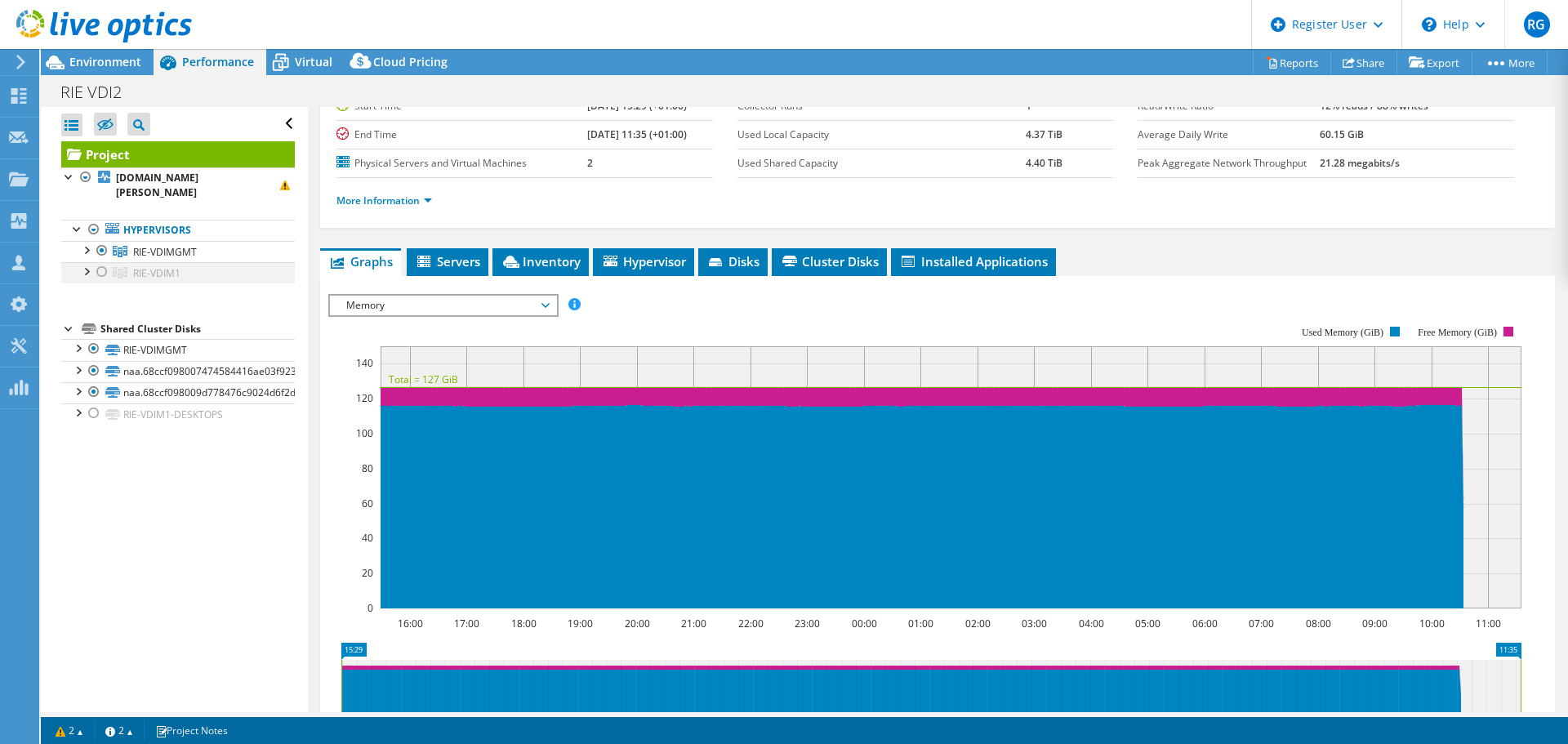
click at [100, 275] on div at bounding box center [102, 271] width 16 height 20
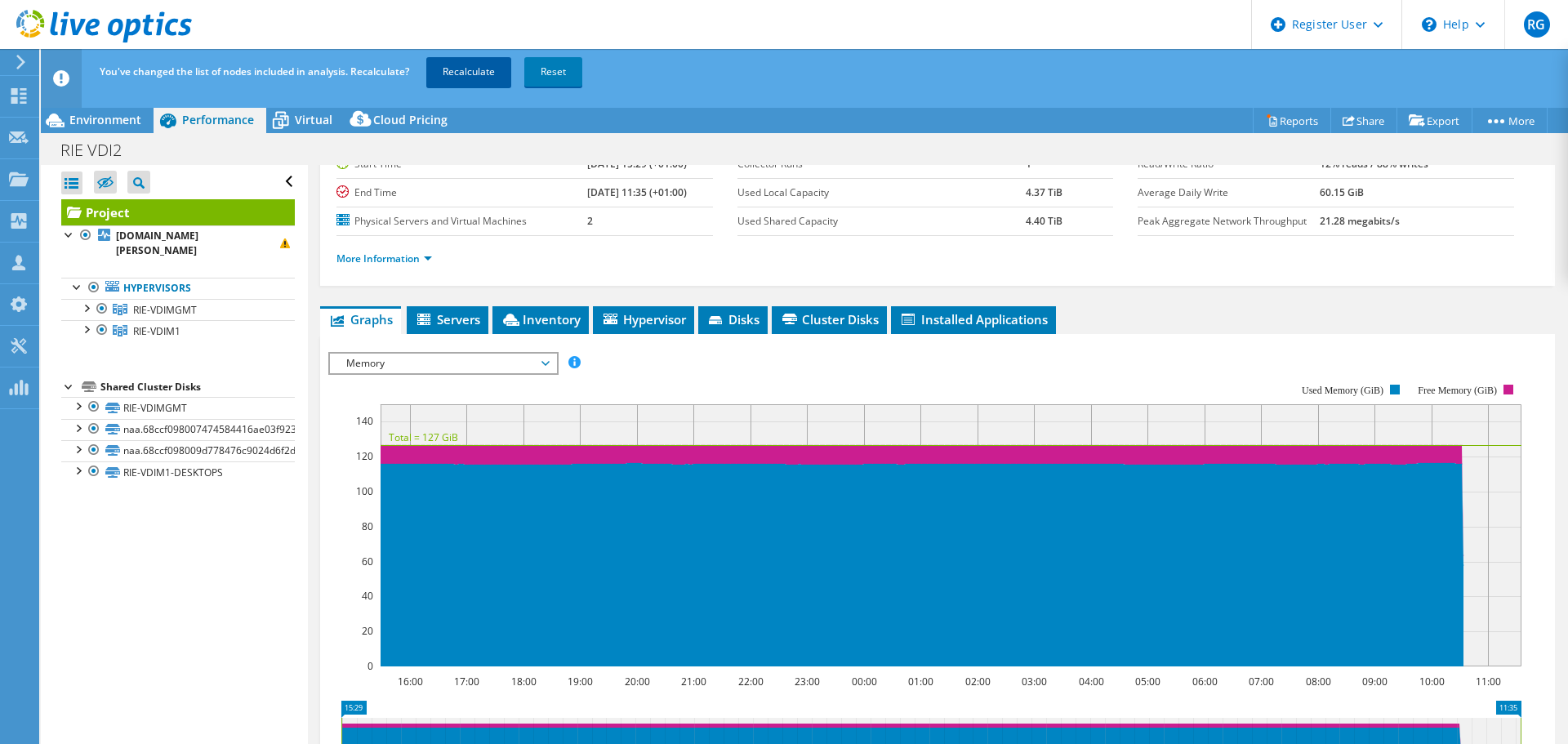
click at [442, 66] on link "Recalculate" at bounding box center [468, 71] width 84 height 29
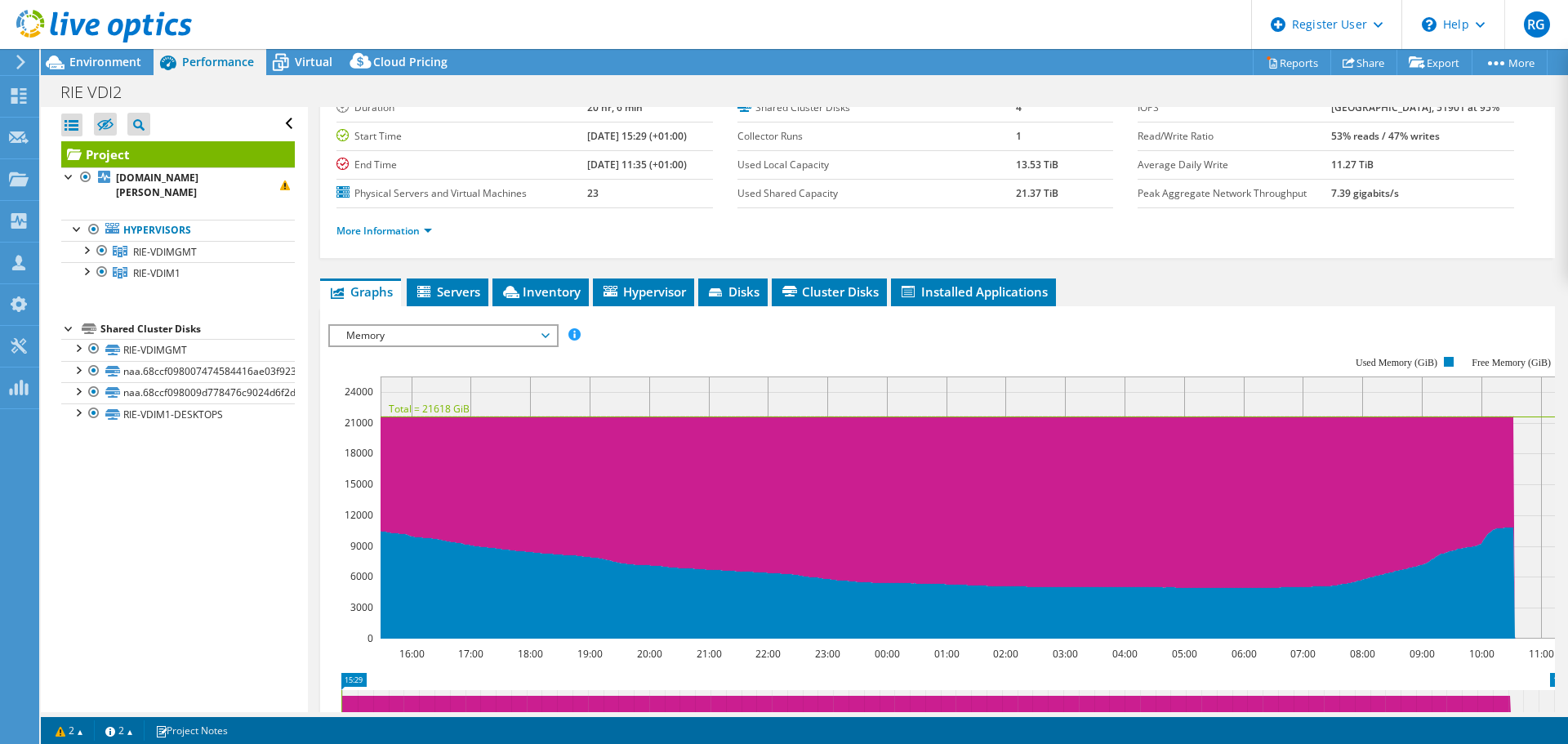
scroll to position [0, 0]
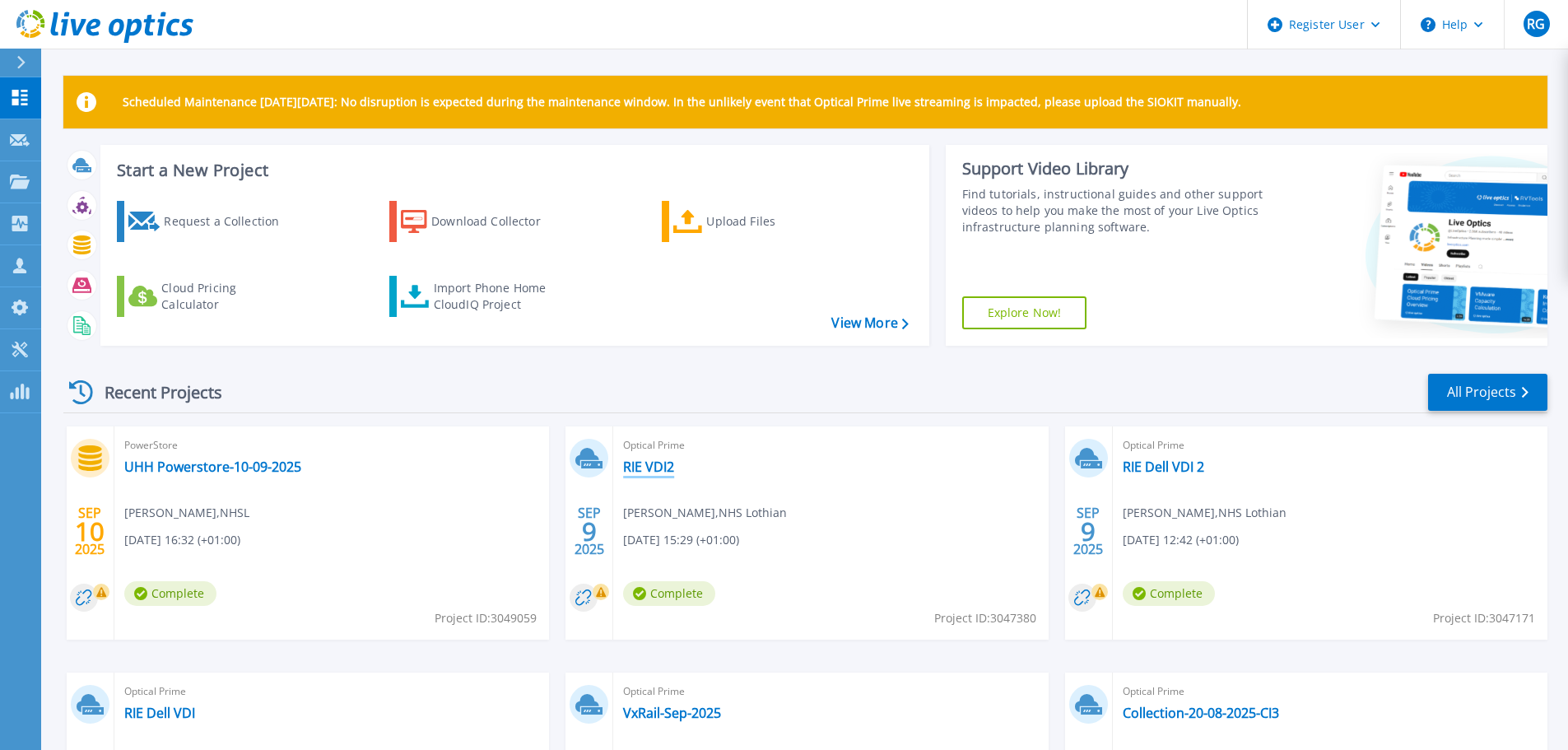
click at [645, 464] on link "RIE VDI2" at bounding box center [648, 466] width 51 height 16
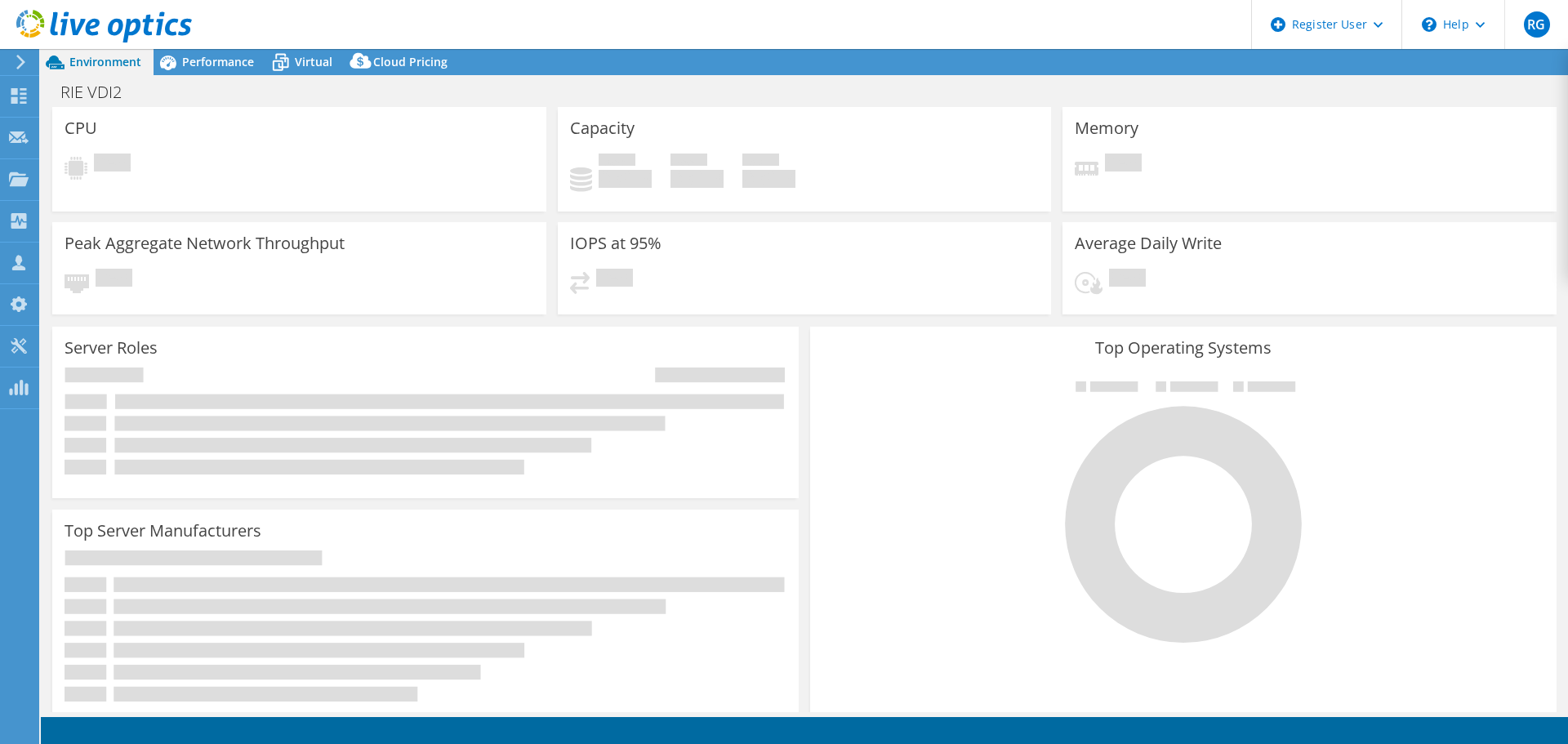
select select "USD"
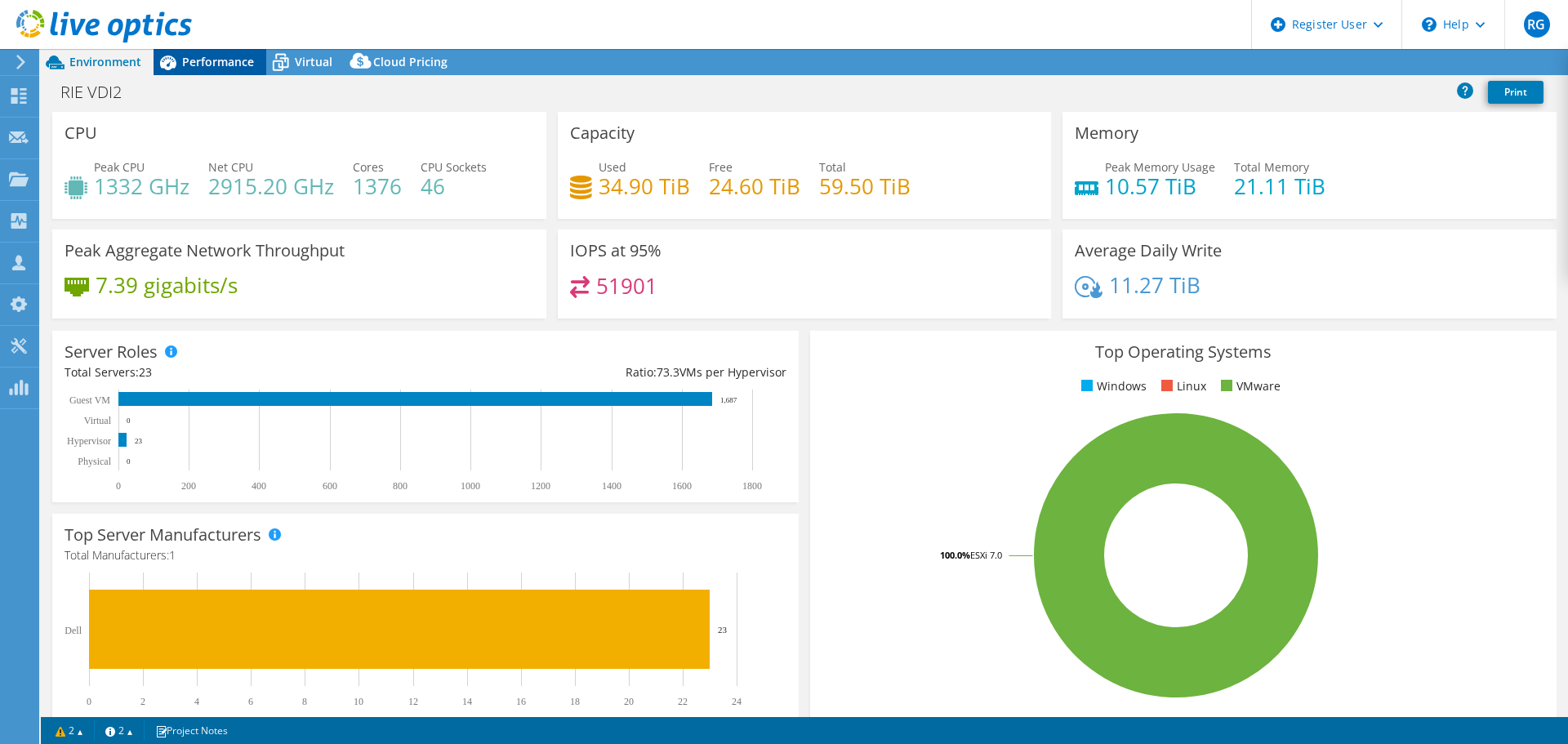
click at [211, 62] on span "Performance" at bounding box center [218, 62] width 72 height 15
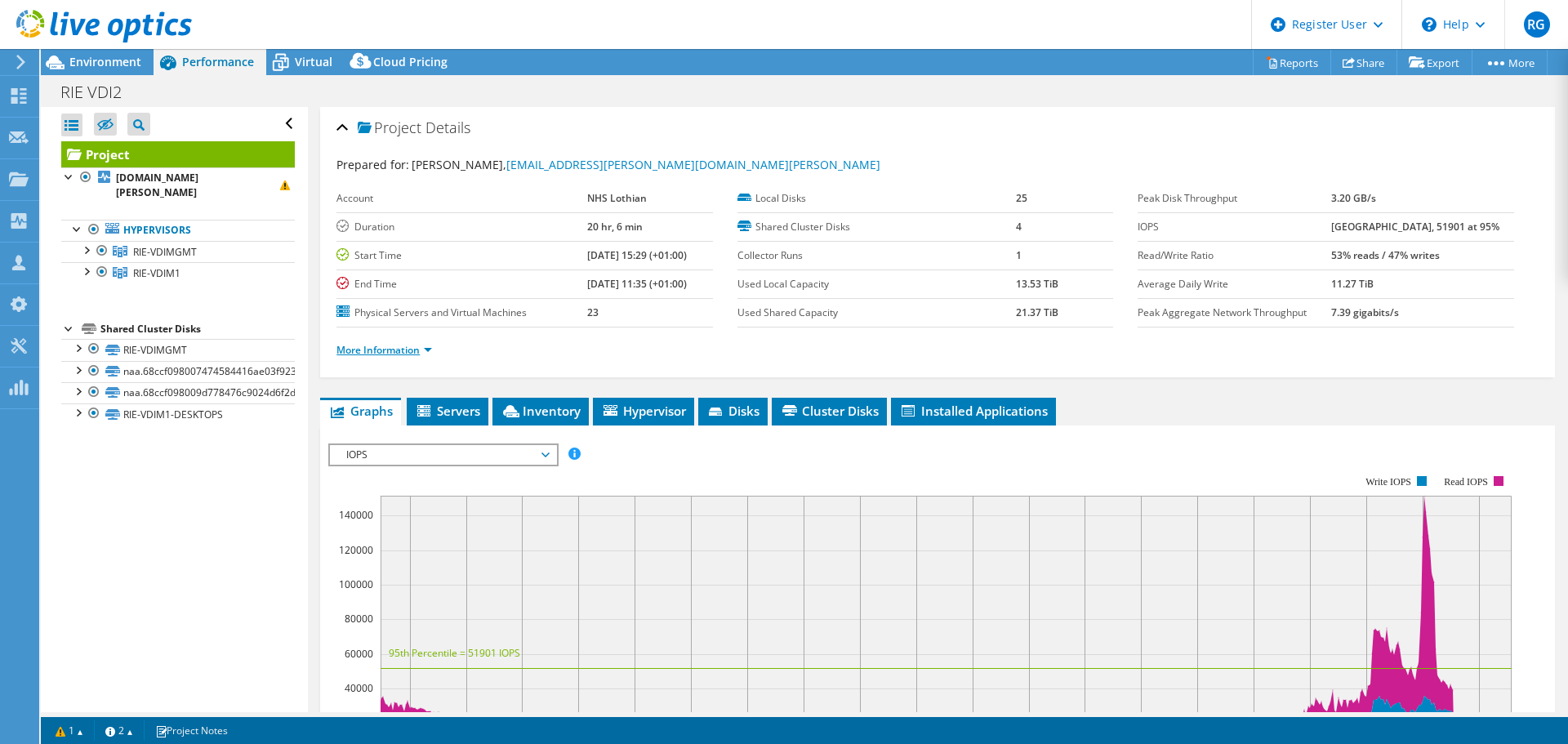
click at [392, 354] on link "More Information" at bounding box center [384, 349] width 96 height 14
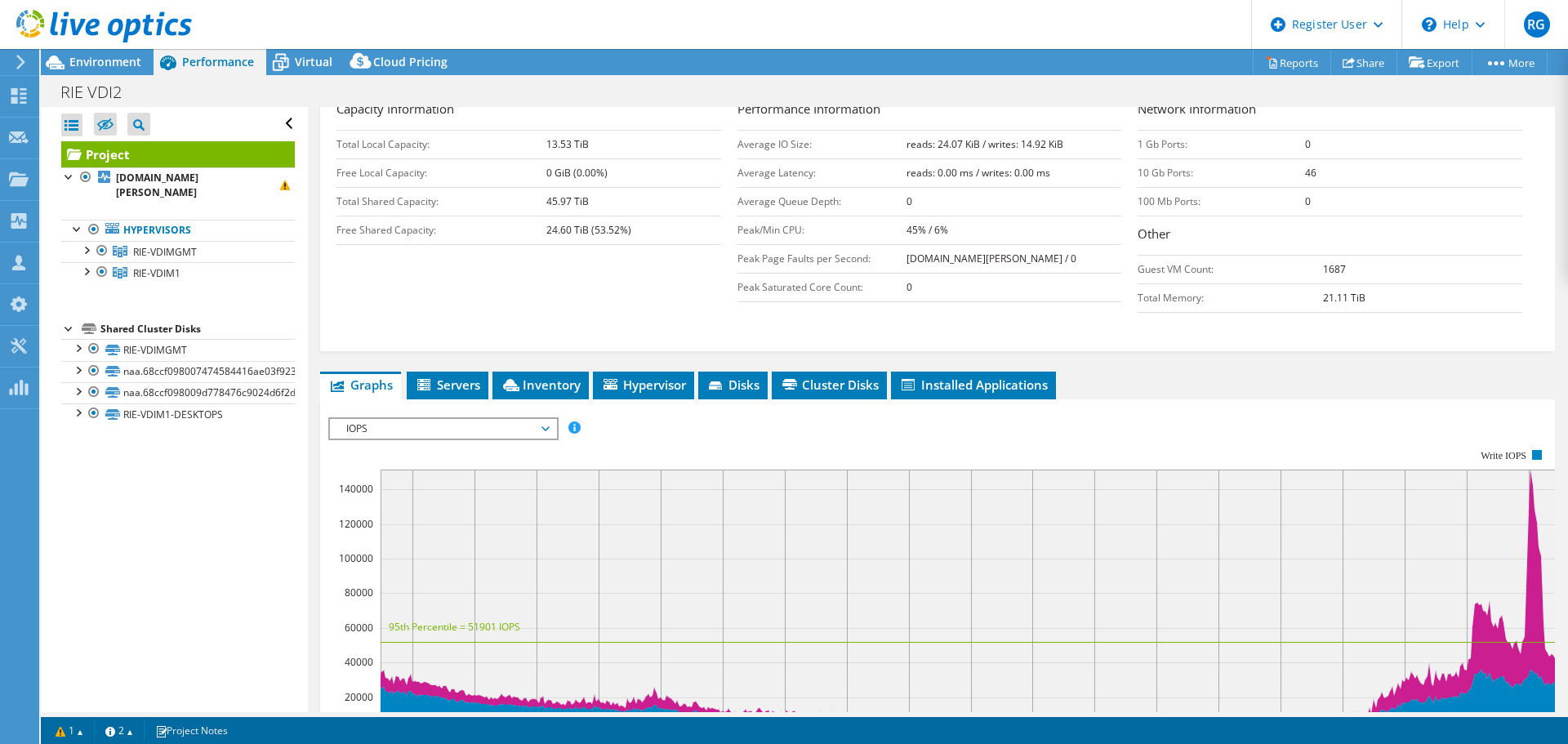
scroll to position [284, 0]
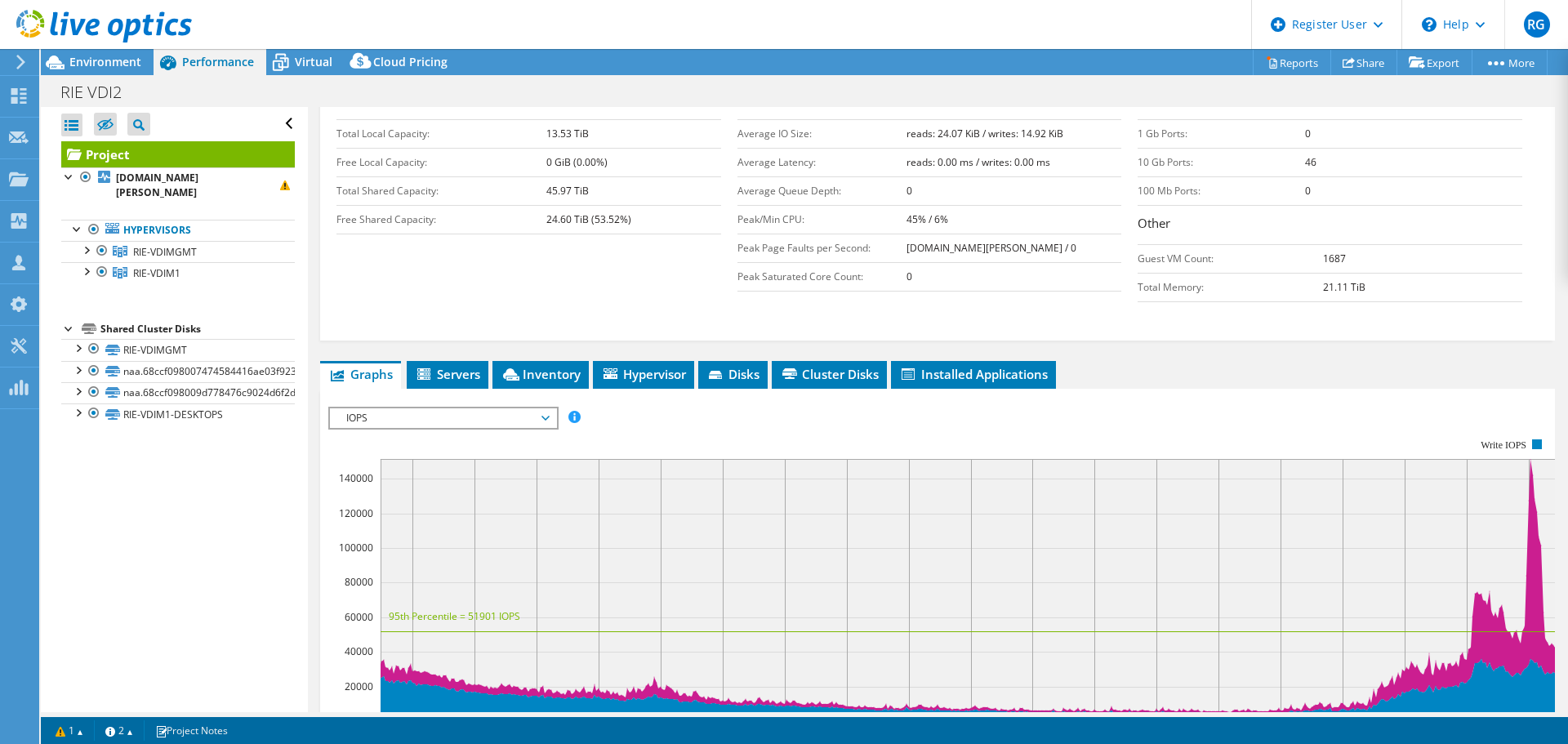
click at [505, 414] on span "IOPS" at bounding box center [442, 418] width 210 height 20
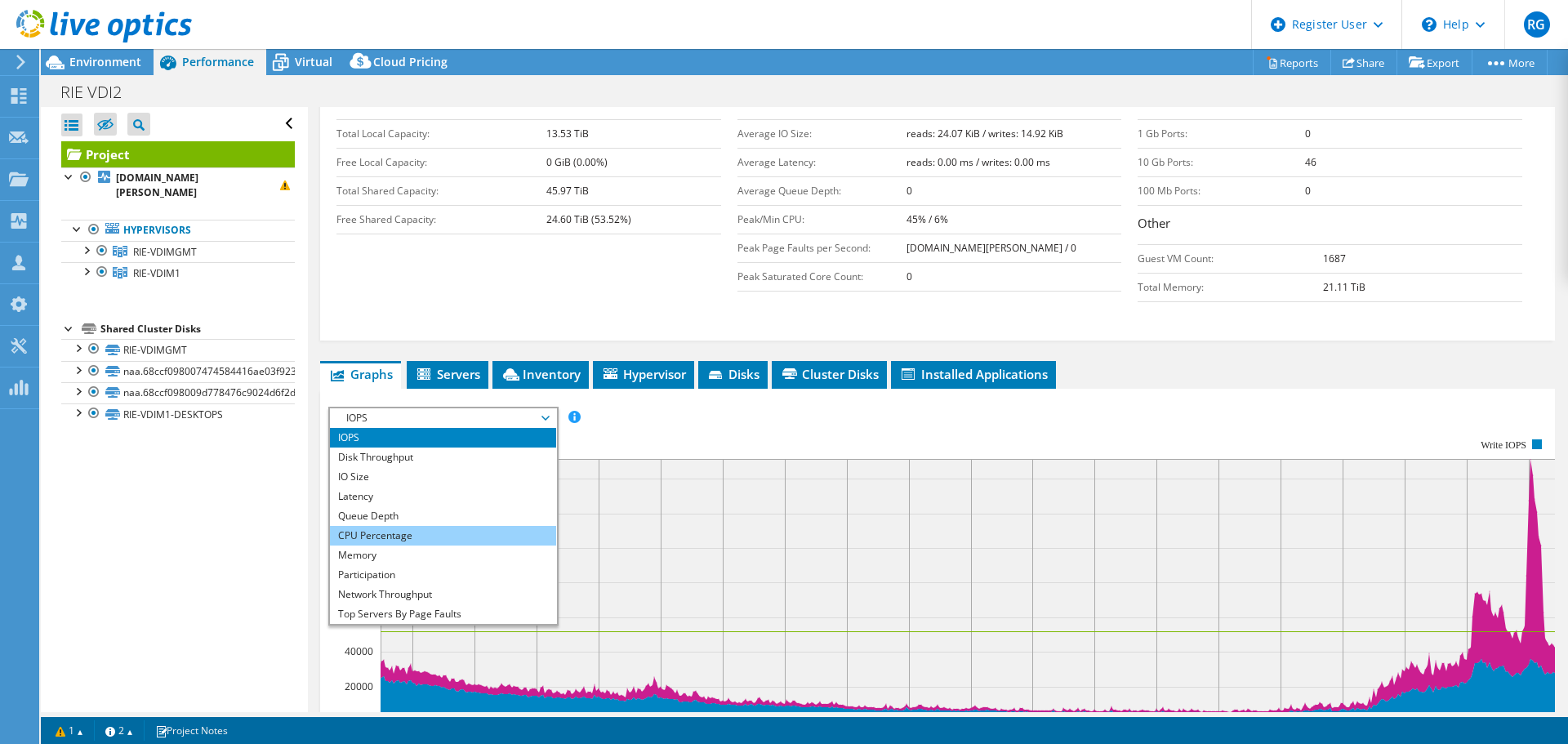
click at [422, 539] on li "CPU Percentage" at bounding box center [443, 535] width 226 height 20
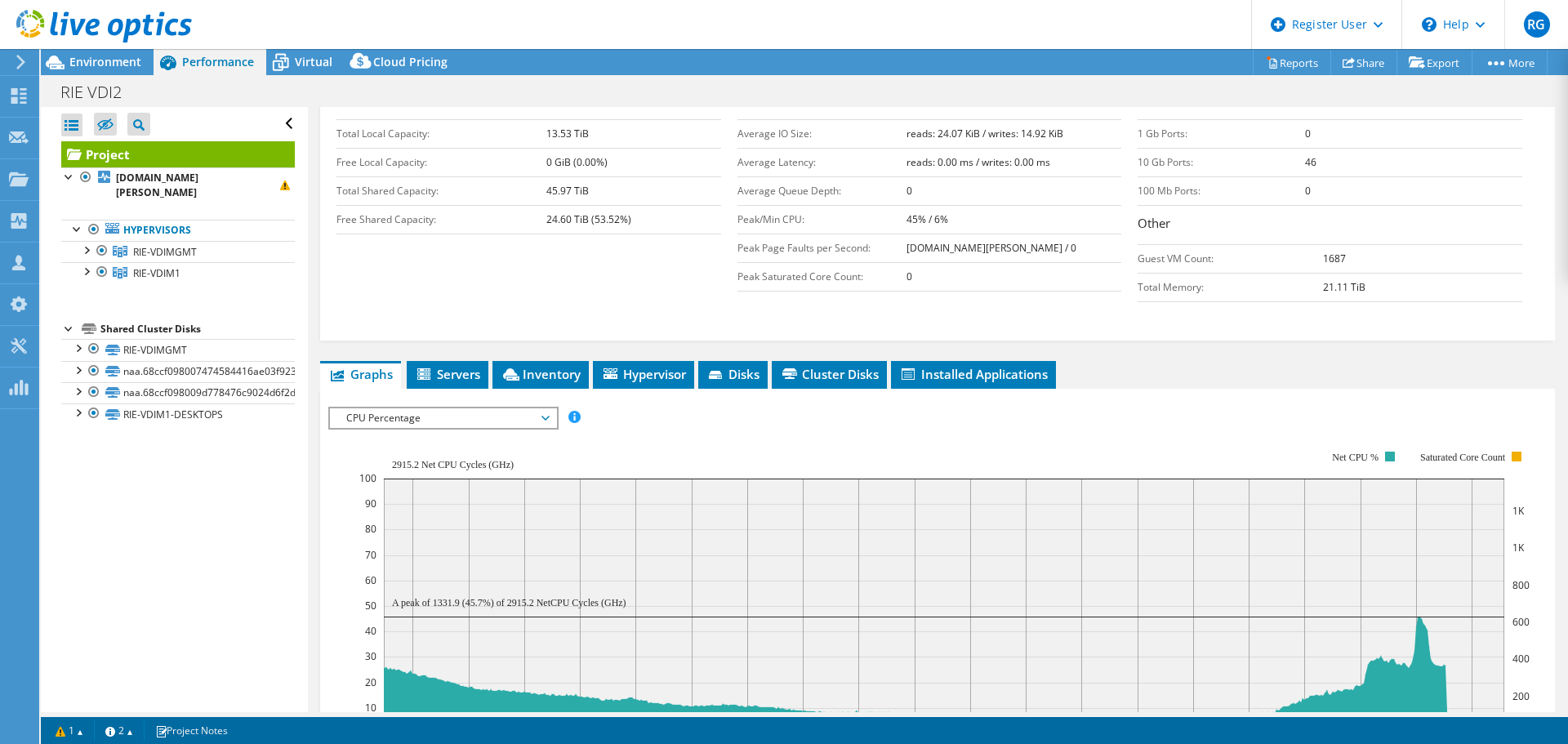
click at [492, 427] on span "CPU Percentage" at bounding box center [442, 418] width 210 height 20
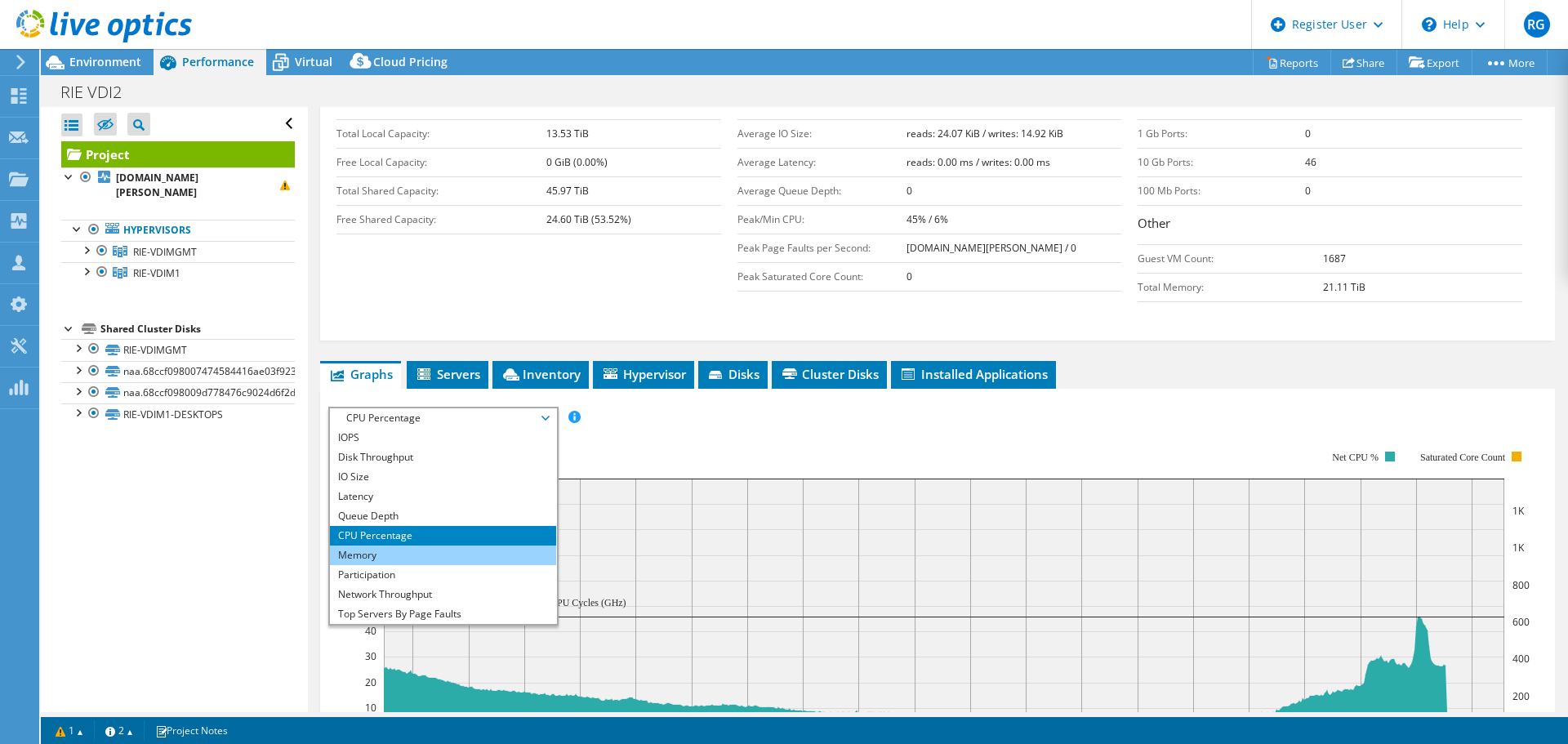
click at [442, 546] on li "Memory" at bounding box center [443, 555] width 226 height 20
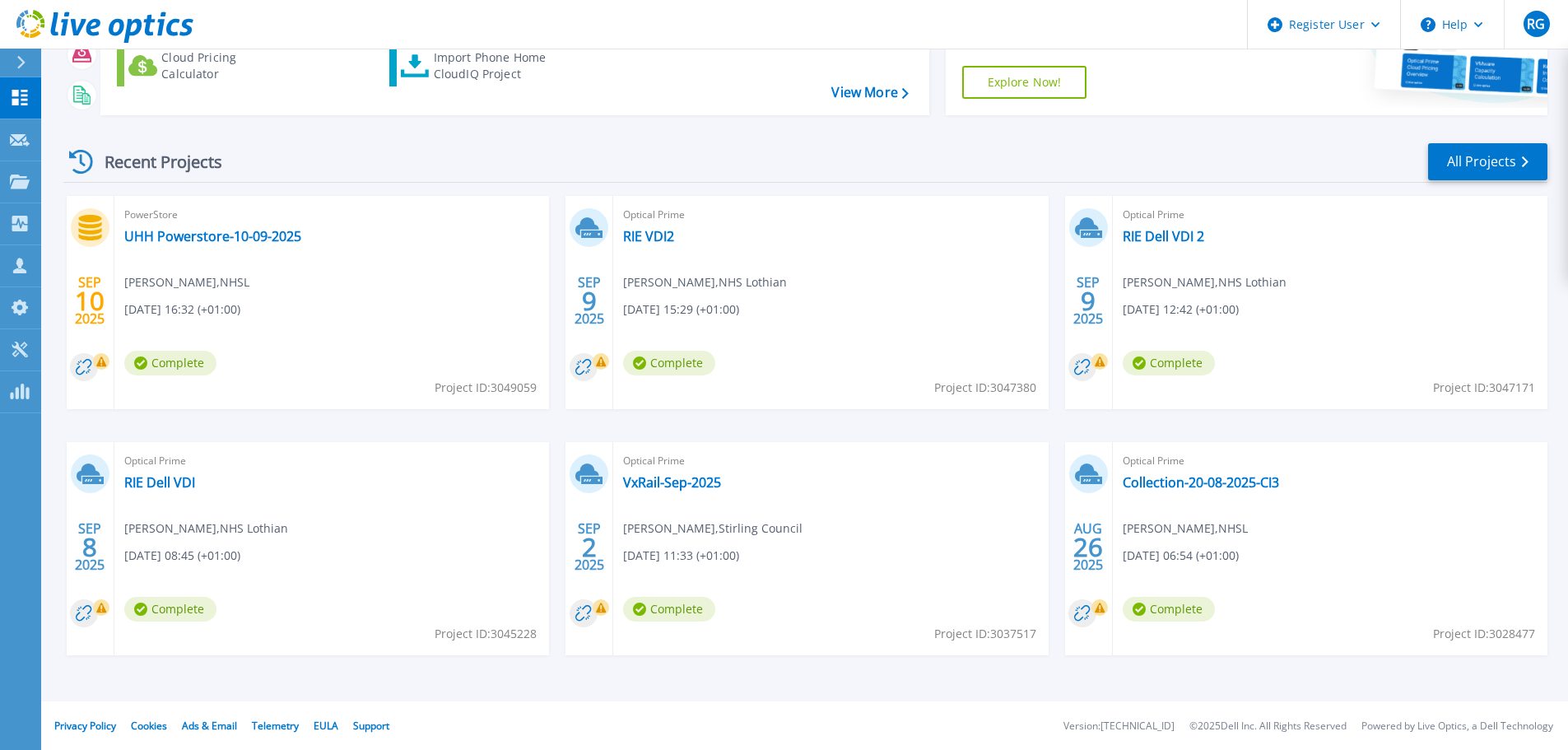
scroll to position [232, 0]
click at [161, 483] on link "RIE Dell VDI" at bounding box center [160, 481] width 71 height 16
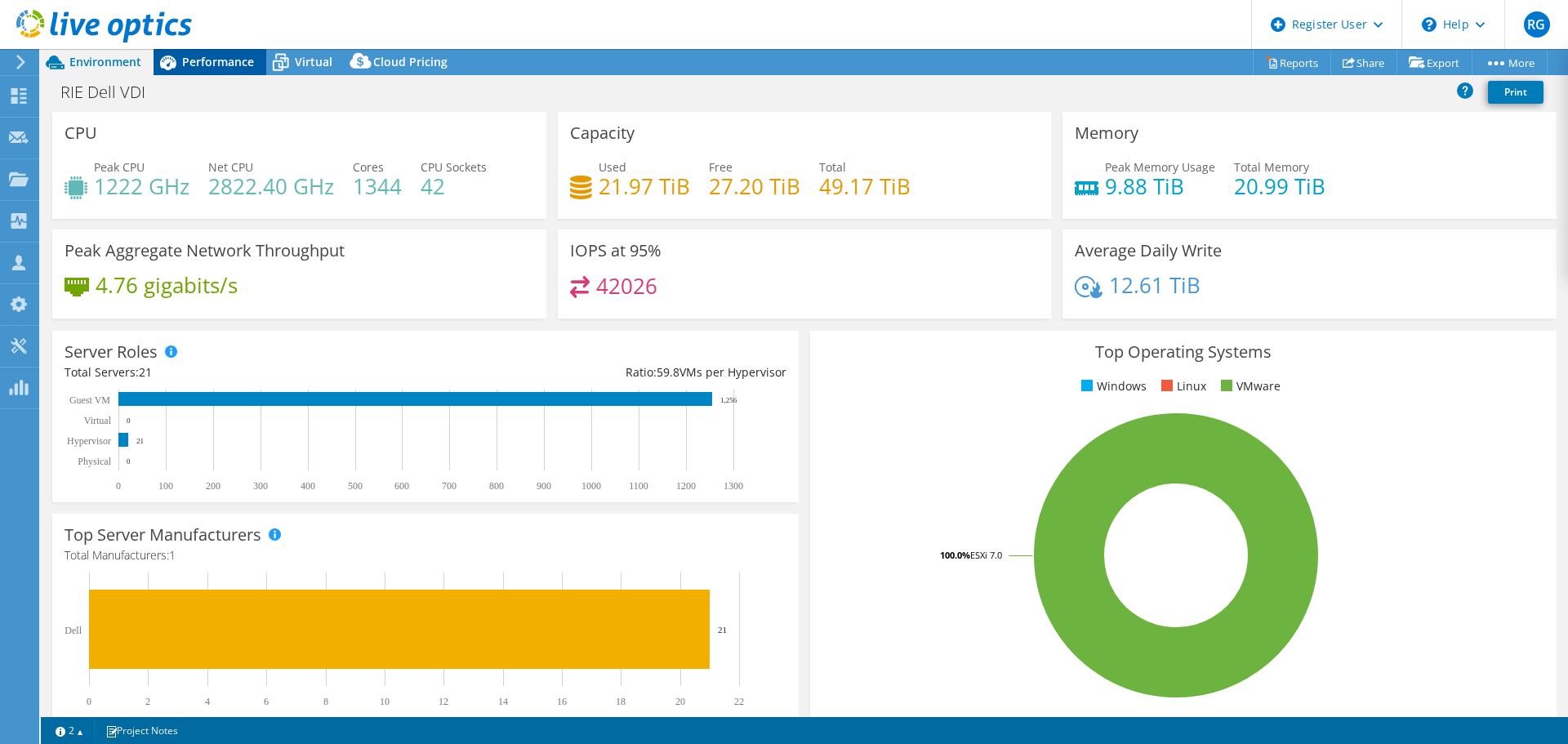
click at [225, 62] on span "Performance" at bounding box center [218, 62] width 72 height 15
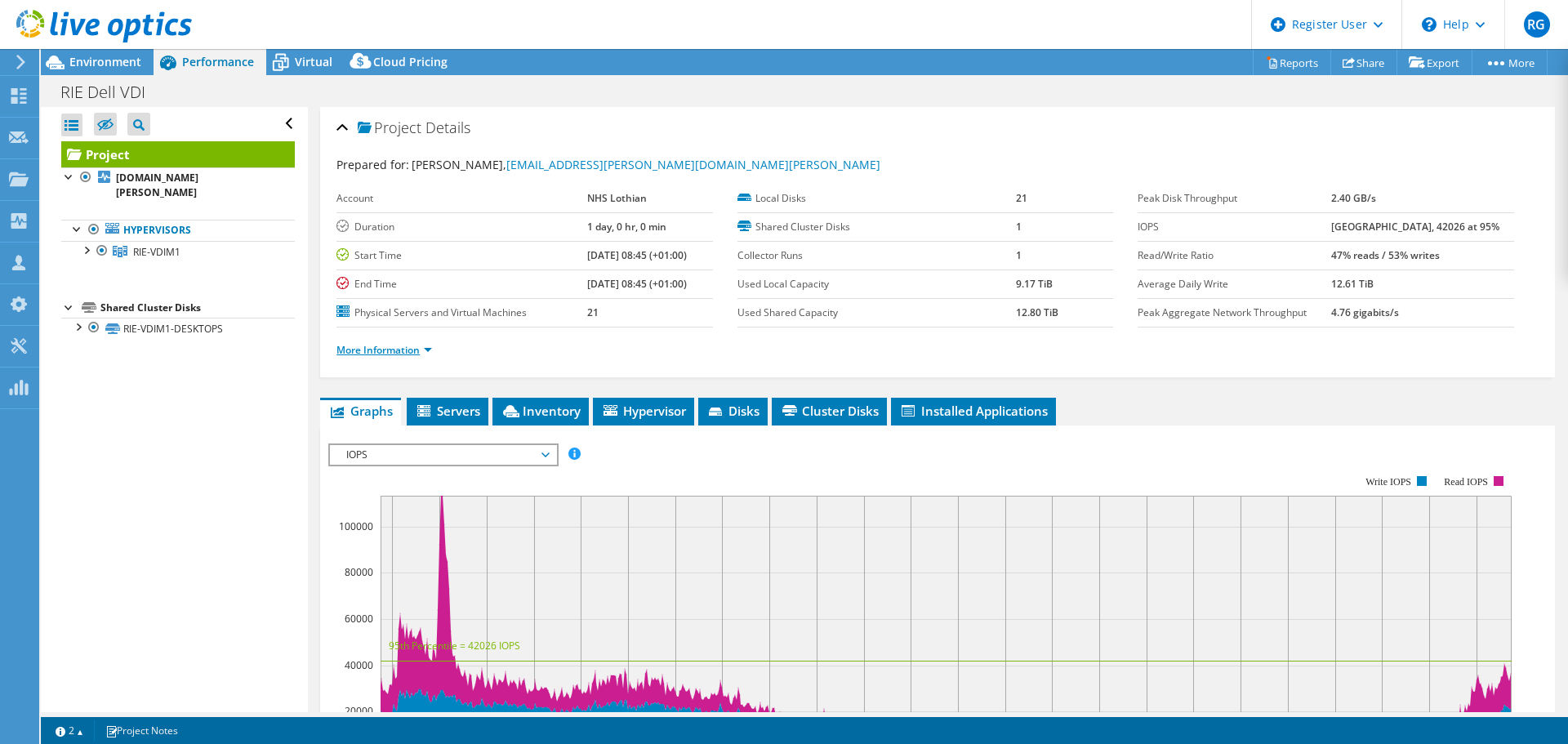
click at [393, 346] on link "More Information" at bounding box center [384, 349] width 96 height 14
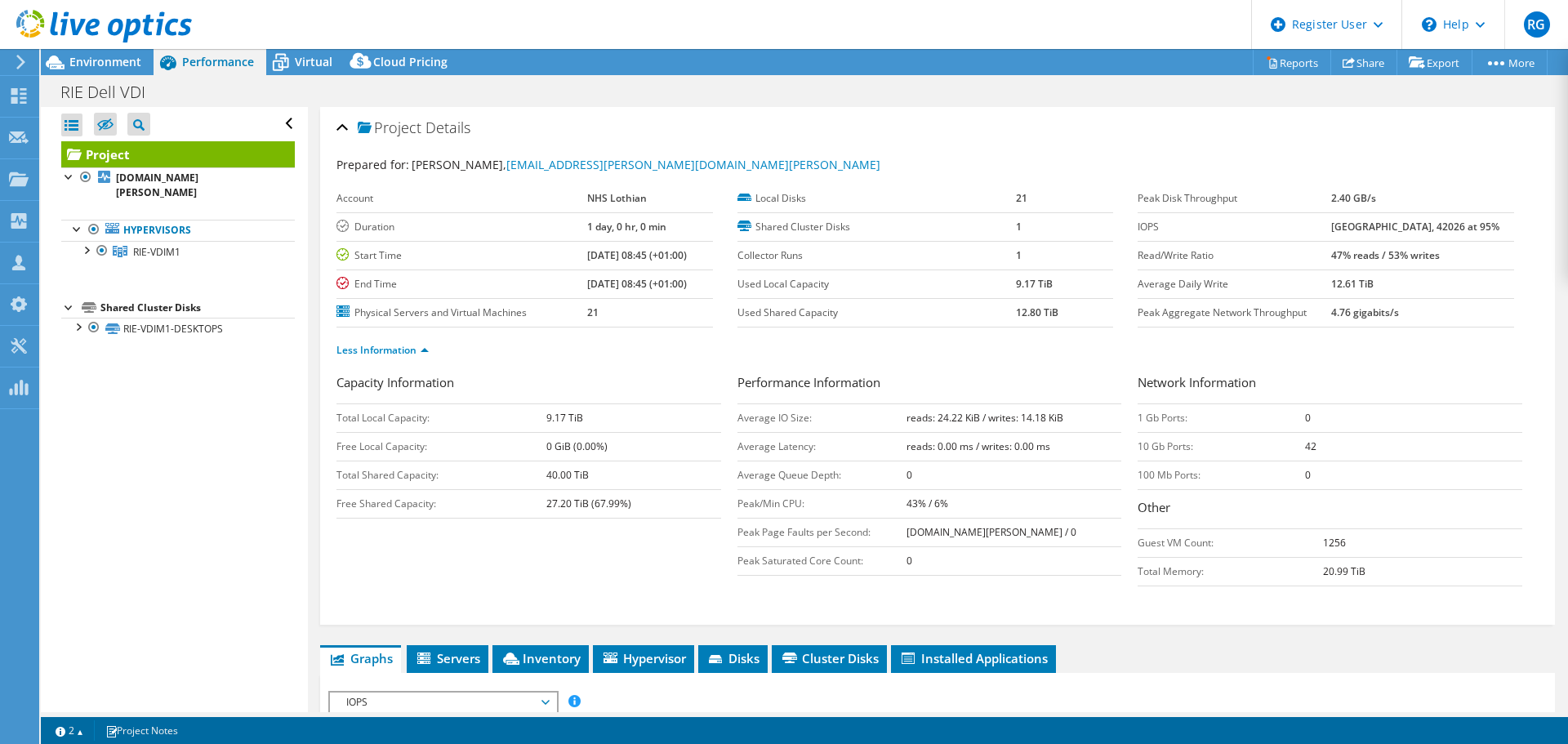
drag, startPoint x: 905, startPoint y: 500, endPoint x: 917, endPoint y: 506, distance: 13.4
click at [917, 506] on tr "Peak/Min CPU: 43% / 6%" at bounding box center [929, 503] width 384 height 28
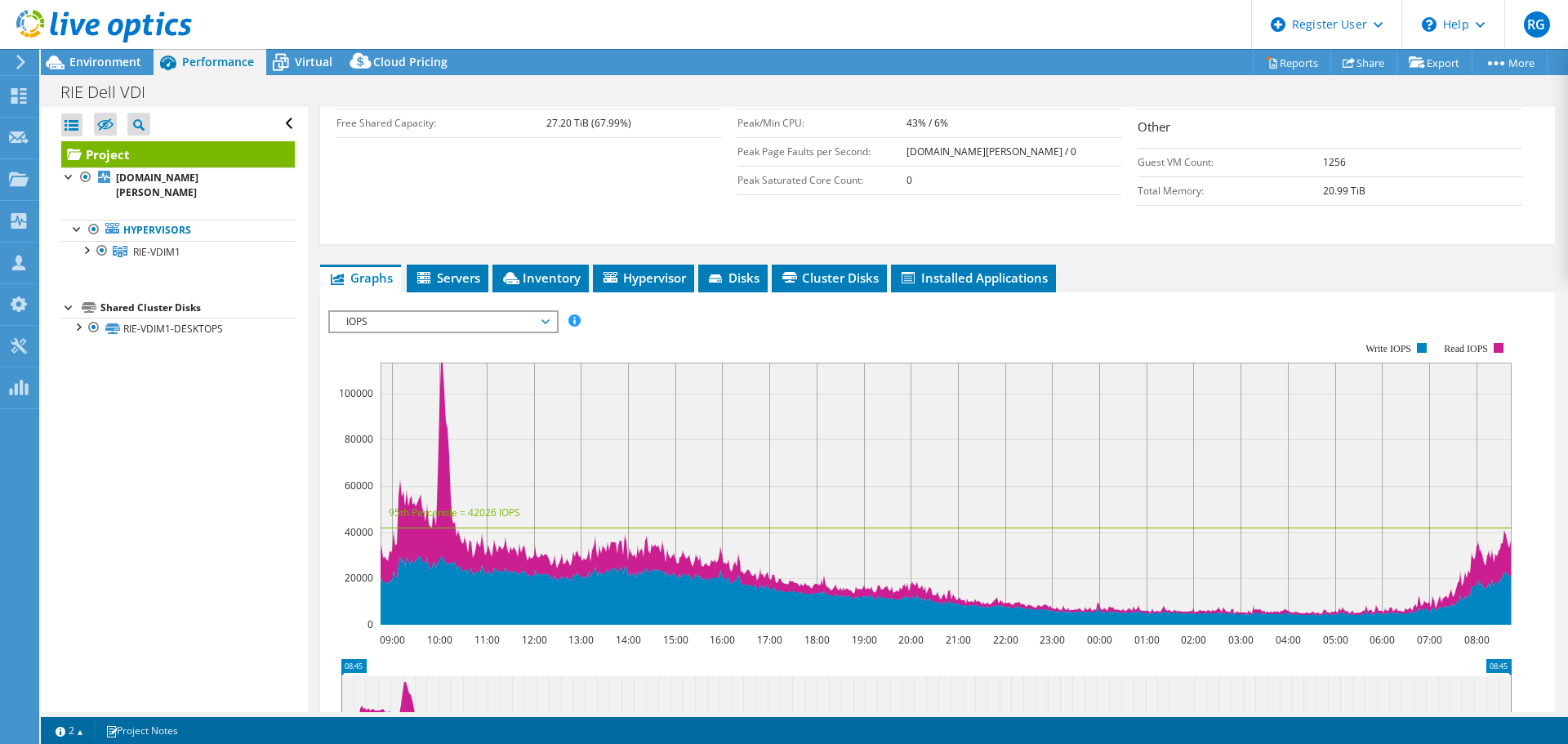
scroll to position [386, 0]
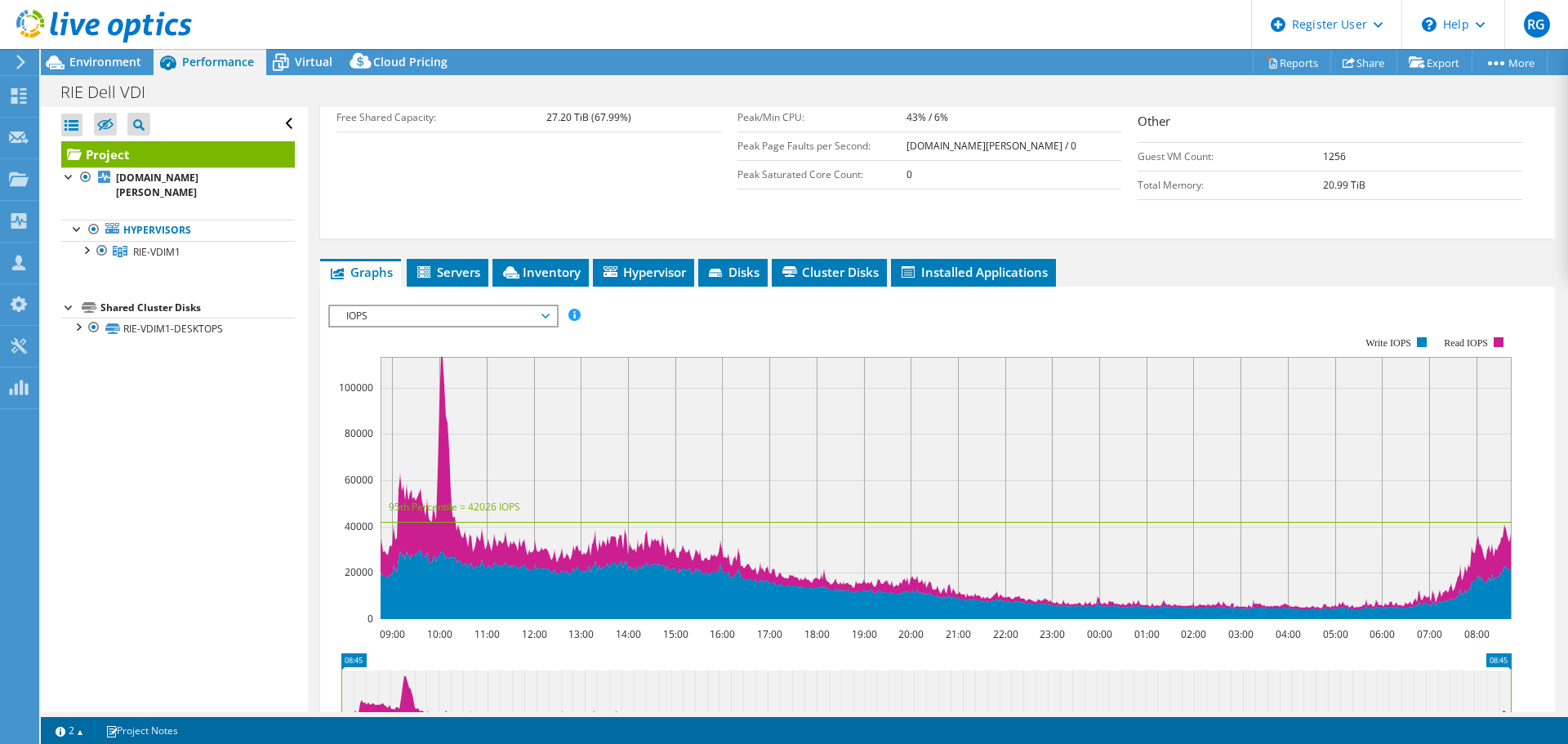
click at [401, 315] on span "IOPS" at bounding box center [442, 316] width 210 height 20
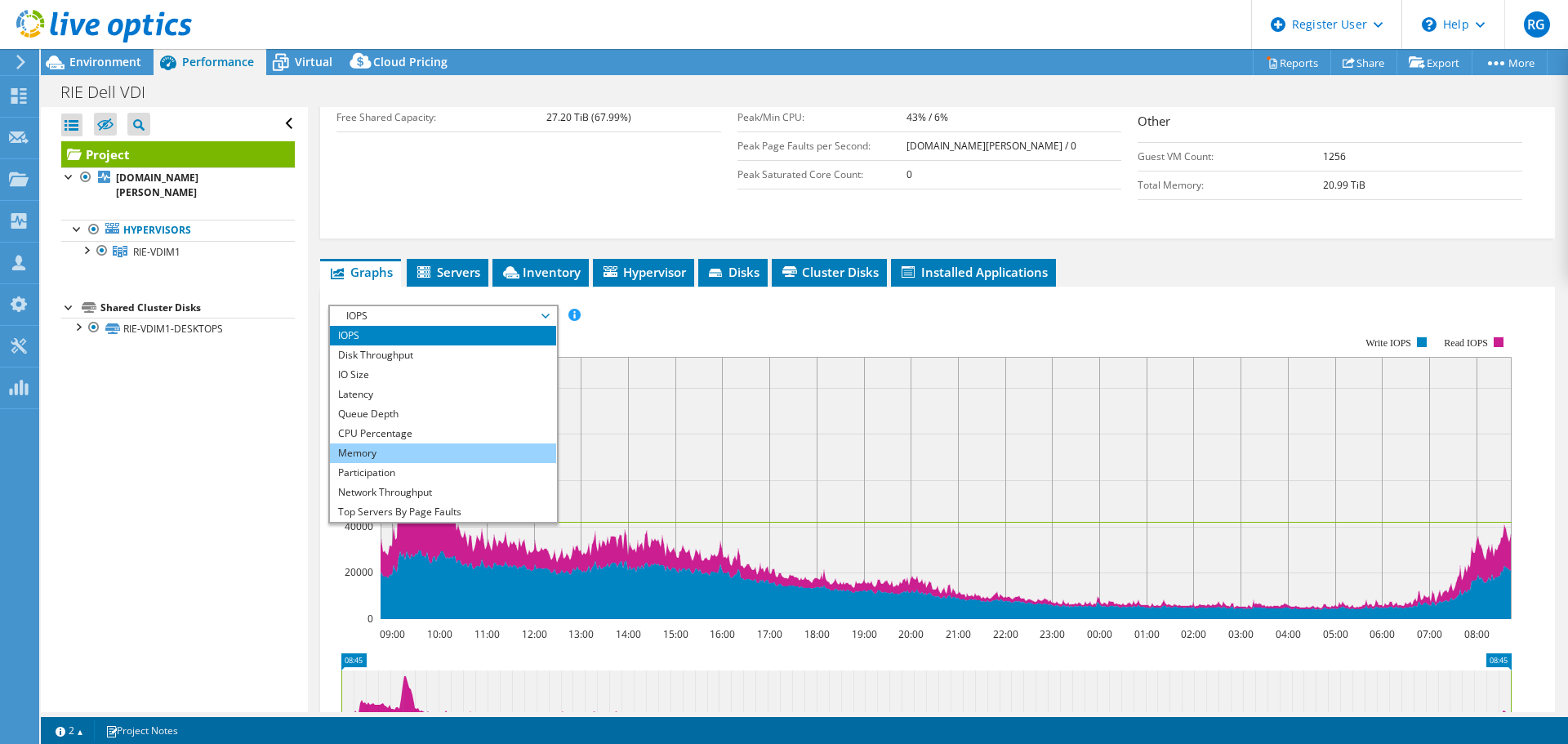
click at [391, 451] on li "Memory" at bounding box center [443, 453] width 226 height 20
